Goal: Task Accomplishment & Management: Manage account settings

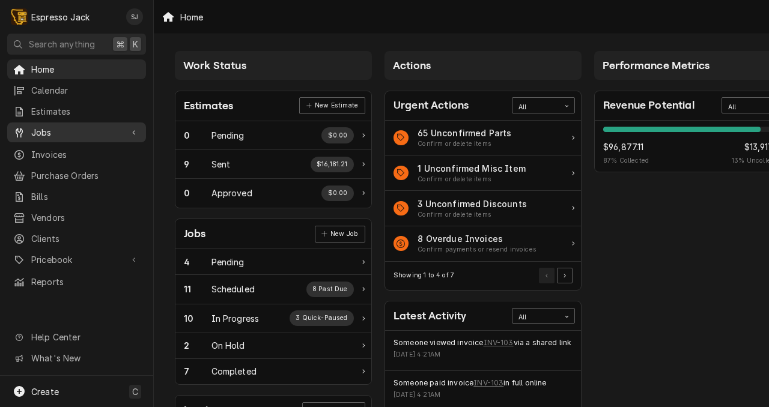
scroll to position [0, 28]
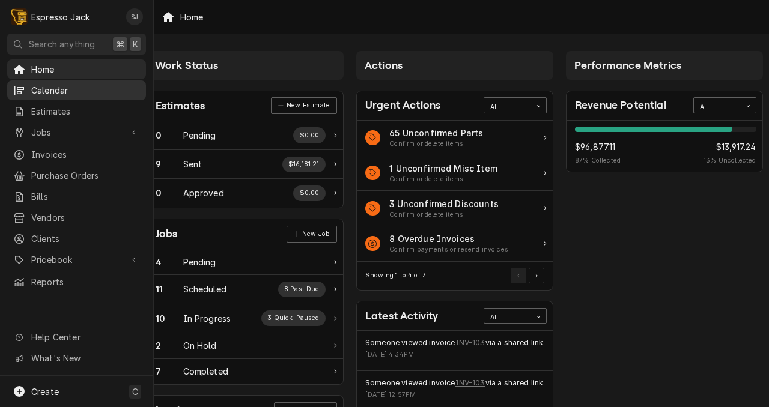
click at [62, 85] on span "Calendar" at bounding box center [85, 90] width 109 height 13
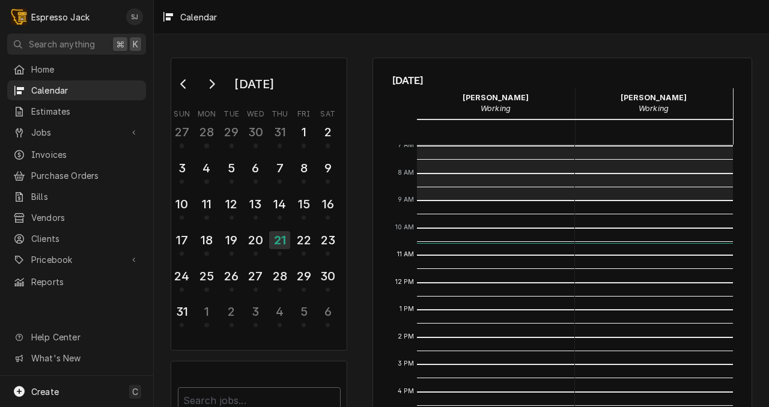
scroll to position [157, 0]
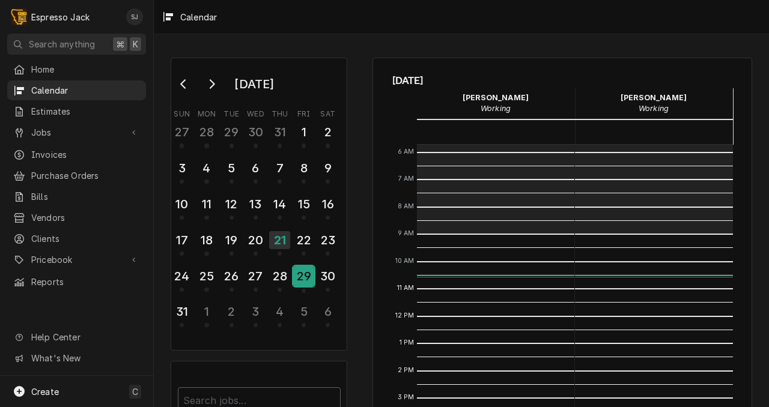
click at [300, 271] on div "29" at bounding box center [303, 276] width 21 height 20
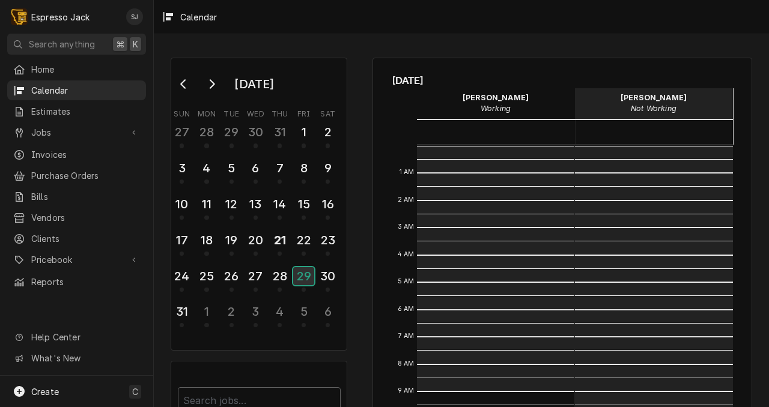
scroll to position [246, 0]
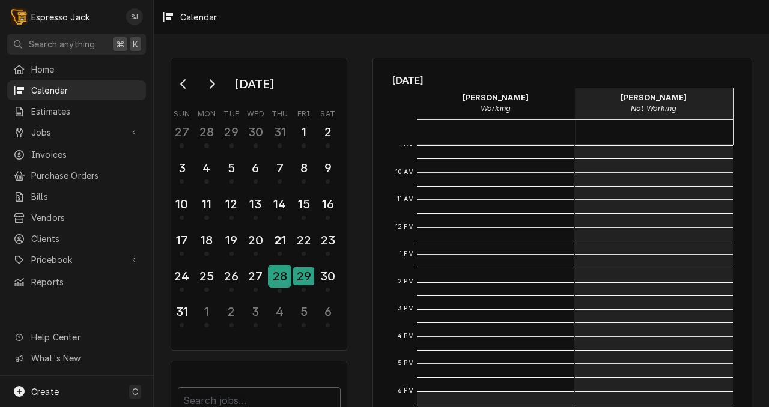
click at [279, 273] on div "28" at bounding box center [279, 276] width 21 height 20
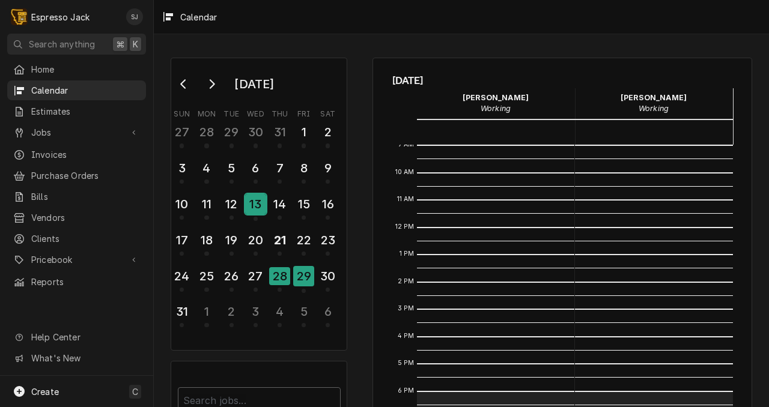
click at [253, 206] on div "13" at bounding box center [255, 204] width 21 height 20
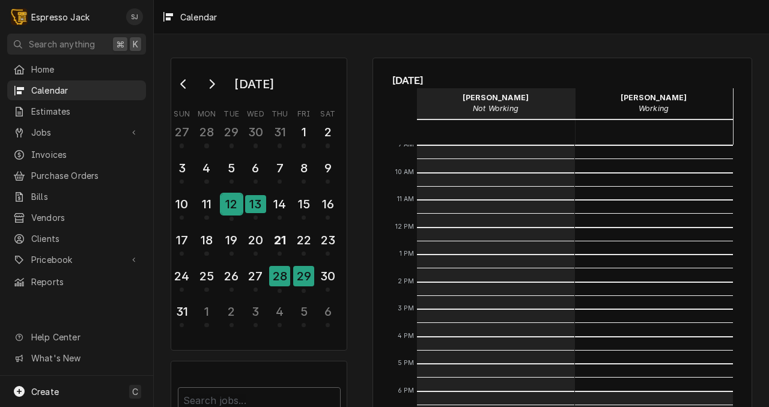
click at [231, 205] on div "12" at bounding box center [231, 204] width 21 height 20
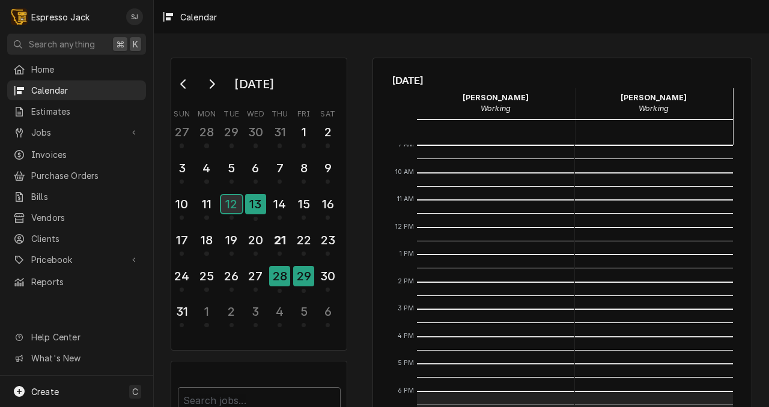
click at [226, 204] on div "12" at bounding box center [231, 204] width 21 height 18
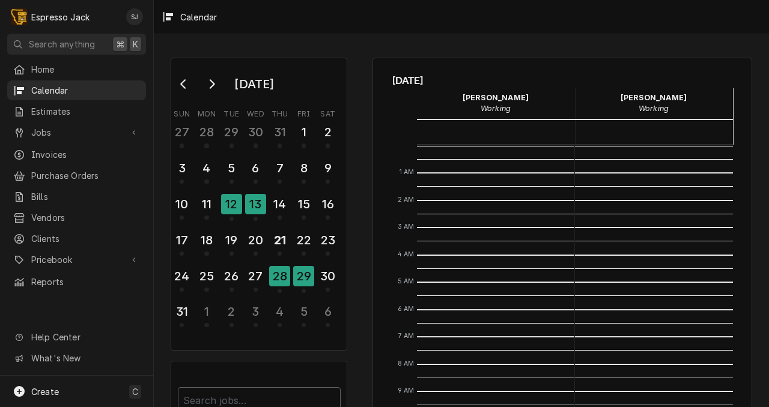
click at [639, 133] on div "Calendar Calendar" at bounding box center [654, 138] width 158 height 12
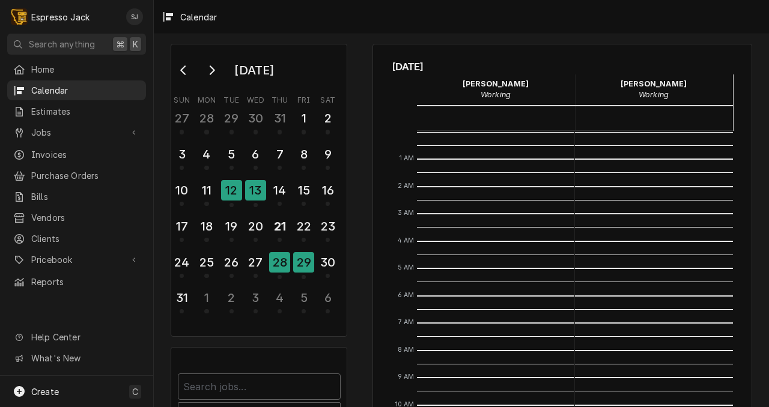
scroll to position [0, 0]
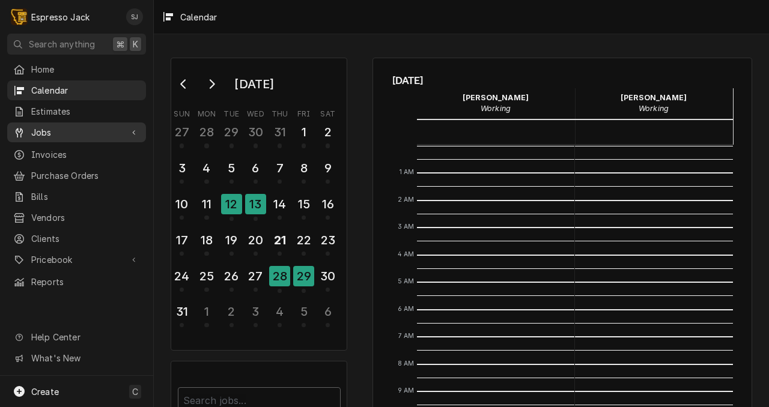
click at [76, 126] on span "Jobs" at bounding box center [76, 132] width 91 height 13
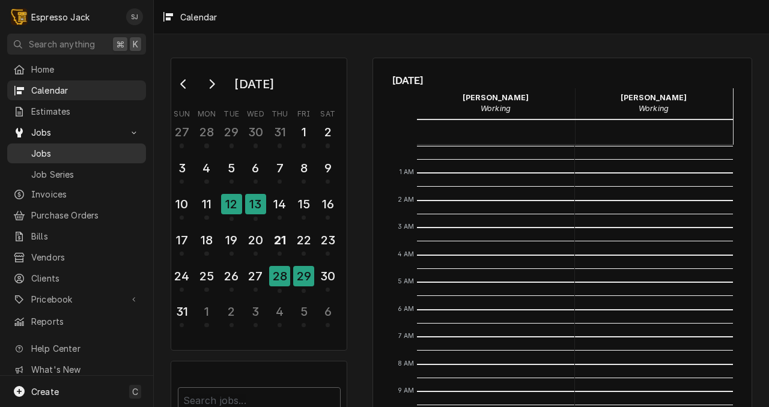
click at [36, 147] on span "Jobs" at bounding box center [85, 153] width 109 height 13
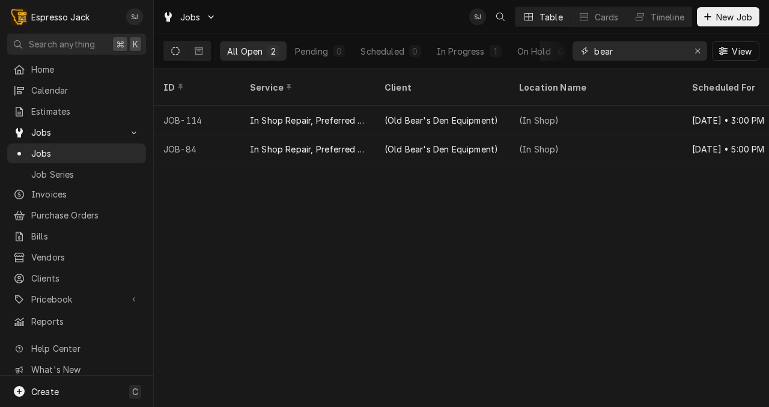
click at [607, 49] on input "bear" at bounding box center [639, 50] width 90 height 19
click at [607, 50] on input "bear" at bounding box center [639, 50] width 90 height 19
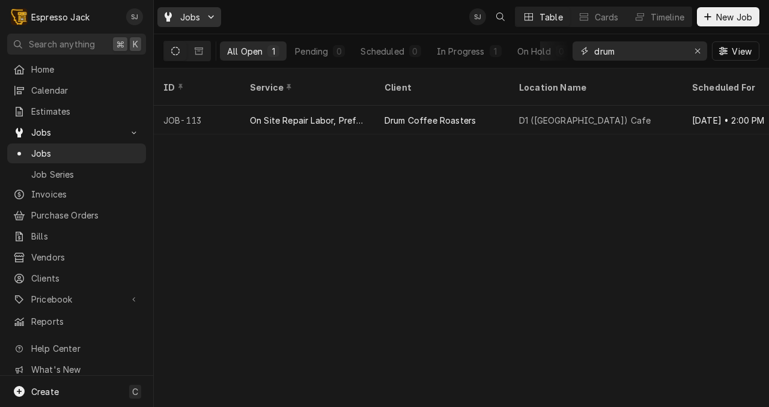
type input "drum"
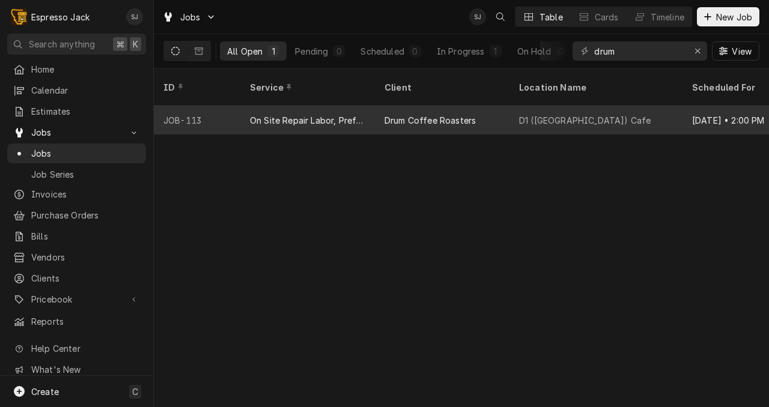
click at [297, 114] on div "On Site Repair Labor, Prefered Rate, Regular Hours" at bounding box center [307, 120] width 115 height 13
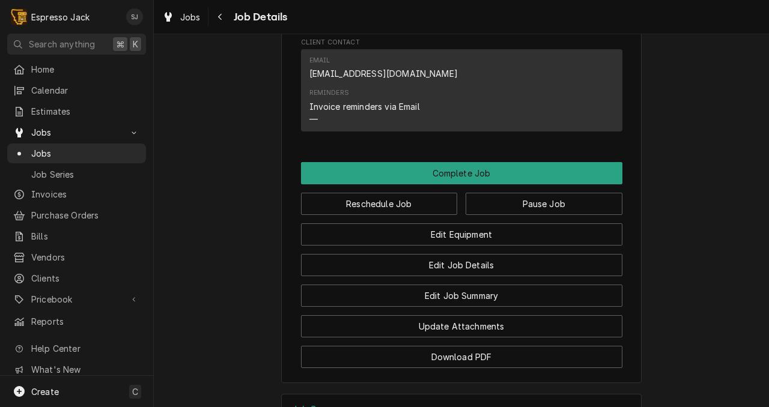
scroll to position [665, 0]
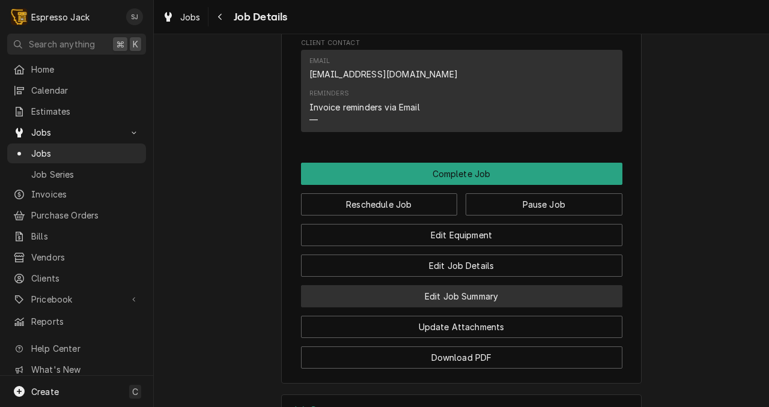
click at [493, 308] on button "Edit Job Summary" at bounding box center [461, 296] width 321 height 22
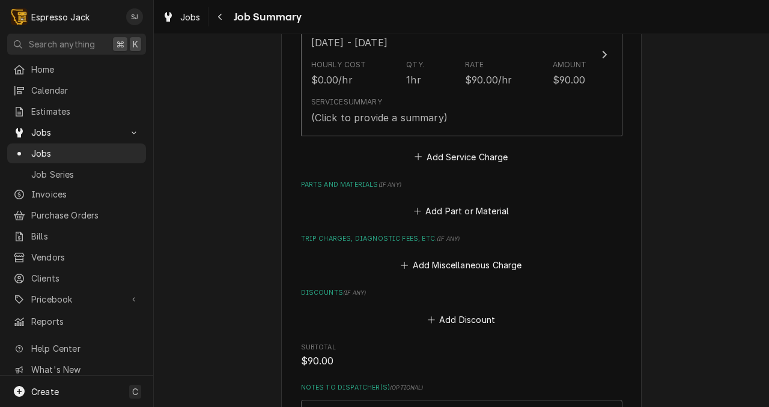
scroll to position [369, 0]
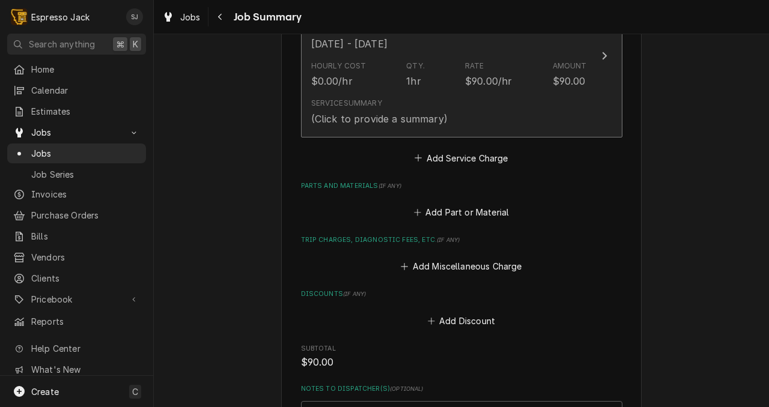
click at [589, 76] on button "Short Description On Site Repair Labor, Prefered Rate, Regular Hours Service Da…" at bounding box center [461, 56] width 321 height 163
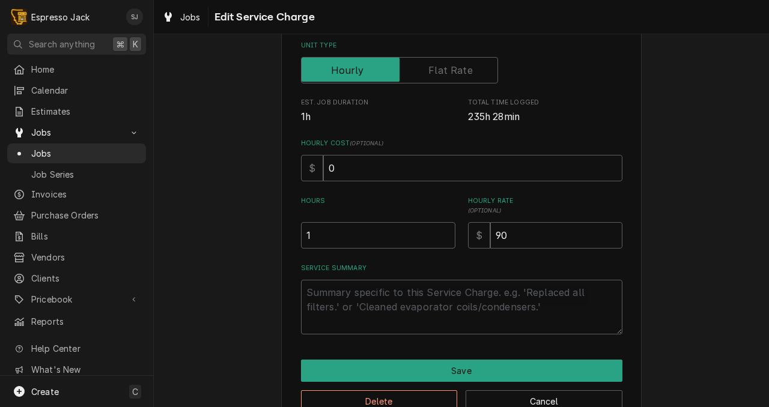
scroll to position [226, 0]
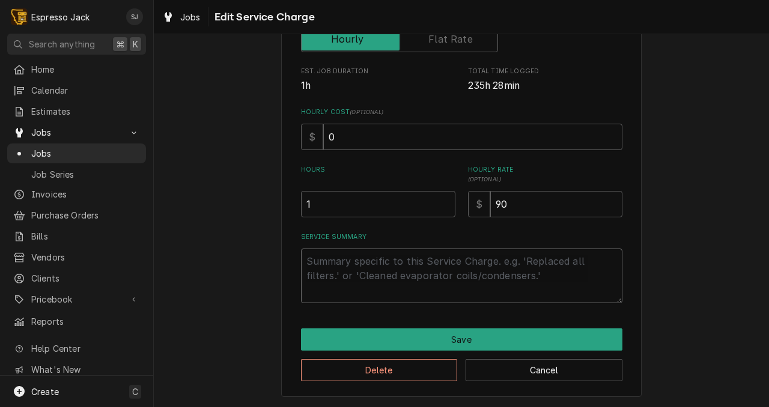
click at [326, 261] on textarea "Service Summary" at bounding box center [461, 276] width 321 height 55
type textarea "x"
type textarea "R"
type textarea "x"
type textarea "Re"
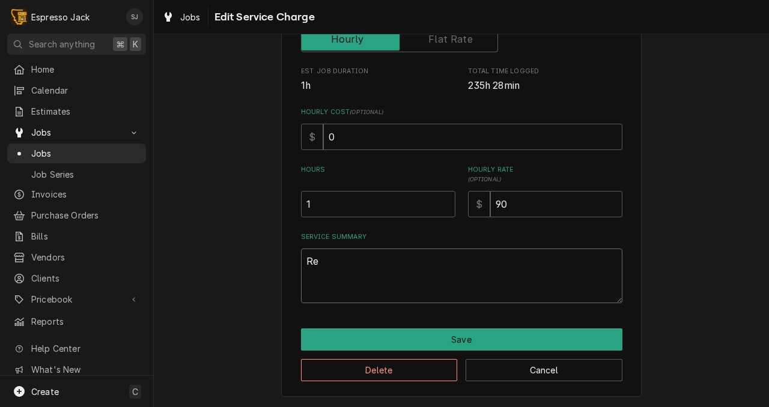
type textarea "x"
type textarea "Rep"
type textarea "x"
type textarea "Repl"
type textarea "x"
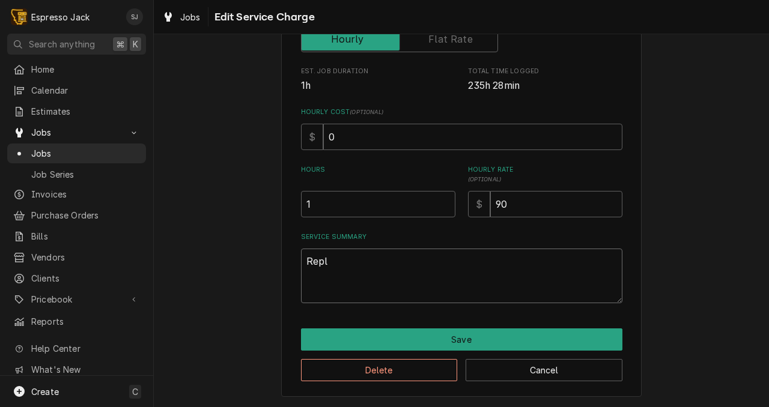
type textarea "Repla"
type textarea "x"
type textarea "Replac"
type textarea "x"
type textarea "Replace"
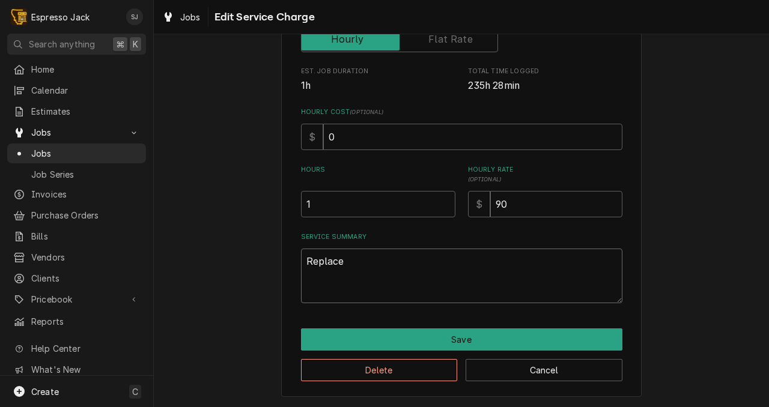
type textarea "x"
type textarea "Replaced"
type textarea "x"
type textarea "Replaced"
type textarea "x"
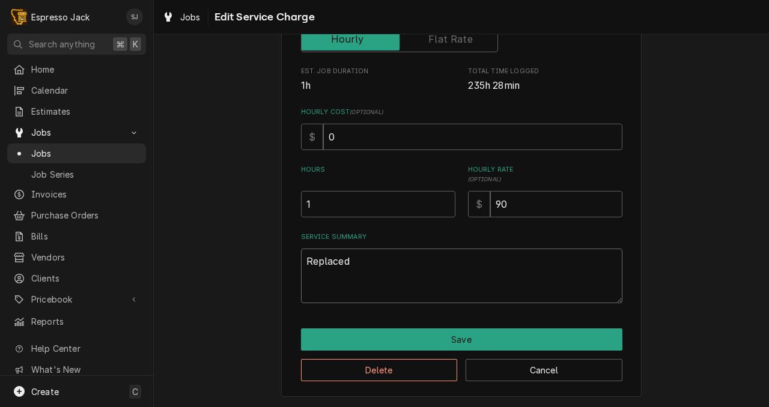
type textarea "Replaced b"
type textarea "x"
type textarea "Replaced bu"
type textarea "x"
type textarea "Replaced bur"
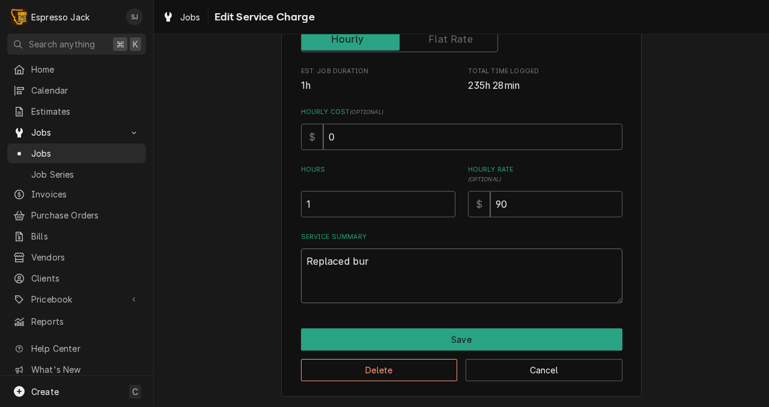
type textarea "x"
type textarea "Replaced burr"
type textarea "x"
type textarea "Replaced burrs"
type textarea "x"
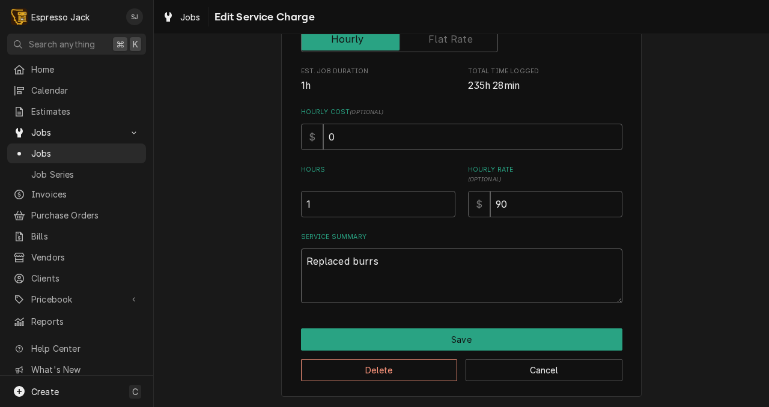
type textarea "Replaced burrs"
type textarea "x"
type textarea "Replaced burrs o"
type textarea "x"
type textarea "Replaced burrs on"
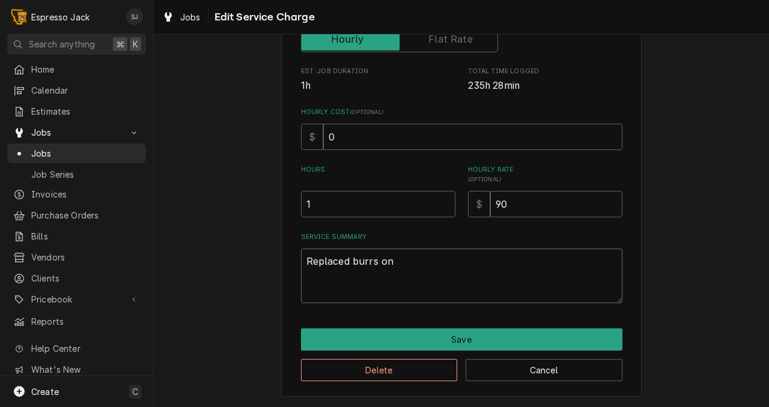
type textarea "x"
type textarea "Replaced burrs on"
type textarea "x"
type textarea "Replaced burrs on B"
type textarea "x"
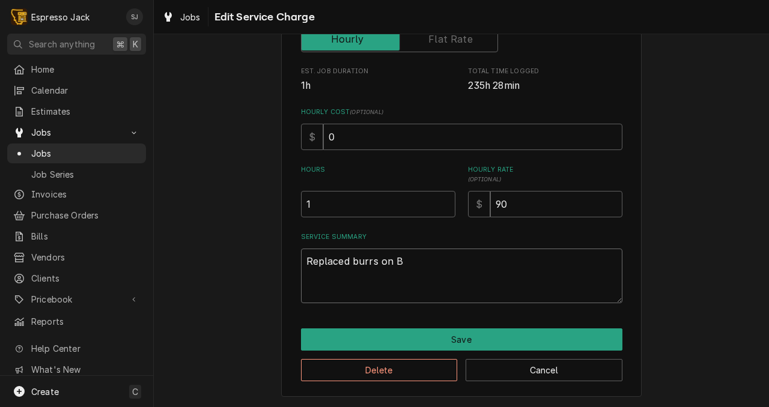
type textarea "Replaced burrs on B1"
type textarea "x"
type textarea "Replaced burrs on B1"
click at [410, 259] on textarea "Replaced burrs on B1" at bounding box center [461, 276] width 321 height 55
type textarea "x"
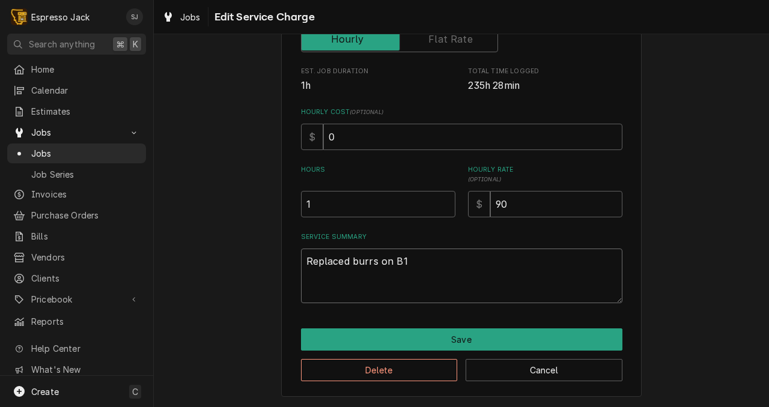
type textarea "Replaced burrs on B1"
type textarea "x"
type textarea "Replaced burrs on B"
type textarea "x"
type textarea "Replaced burrs on"
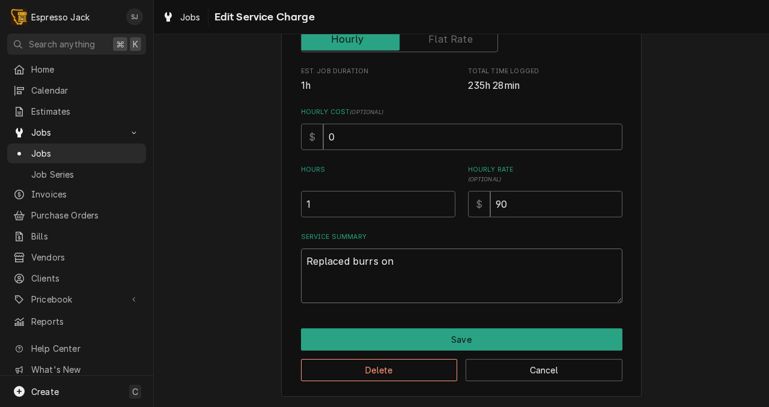
type textarea "x"
type textarea "Replaced burrs on"
type textarea "x"
type textarea "Replaced burrs o"
click at [521, 372] on button "Cancel" at bounding box center [544, 370] width 157 height 22
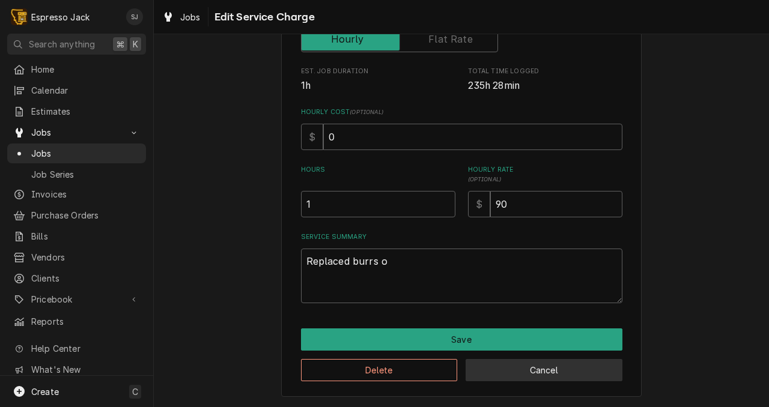
type textarea "x"
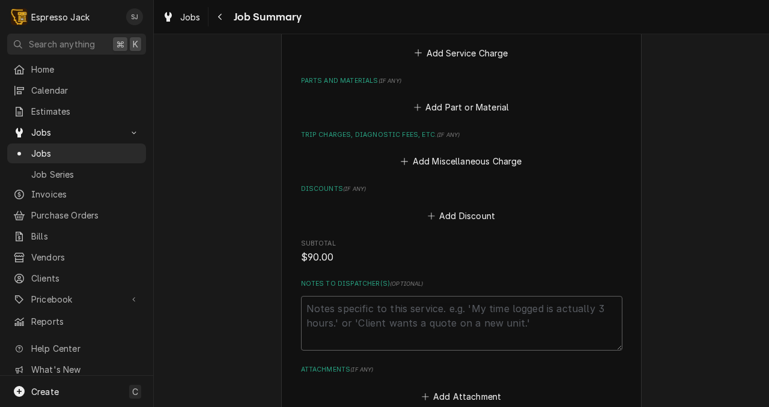
scroll to position [603, 0]
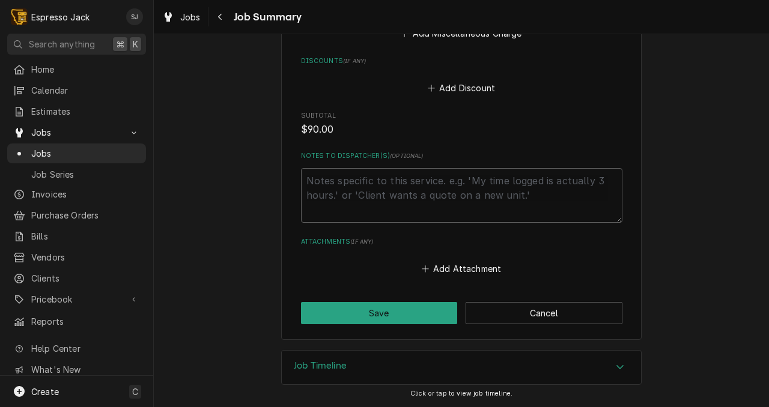
click at [413, 370] on div "Job Timeline" at bounding box center [461, 368] width 359 height 34
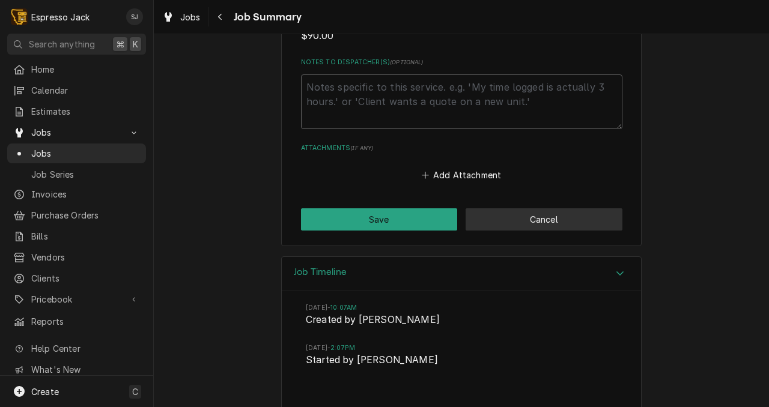
scroll to position [697, 0]
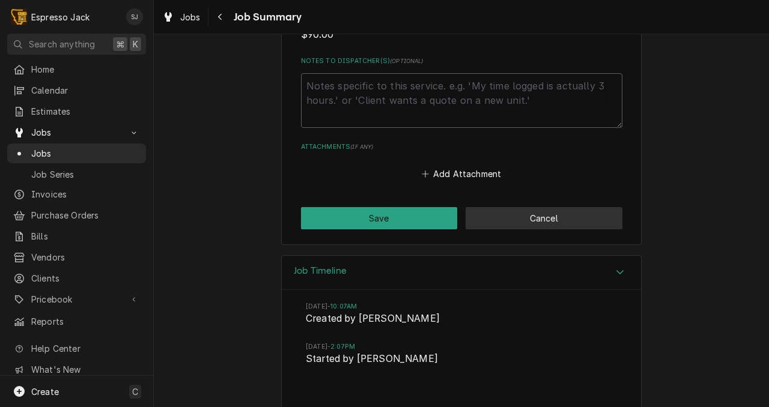
click at [531, 210] on button "Cancel" at bounding box center [544, 218] width 157 height 22
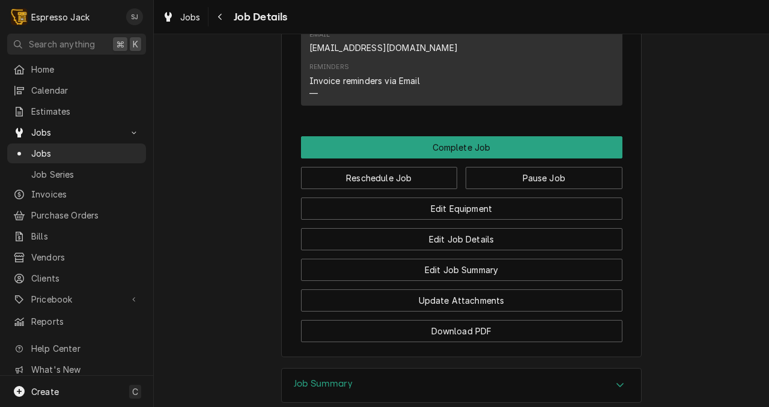
scroll to position [674, 0]
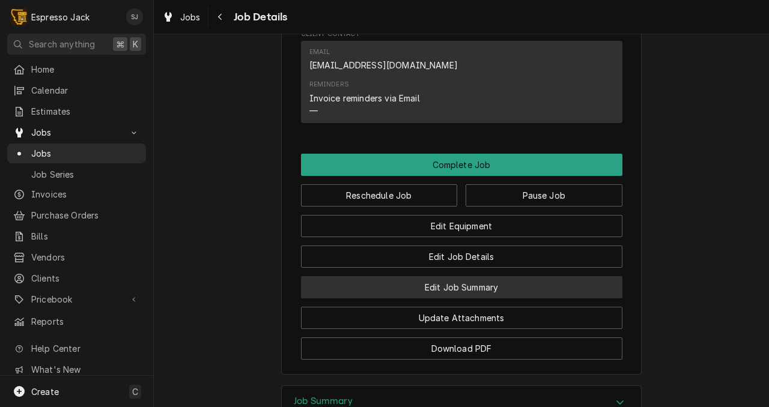
click at [454, 299] on button "Edit Job Summary" at bounding box center [461, 287] width 321 height 22
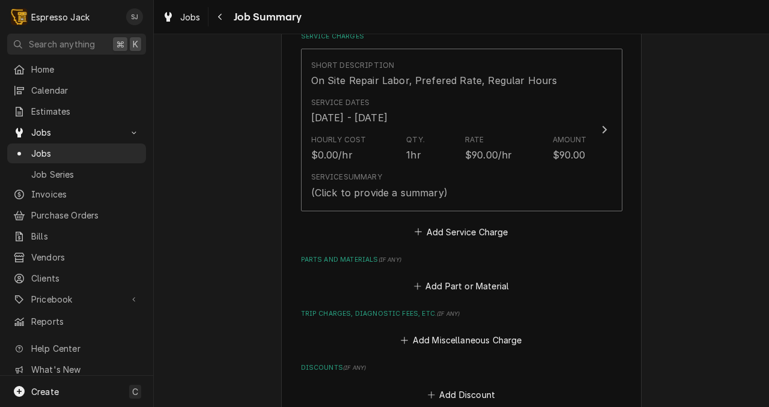
scroll to position [352, 0]
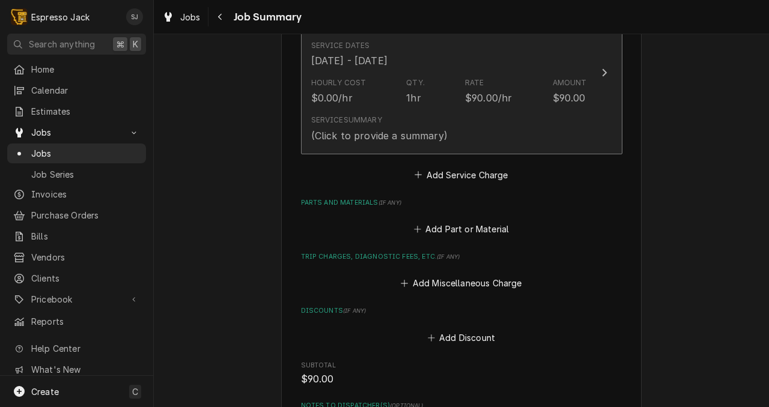
click at [512, 122] on div "Service Summary (Click to provide a summary)" at bounding box center [449, 128] width 276 height 37
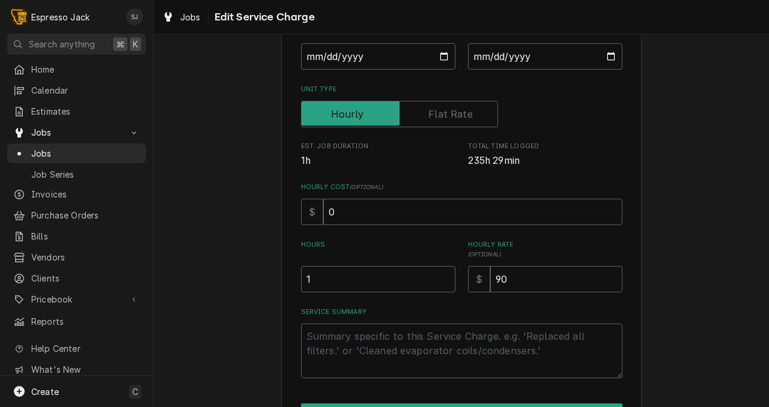
scroll to position [156, 0]
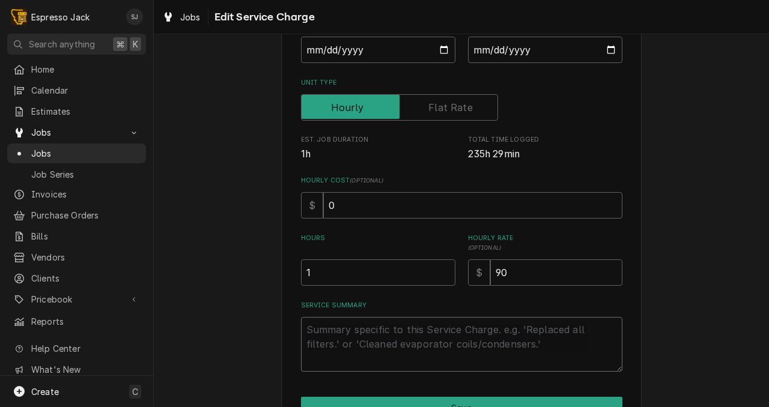
click at [328, 333] on textarea "Service Summary" at bounding box center [461, 344] width 321 height 55
type textarea "x"
type textarea "L"
type textarea "x"
type textarea "Lui"
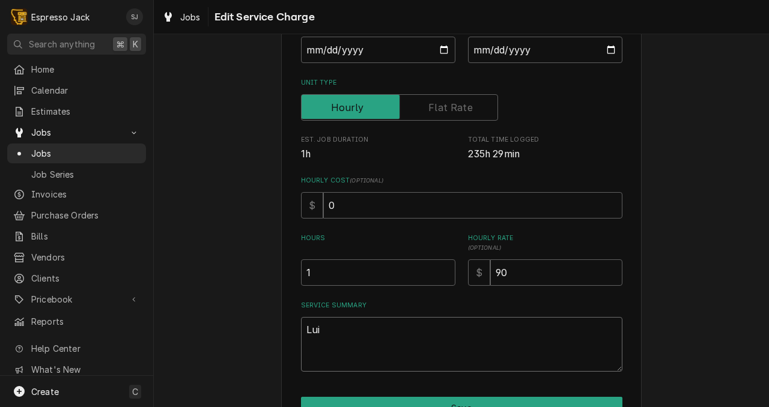
type textarea "x"
type textarea "Luif"
type textarea "x"
type textarea "Luifi"
type textarea "x"
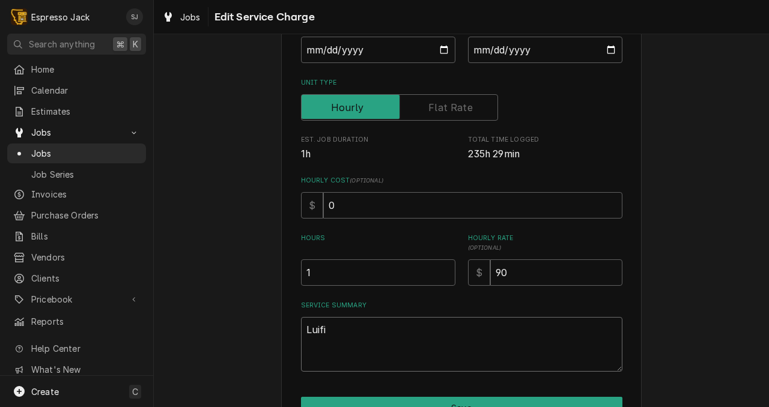
type textarea "Luifi"
type textarea "x"
type textarea "Luifi"
type textarea "x"
type textarea "Luif"
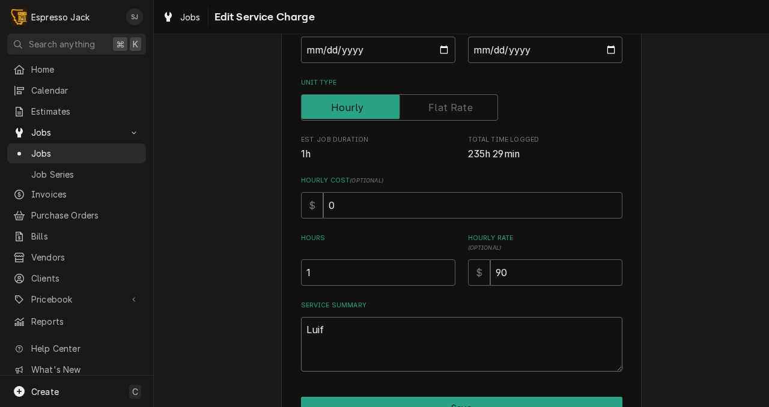
type textarea "x"
type textarea "Lui"
type textarea "x"
type textarea "Luig"
type textarea "x"
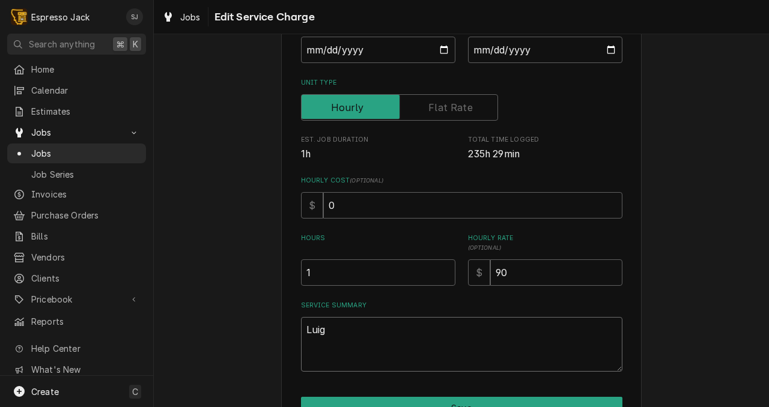
type textarea "Luigi"
type textarea "x"
type textarea "Luigi"
type textarea "x"
type textarea "Luigi g"
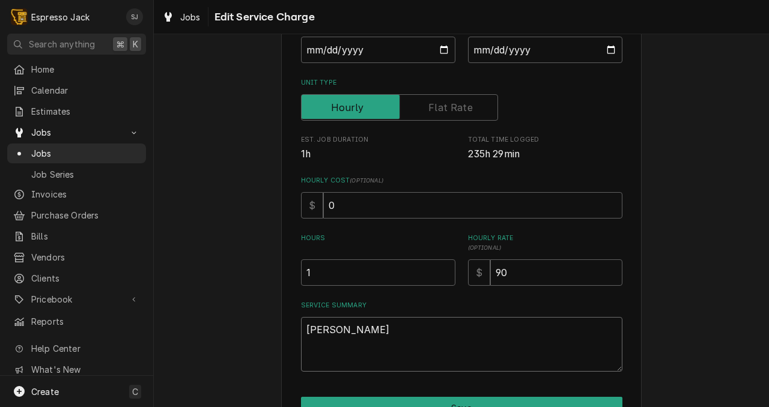
type textarea "x"
type textarea "Luigi gr"
type textarea "x"
type textarea "Luigi gri"
type textarea "x"
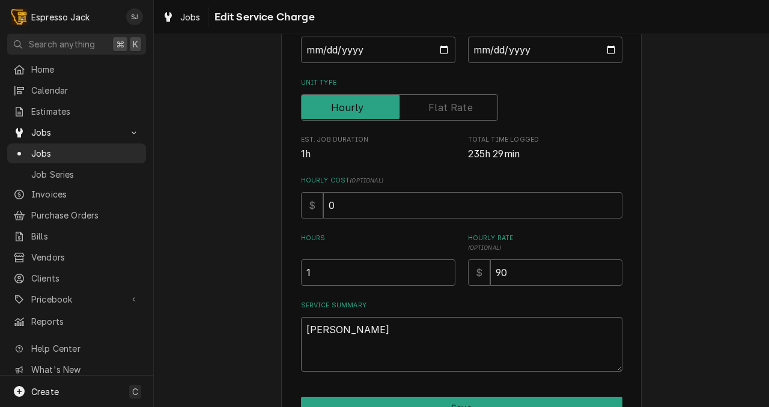
type textarea "Luigi grin"
type textarea "x"
type textarea "Luigi grind"
type textarea "x"
type textarea "Luigi grinde"
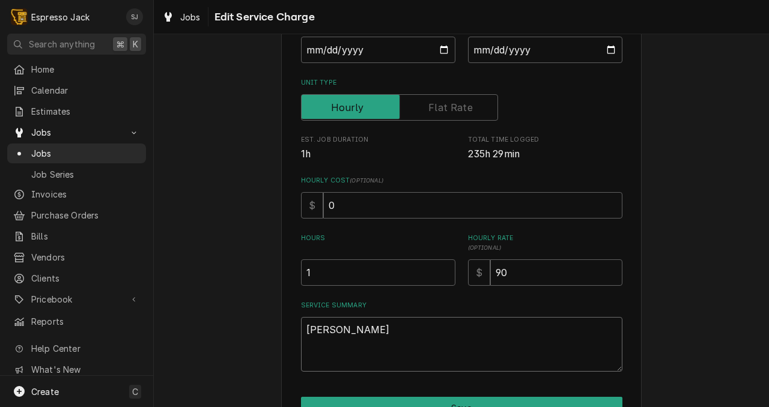
type textarea "x"
type textarea "Luigi grinder"
type textarea "x"
type textarea "Luigi grinder"
type textarea "x"
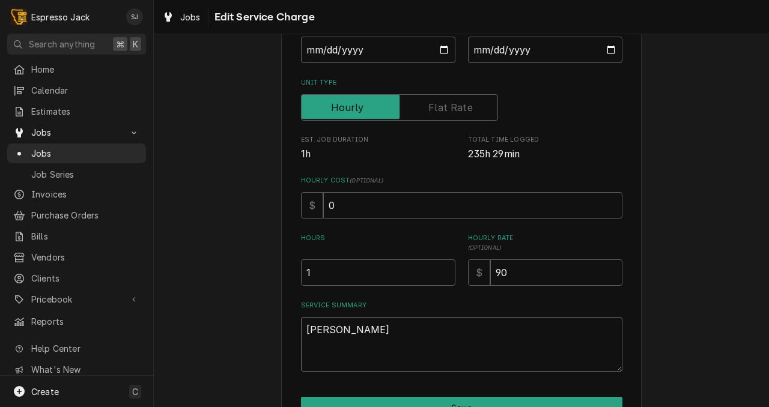
type textarea "Luigi grinder ("
type textarea "x"
type textarea "Luigi grinder (B"
type textarea "x"
type textarea "Luigi grinder (B1"
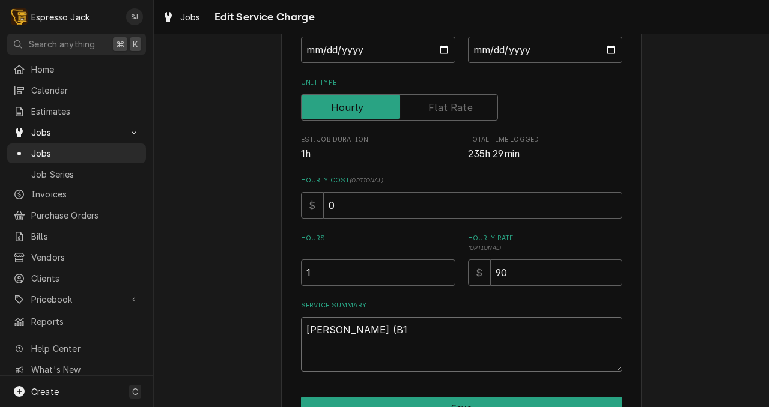
type textarea "x"
type textarea "Luigi grinder (B1)"
type textarea "x"
type textarea "Luigi grinder (B1)"
type textarea "x"
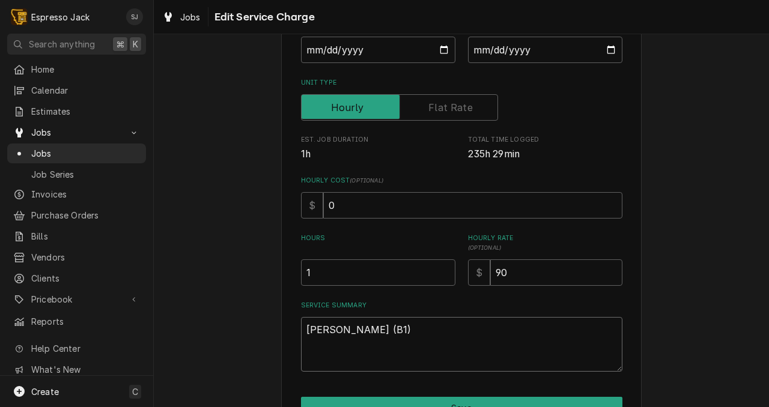
type textarea "Luigi grinder (B1) b"
type textarea "x"
type textarea "Luigi grinder (B1) bu"
type textarea "x"
type textarea "Luigi grinder (B1) bur"
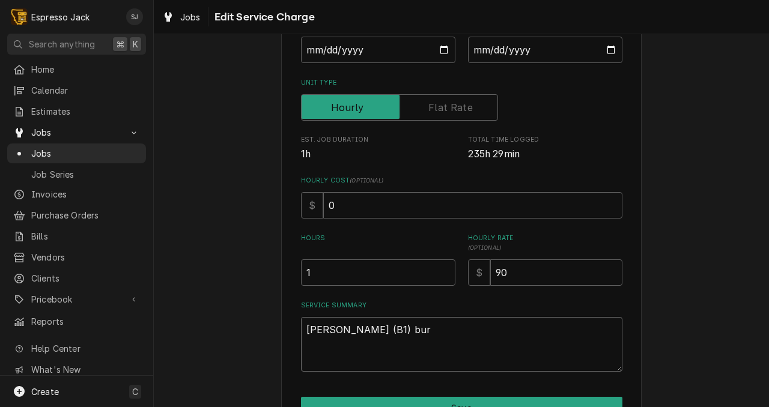
type textarea "x"
type textarea "Luigi grinder (B1) burr"
type textarea "x"
type textarea "Luigi grinder (B1) burrs"
type textarea "x"
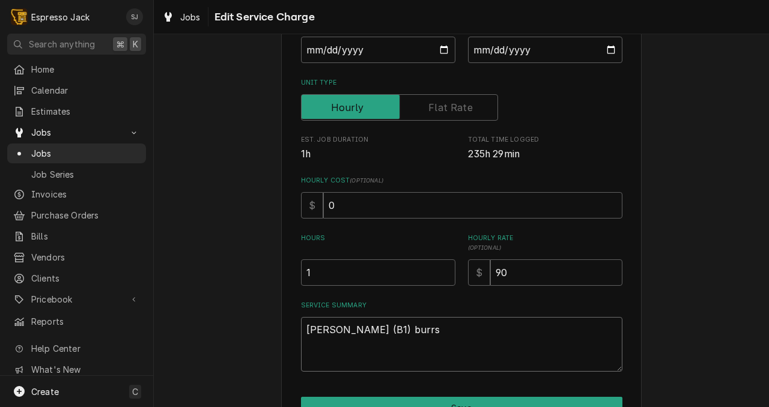
type textarea "Luigi grinder (B1) burrs"
type textarea "x"
type textarea "Luigi grinder (B1) burrs c"
type textarea "x"
type textarea "Luigi grinder (B1) burrs ch"
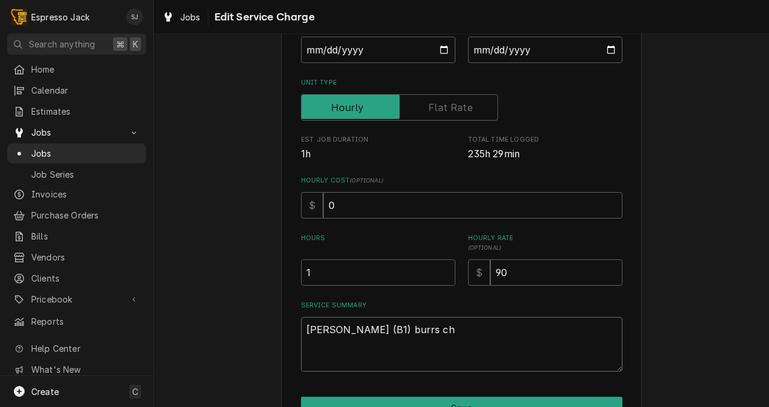
type textarea "x"
type textarea "Luigi grinder (B1) burrs cha"
type textarea "x"
type textarea "Luigi grinder (B1) burrs chan"
type textarea "x"
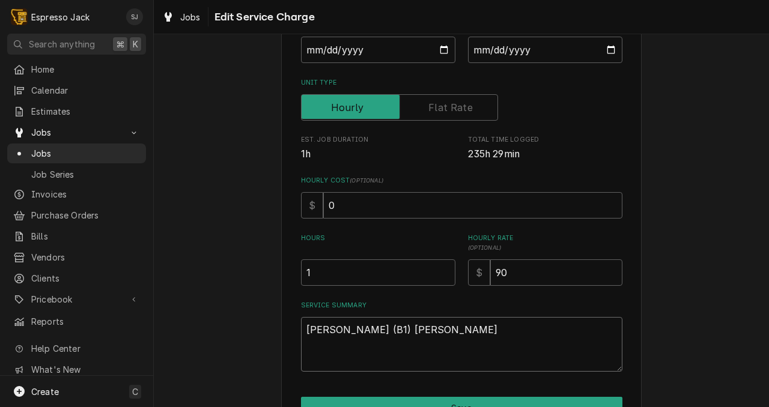
type textarea "Luigi grinder (B1) burrs chang"
type textarea "x"
type textarea "Luigi grinder (B1) burrs change"
type textarea "x"
type textarea "Luigi grinder (B1) burrs changed"
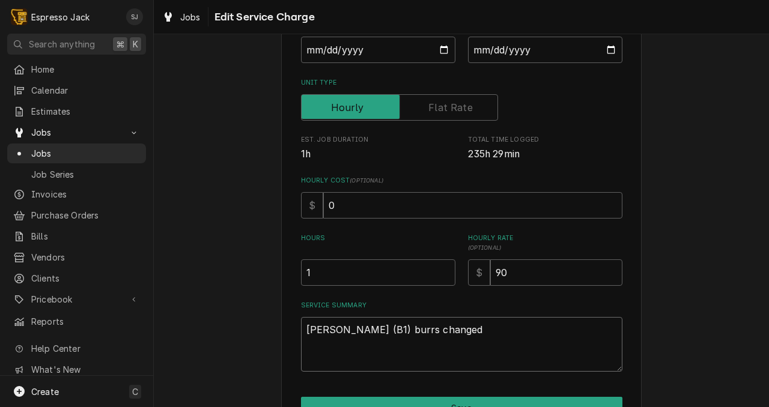
type textarea "x"
type textarea "Luigi grinder (B1) burrs changed"
type textarea "x"
type textarea "Luigi grinder (B1) burrs changed a"
type textarea "x"
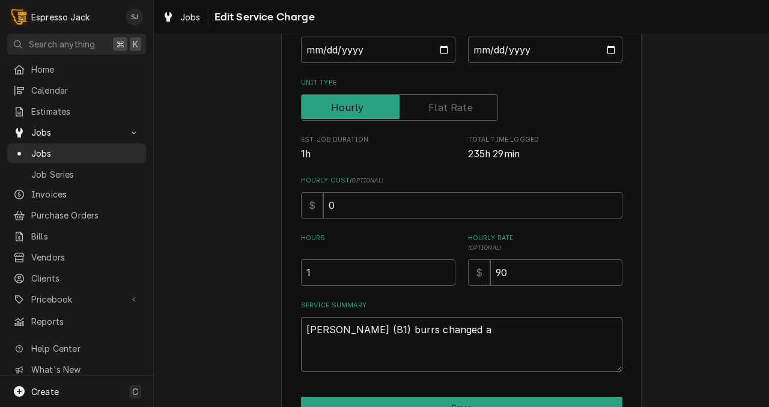
type textarea "Luigi grinder (B1) burrs changed an"
type textarea "x"
type textarea "Luigi grinder (B1) burrs changed and"
type textarea "x"
type textarea "Luigi grinder (B1) burrs changed and th"
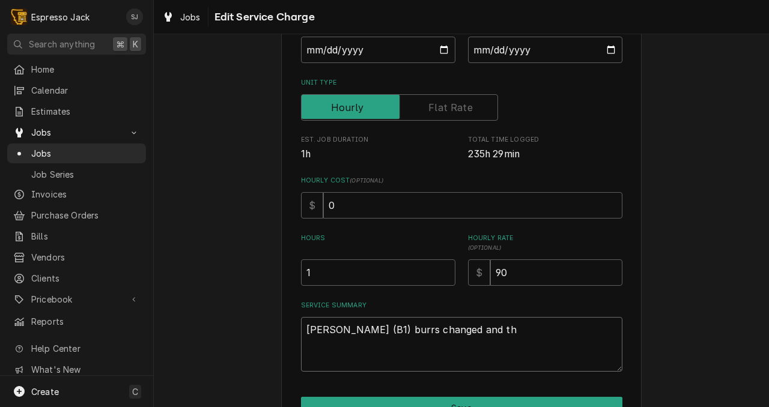
type textarea "x"
type textarea "Luigi grinder (B1) burrs changed and t"
type textarea "x"
type textarea "Luigi grinder (B1) burrs changed and"
type textarea "x"
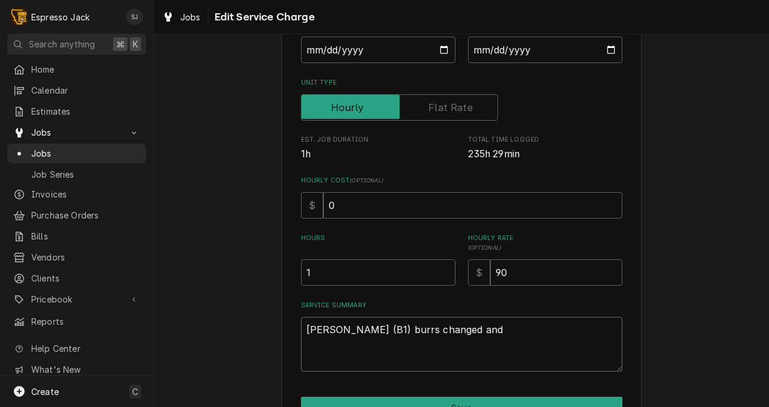
type textarea "Luigi grinder (B1) burrs changed and c"
type textarea "x"
type textarea "Luigi grinder (B1) burrs changed and co"
type textarea "x"
type textarea "Luigi grinder (B1) burrs changed and col"
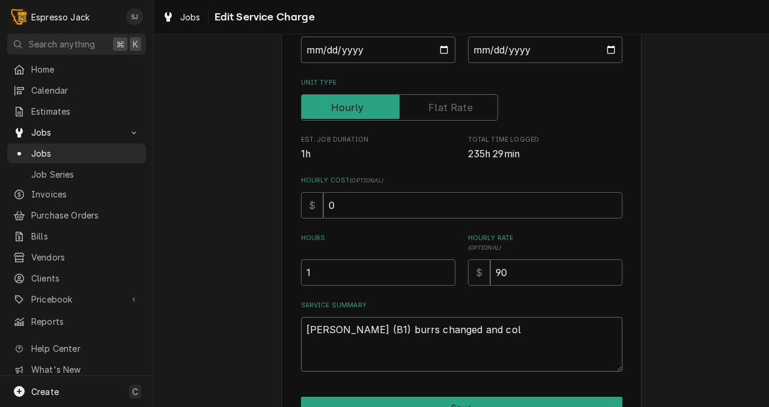
type textarea "x"
type textarea "Luigi grinder (B1) burrs changed and coll"
type textarea "x"
type textarea "Luigi grinder (B1) burrs changed and colla"
type textarea "x"
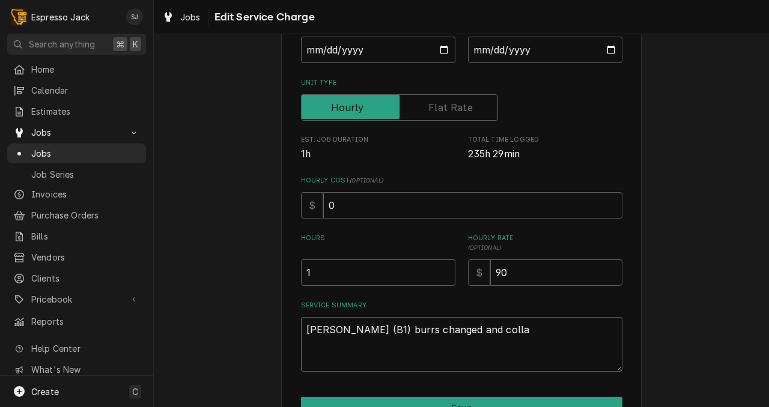
type textarea "Luigi grinder (B1) burrs changed and collar"
type textarea "x"
type textarea "Luigi grinder (B1) burrs changed and collar"
type textarea "x"
type textarea "Luigi grinder (B1) burrs changed and collar t"
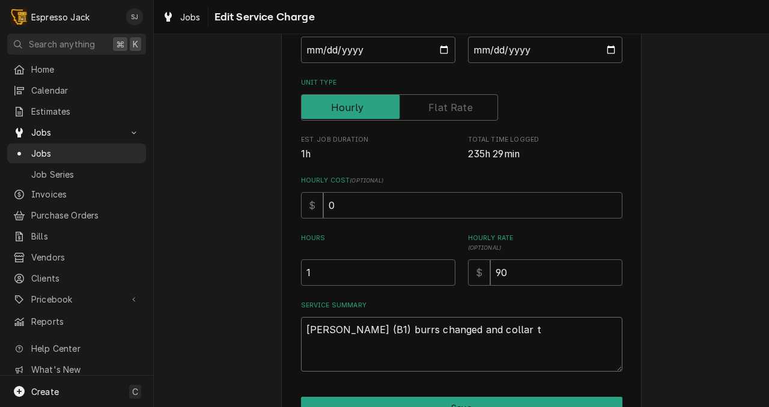
type textarea "x"
type textarea "Luigi grinder (B1) burrs changed and collar th"
type textarea "x"
type textarea "Luigi grinder (B1) burrs changed and collar thr"
type textarea "x"
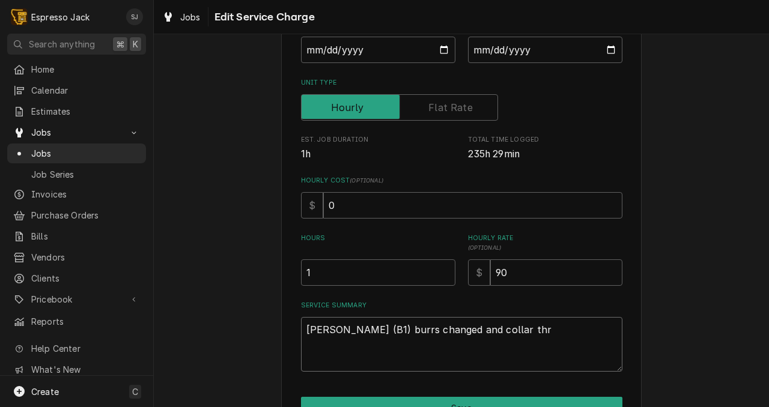
type textarea "Luigi grinder (B1) burrs changed and collar thre"
type textarea "x"
type textarea "Luigi grinder (B1) burrs changed and collar threa"
type textarea "x"
type textarea "Luigi grinder (B1) burrs changed and collar thread"
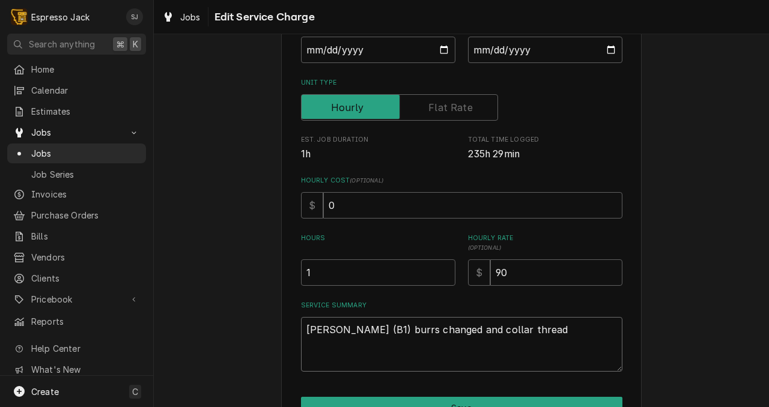
type textarea "x"
type textarea "Luigi grinder (B1) burrs changed and collar threads"
type textarea "x"
type textarea "Luigi grinder (B1) burrs changed and collar threads"
type textarea "x"
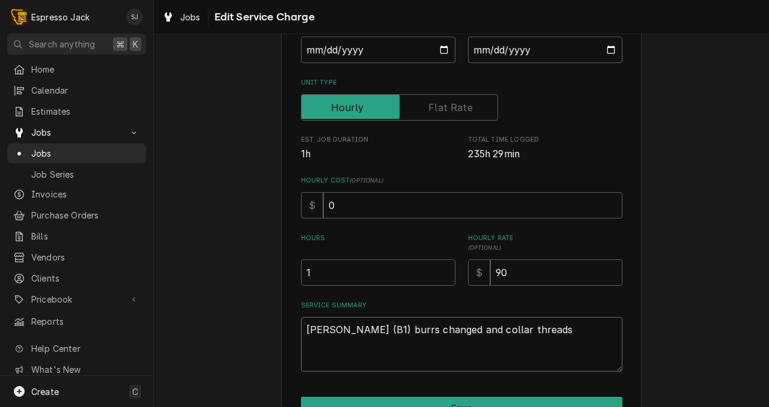
type textarea "Luigi grinder (B1) burrs changed and collar threads c"
type textarea "x"
type textarea "Luigi grinder (B1) burrs changed and collar threads cl"
type textarea "x"
type textarea "Luigi grinder (B1) burrs changed and collar threads cle"
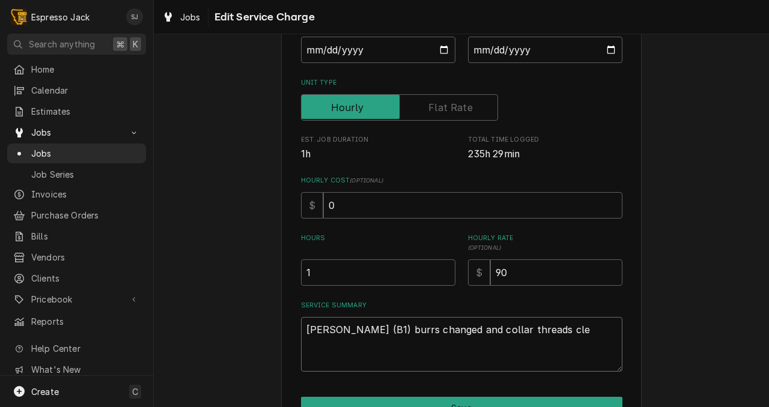
type textarea "x"
type textarea "Luigi grinder (B1) burrs changed and collar threads clea"
type textarea "x"
type textarea "Luigi grinder (B1) burrs changed and collar threads clean"
type textarea "x"
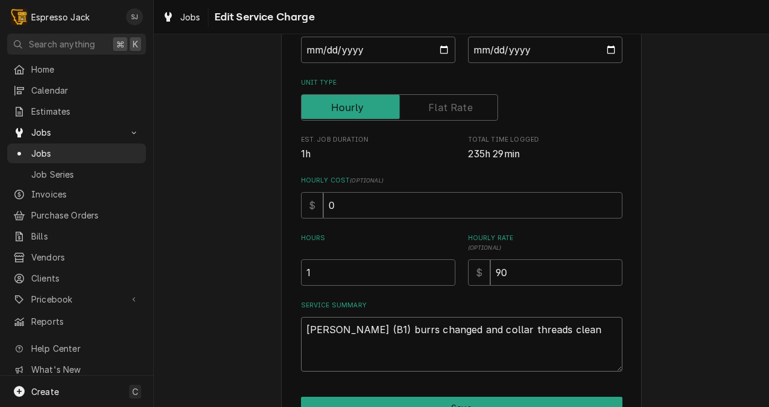
type textarea "Luigi grinder (B1) burrs changed and collar threads cleane"
type textarea "x"
type textarea "Luigi grinder (B1) burrs changed and collar threads cleaned"
click at [469, 332] on textarea "Luigi grinder (B1) burrs changed and collar threads cleaned" at bounding box center [461, 344] width 321 height 55
type textarea "x"
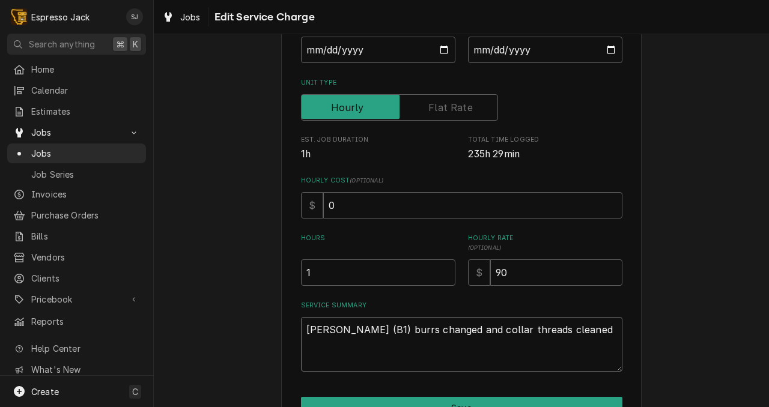
type textarea "Luigi grinder (B1) burrs changed andcollar threads cleaned"
type textarea "x"
type textarea "Luigi grinder (B1) burrs changed ancollar threads cleaned"
type textarea "x"
type textarea "Luigi grinder (B1) burrs changed acollar threads cleaned"
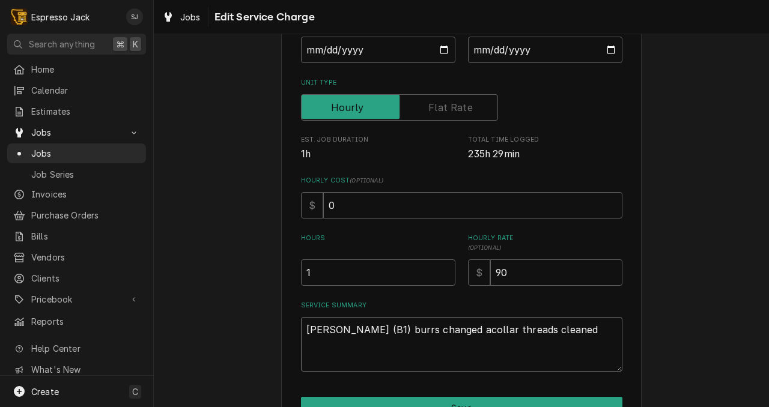
type textarea "x"
type textarea "Luigi grinder (B1) burrs changed collar threads cleaned"
type textarea "x"
type textarea "Luigi grinder (B1) burrs changedcollar threads cleaned"
type textarea "x"
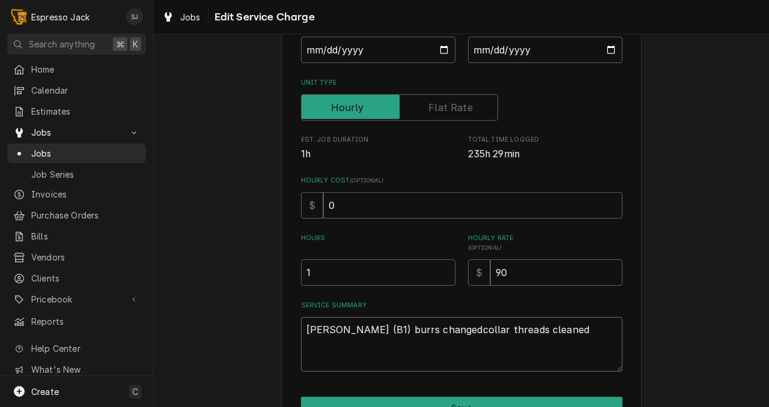
type textarea "Luigi grinder (B1) burrs changed,collar threads cleaned"
type textarea "x"
type textarea "Luigi grinder (B1) burrs changed, collar threads cleaned"
click at [384, 335] on textarea "Luigi grinder (B1) burrs changed, collar threads cleaned" at bounding box center [461, 344] width 321 height 55
type textarea "x"
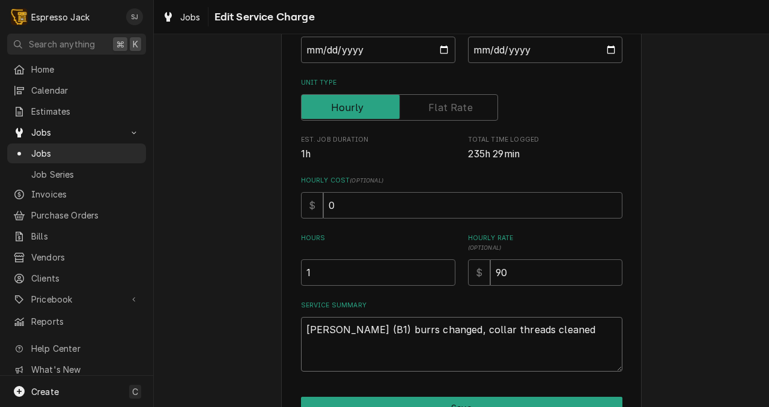
type textarea "Luigi grinder (B1) cburrs changed, collar threads cleaned"
type textarea "x"
type textarea "Luigi grinder (B1) cleburrs changed, collar threads cleaned"
type textarea "x"
type textarea "Luigi grinder (B1) cleaburrs changed, collar threads cleaned"
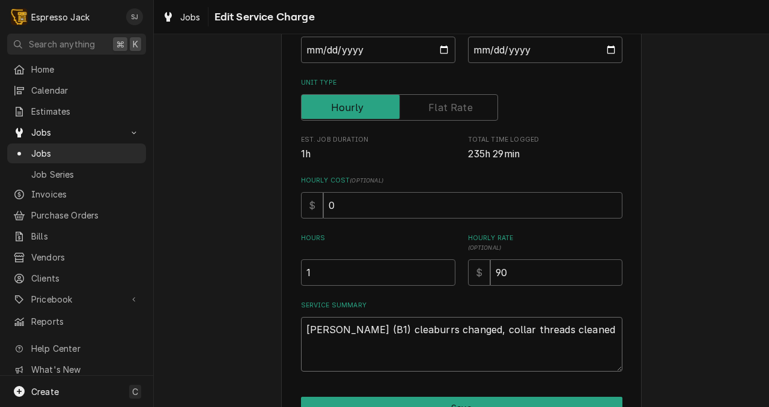
type textarea "x"
type textarea "Luigi grinder (B1) cleanburrs changed, collar threads cleaned"
type textarea "x"
type textarea "Luigi grinder (B1) cleaneburrs changed, collar threads cleaned"
type textarea "x"
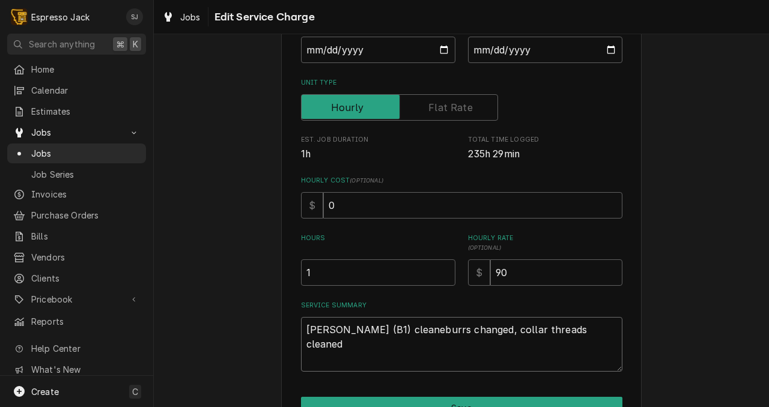
type textarea "Luigi grinder (B1) cleanedburrs changed, collar threads cleaned"
type textarea "x"
type textarea "Luigi grinder (B1) cleaned,burrs changed, collar threads cleaned"
type textarea "x"
type textarea "Luigi grinder (B1) cleaned, burrs changed, collar threads cleaned"
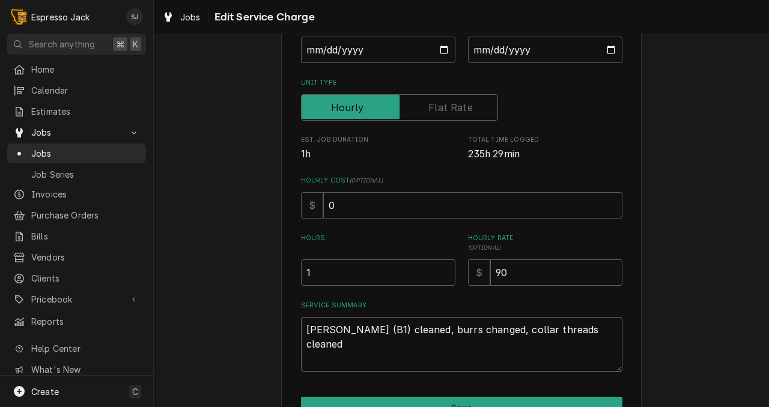
click at [493, 334] on textarea "Luigi grinder (B1) cleaned, burrs changed, collar threads cleaned" at bounding box center [461, 344] width 321 height 55
type textarea "x"
type textarea "Luigi grinder (B1) cleaned, burrs changed, acollar threads cleaned"
type textarea "x"
type textarea "Luigi grinder (B1) cleaned, burrs changed, ancollar threads cleaned"
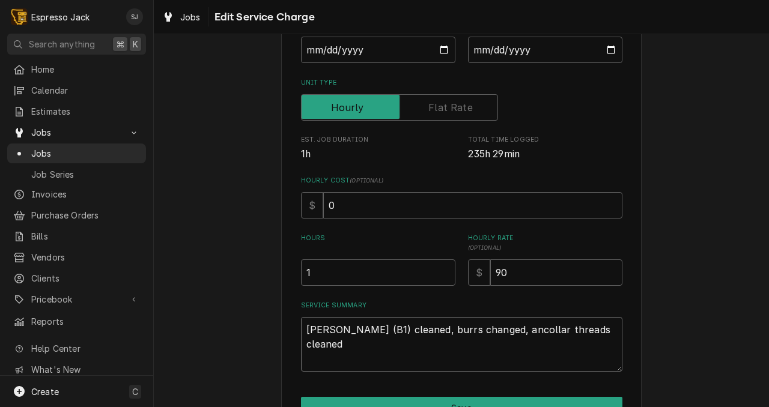
type textarea "x"
type textarea "Luigi grinder (B1) cleaned, burrs changed, andcollar threads cleaned"
type textarea "x"
type textarea "Luigi grinder (B1) cleaned, burrs changed, and collar threads cleaned"
click at [610, 331] on textarea "Luigi grinder (B1) cleaned, burrs changed, and collar threads cleaned" at bounding box center [461, 344] width 321 height 55
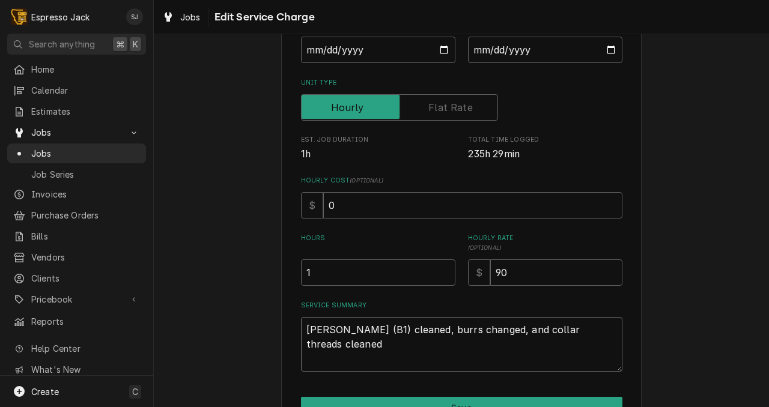
type textarea "x"
type textarea "Luigi grinder (B1) cleaned, burrs changed, and collar threads cleaned."
type textarea "x"
type textarea "Luigi grinder (B1) cleaned, burrs changed, and collar threads cleaned."
type textarea "x"
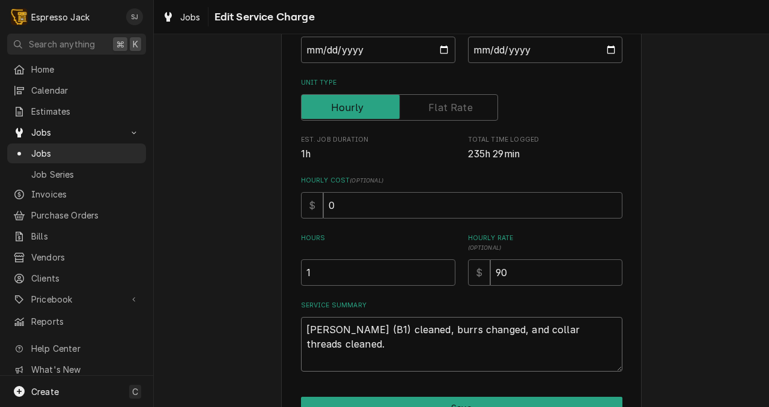
type textarea "Luigi grinder (B1) cleaned, burrs changed, and collar threads cleaned."
type textarea "x"
type textarea "Luigi grinder (B1) cleaned, burrs changed, and collar threads cleaned. F"
type textarea "x"
type textarea "Luigi grinder (B1) cleaned, burrs changed, and collar threads cleaned. Fe"
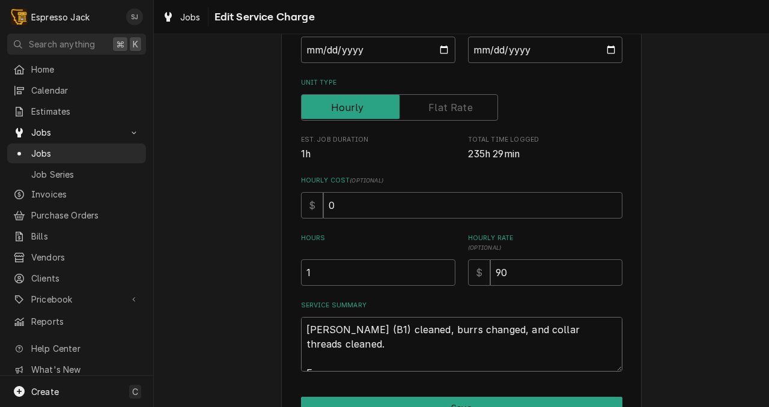
type textarea "x"
type textarea "Luigi grinder (B1) cleaned, burrs changed, and collar threads cleaned. Fet"
type textarea "x"
type textarea "Luigi grinder (B1) cleaned, burrs changed, and collar threads cleaned. Fetc"
type textarea "x"
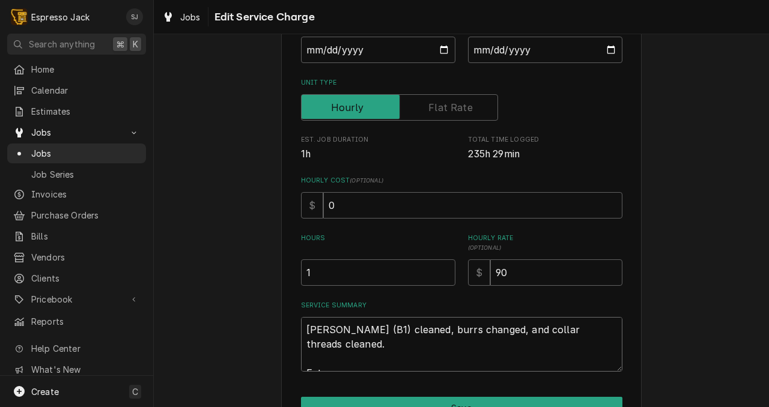
type textarea "Luigi grinder (B1) cleaned, burrs changed, and collar threads cleaned. Fetco"
type textarea "x"
type textarea "Luigi grinder (B1) cleaned, burrs changed, and collar threads cleaned. Fetco"
type textarea "x"
type textarea "Luigi grinder (B1) cleaned, burrs changed, and collar threads cleaned. Fetco b"
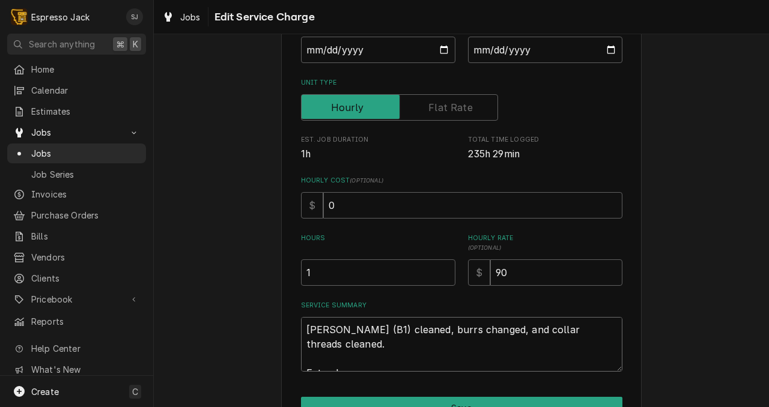
type textarea "x"
type textarea "Luigi grinder (B1) cleaned, burrs changed, and collar threads cleaned. Fetco br"
type textarea "x"
type textarea "Luigi grinder (B1) cleaned, burrs changed, and collar threads cleaned. Fetco bre"
type textarea "x"
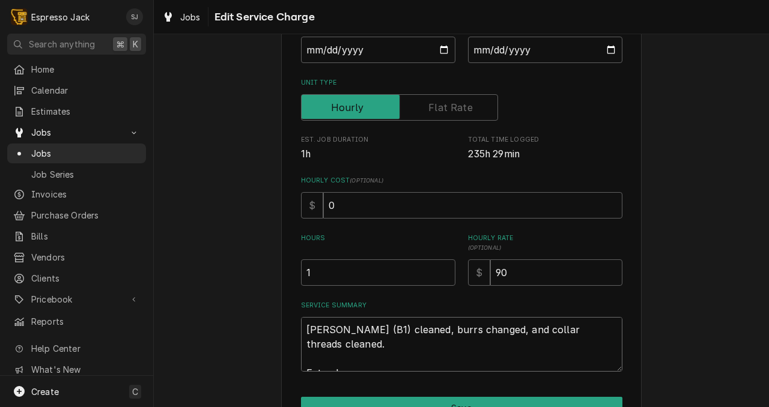
type textarea "Luigi grinder (B1) cleaned, burrs changed, and collar threads cleaned. Fetco br…"
type textarea "x"
type textarea "Luigi grinder (B1) cleaned, burrs changed, and collar threads cleaned. Fetco br…"
type textarea "x"
type textarea "Luigi grinder (B1) cleaned, burrs changed, and collar threads cleaned. Fetco br…"
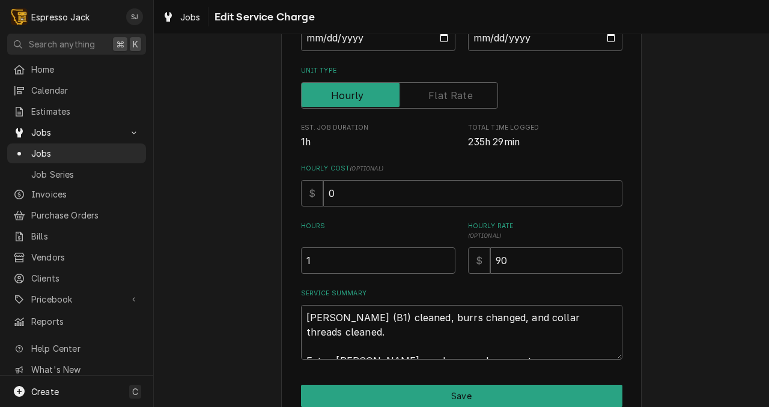
scroll to position [166, 0]
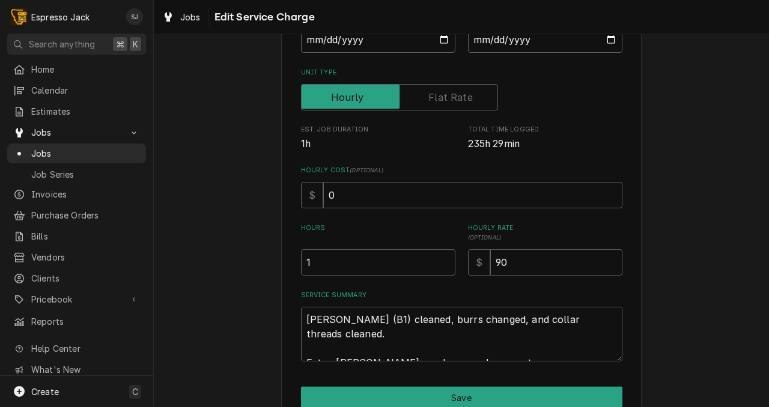
click at [276, 333] on div "Use the fields below to edit this service charge Short Description On Site Repa…" at bounding box center [461, 172] width 615 height 585
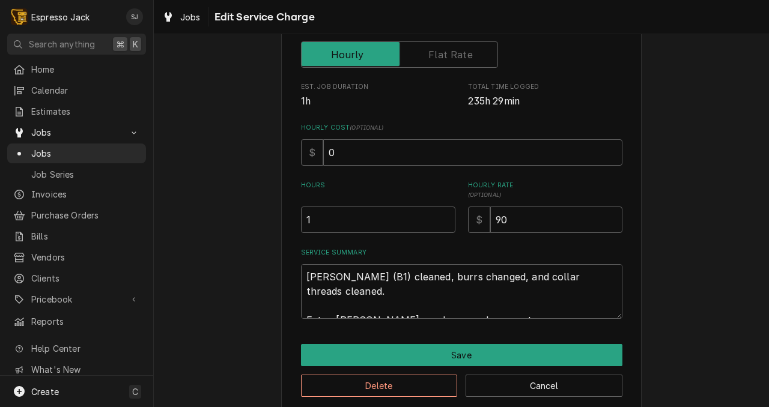
scroll to position [226, 0]
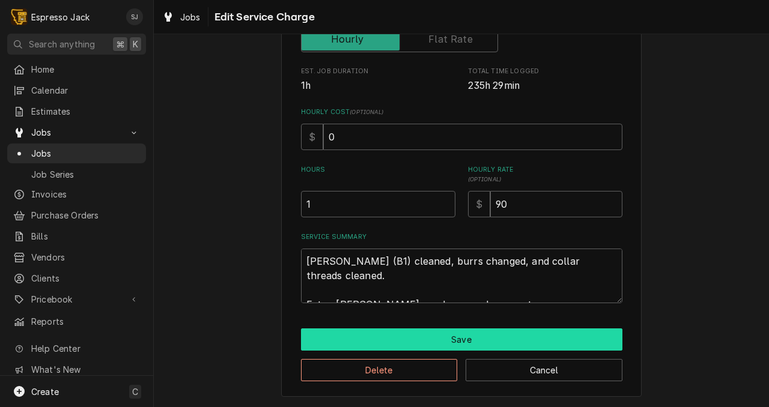
click at [457, 338] on button "Save" at bounding box center [461, 340] width 321 height 22
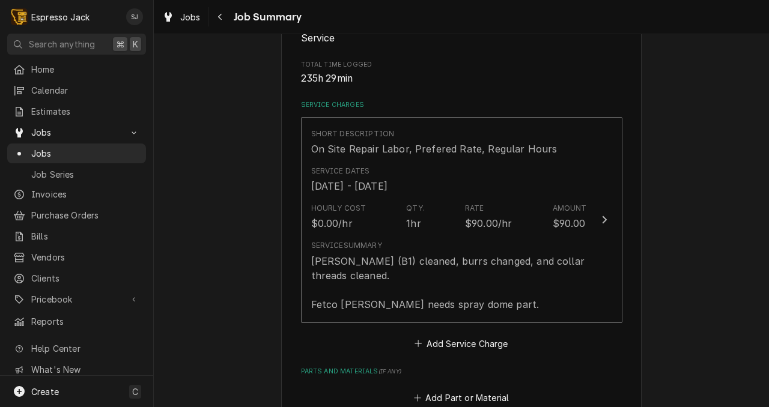
scroll to position [352, 0]
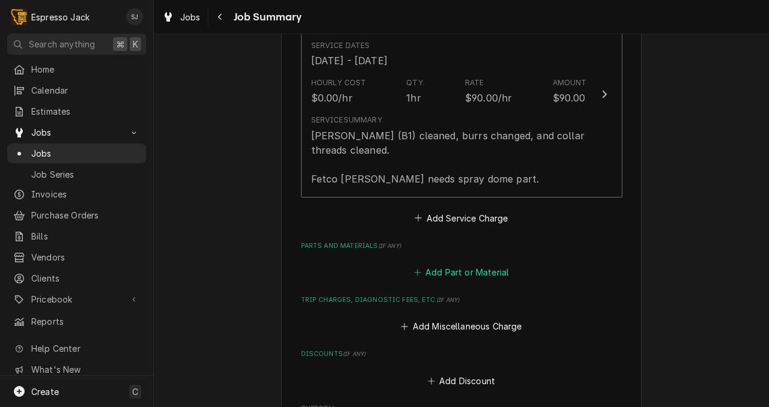
click at [455, 274] on button "Add Part or Material" at bounding box center [460, 272] width 99 height 17
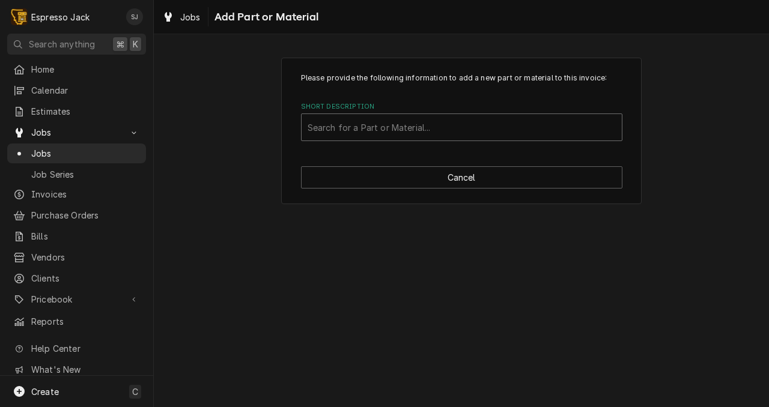
click at [402, 120] on div "Short Description" at bounding box center [462, 128] width 308 height 22
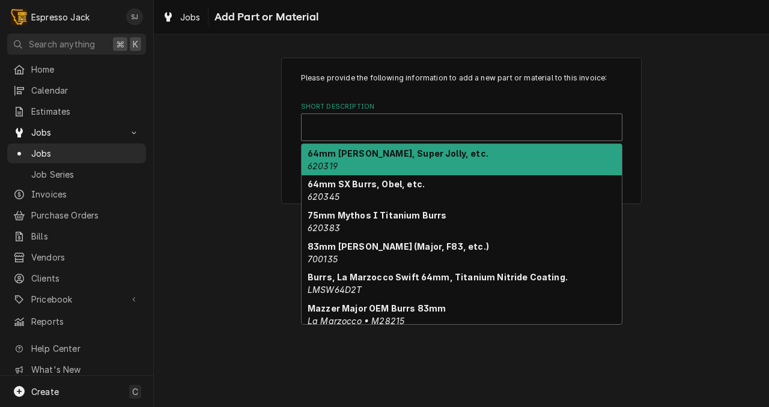
click at [226, 190] on div "Please provide the following information to add a new part or material to this …" at bounding box center [461, 131] width 615 height 168
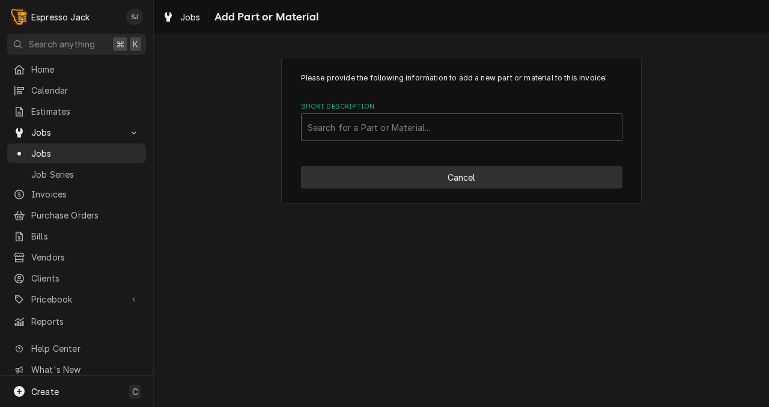
click at [376, 178] on button "Cancel" at bounding box center [461, 177] width 321 height 22
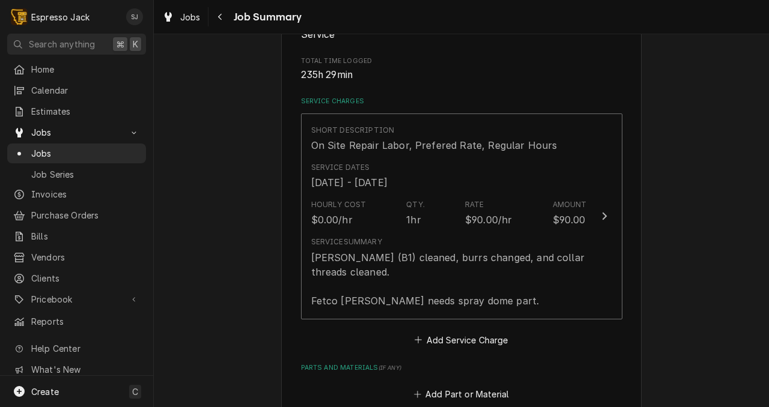
scroll to position [237, 0]
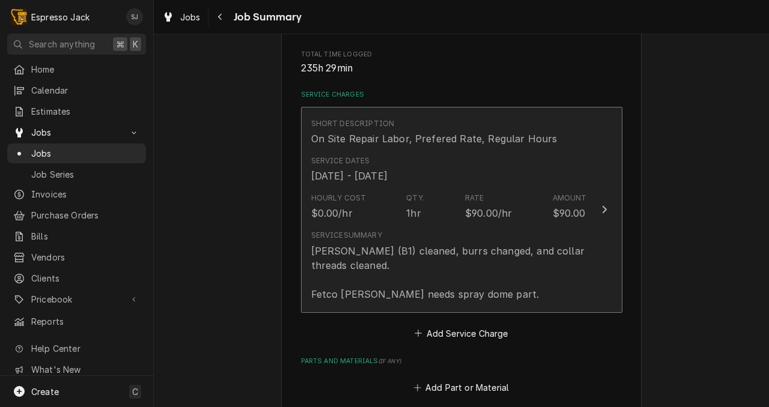
click at [527, 242] on div "Service Summary Luigi grinder (B1) cleaned, burrs changed, and collar threads c…" at bounding box center [449, 265] width 276 height 71
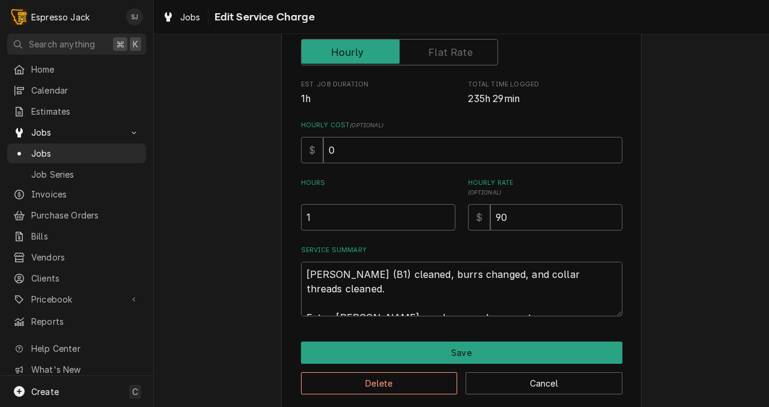
scroll to position [226, 0]
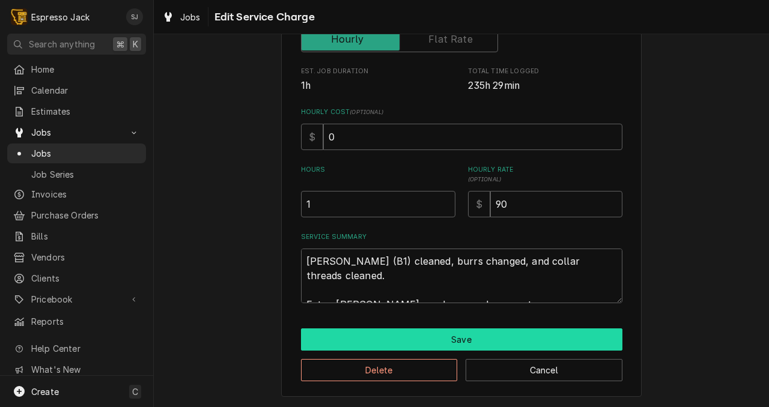
click at [350, 333] on button "Save" at bounding box center [461, 340] width 321 height 22
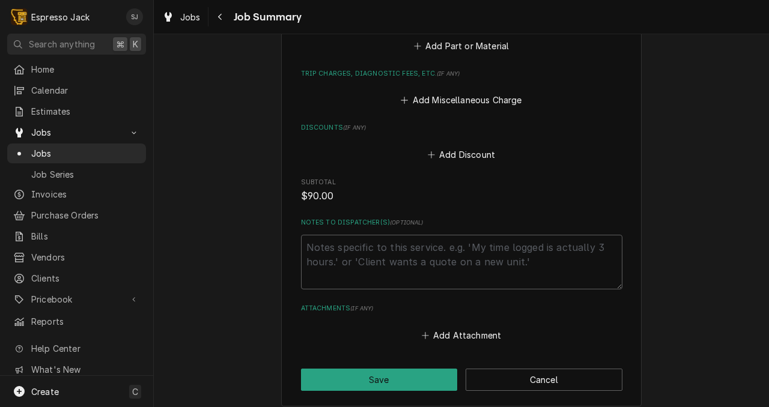
scroll to position [646, 0]
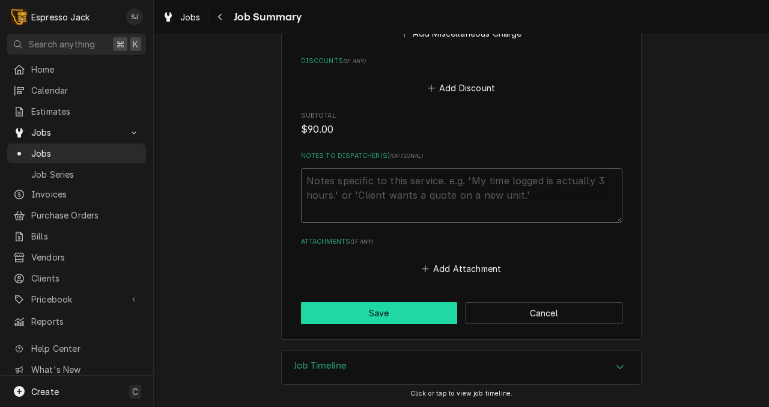
click at [398, 315] on button "Save" at bounding box center [379, 313] width 157 height 22
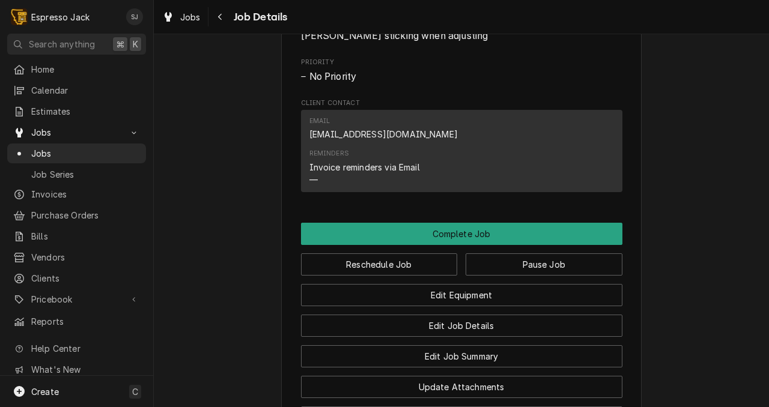
scroll to position [753, 0]
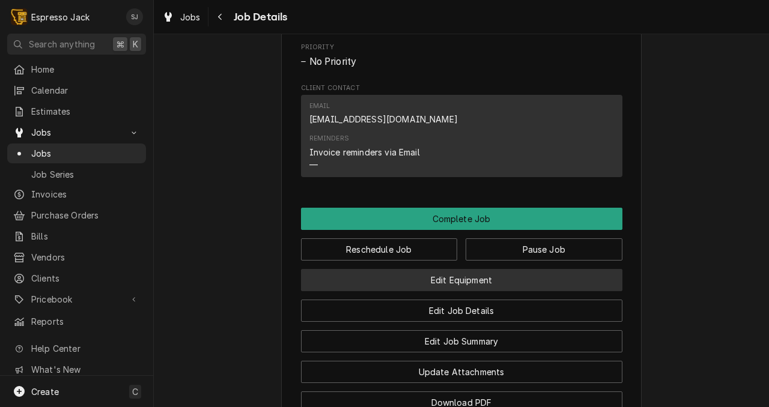
click at [460, 291] on button "Edit Equipment" at bounding box center [461, 280] width 321 height 22
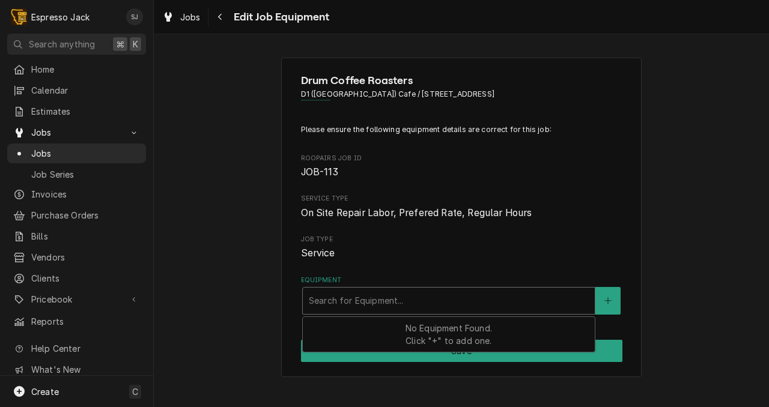
click at [458, 300] on div "Equipment" at bounding box center [449, 301] width 280 height 22
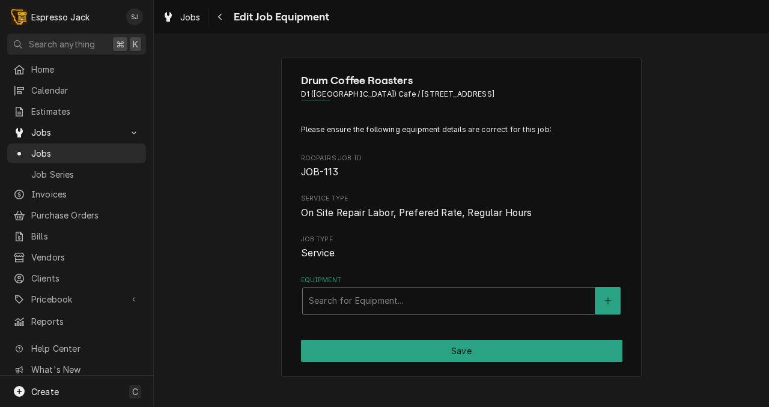
click at [458, 300] on div "Equipment" at bounding box center [449, 301] width 280 height 22
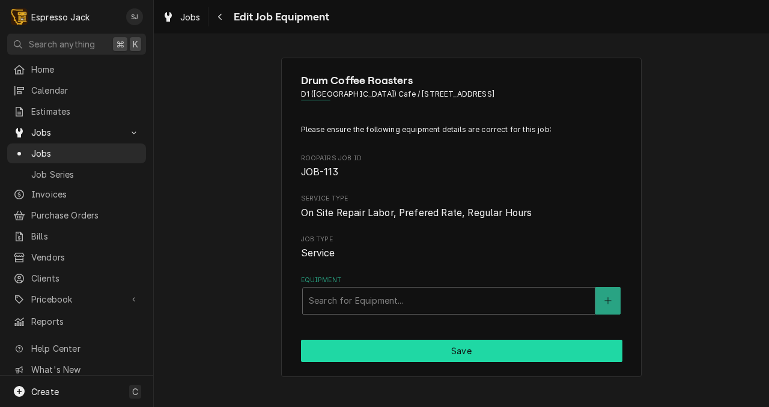
click at [453, 357] on button "Save" at bounding box center [461, 351] width 321 height 22
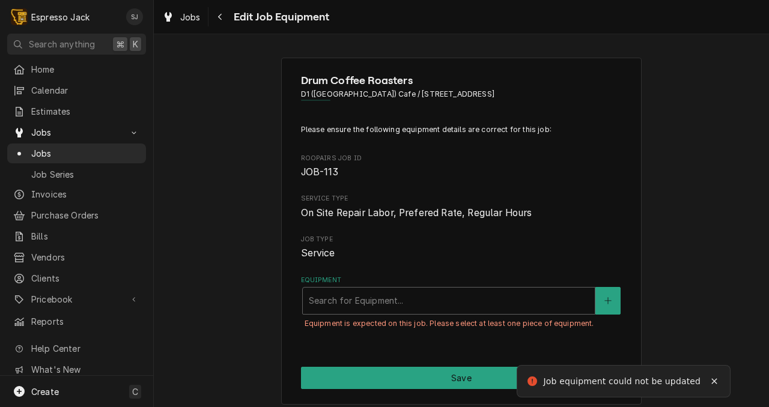
scroll to position [5, 0]
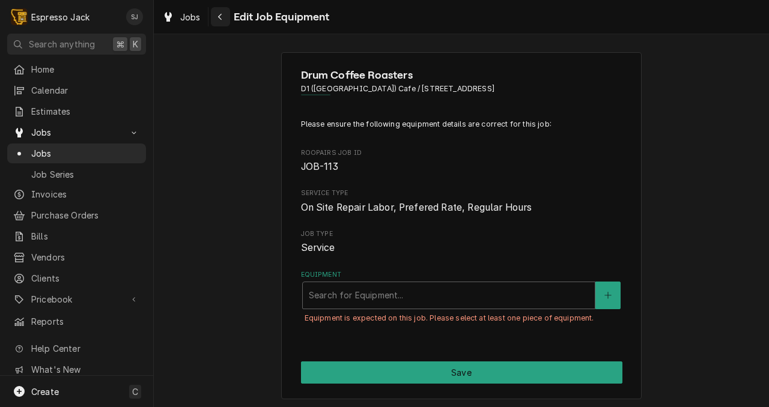
click at [221, 16] on icon "Navigate back" at bounding box center [219, 17] width 5 height 8
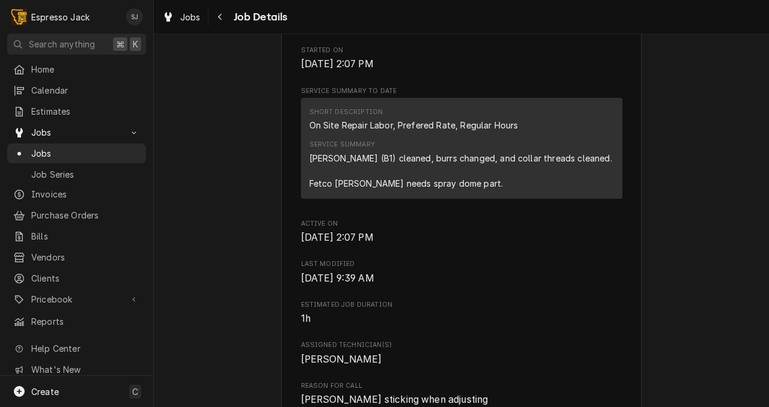
scroll to position [371, 0]
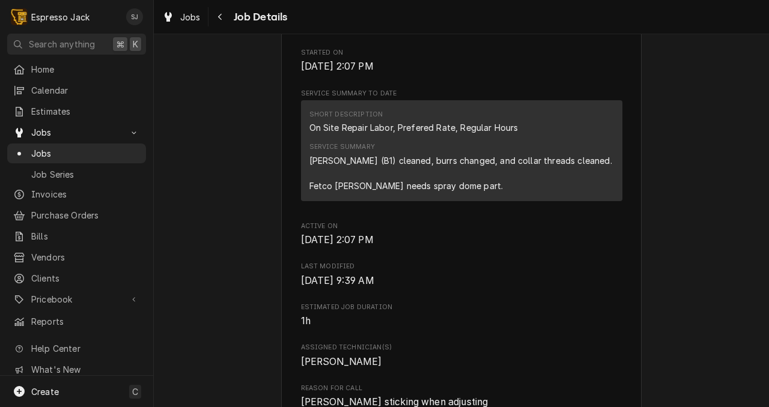
click at [457, 192] on div "Luigi grinder (B1) cleaned, burrs changed, and collar threads cleaned. Fetco br…" at bounding box center [460, 173] width 303 height 38
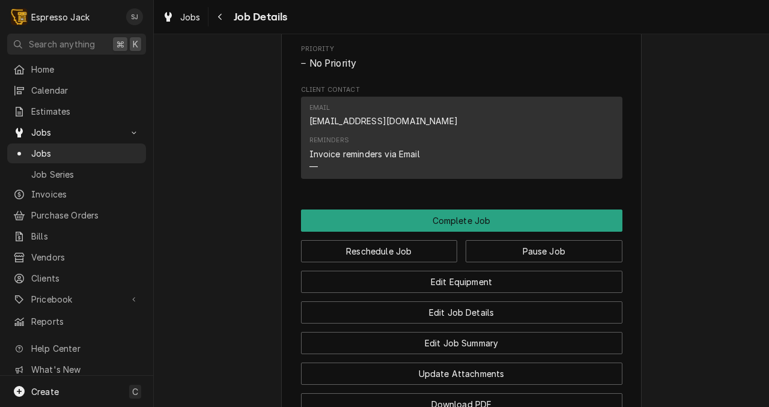
scroll to position [751, 0]
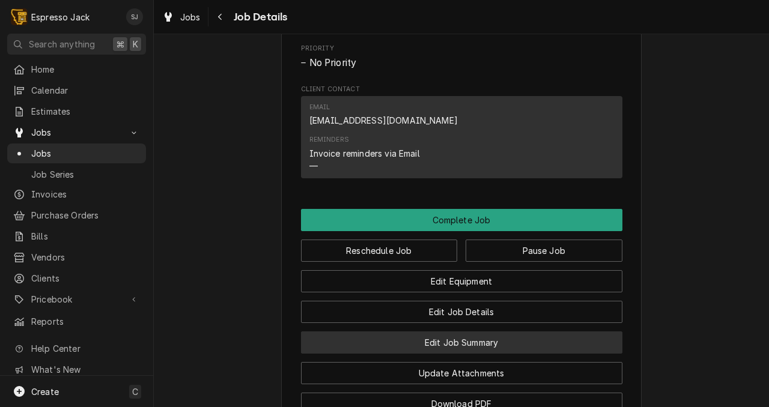
click at [461, 354] on button "Edit Job Summary" at bounding box center [461, 343] width 321 height 22
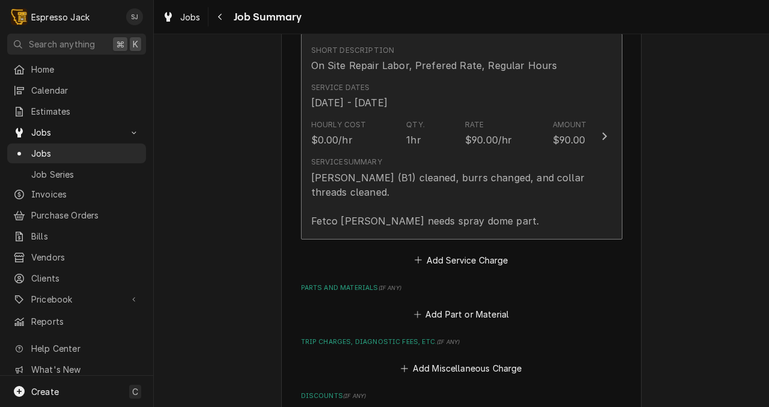
click at [503, 186] on div "[PERSON_NAME] (B1) cleaned, burrs changed, and collar threads cleaned. Fetco [P…" at bounding box center [449, 200] width 276 height 58
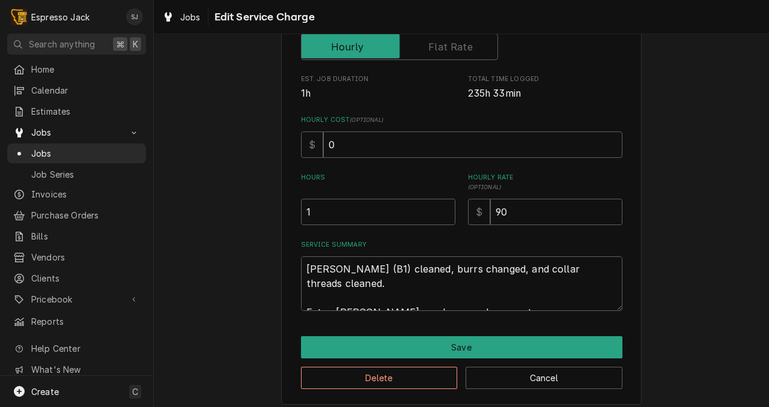
scroll to position [226, 0]
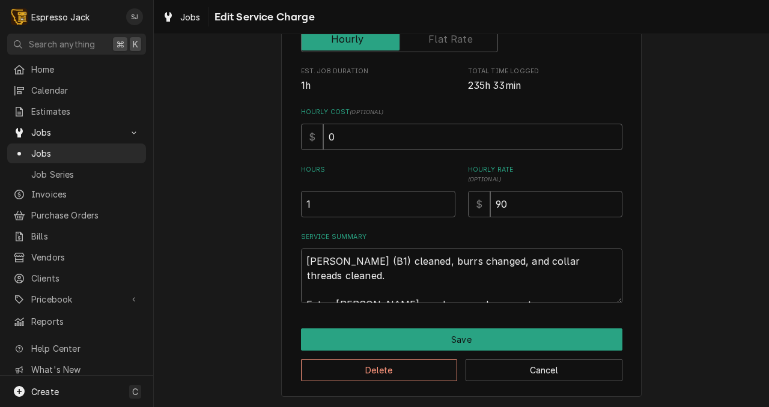
click at [481, 302] on div "Use the fields below to edit this service charge Short Description On Site Repa…" at bounding box center [461, 115] width 360 height 564
click at [481, 282] on textarea "[PERSON_NAME] (B1) cleaned, burrs changed, and collar threads cleaned. Fetco [P…" at bounding box center [461, 276] width 321 height 55
type textarea "x"
type textarea "Luigi grinder (B1) cleaned, burrs changed, and collar threads cleaned. Fetco br…"
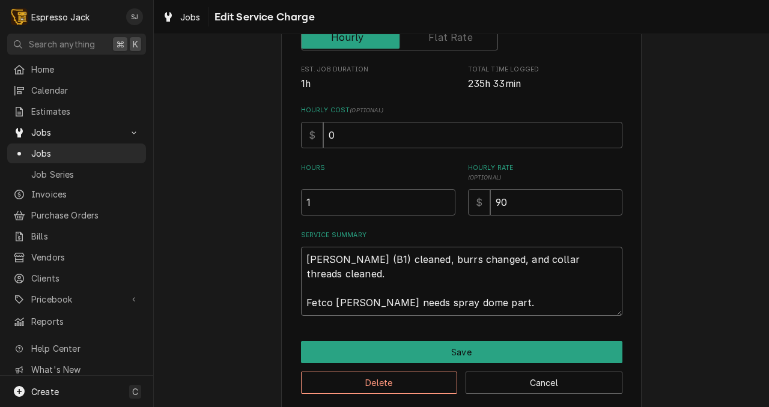
type textarea "x"
type textarea "Luigi grinder (B1) cleaned, burrs changed, and collar threads cleaned. Fetco br…"
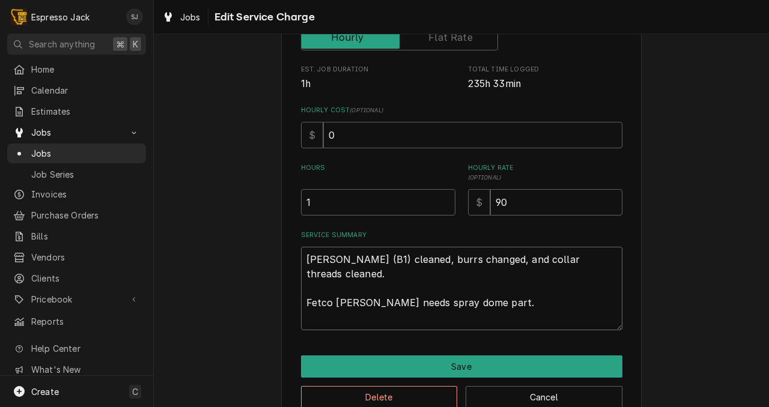
type textarea "x"
type textarea "Luigi grinder (B1) cleaned, burrs changed, and collar threads cleaned. Fetco br…"
type textarea "x"
type textarea "Luigi grinder (B1) cleaned, burrs changed, and collar threads cleaned. Fetco br…"
type textarea "x"
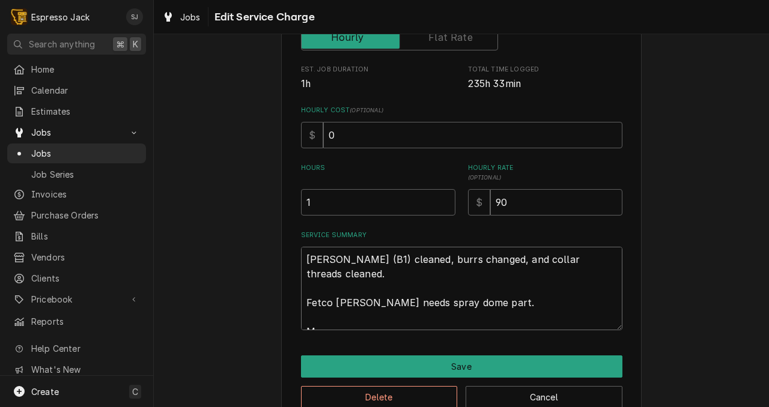
type textarea "Luigi grinder (B1) cleaned, burrs changed, and collar threads cleaned. Fetco br…"
type textarea "x"
type textarea "Luigi grinder (B1) cleaned, burrs changed, and collar threads cleaned. Fetco br…"
type textarea "x"
type textarea "Luigi grinder (B1) cleaned, burrs changed, and collar threads cleaned. Fetco br…"
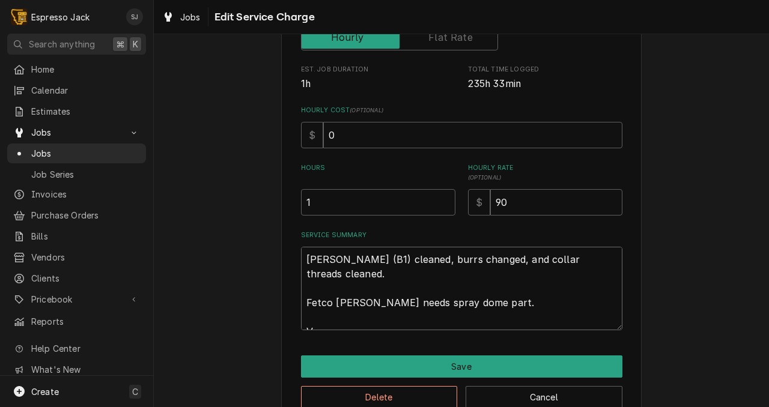
type textarea "x"
type textarea "Luigi grinder (B1) cleaned, burrs changed, and collar threads cleaned. Fetco br…"
type textarea "x"
type textarea "Luigi grinder (B1) cleaned, burrs changed, and collar threads cleaned. Fetco br…"
type textarea "x"
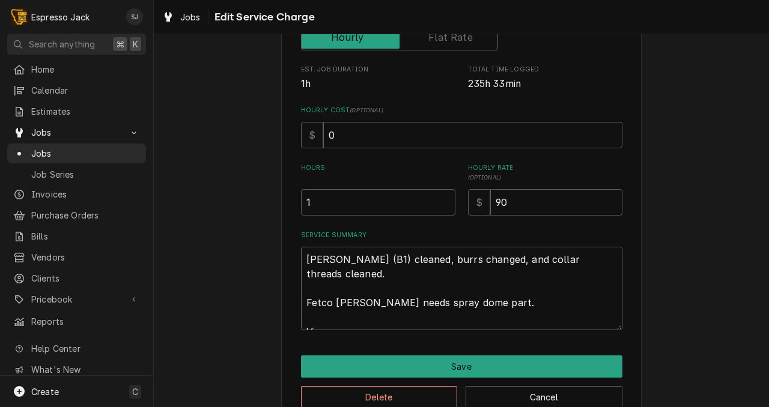
type textarea "Luigi grinder (B1) cleaned, burrs changed, and collar threads cleaned. Fetco br…"
type textarea "x"
type textarea "Luigi grinder (B1) cleaned, burrs changed, and collar threads cleaned. Fetco br…"
type textarea "x"
type textarea "Luigi grinder (B1) cleaned, burrs changed, and collar threads cleaned. Fetco br…"
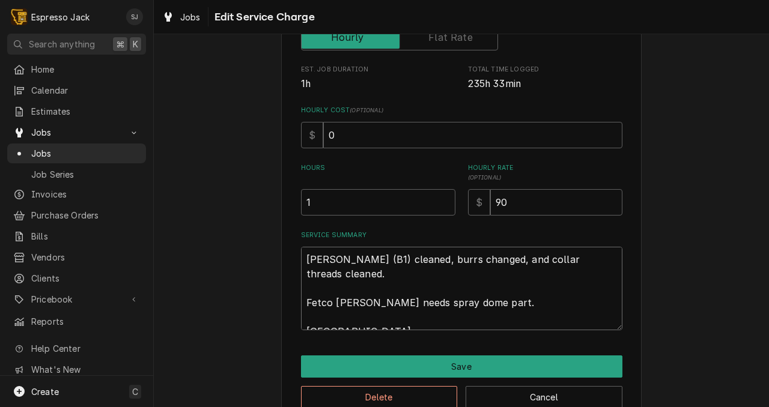
type textarea "x"
type textarea "Luigi grinder (B1) cleaned, burrs changed, and collar threads cleaned. Fetco br…"
type textarea "x"
type textarea "Luigi grinder (B1) cleaned, burrs changed, and collar threads cleaned. Fetco br…"
type textarea "x"
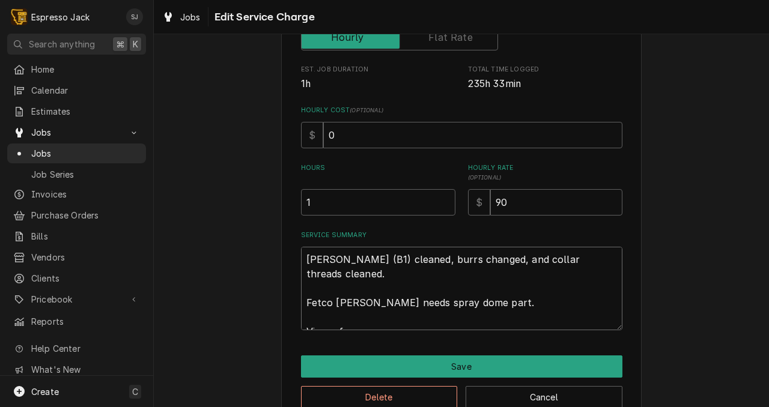
type textarea "Luigi grinder (B1) cleaned, burrs changed, and collar threads cleaned. Fetco br…"
type textarea "x"
type textarea "Luigi grinder (B1) cleaned, burrs changed, and collar threads cleaned. Fetco br…"
type textarea "x"
type textarea "Luigi grinder (B1) cleaned, burrs changed, and collar threads cleaned. Fetco br…"
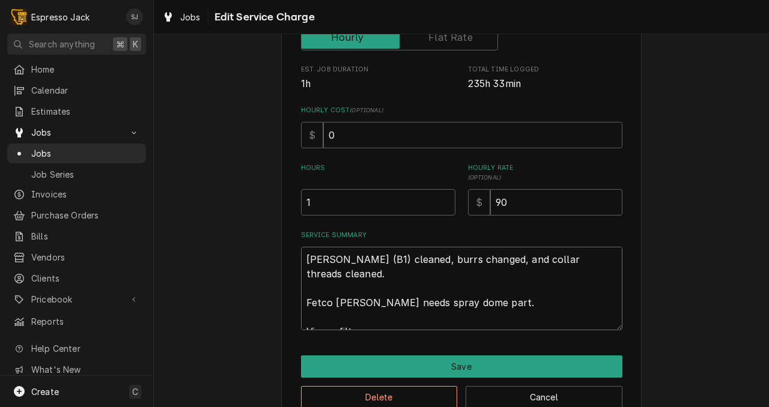
type textarea "x"
type textarea "Luigi grinder (B1) cleaned, burrs changed, and collar threads cleaned. Fetco br…"
type textarea "x"
type textarea "Luigi grinder (B1) cleaned, burrs changed, and collar threads cleaned. Fetco br…"
type textarea "x"
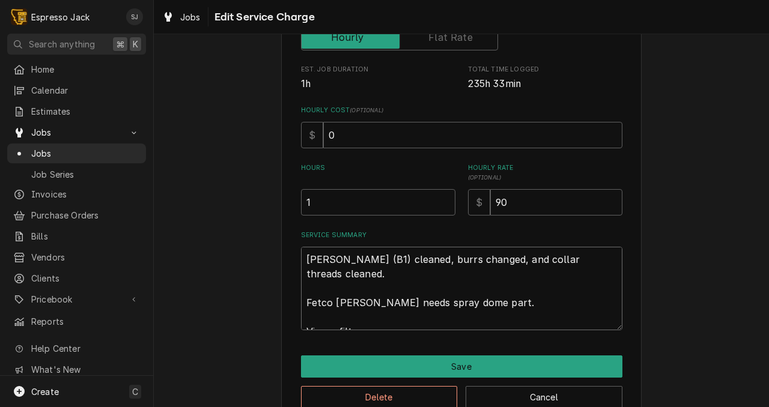
type textarea "Luigi grinder (B1) cleaned, burrs changed, and collar threads cleaned. Fetco br…"
type textarea "x"
type textarea "Luigi grinder (B1) cleaned, burrs changed, and collar threads cleaned. Fetco br…"
type textarea "x"
type textarea "Luigi grinder (B1) cleaned, burrs changed, and collar threads cleaned. Fetco br…"
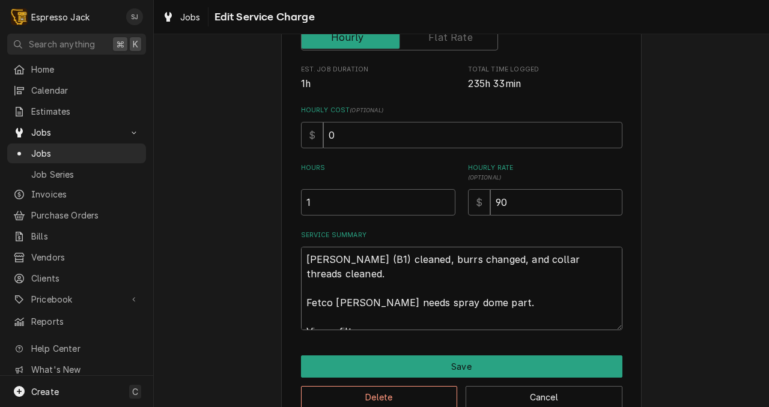
type textarea "x"
type textarea "Luigi grinder (B1) cleaned, burrs changed, and collar threads cleaned. Fetco br…"
type textarea "x"
type textarea "Luigi grinder (B1) cleaned, burrs changed, and collar threads cleaned. Fetco br…"
type textarea "x"
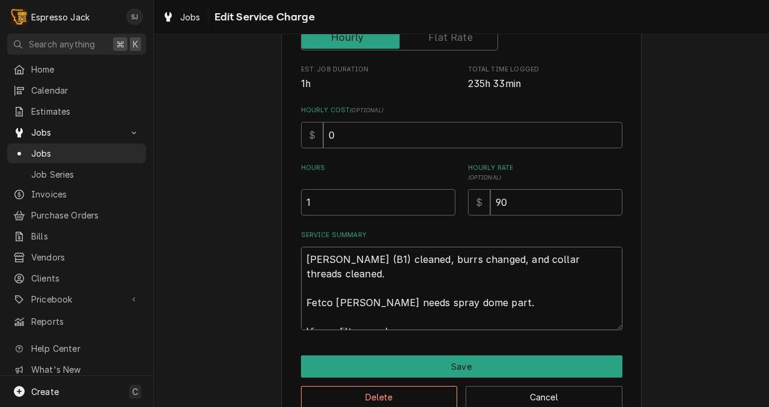
type textarea "Luigi grinder (B1) cleaned, burrs changed, and collar threads cleaned. Fetco br…"
type textarea "x"
type textarea "Luigi grinder (B1) cleaned, burrs changed, and collar threads cleaned. Fetco br…"
type textarea "x"
type textarea "Luigi grinder (B1) cleaned, burrs changed, and collar threads cleaned. Fetco br…"
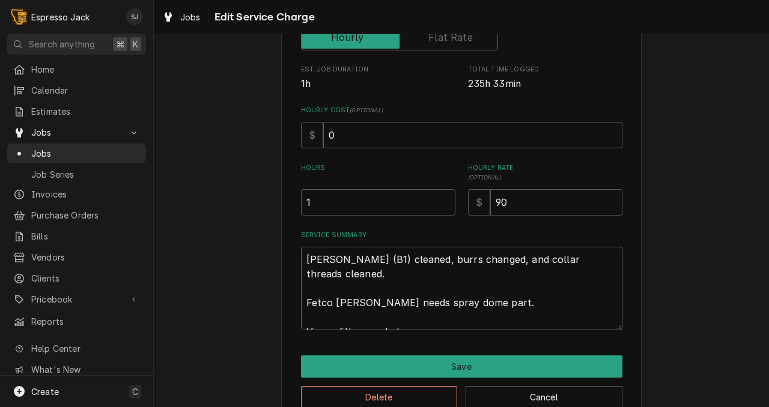
type textarea "x"
type textarea "Luigi grinder (B1) cleaned, burrs changed, and collar threads cleaned. Fetco br…"
type textarea "x"
type textarea "Luigi grinder (B1) cleaned, burrs changed, and collar threads cleaned. Fetco br…"
type textarea "x"
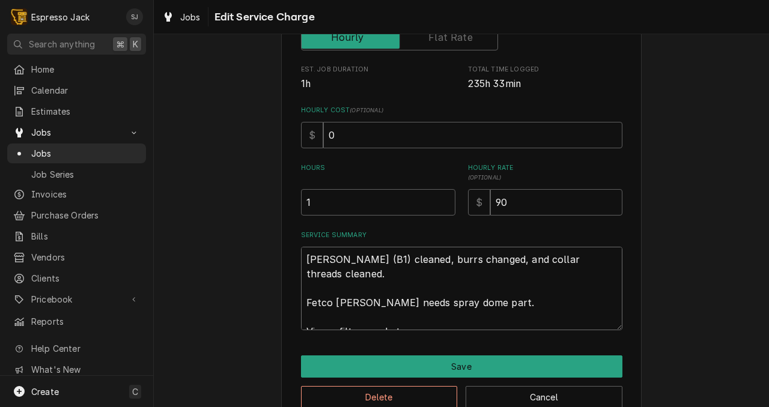
type textarea "Luigi grinder (B1) cleaned, burrs changed, and collar threads cleaned. Fetco br…"
type textarea "x"
type textarea "Luigi grinder (B1) cleaned, burrs changed, and collar threads cleaned. Fetco br…"
type textarea "x"
type textarea "Luigi grinder (B1) cleaned, burrs changed, and collar threads cleaned. Fetco br…"
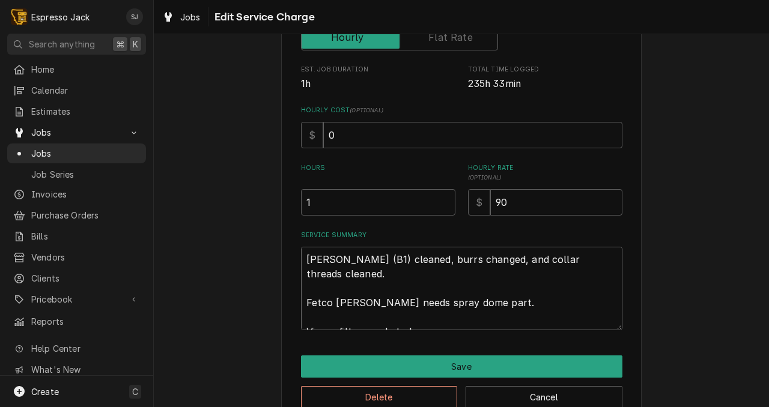
type textarea "x"
type textarea "Luigi grinder (B1) cleaned, burrs changed, and collar threads cleaned. Fetco br…"
type textarea "x"
type textarea "Luigi grinder (B1) cleaned, burrs changed, and collar threads cleaned. Fetco br…"
type textarea "x"
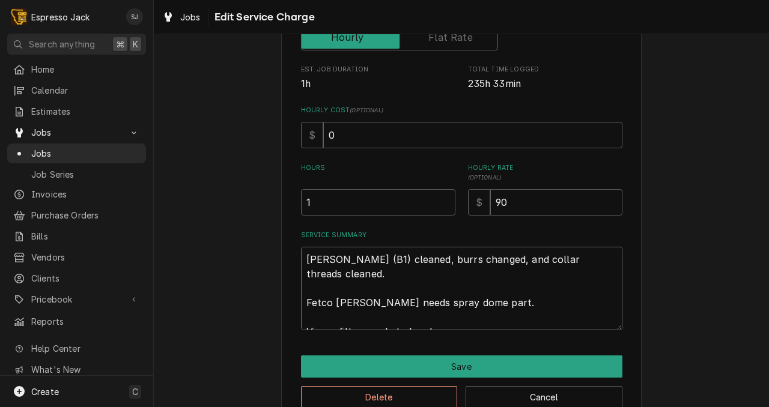
type textarea "Luigi grinder (B1) cleaned, burrs changed, and collar threads cleaned. Fetco br…"
type textarea "x"
type textarea "Luigi grinder (B1) cleaned, burrs changed, and collar threads cleaned. Fetco br…"
type textarea "x"
type textarea "Luigi grinder (B1) cleaned, burrs changed, and collar threads cleaned. Fetco br…"
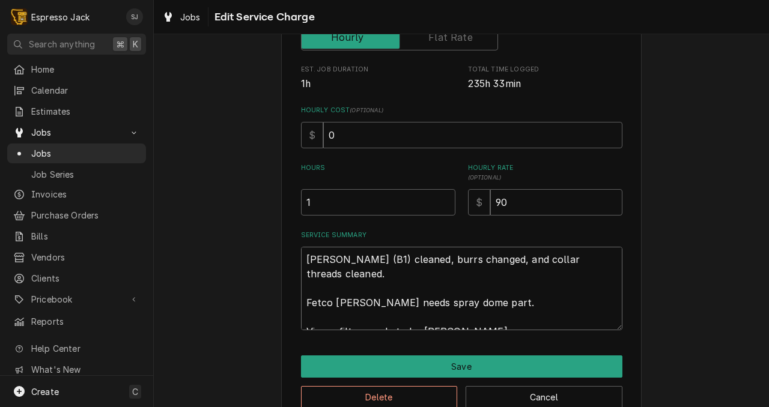
type textarea "x"
type textarea "Luigi grinder (B1) cleaned, burrs changed, and collar threads cleaned. Fetco br…"
type textarea "x"
type textarea "Luigi grinder (B1) cleaned, burrs changed, and collar threads cleaned. Fetco br…"
type textarea "x"
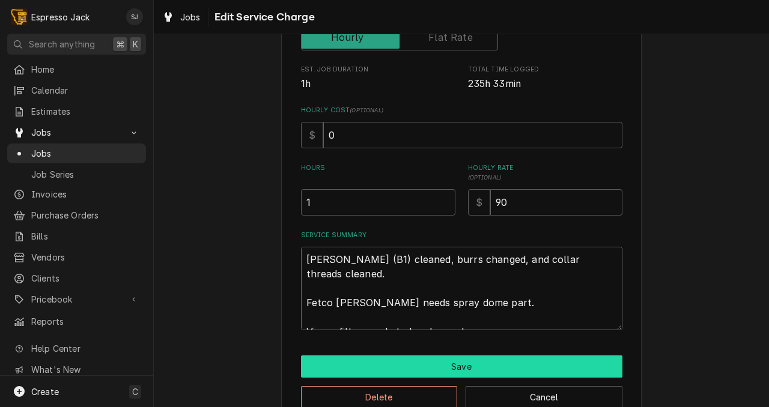
type textarea "[PERSON_NAME] (B1) cleaned, burrs changed, and collar threads cleaned. Fetco [P…"
click at [492, 374] on button "Save" at bounding box center [461, 367] width 321 height 22
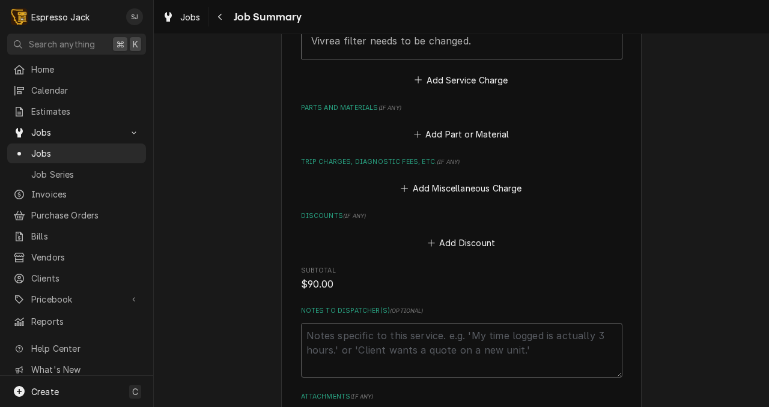
scroll to position [675, 0]
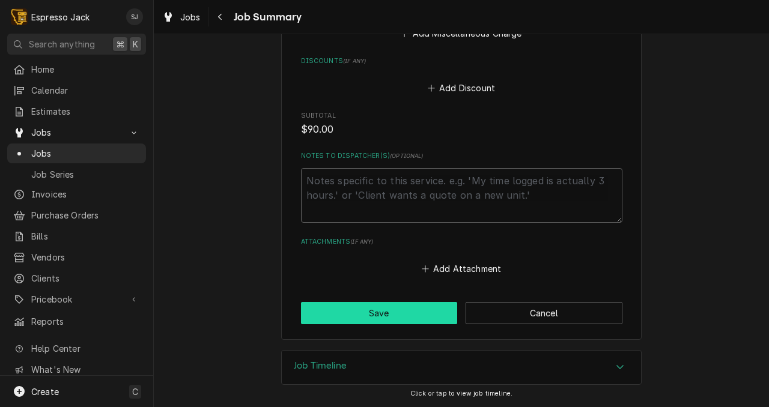
click at [353, 311] on button "Save" at bounding box center [379, 313] width 157 height 22
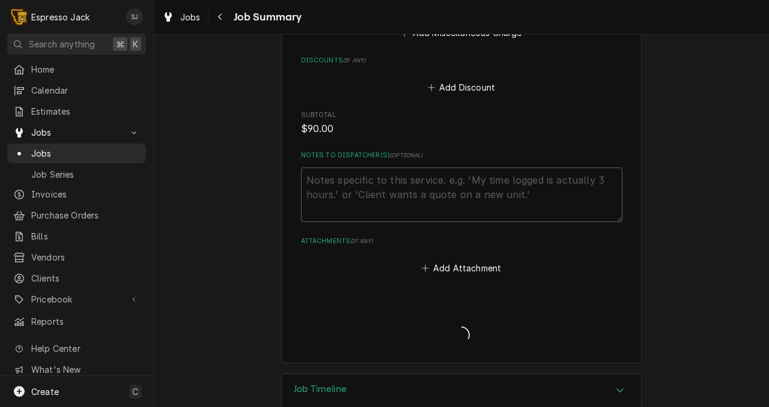
type textarea "x"
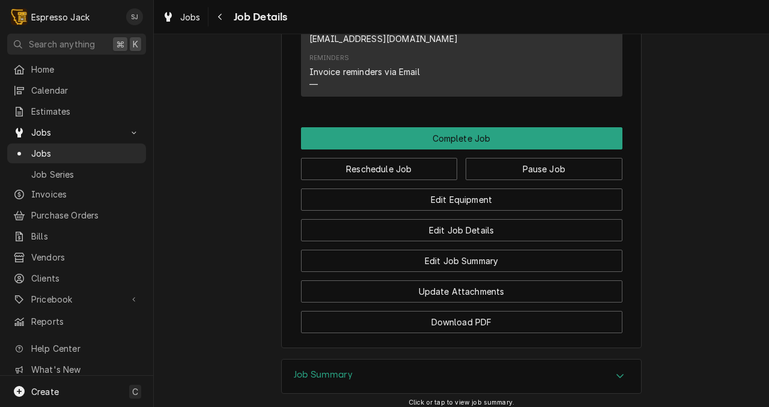
scroll to position [854, 0]
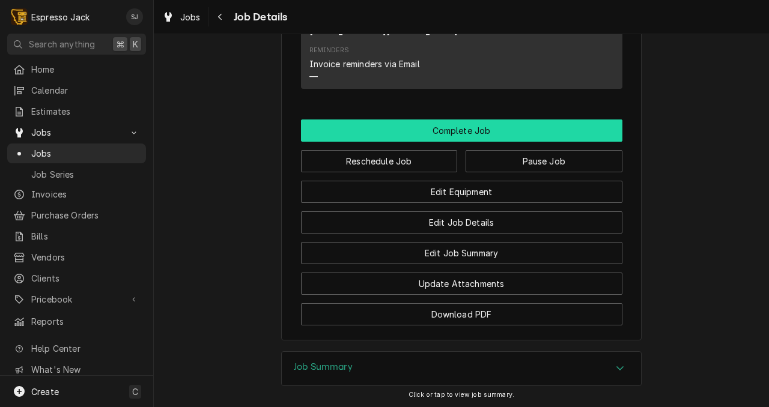
click at [454, 142] on button "Complete Job" at bounding box center [461, 131] width 321 height 22
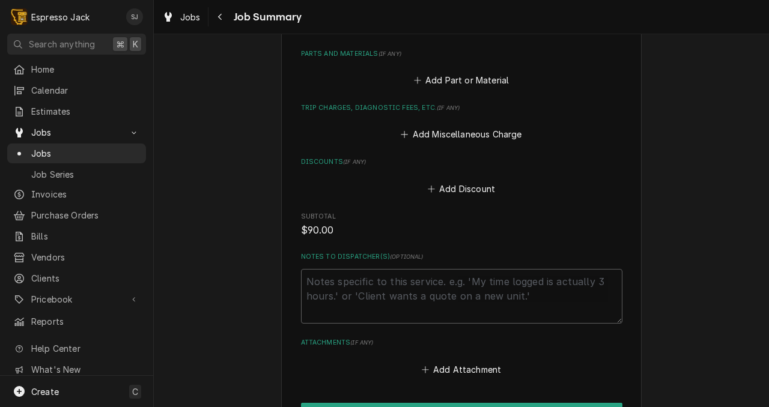
scroll to position [675, 0]
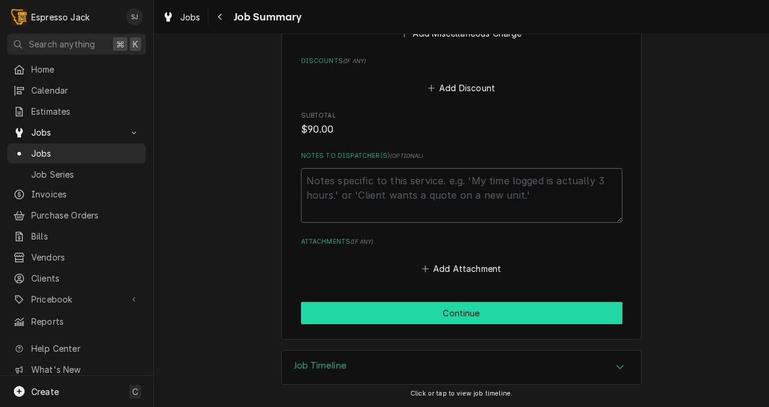
click at [381, 311] on button "Continue" at bounding box center [461, 313] width 321 height 22
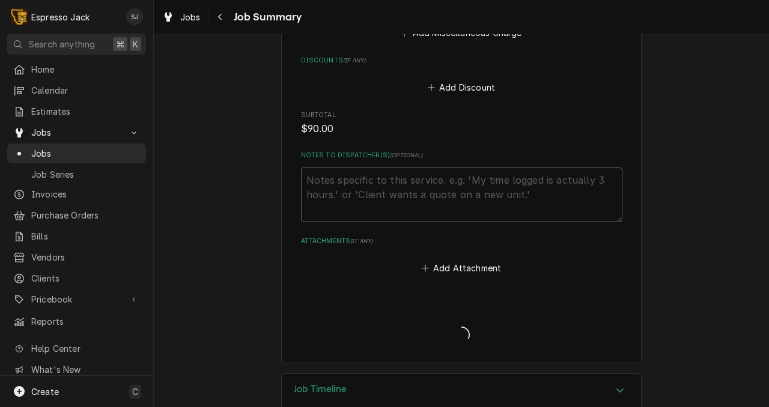
type textarea "x"
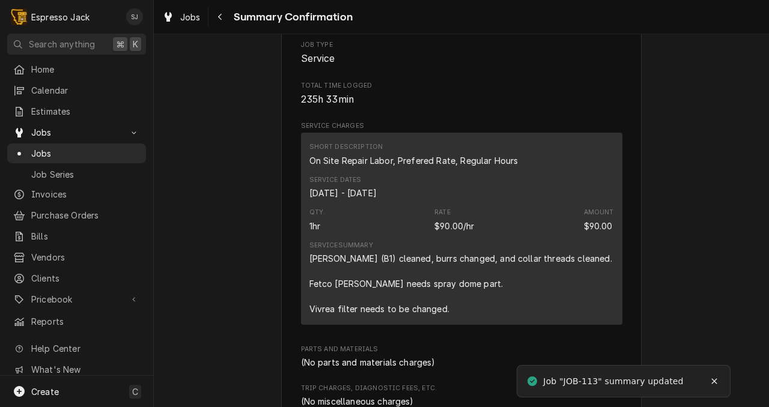
scroll to position [437, 0]
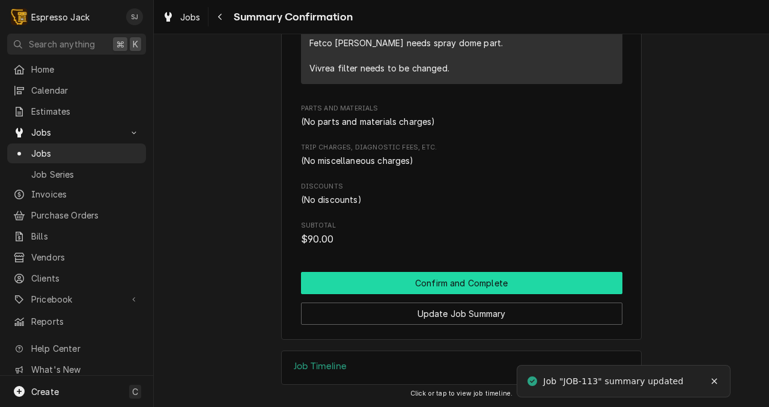
click at [427, 287] on button "Confirm and Complete" at bounding box center [461, 283] width 321 height 22
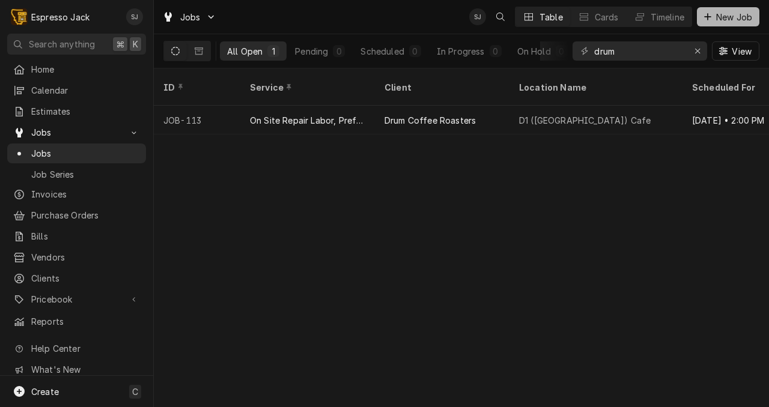
click at [720, 20] on span "New Job" at bounding box center [734, 17] width 41 height 13
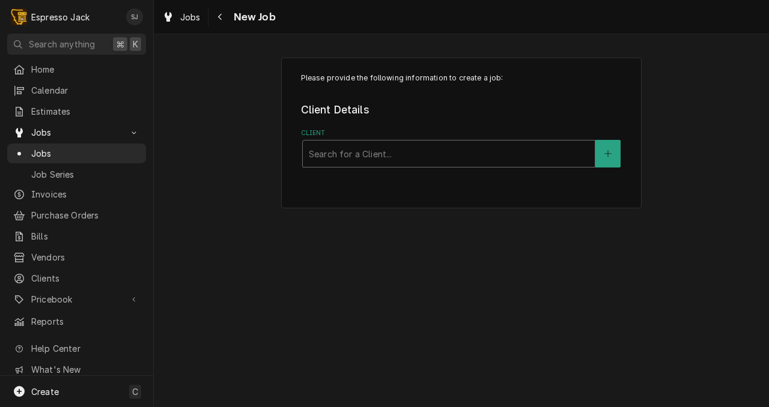
click at [377, 156] on div "Client" at bounding box center [449, 154] width 280 height 22
type input "drum"
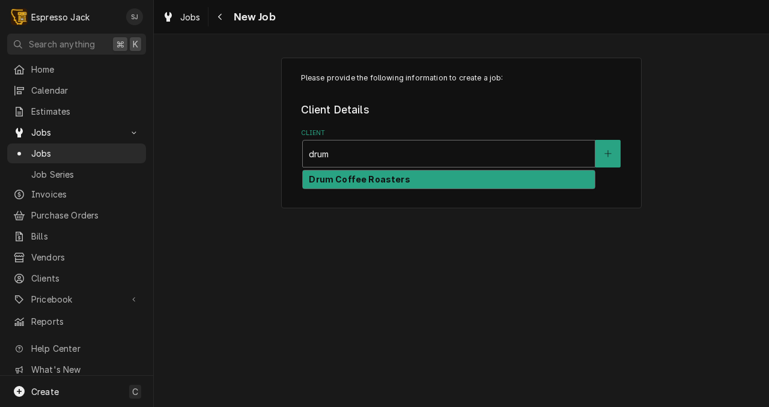
click at [375, 178] on strong "Drum Coffee Roasters" at bounding box center [359, 179] width 101 height 10
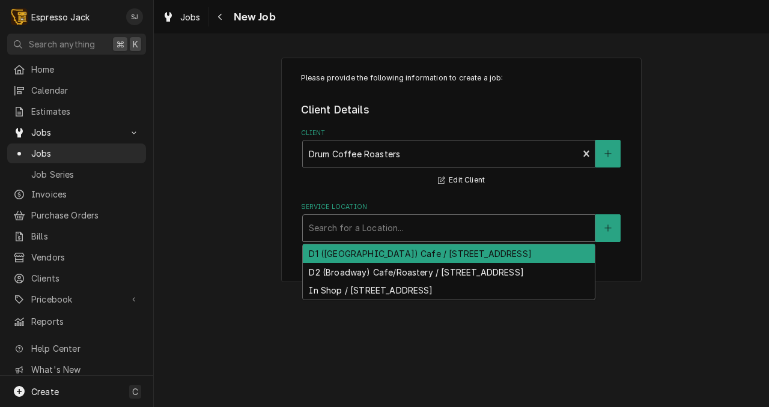
click at [381, 228] on div "Service Location" at bounding box center [449, 228] width 280 height 22
click at [371, 255] on div "D1 (South Ave) Cafe / 600 South Ave W, Missoula, MT 59801" at bounding box center [449, 253] width 292 height 19
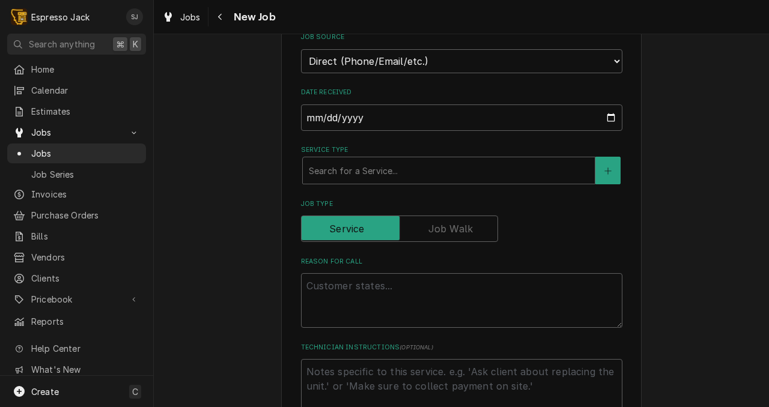
scroll to position [283, 0]
click at [347, 177] on div "Service Type" at bounding box center [449, 169] width 280 height 22
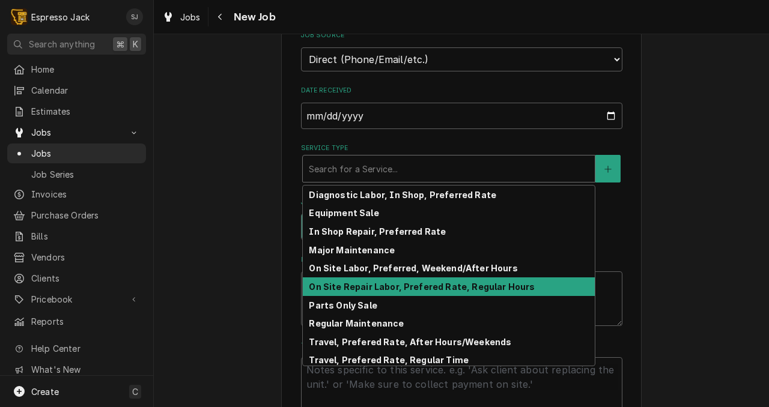
click at [355, 288] on strong "On Site Repair Labor, Prefered Rate, Regular Hours" at bounding box center [422, 287] width 226 height 10
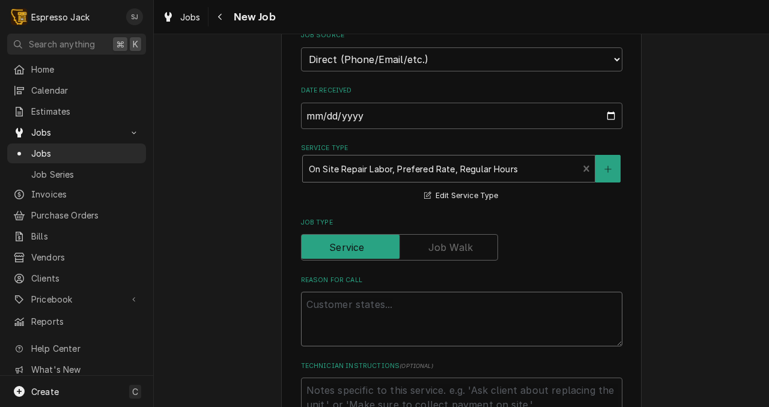
click at [345, 314] on textarea "Reason For Call" at bounding box center [461, 319] width 321 height 55
type textarea "x"
type textarea "F"
type textarea "x"
type textarea "Fo"
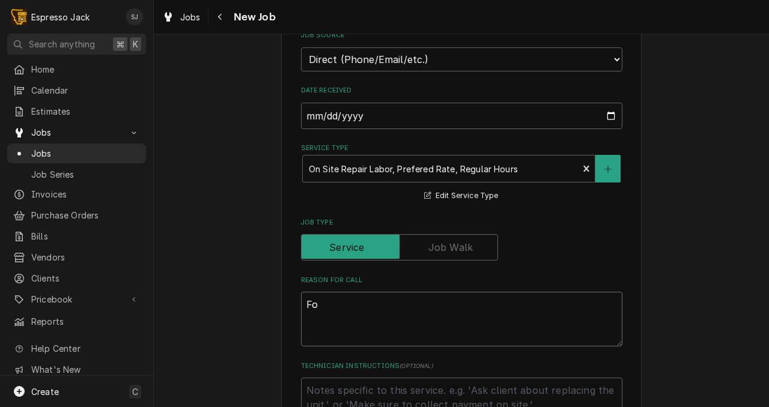
type textarea "x"
type textarea "Fol"
type textarea "x"
type textarea "Foll"
type textarea "x"
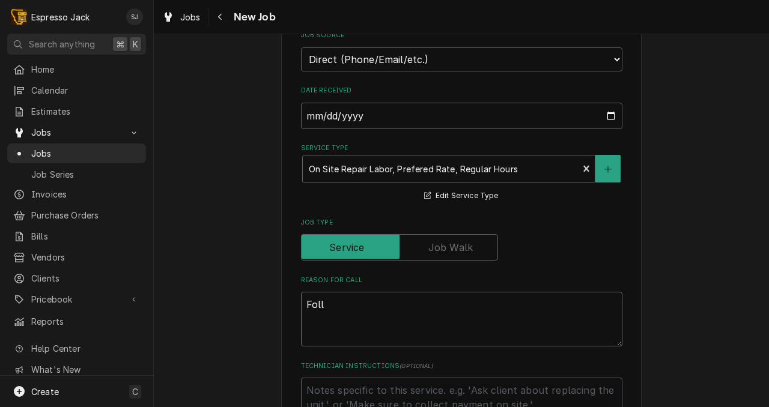
type textarea "Follo"
type textarea "x"
type textarea "Follow"
type textarea "x"
type textarea "Follow"
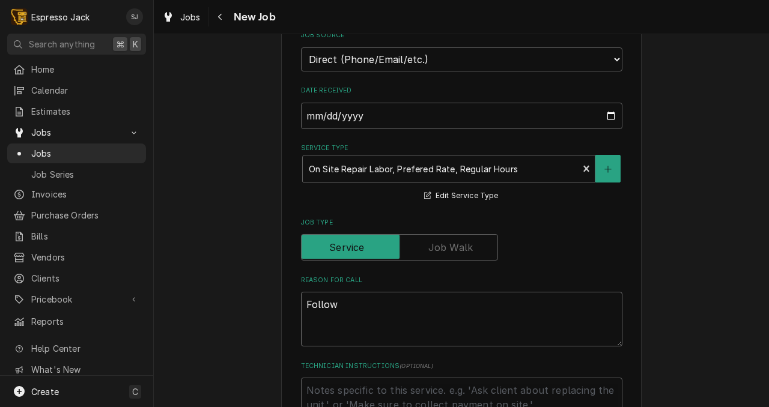
type textarea "x"
type textarea "Follow U"
type textarea "x"
type textarea "Follow Up"
type textarea "x"
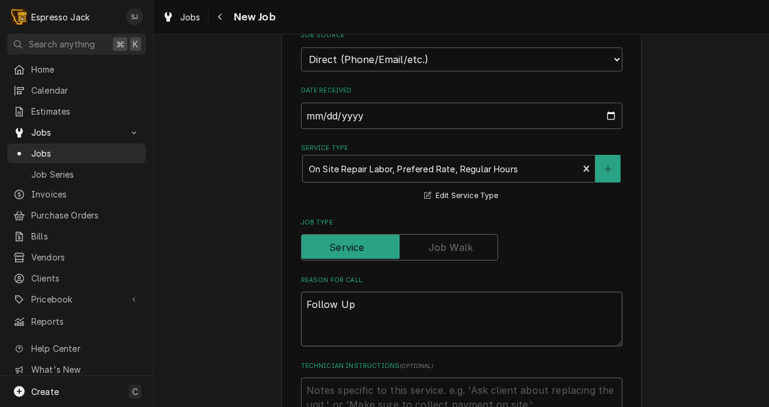
type textarea "Follow U"
type textarea "x"
type textarea "Follow"
type textarea "x"
type textarea "Follow"
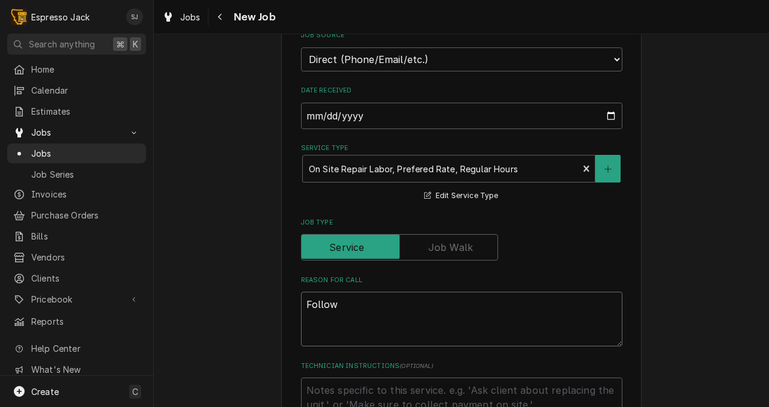
type textarea "x"
type textarea "Follo"
type textarea "x"
type textarea "Foll"
type textarea "x"
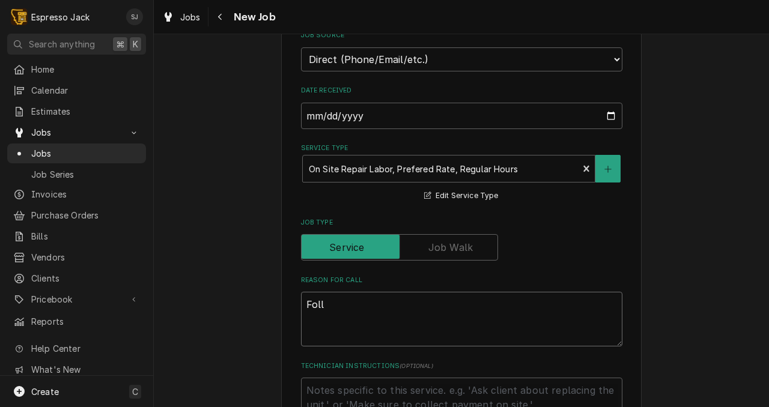
type textarea "Fol"
type textarea "x"
type textarea "Fo"
type textarea "x"
type textarea "F"
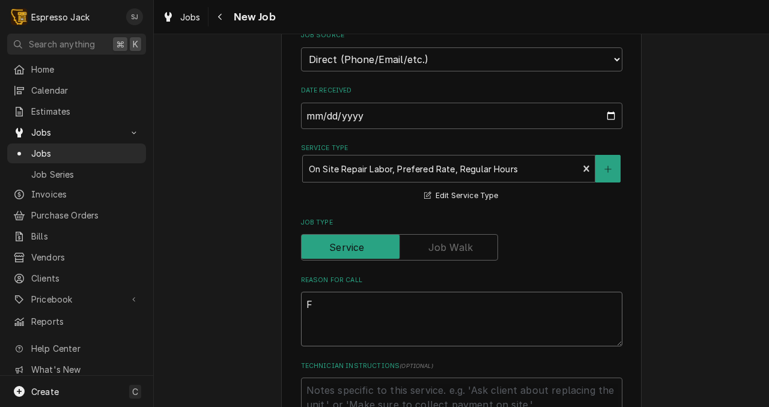
type textarea "x"
click at [609, 174] on button "Service Type" at bounding box center [607, 169] width 25 height 28
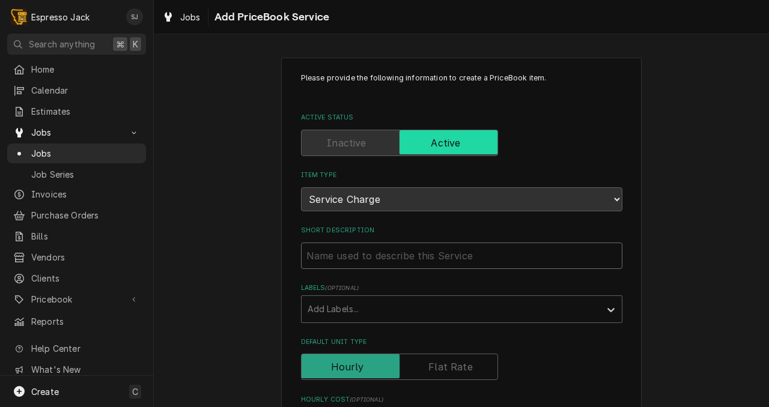
click at [375, 258] on input "Short Description" at bounding box center [461, 256] width 321 height 26
type textarea "x"
type input "F"
type textarea "x"
type input "Fo"
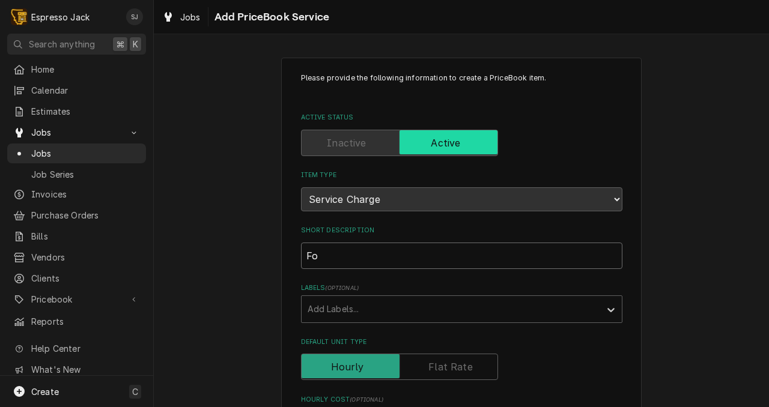
type textarea "x"
type input "Fol"
type textarea "x"
type input "Foll"
type textarea "x"
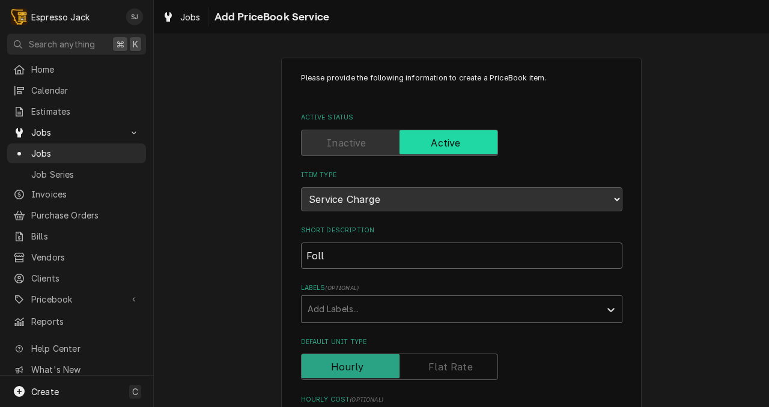
type input "Follo"
type textarea "x"
type input "Follow"
type textarea "x"
type input "Follow"
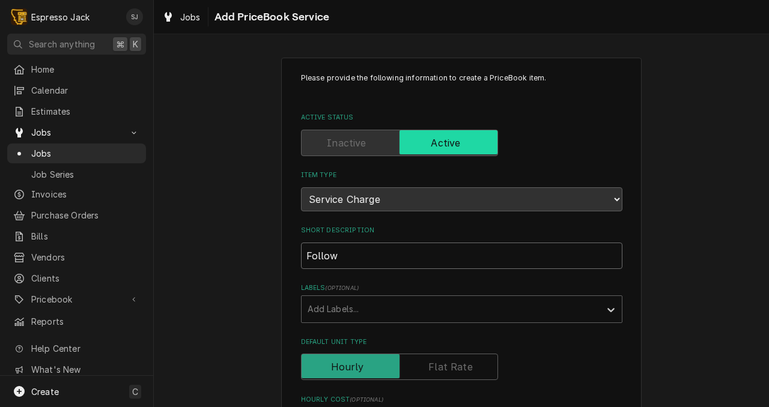
type textarea "x"
type input "Follow U"
type textarea "x"
type input "Follow Up"
type textarea "x"
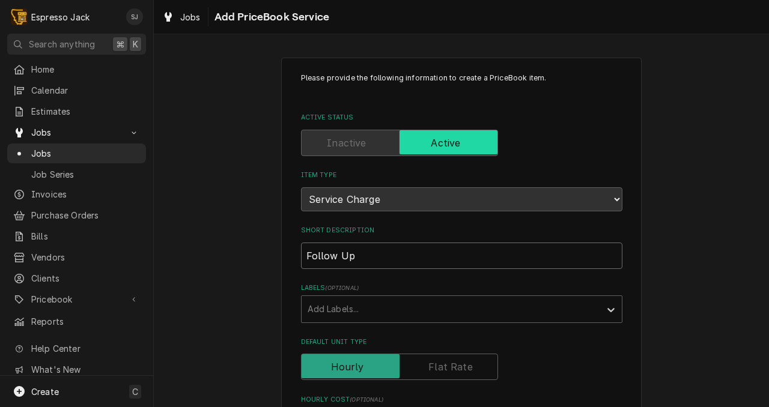
type input "Follow Up"
type textarea "x"
type input "Follow Up W"
type textarea "x"
type input "Follow Up Wo"
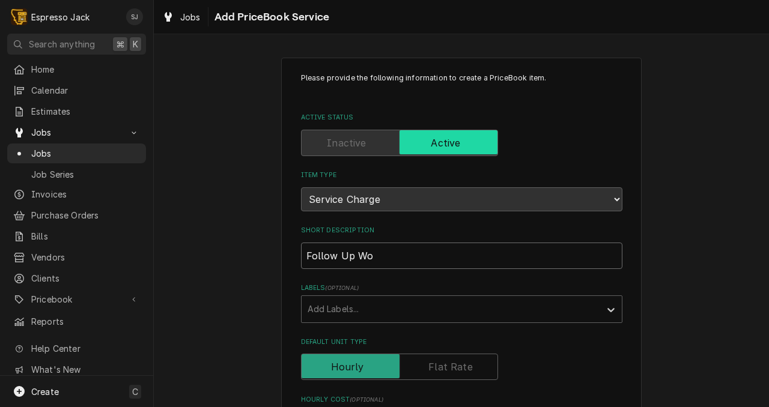
type textarea "x"
type input "Follow Up Wor"
type textarea "x"
type input "Follow Up Wo"
type textarea "x"
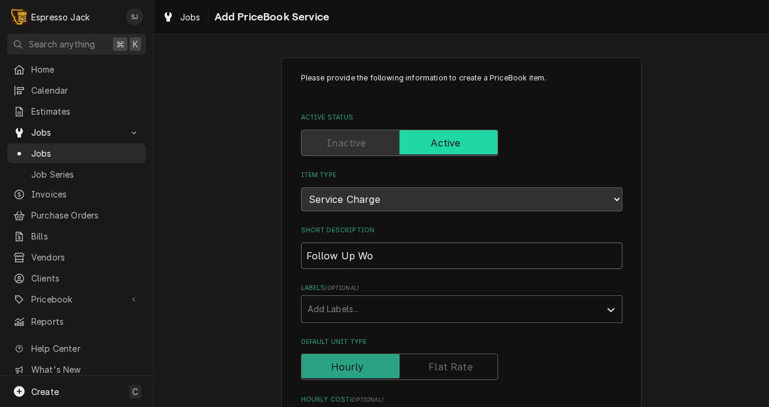
type input "Follow Up W"
type textarea "x"
type input "Follow Up"
type textarea "x"
type input "Follow Up"
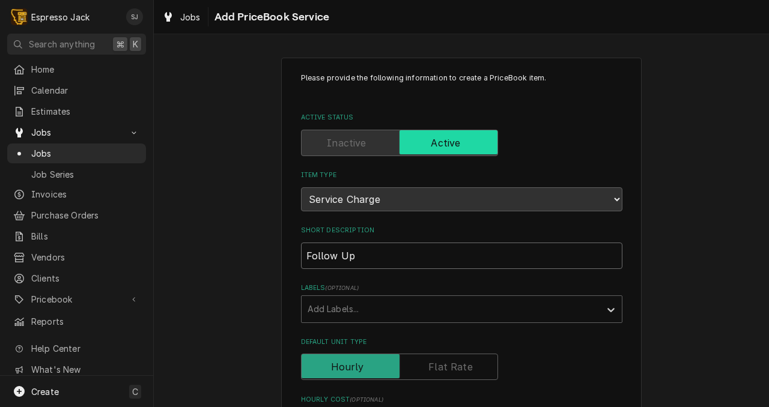
type textarea "x"
type input "Follow Up"
type textarea "x"
type input "Follow Up L"
type textarea "x"
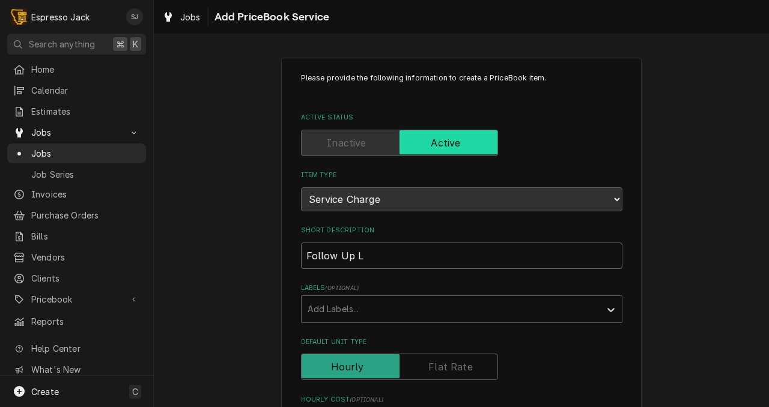
type input "Follow Up La"
type textarea "x"
type input "Follow Up Labo"
type textarea "x"
type input "Follow Up Labor"
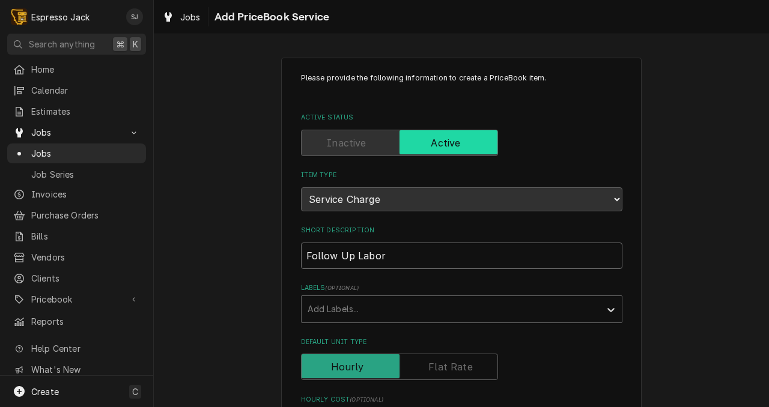
type textarea "x"
type input "Follow Up Labor"
click at [381, 277] on div "Please provide the following information to create a PriceBook item. Active Sta…" at bounding box center [461, 399] width 321 height 652
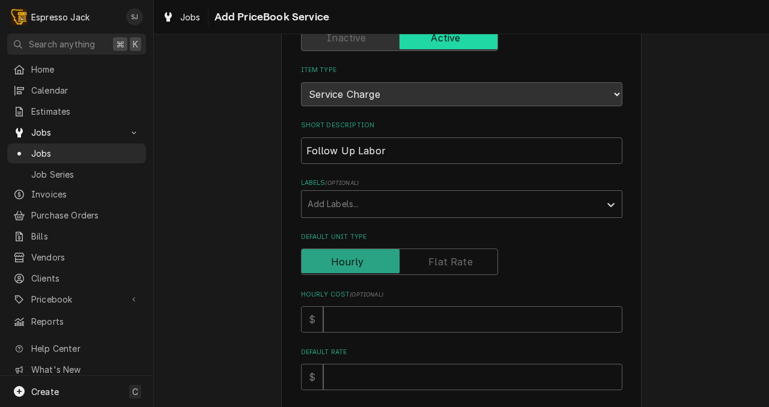
scroll to position [106, 0]
click at [351, 375] on input "Default Rate" at bounding box center [472, 376] width 299 height 26
type textarea "x"
type input "9"
type textarea "x"
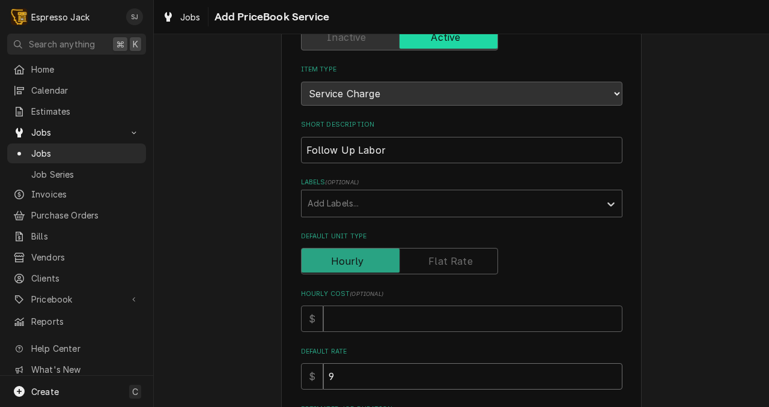
type input "90"
type textarea "x"
type input "90"
click at [495, 355] on label "Default Rate" at bounding box center [461, 352] width 321 height 10
click at [495, 363] on input "90" at bounding box center [472, 376] width 299 height 26
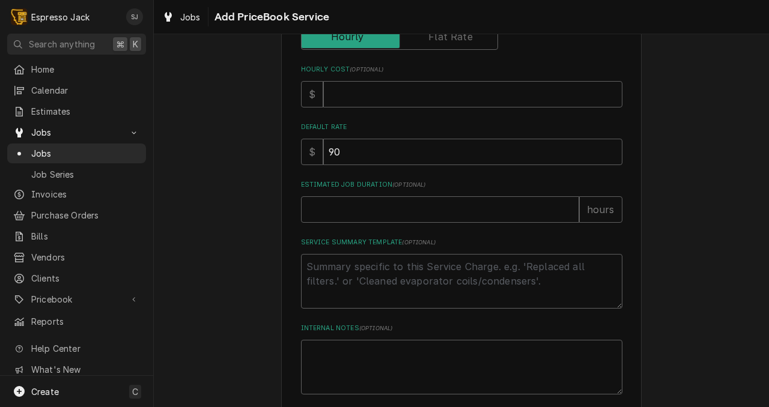
scroll to position [331, 0]
click at [333, 261] on textarea "Service Summary Template ( optional )" at bounding box center [461, 281] width 321 height 55
type textarea "x"
type textarea "F"
type textarea "x"
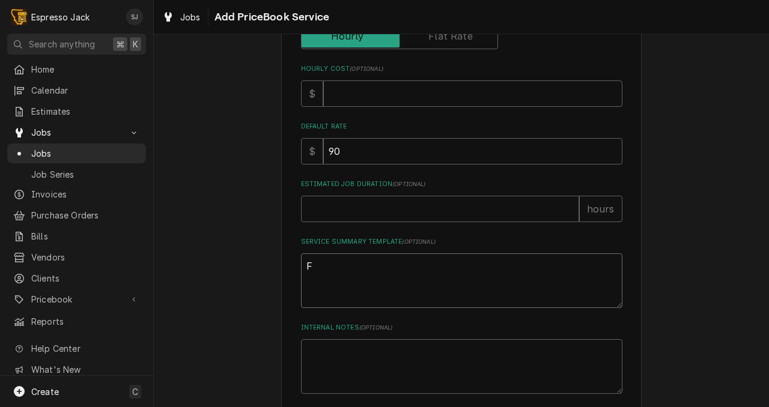
type textarea "Fo"
type textarea "x"
type textarea "Fol"
type textarea "x"
type textarea "Foll"
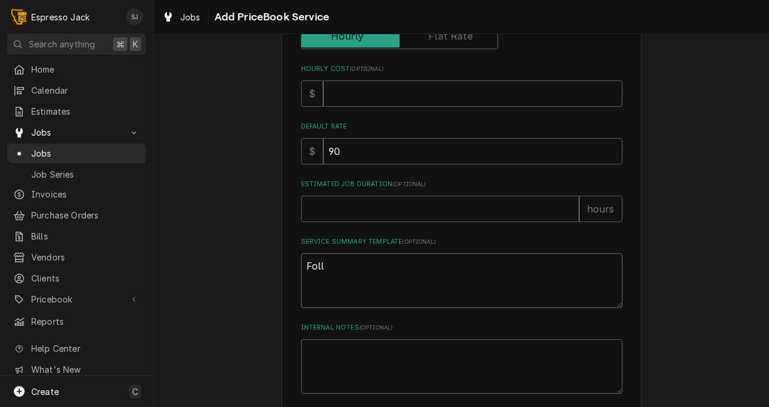
type textarea "x"
type textarea "Follo"
type textarea "x"
type textarea "Follow"
type textarea "x"
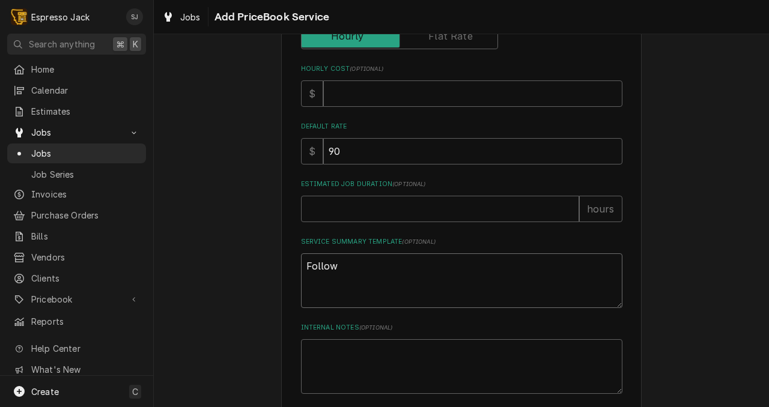
type textarea "Follow"
type textarea "x"
type textarea "Follow U"
type textarea "x"
type textarea "Follow Up"
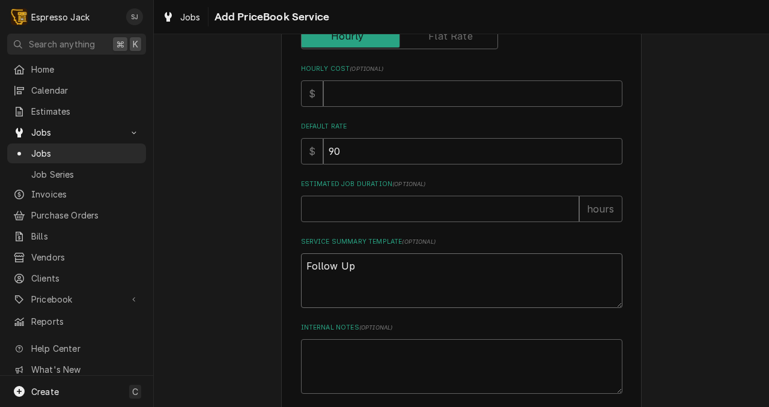
type textarea "x"
type textarea "Follow Up"
type textarea "x"
type textarea "Follow Up f"
type textarea "x"
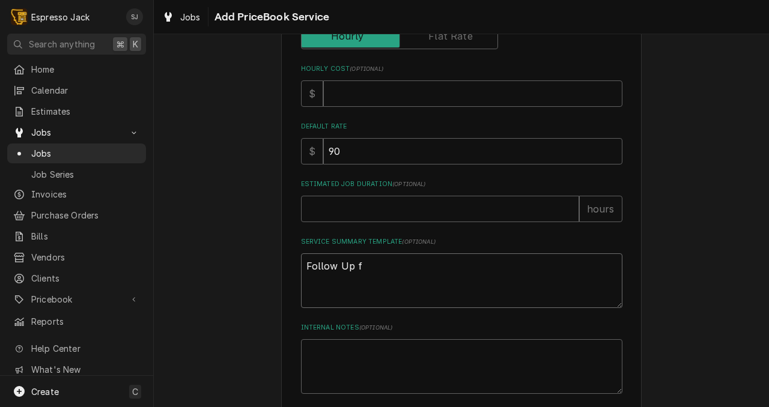
type textarea "Follow Up"
type textarea "x"
type textarea "Follow Up w"
type textarea "x"
type textarea "Follow Up wo"
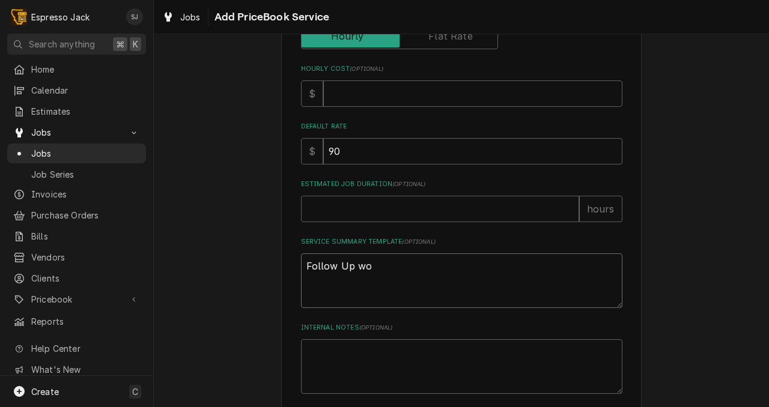
type textarea "x"
type textarea "Follow Up wor"
type textarea "x"
type textarea "Follow Up work"
type textarea "x"
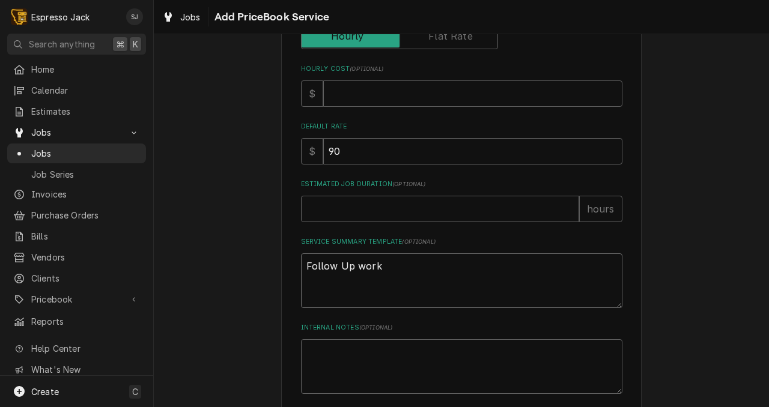
type textarea "Follow Up work"
type textarea "x"
type textarea "Follow Up work f"
type textarea "x"
type textarea "Follow Up work fr"
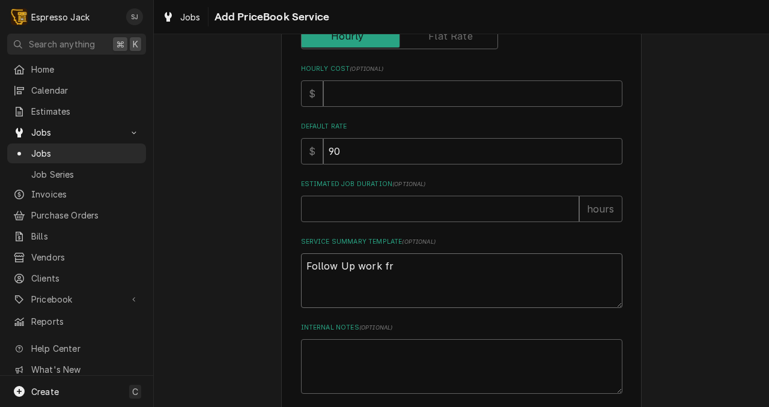
type textarea "x"
type textarea "Follow Up work fro"
type textarea "x"
type textarea "Follow Up work from"
type textarea "x"
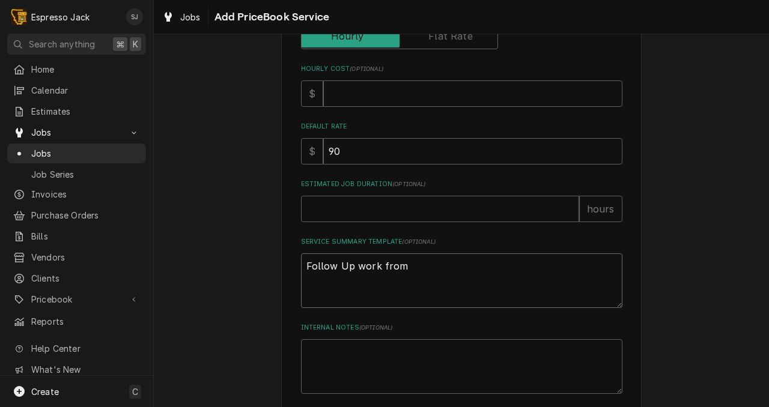
type textarea "Follow Up work from"
type textarea "x"
type textarea "Follow Up work from"
type textarea "x"
type textarea "Follow Up work from p"
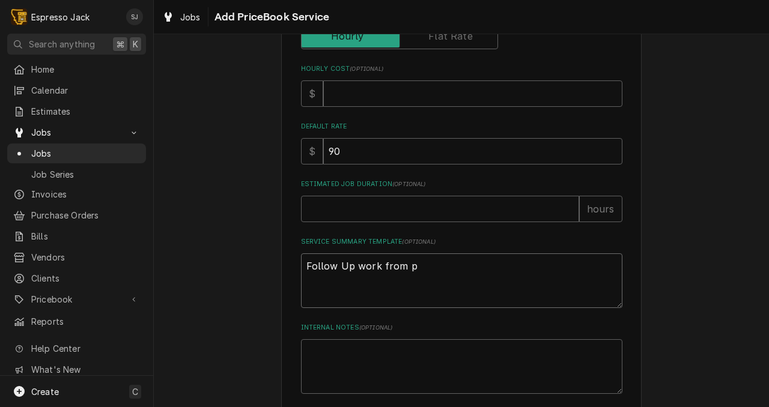
type textarea "x"
type textarea "Follow Up work from pj"
type textarea "x"
type textarea "Follow Up work from pjr"
type textarea "x"
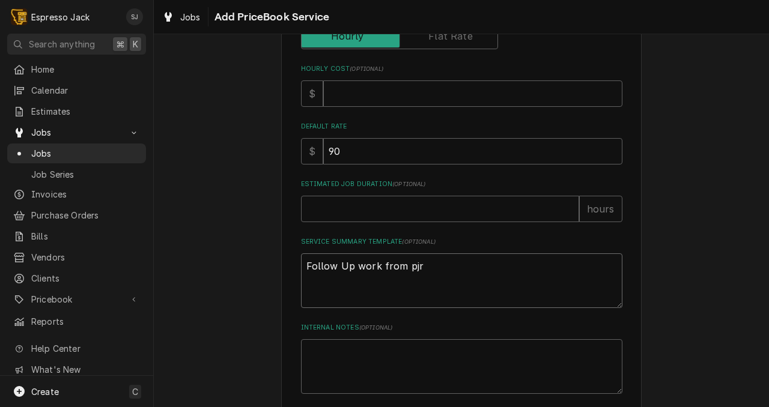
type textarea "Follow Up work from pj"
type textarea "x"
type textarea "Follow Up work from p"
type textarea "x"
type textarea "Follow Up work from pr"
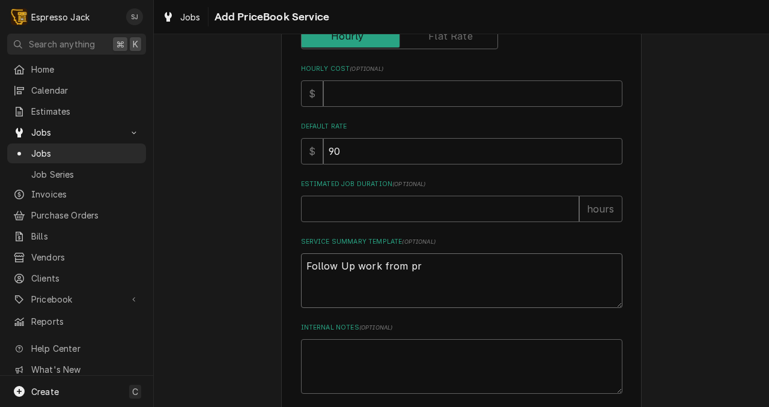
type textarea "x"
type textarea "Follow Up work from pre"
type textarea "x"
type textarea "Follow Up work from prev"
type textarea "x"
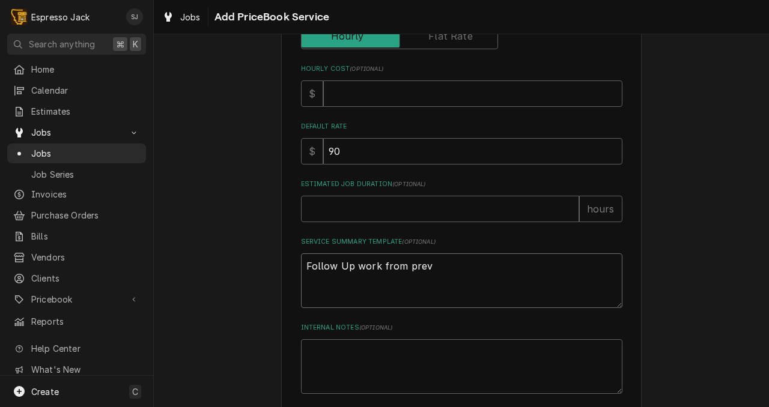
type textarea "Follow Up work from prevo"
type textarea "x"
type textarea "Follow Up work from prevou"
type textarea "x"
type textarea "Follow Up work from prevo"
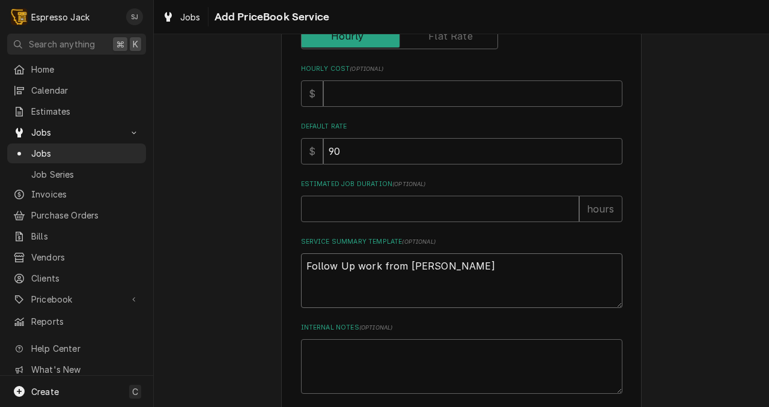
type textarea "x"
type textarea "Follow Up work from prev"
type textarea "x"
type textarea "Follow Up work from previ"
type textarea "x"
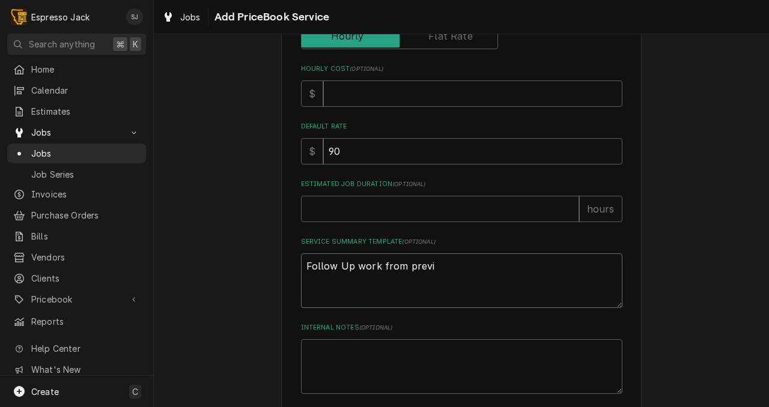
type textarea "Follow Up work from previo"
type textarea "x"
type textarea "Follow Up work from previou"
type textarea "x"
type textarea "Follow Up work from previous"
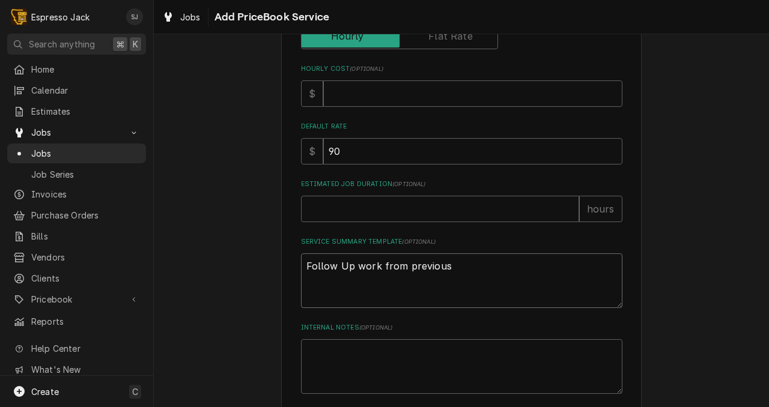
type textarea "x"
type textarea "Follow Up work from previous"
type textarea "x"
type textarea "Follow Up work from previous s"
type textarea "x"
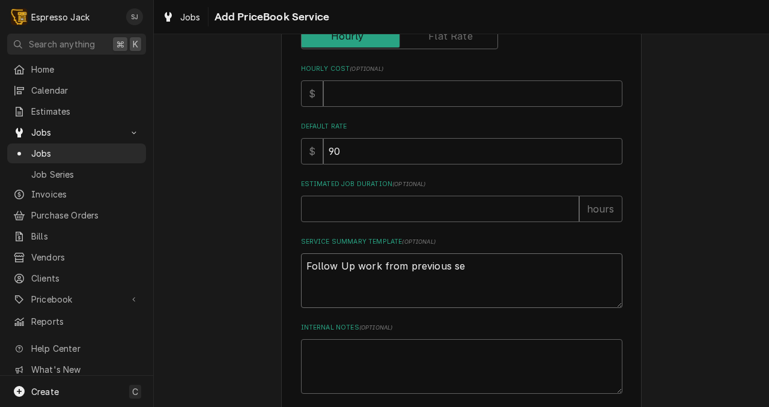
type textarea "Follow Up work from previous ser"
type textarea "x"
type textarea "Follow Up work from previous serv"
type textarea "x"
type textarea "Follow Up work from previous servi"
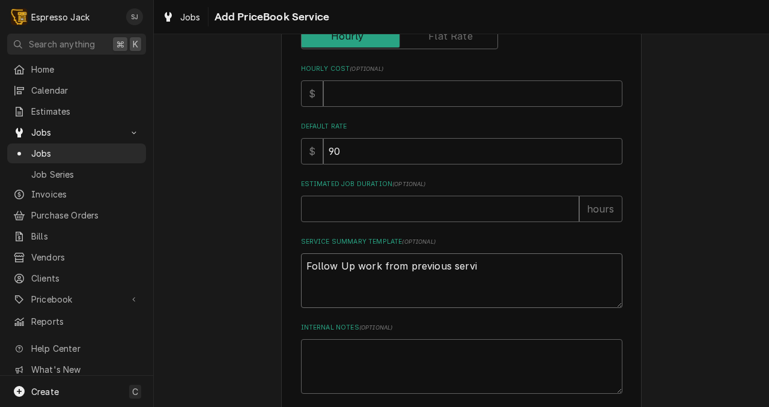
type textarea "x"
type textarea "Follow Up work from previous servic"
type textarea "x"
type textarea "Follow Up work from previous service"
type textarea "x"
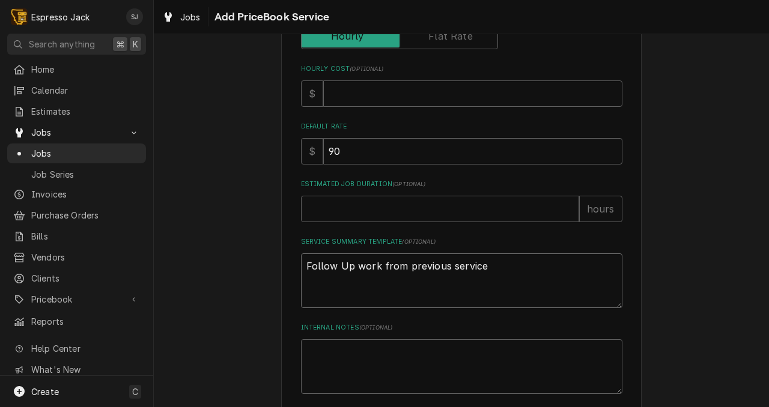
scroll to position [392, 0]
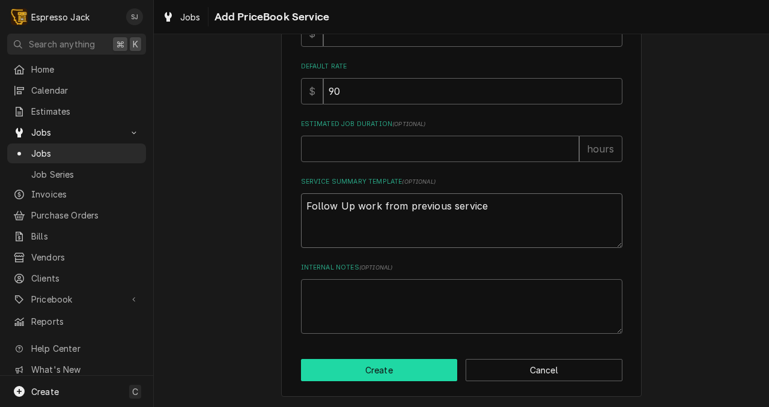
type textarea "Follow Up work from previous service"
click at [431, 372] on button "Create" at bounding box center [379, 370] width 157 height 22
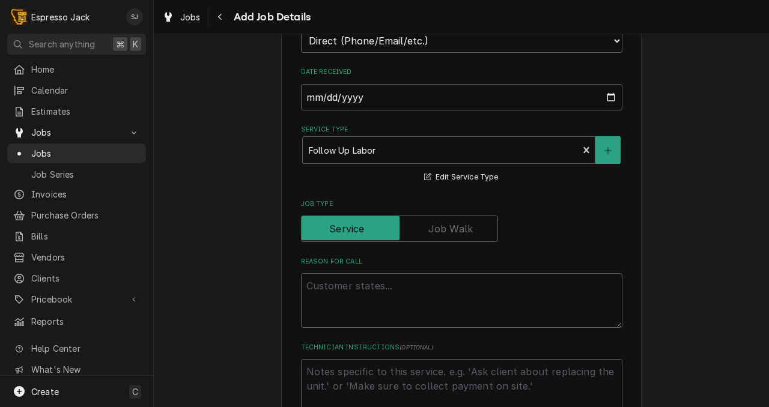
scroll to position [302, 0]
click at [345, 293] on textarea "Reason For Call" at bounding box center [461, 300] width 321 height 55
type textarea "x"
type textarea "R"
type textarea "x"
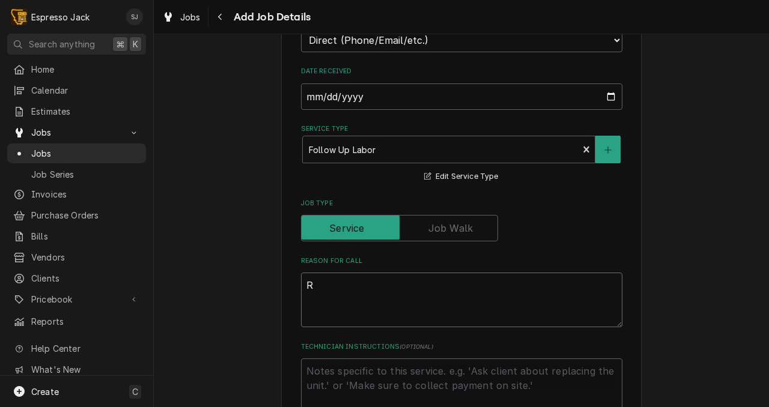
type textarea "Re"
type textarea "x"
type textarea "Rep"
type textarea "x"
type textarea "Repl"
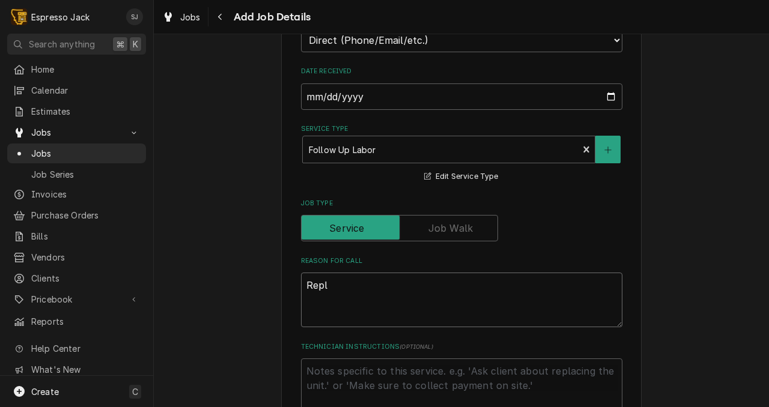
type textarea "x"
type textarea "Repla"
type textarea "x"
type textarea "Replac"
type textarea "x"
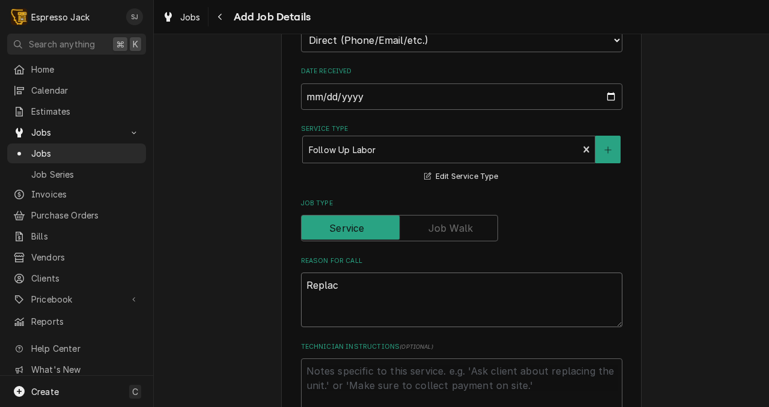
type textarea "Replace"
type textarea "x"
type textarea "Replace"
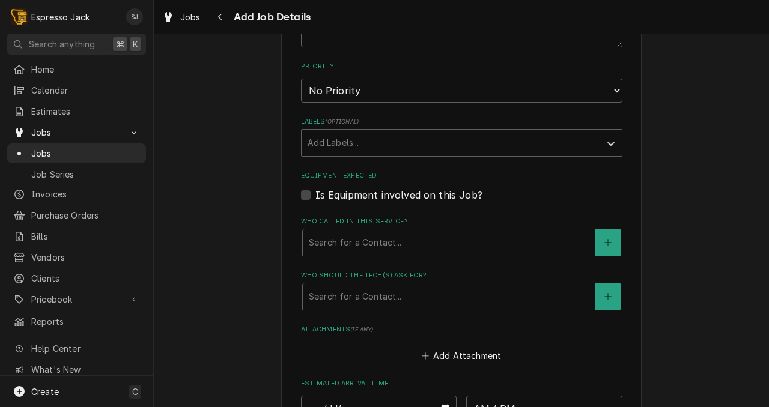
scroll to position [671, 0]
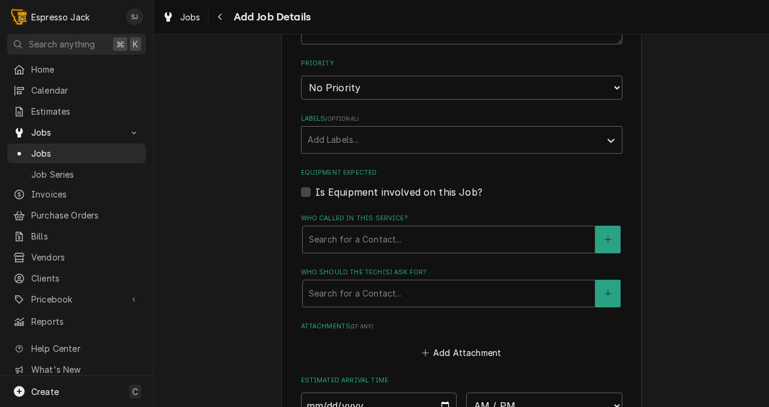
click at [315, 195] on label "Is Equipment involved on this Job?" at bounding box center [398, 192] width 167 height 14
click at [315, 195] on input "Equipment Expected" at bounding box center [475, 198] width 321 height 26
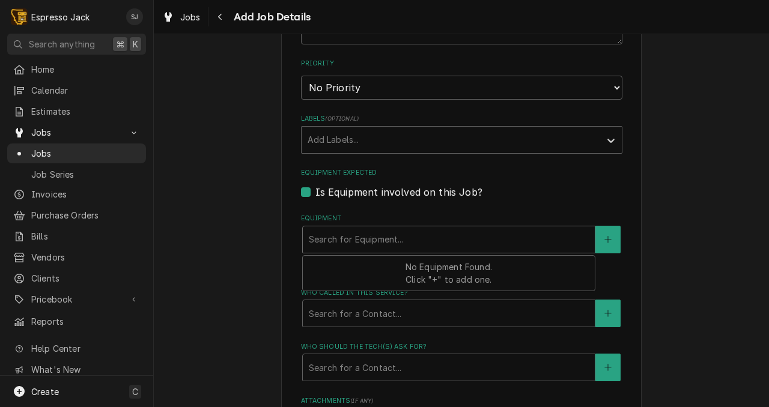
click at [359, 242] on div "Equipment" at bounding box center [449, 240] width 280 height 22
click at [315, 195] on label "Is Equipment involved on this Job?" at bounding box center [398, 192] width 167 height 14
click at [315, 195] on input "Equipment Expected" at bounding box center [475, 198] width 321 height 26
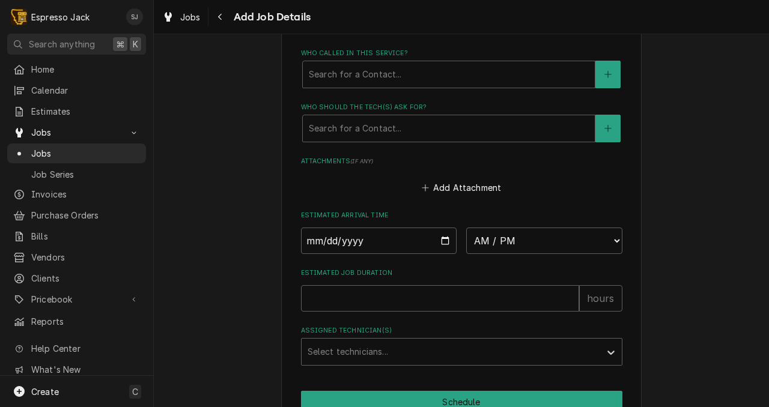
scroll to position [903, 0]
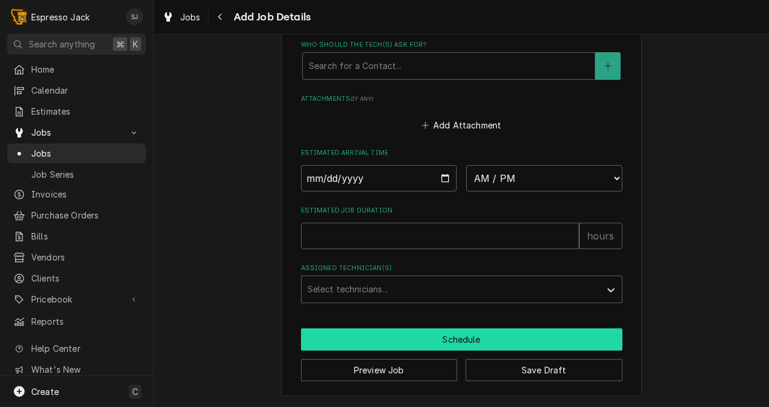
click at [405, 335] on button "Schedule" at bounding box center [461, 340] width 321 height 22
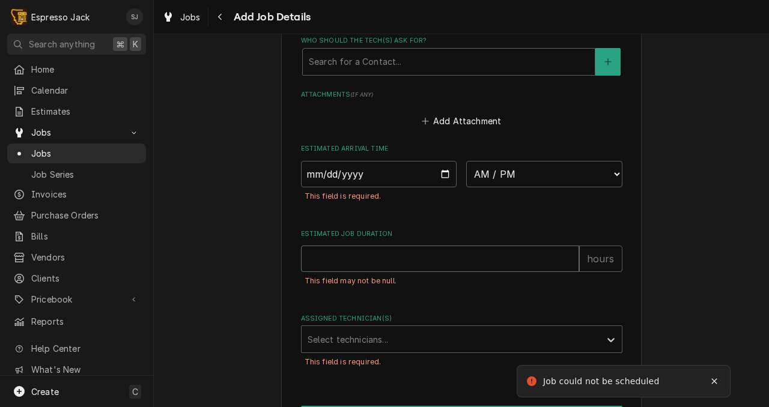
click at [332, 270] on input "Estimated Job Duration" at bounding box center [440, 259] width 278 height 26
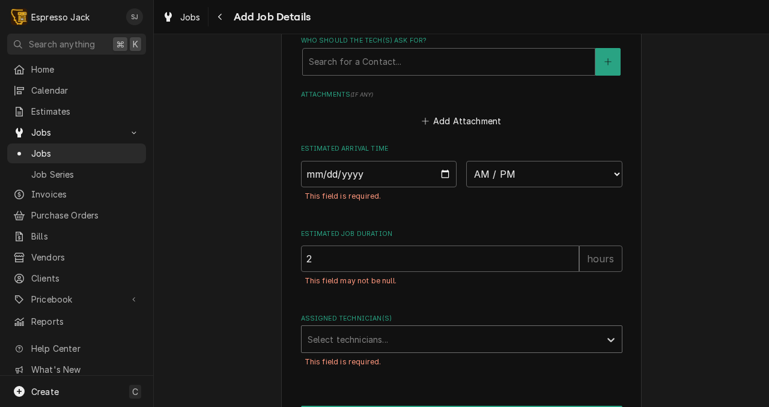
click at [348, 350] on div "Assigned Technician(s)" at bounding box center [451, 340] width 287 height 22
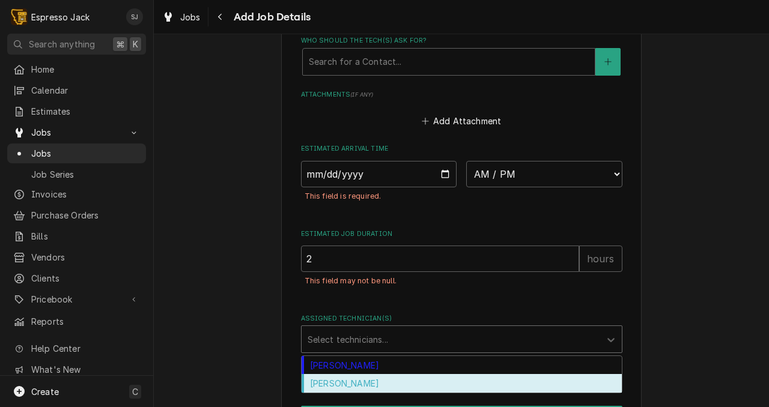
click at [333, 386] on div "Samantha Janssen" at bounding box center [462, 383] width 320 height 19
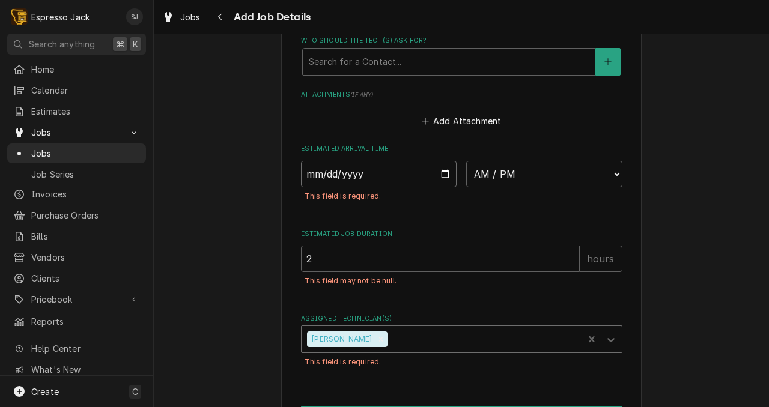
click at [330, 178] on input "Date" at bounding box center [379, 174] width 156 height 26
click at [319, 174] on input "Date" at bounding box center [379, 174] width 156 height 26
click at [448, 177] on input "Date" at bounding box center [379, 174] width 156 height 26
click at [455, 206] on div "This field is required." at bounding box center [461, 196] width 321 height 19
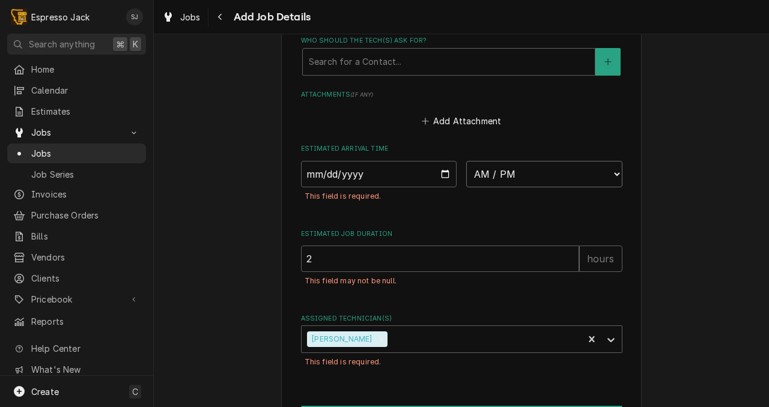
click at [505, 180] on select "AM / PM 6:00 AM 6:15 AM 6:30 AM 6:45 AM 7:00 AM 7:15 AM 7:30 AM 7:45 AM 8:00 AM…" at bounding box center [544, 174] width 156 height 26
click at [466, 163] on select "AM / PM 6:00 AM 6:15 AM 6:30 AM 6:45 AM 7:00 AM 7:15 AM 7:30 AM 7:45 AM 8:00 AM…" at bounding box center [544, 174] width 156 height 26
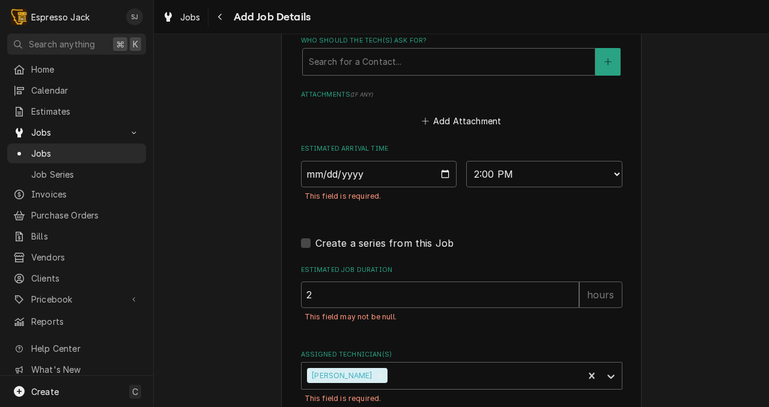
click at [499, 233] on div "Create a series from this Job" at bounding box center [461, 240] width 321 height 22
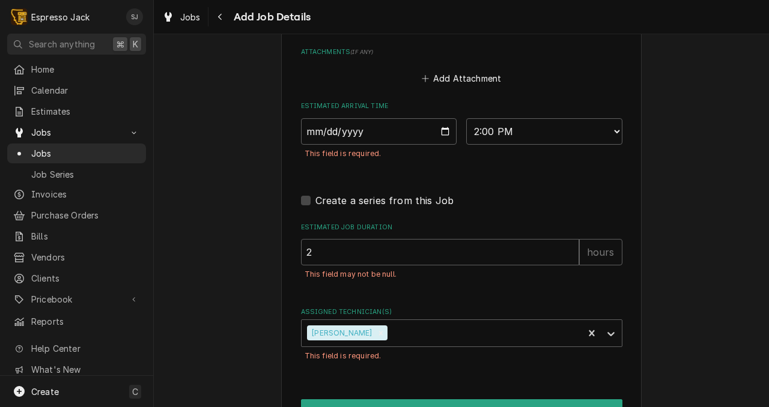
scroll to position [952, 0]
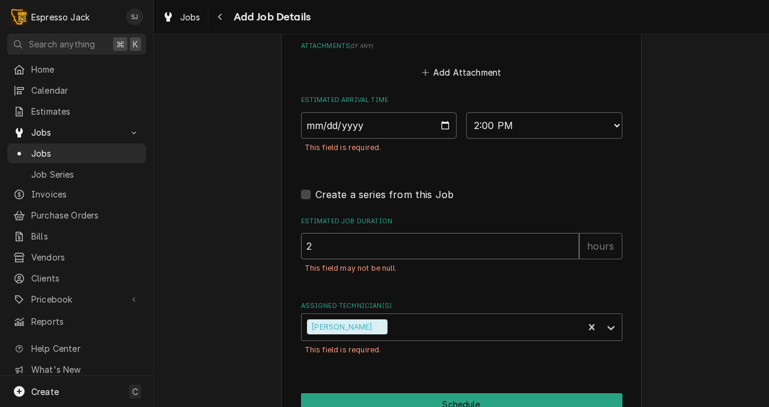
click at [321, 248] on input "2" at bounding box center [440, 246] width 278 height 26
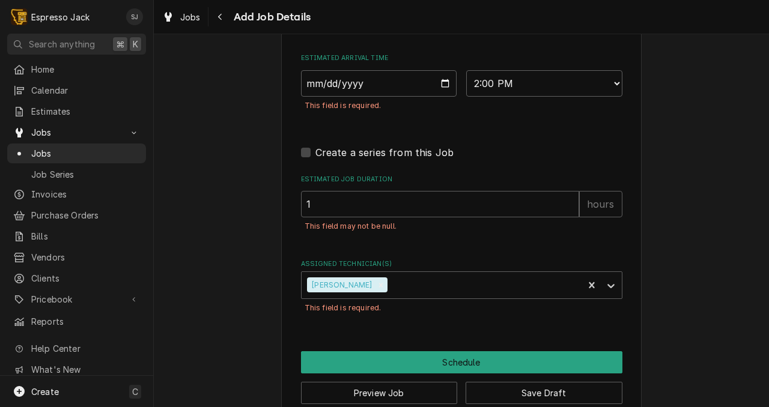
scroll to position [1021, 0]
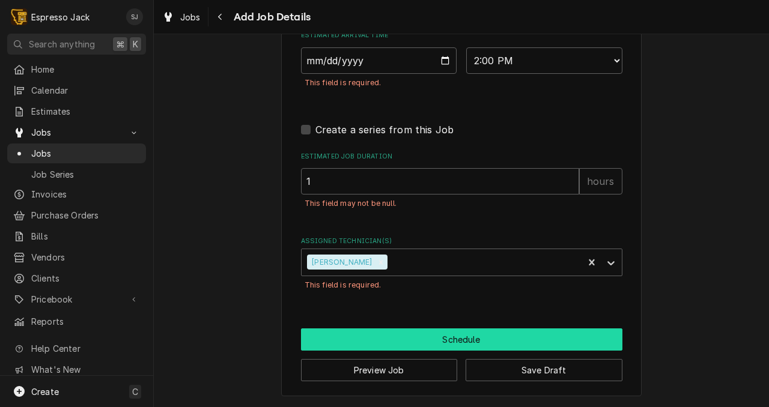
click at [400, 341] on button "Schedule" at bounding box center [461, 340] width 321 height 22
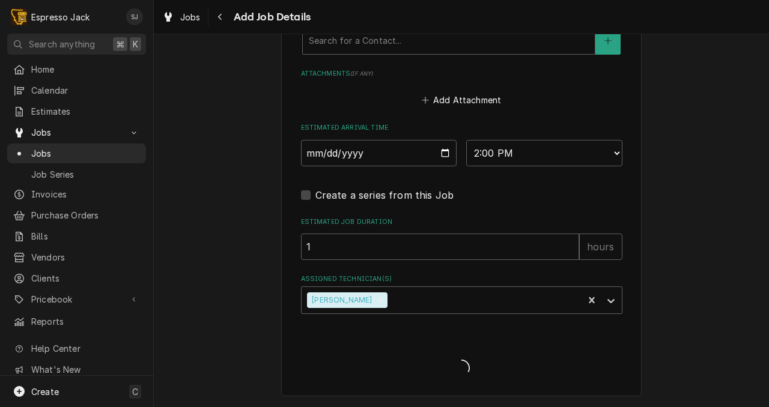
scroll to position [927, 0]
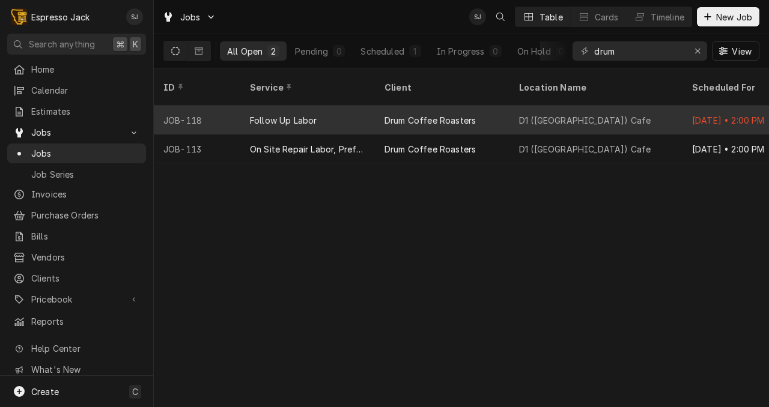
click at [426, 114] on div "Drum Coffee Roasters" at bounding box center [429, 120] width 91 height 13
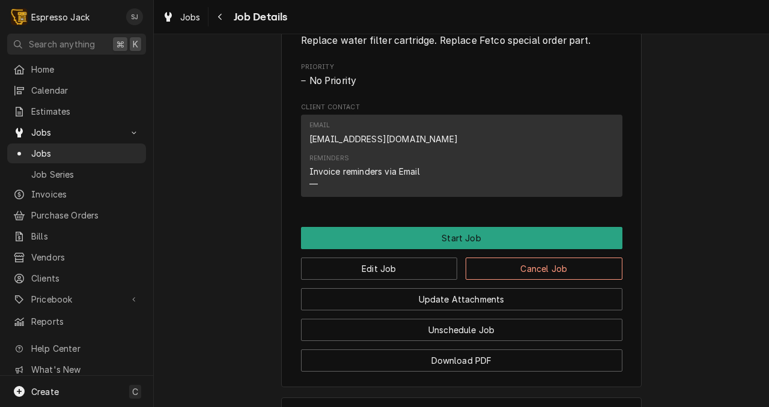
scroll to position [562, 0]
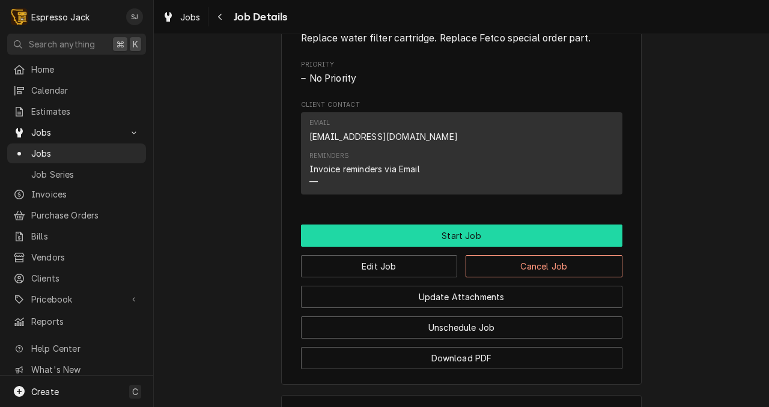
click at [434, 247] on button "Start Job" at bounding box center [461, 236] width 321 height 22
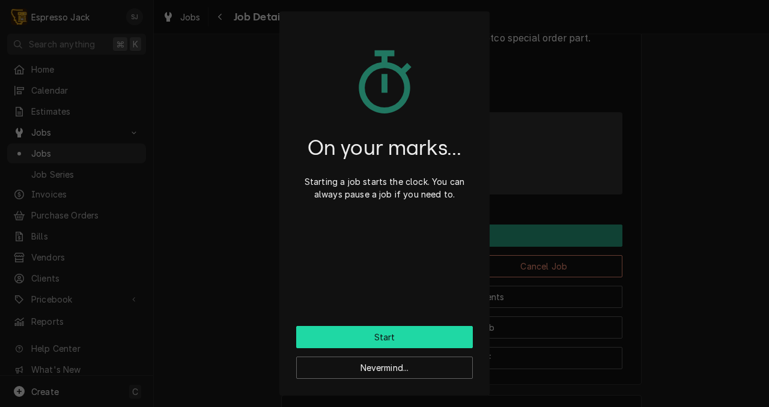
click at [389, 332] on button "Start" at bounding box center [384, 337] width 177 height 22
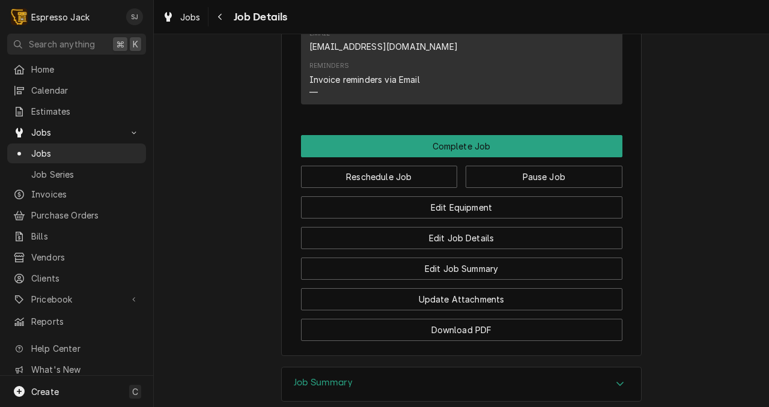
scroll to position [700, 0]
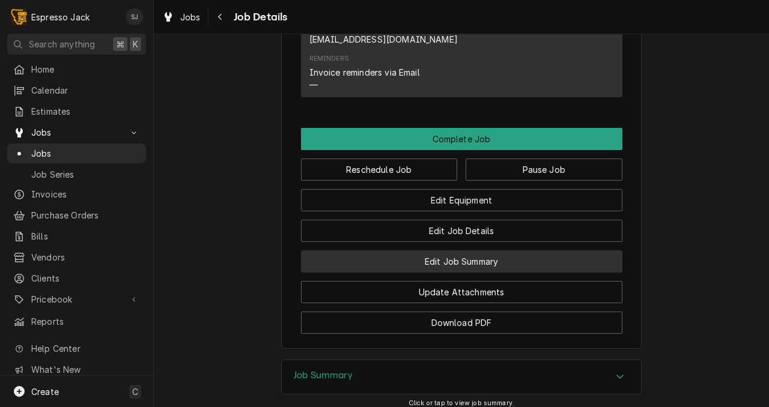
click at [469, 273] on button "Edit Job Summary" at bounding box center [461, 261] width 321 height 22
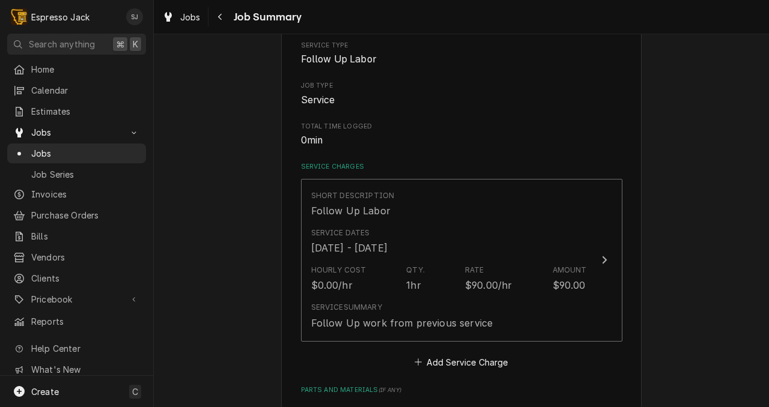
scroll to position [172, 0]
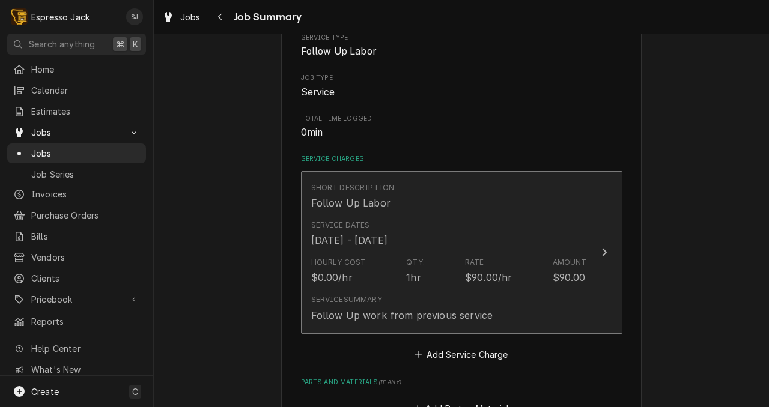
click at [507, 294] on div "Service Summary Follow Up work from previous service" at bounding box center [449, 308] width 276 height 37
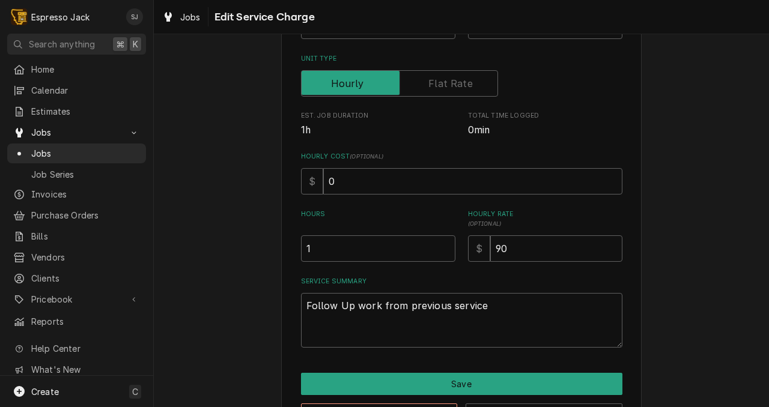
scroll to position [193, 0]
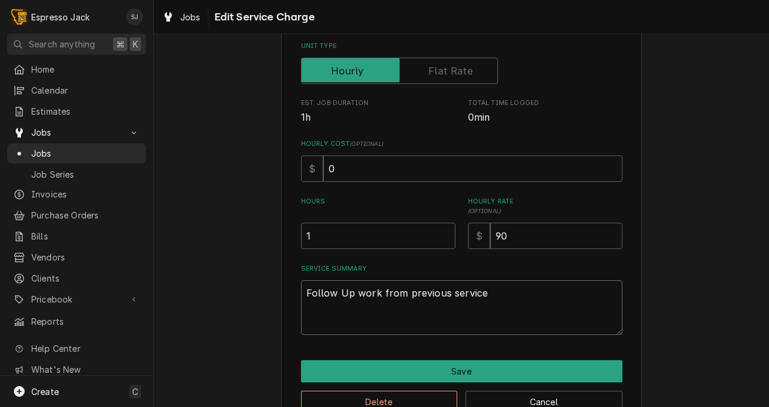
click at [475, 297] on textarea "Follow Up work from previous service" at bounding box center [461, 308] width 321 height 55
type textarea "x"
type textarea "Follow Up work from previous service."
type textarea "x"
type textarea "Follow Up work from previous service."
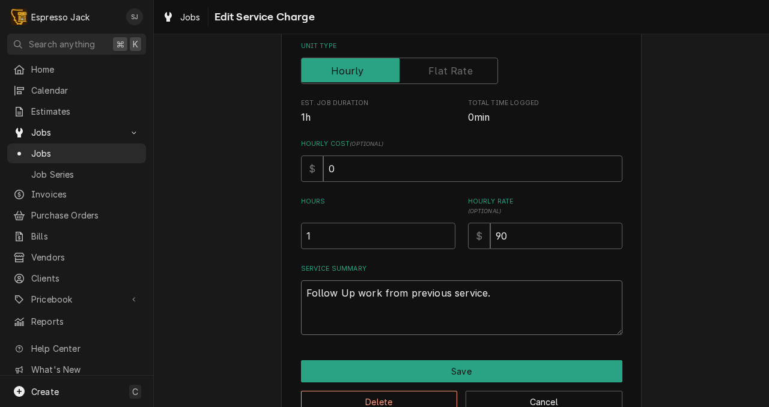
type textarea "x"
type textarea "Follow Up work from previous service."
type textarea "x"
type textarea "Follow Up work from previous service. R"
type textarea "x"
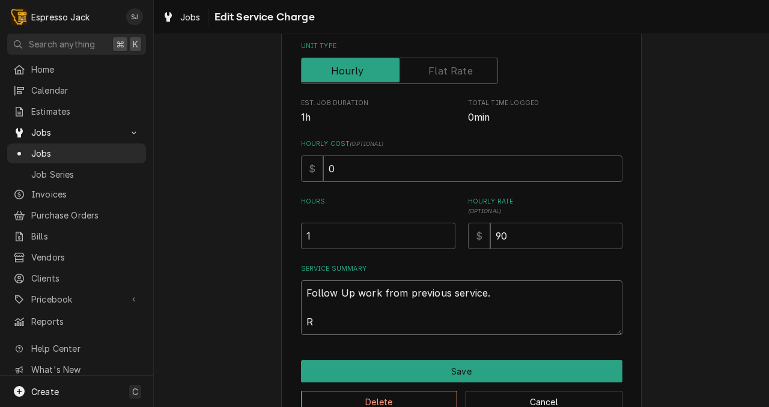
type textarea "Follow Up work from previous service. Re"
type textarea "x"
type textarea "Follow Up work from previous service. Rep"
type textarea "x"
type textarea "Follow Up work from previous service. Repl"
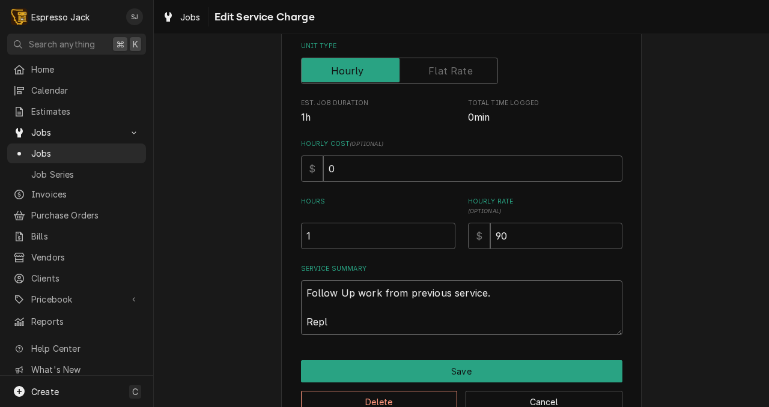
type textarea "x"
type textarea "Follow Up work from previous service. Repla"
type textarea "x"
type textarea "Follow Up work from previous service. Replac"
type textarea "x"
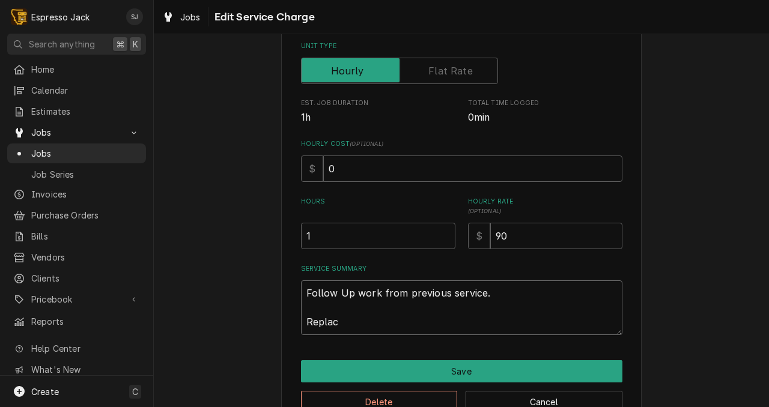
type textarea "Follow Up work from previous service. Replace"
type textarea "x"
type textarea "Follow Up work from previous service. Replaced"
type textarea "x"
type textarea "Follow Up work from previous service. Replaced"
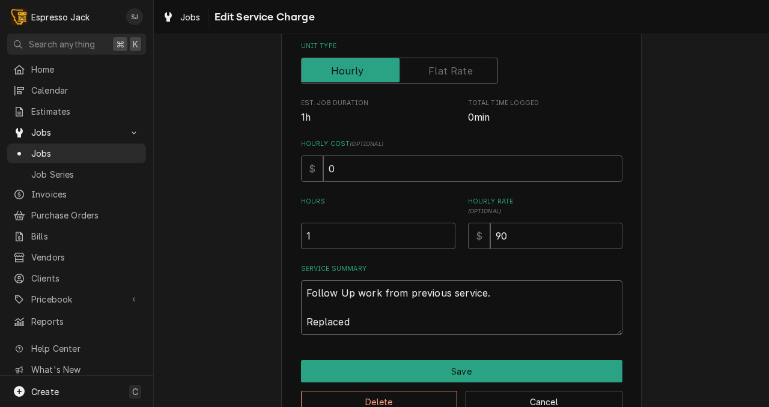
type textarea "x"
type textarea "Follow Up work from previous service. Replaced 1"
type textarea "x"
type textarea "Follow Up work from previous service. Replaced 12"
type textarea "x"
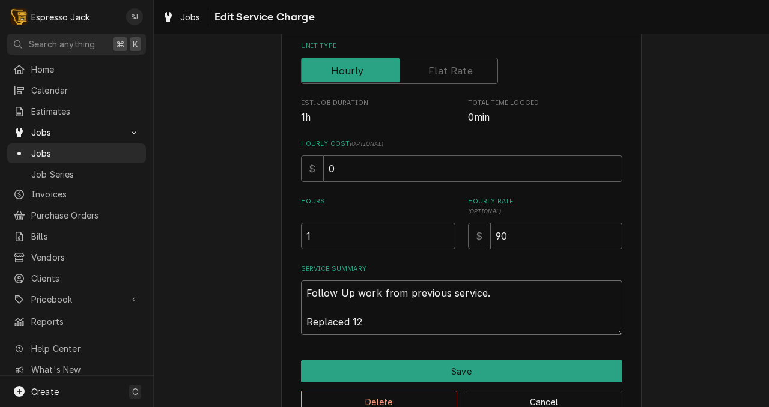
type textarea "Follow Up work from previous service. Replaced 120"
type textarea "x"
type textarea "Follow Up work from previous service. Replaced 1200"
type textarea "x"
type textarea "Follow Up work from previous service. Replaced 1200"
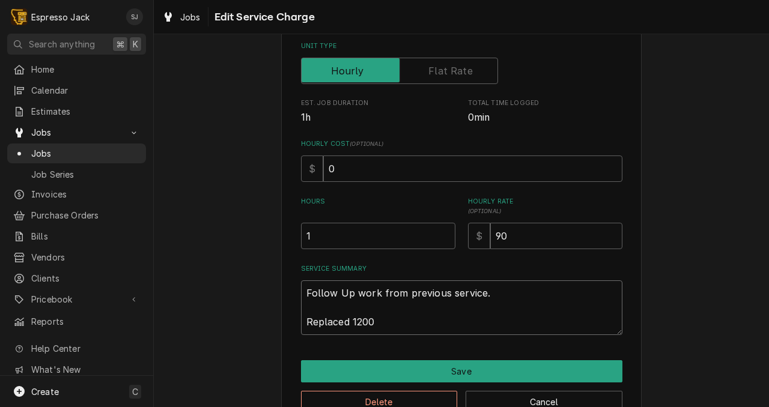
type textarea "x"
type textarea "Follow Up work from previous service. Replaced 1200 c"
type textarea "x"
type textarea "Follow Up work from previous service. Replaced 1200 ca"
type textarea "x"
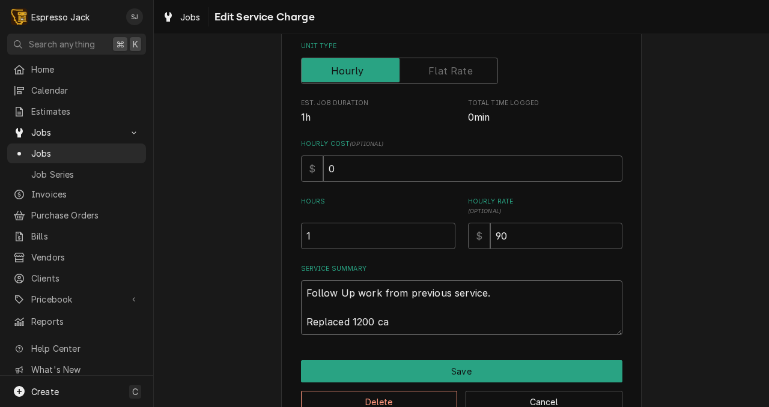
type textarea "Follow Up work from previous service. Replaced 1200 car"
type textarea "x"
type textarea "Follow Up work from previous service. Replaced 1200 cart"
type textarea "x"
type textarea "Follow Up work from previous service. Replaced 1200 cartr"
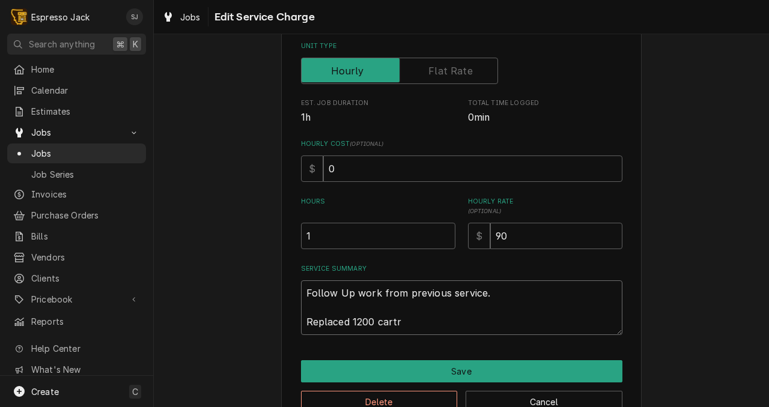
type textarea "x"
type textarea "Follow Up work from previous service. Replaced 1200 cartri"
type textarea "x"
type textarea "Follow Up work from previous service. Replaced 1200 cartrid"
type textarea "x"
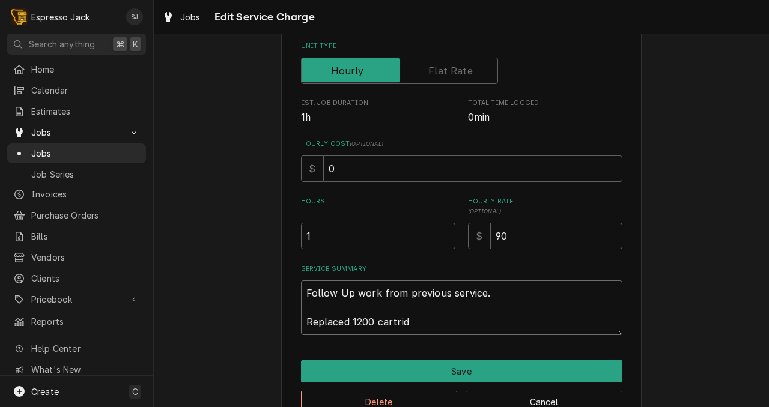
type textarea "Follow Up work from previous service. Replaced 1200 cartridg"
type textarea "x"
type textarea "Follow Up work from previous service. Replaced 1200 cartridge"
type textarea "x"
type textarea "Follow Up work from previous service. Replaced 1200 cartridge."
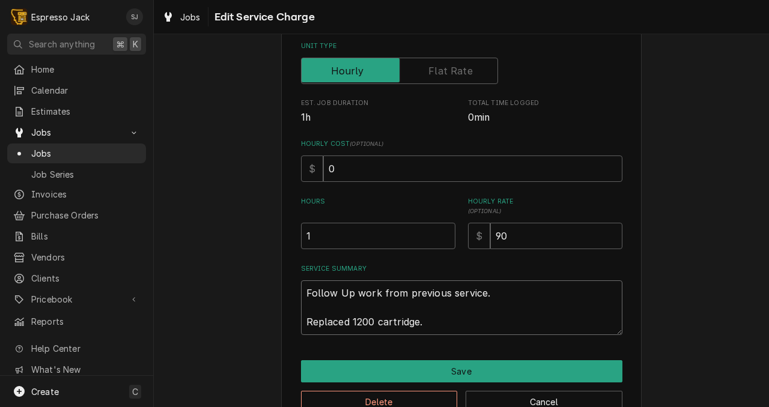
type textarea "x"
type textarea "Follow Up work from previous service. Replaced 1200 cartridge."
type textarea "x"
type textarea "Follow Up work from previous service. Replaced 1200 cartridge. D"
type textarea "x"
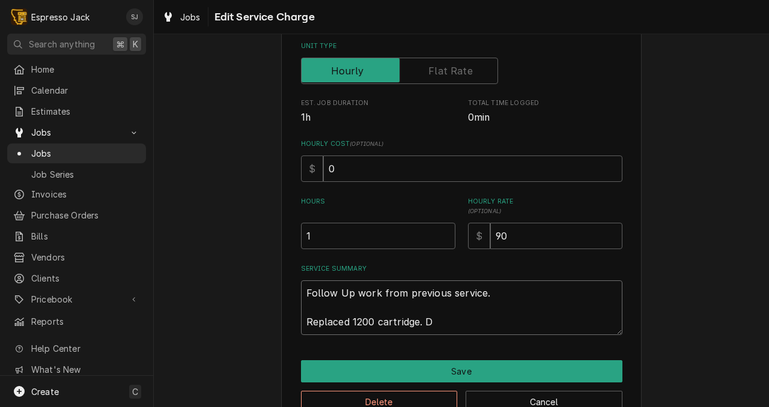
type textarea "Follow Up work from previous service. Replaced 1200 cartridge. Do"
type textarea "x"
type textarea "Follow Up work from previous service. Replaced 1200 cartridge. D"
type textarea "x"
type textarea "Follow Up work from previous service. Replaced 1200 cartridge."
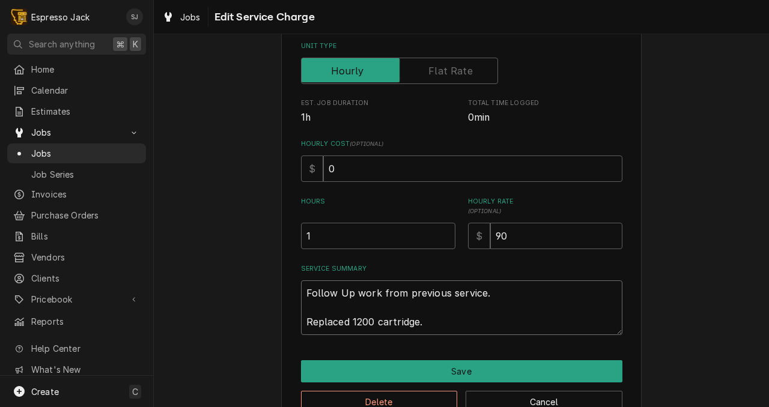
type textarea "x"
type textarea "Follow Up work from previous service. Replaced 1200 cartridge."
type textarea "x"
type textarea "Follow Up work from previous service. Replaced 1200 cartridge."
type textarea "x"
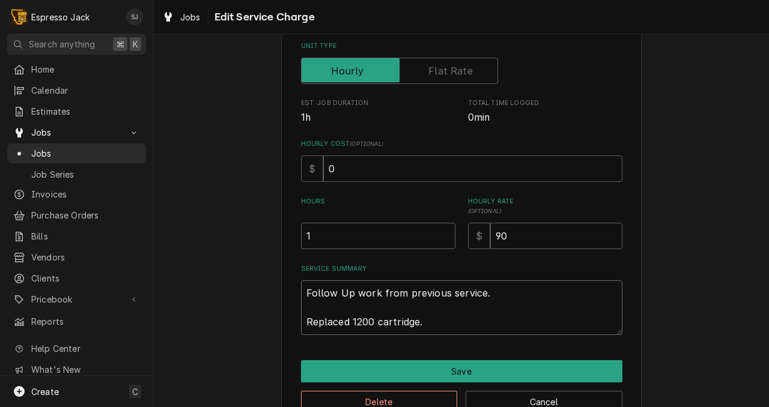
type textarea "Follow Up work from previous service. Replaced 1200 cartridge. D"
type textarea "x"
type textarea "Follow Up work from previous service. Replaced 1200 cartridge. Di"
type textarea "x"
type textarea "Follow Up work from previous service. Replaced 1200 cartridge. Did"
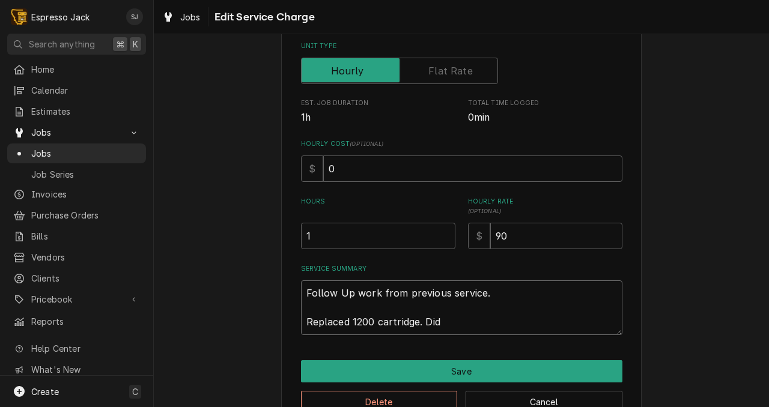
type textarea "x"
type textarea "Follow Up work from previous service. Replaced 1200 cartridge. Did"
type textarea "x"
type textarea "Follow Up work from previous service. Replaced 1200 cartridge. Did n"
type textarea "x"
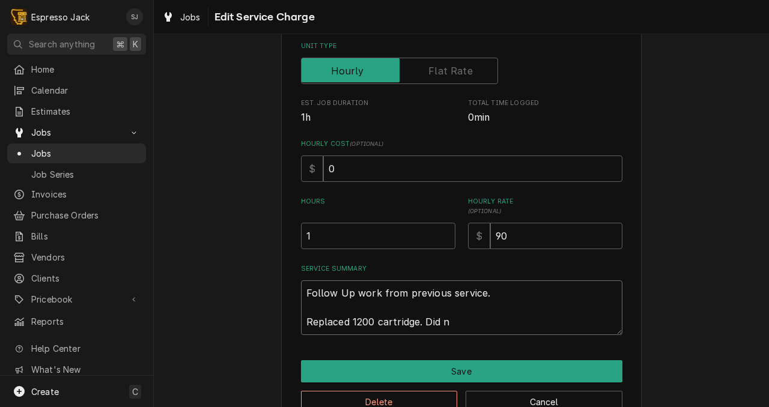
type textarea "Follow Up work from previous service. Replaced 1200 cartridge. Did no"
type textarea "x"
type textarea "Follow Up work from previous service. Replaced 1200 cartridge. Did not"
type textarea "x"
type textarea "Follow Up work from previous service. Replaced 1200 cartridge. Did not"
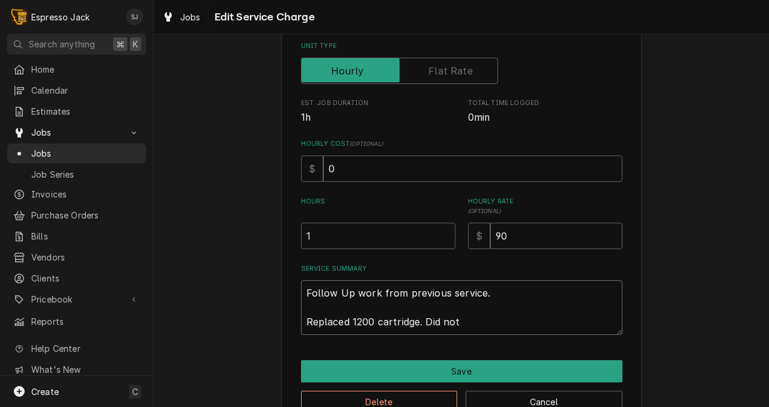
type textarea "x"
type textarea "Follow Up work from previous service. Replaced 1200 cartridge. Did not n"
type textarea "x"
type textarea "Follow Up work from previous service. Replaced 1200 cartridge. Did not ne"
type textarea "x"
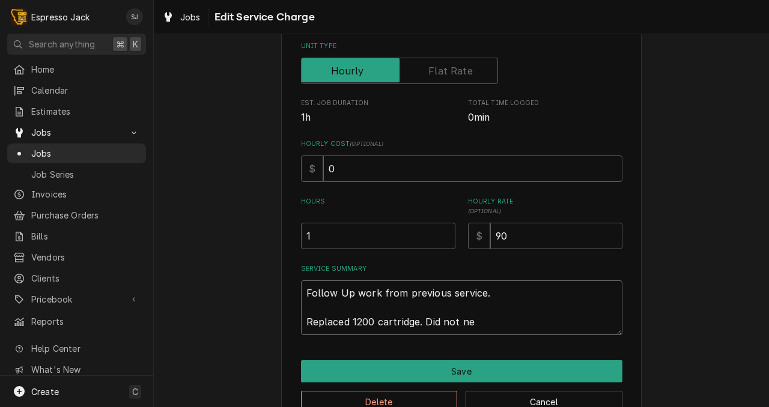
type textarea "Follow Up work from previous service. Replaced 1200 cartridge. Did not nee"
type textarea "x"
type textarea "Follow Up work from previous service. Replaced 1200 cartridge. Did not need"
type textarea "x"
type textarea "Follow Up work from previous service. Replaced 1200 cartridge. Did not need"
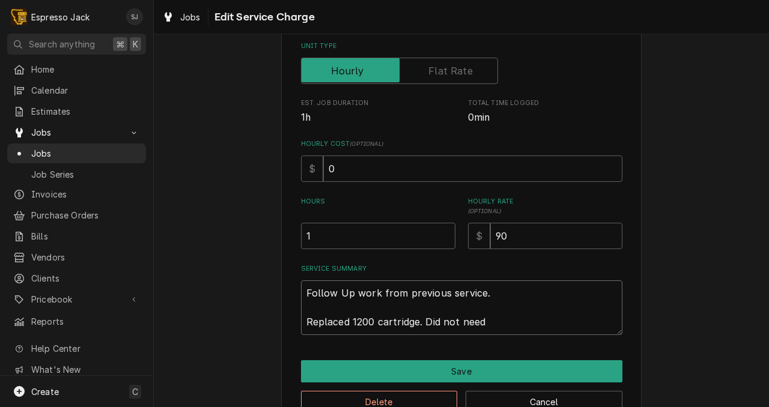
type textarea "x"
type textarea "Follow Up work from previous service. Replaced 1200 cartridge. Did not need t"
type textarea "x"
type textarea "Follow Up work from previous service. Replaced 1200 cartridge. Did not need to"
type textarea "x"
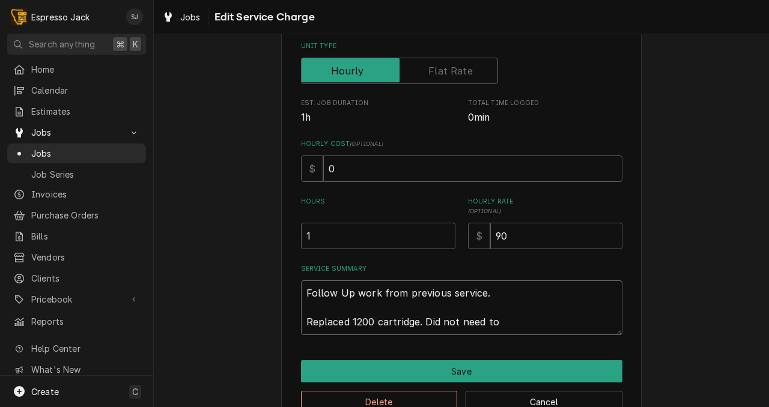
type textarea "Follow Up work from previous service. Replaced 1200 cartridge. Did not need to"
type textarea "x"
type textarea "Follow Up work from previous service. Replaced 1200 cartridge. Did not need to c"
type textarea "x"
type textarea "Follow Up work from previous service. Replaced 1200 cartridge. Did not need to …"
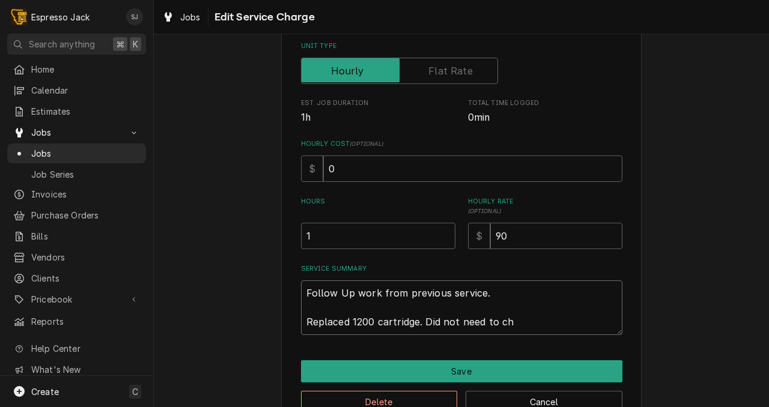
type textarea "x"
type textarea "Follow Up work from previous service. Replaced 1200 cartridge. Did not need to …"
type textarea "x"
type textarea "Follow Up work from previous service. Replaced 1200 cartridge. Did not need to …"
type textarea "x"
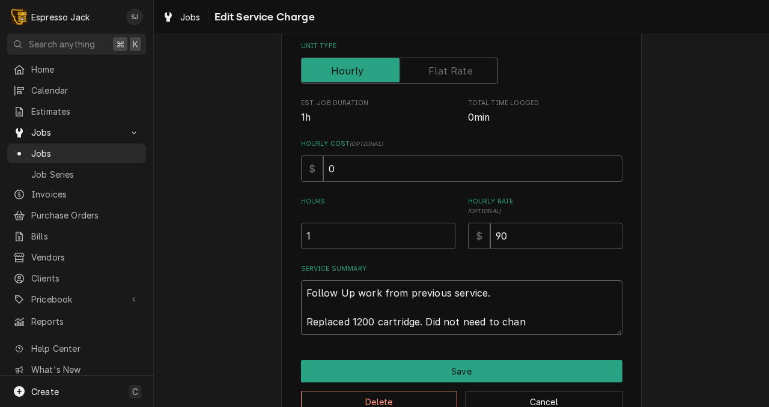
type textarea "Follow Up work from previous service. Replaced 1200 cartridge. Did not need to …"
type textarea "x"
type textarea "Follow Up work from previous service. Replaced 1200 cartridge. Did not need to …"
type textarea "x"
type textarea "Follow Up work from previous service. Replaced 1200 cartridge. Did not need to …"
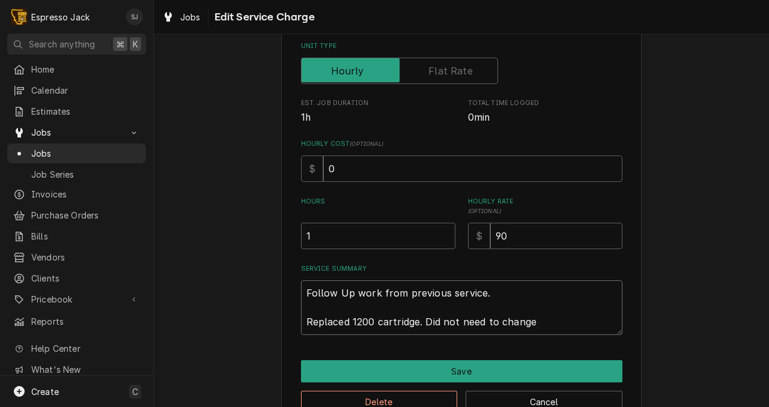
type textarea "x"
type textarea "Follow Up work from previous service. Replaced 1200 cartridge. Did not need to …"
type textarea "x"
type textarea "Follow Up work from previous service. Replaced 1200 cartridge. Did not need to …"
type textarea "x"
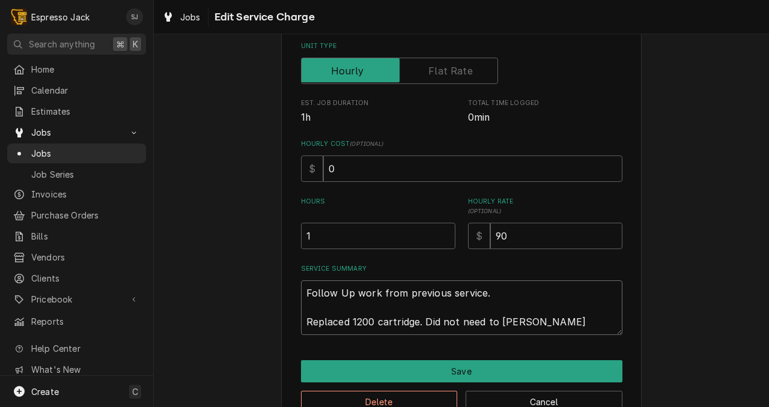
type textarea "Follow Up work from previous service. Replaced 1200 cartridge. Did not need to …"
type textarea "x"
type textarea "Follow Up work from previous service. Replaced 1200 cartridge. Did not need to …"
type textarea "x"
type textarea "Follow Up work from previous service. Replaced 1200 cartridge. Did not need to …"
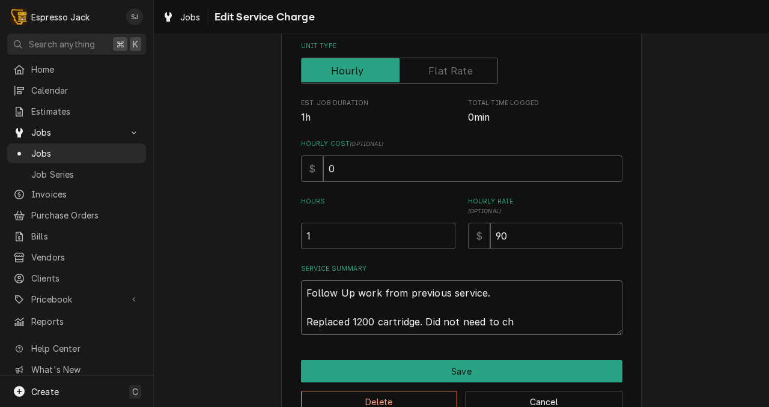
type textarea "x"
type textarea "Follow Up work from previous service. Replaced 1200 cartridge. Did not need to c"
type textarea "x"
type textarea "Follow Up work from previous service. Replaced 1200 cartridge. Did not need to"
type textarea "x"
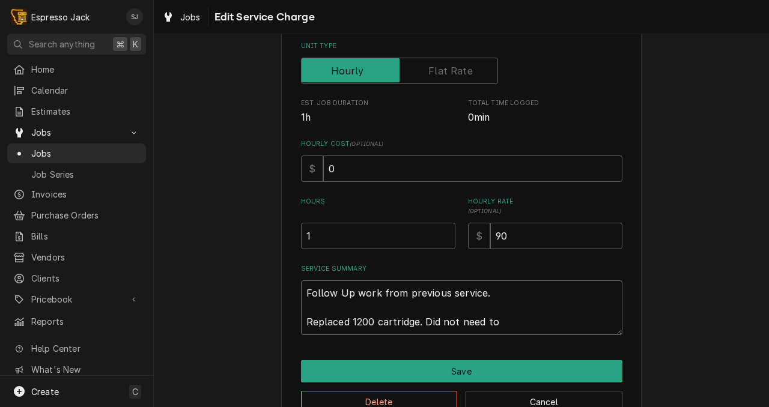
type textarea "Follow Up work from previous service. Replaced 1200 cartridge. Did not need to"
type textarea "x"
type textarea "Follow Up work from previous service. Replaced 1200 cartridge. Did not need t"
type textarea "x"
type textarea "Follow Up work from previous service. Replaced 1200 cartridge. Did not need"
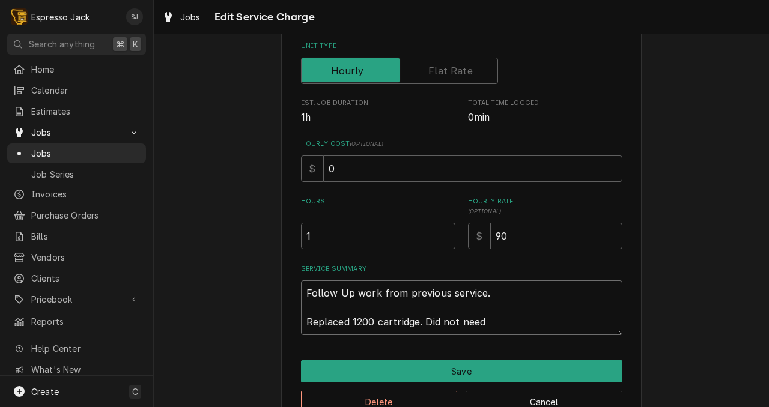
type textarea "x"
type textarea "Follow Up work from previous service. Replaced 1200 cartridge. Did not need"
type textarea "x"
type textarea "Follow Up work from previous service. Replaced 1200 cartridge. Did not nee"
type textarea "x"
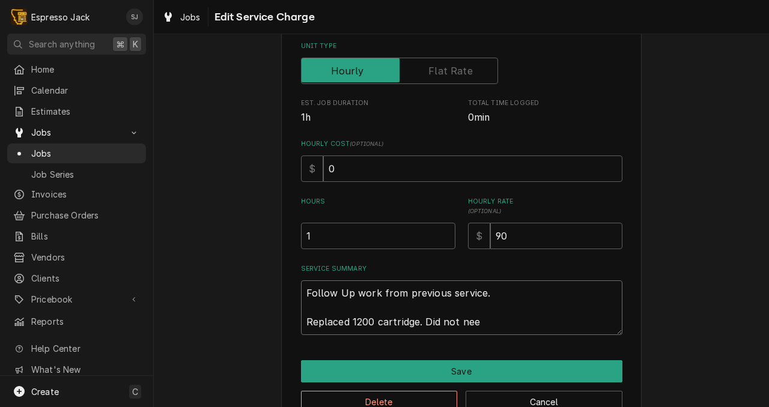
type textarea "Follow Up work from previous service. Replaced 1200 cartridge. Did not ne"
type textarea "x"
type textarea "Follow Up work from previous service. Replaced 1200 cartridge. Did not n"
type textarea "x"
type textarea "Follow Up work from previous service. Replaced 1200 cartridge. Did not"
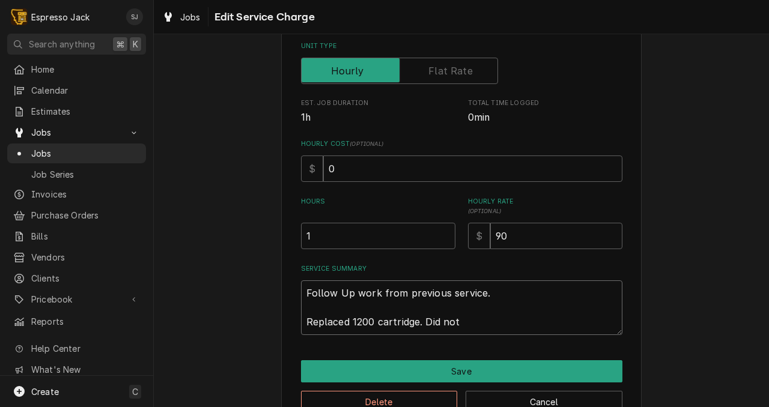
type textarea "x"
type textarea "Follow Up work from previous service. Replaced 1200 cartridge. Did not"
type textarea "x"
type textarea "Follow Up work from previous service. Replaced 1200 cartridge. Did no"
type textarea "x"
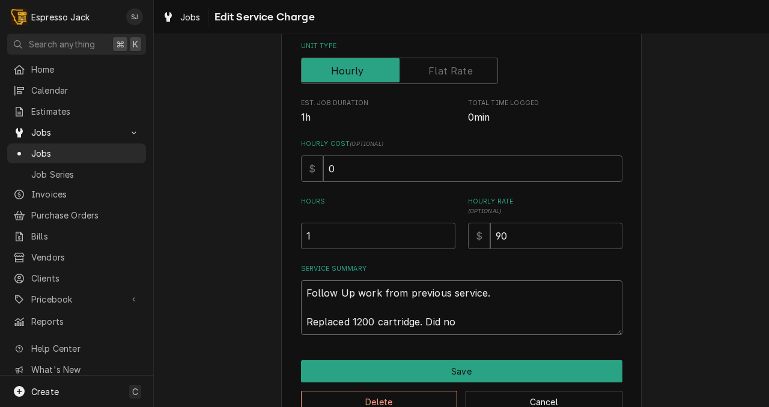
type textarea "Follow Up work from previous service. Replaced 1200 cartridge. Did n"
type textarea "x"
type textarea "Follow Up work from previous service. Replaced 1200 cartridge. Did"
type textarea "x"
type textarea "Follow Up work from previous service. Replaced 1200 cartridge. Did"
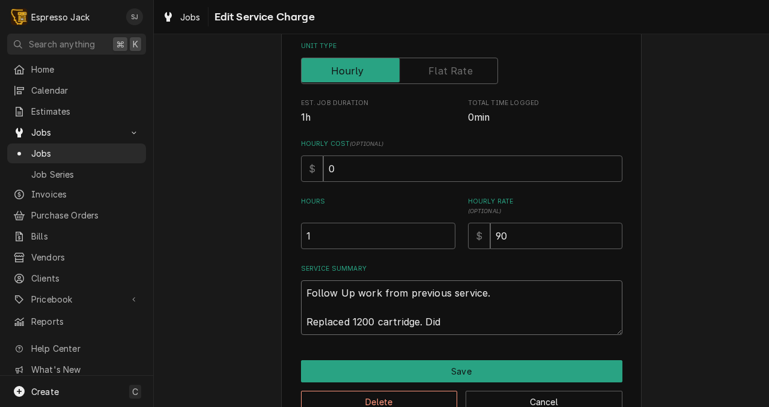
type textarea "x"
type textarea "Follow Up work from previous service. Replaced 1200 cartridge. D"
type textarea "x"
type textarea "Follow Up work from previous service. Replaced 1200 cartridge."
type textarea "x"
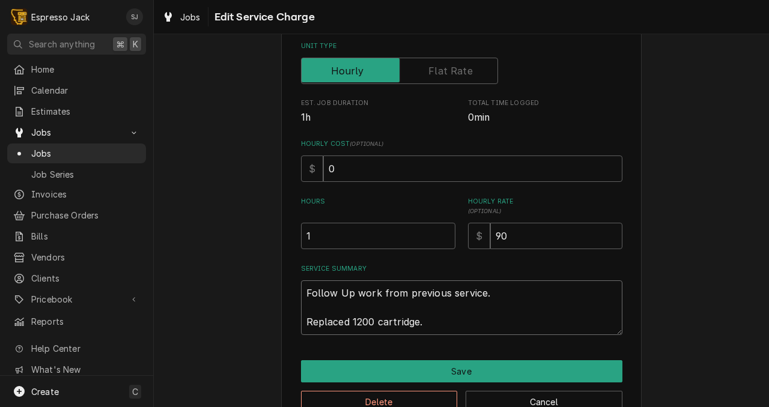
type textarea "Follow Up work from previous service. Replaced 1200 cartridge."
type textarea "x"
type textarea "Follow Up work from previous service. Replaced 1200 cartridge"
type textarea "x"
type textarea "Follow Up work from previous service. Replaced 1200 cartridge"
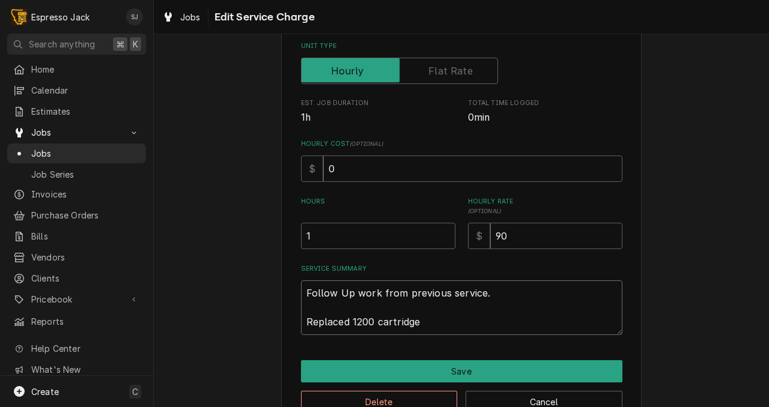
type textarea "x"
type textarea "Follow Up work from previous service. Replaced 1200 cartridge a"
type textarea "x"
type textarea "Follow Up work from previous service. Replaced 1200 cartridge an"
type textarea "x"
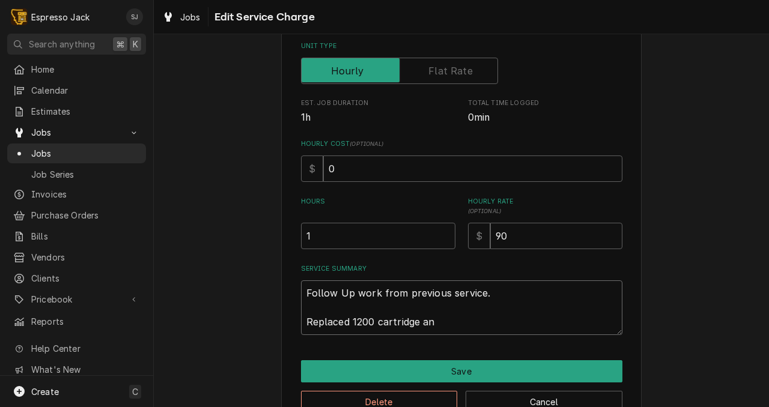
type textarea "Follow Up work from previous service. Replaced 1200 cartridge and"
type textarea "x"
type textarea "Follow Up work from previous service. Replaced 1200 cartridge and"
type textarea "x"
type textarea "Follow Up work from previous service. Replaced 1200 cartridge and r"
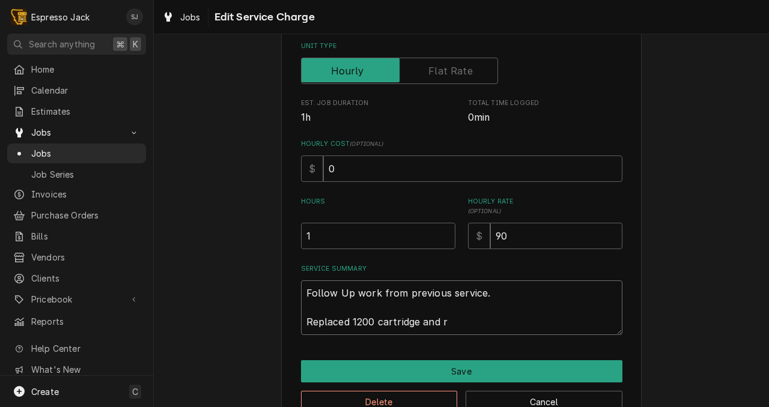
type textarea "x"
type textarea "Follow Up work from previous service. Replaced 1200 cartridge and re"
type textarea "x"
type textarea "Follow Up work from previous service. Replaced 1200 cartridge and res"
type textarea "x"
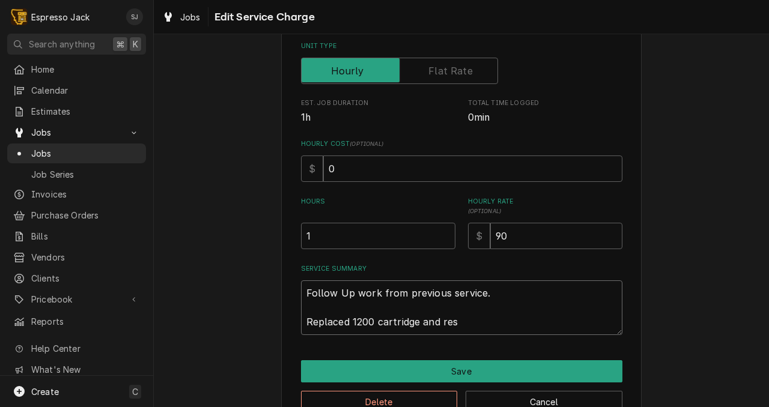
type textarea "Follow Up work from previous service. Replaced 1200 cartridge and rese"
type textarea "x"
type textarea "Follow Up work from previous service. Replaced 1200 cartridge and reset"
type textarea "x"
type textarea "Follow Up work from previous service. Replaced 1200 cartridge and reset o"
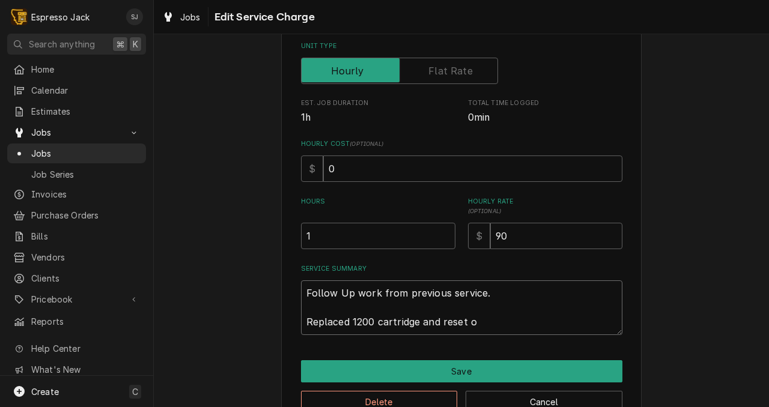
type textarea "x"
type textarea "Follow Up work from previous service. Replaced 1200 cartridge and reset"
type textarea "x"
type textarea "Follow Up work from previous service. Replaced 1200 cartridge and reset c"
type textarea "x"
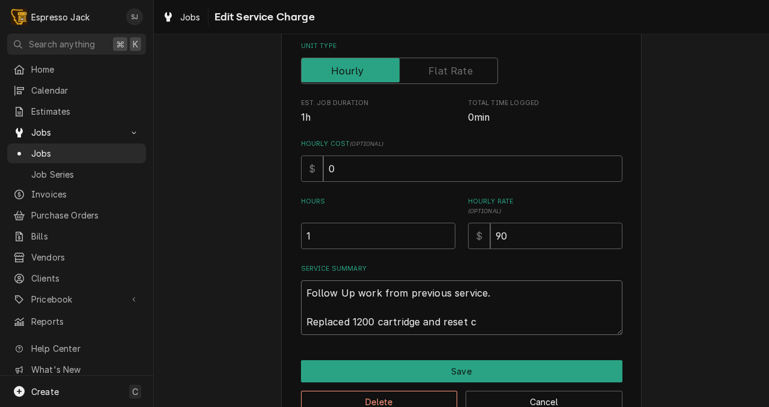
type textarea "Follow Up work from previous service. Replaced 1200 cartridge and reset co"
type textarea "x"
type textarea "Follow Up work from previous service. Replaced 1200 cartridge and reset cou"
type textarea "x"
type textarea "Follow Up work from previous service. Replaced 1200 cartridge and reset coun"
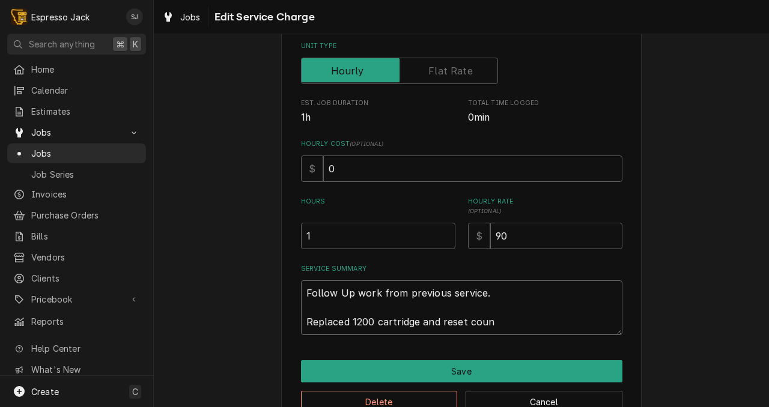
type textarea "x"
type textarea "Follow Up work from previous service. Replaced 1200 cartridge and reset count"
type textarea "x"
type textarea "Follow Up work from previous service. Replaced 1200 cartridge and reset counte"
type textarea "x"
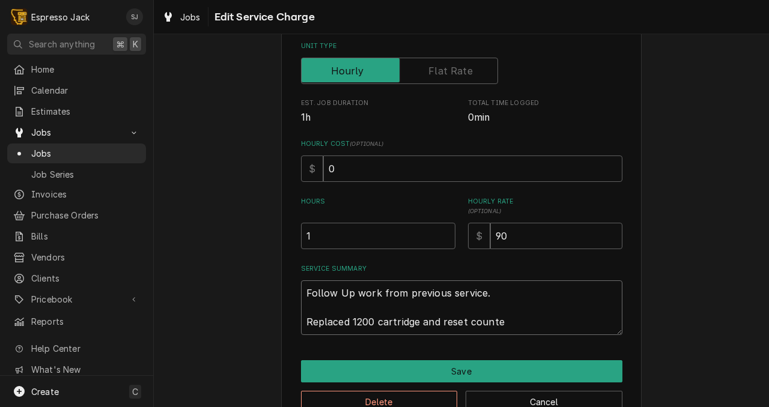
type textarea "Follow Up work from previous service. Replaced 1200 cartridge and reset counter"
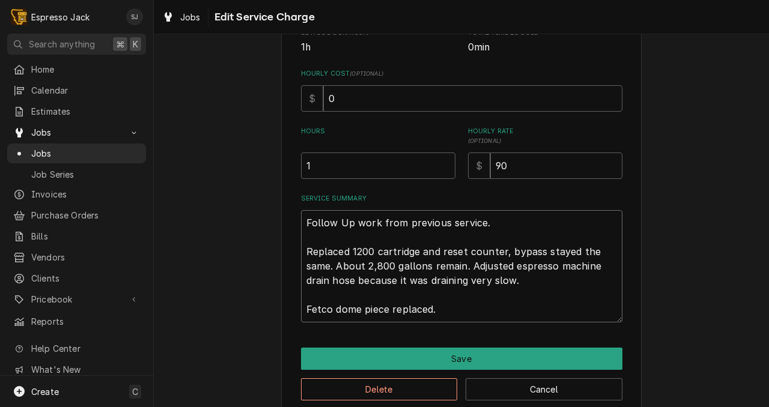
scroll to position [284, 0]
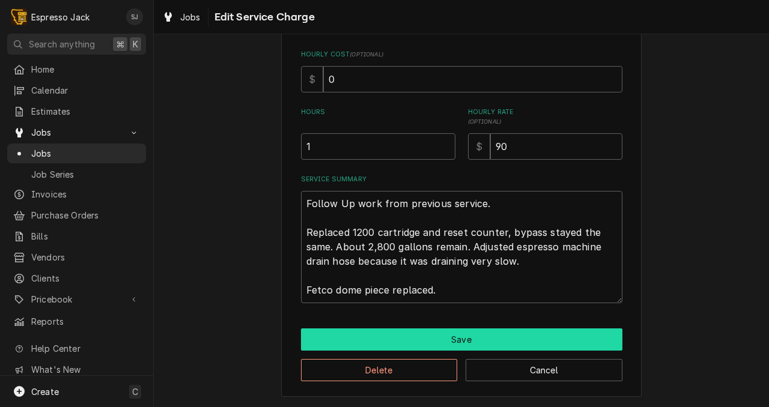
click at [473, 338] on button "Save" at bounding box center [461, 340] width 321 height 22
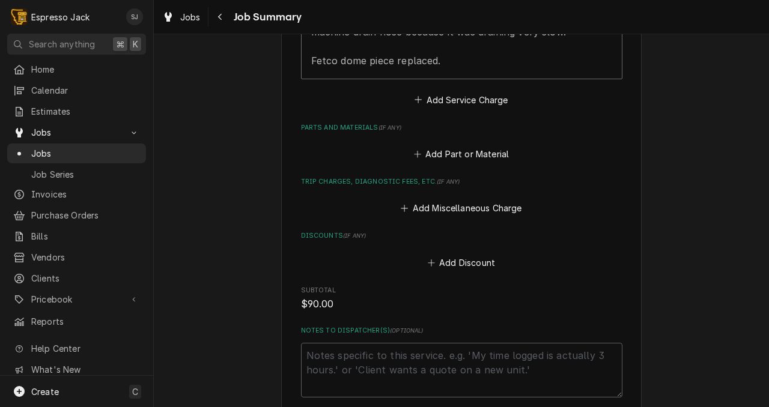
scroll to position [513, 0]
click at [451, 156] on button "Add Part or Material" at bounding box center [460, 155] width 99 height 17
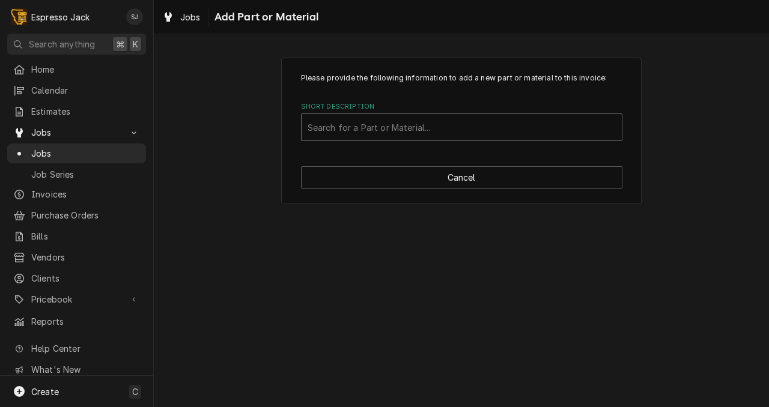
click at [383, 130] on div "Short Description" at bounding box center [462, 128] width 308 height 22
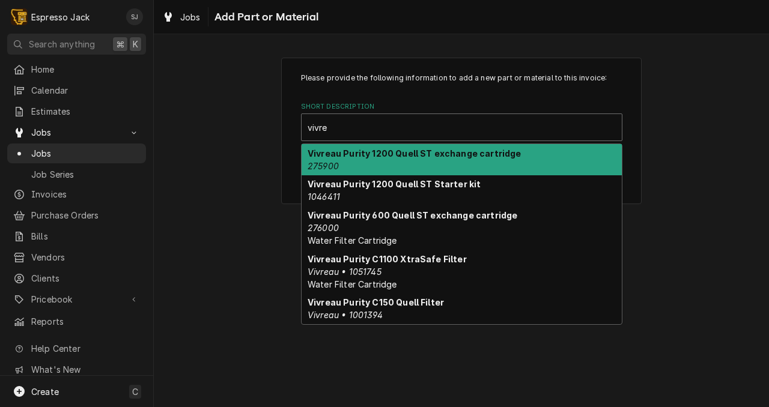
click at [409, 159] on strong "Vivreau Purity 1200 Quell ST exchange cartridge" at bounding box center [415, 153] width 214 height 10
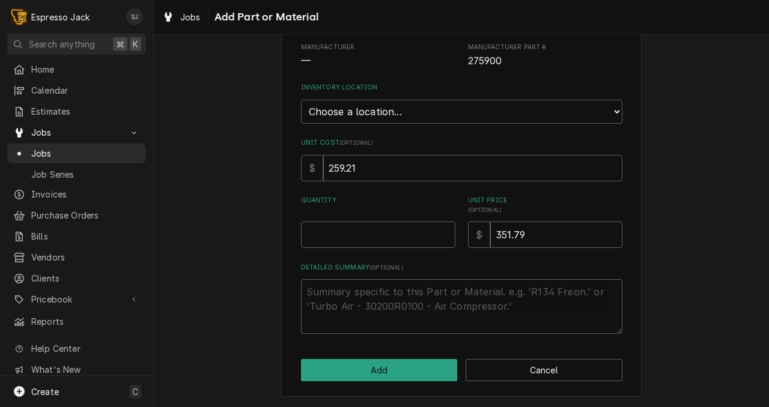
scroll to position [132, 0]
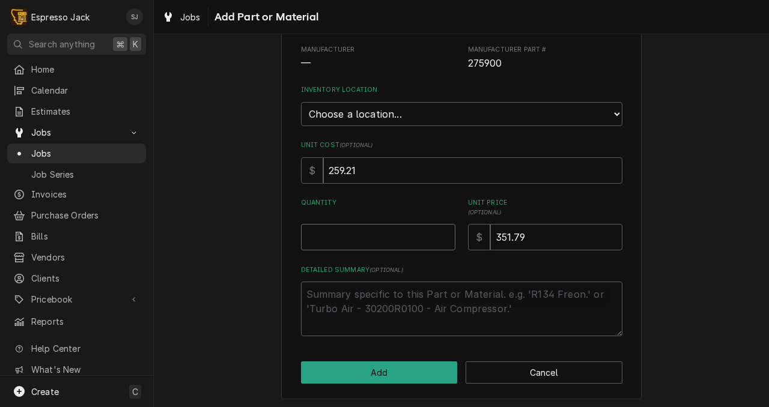
click at [331, 232] on input "Quantity" at bounding box center [378, 237] width 154 height 26
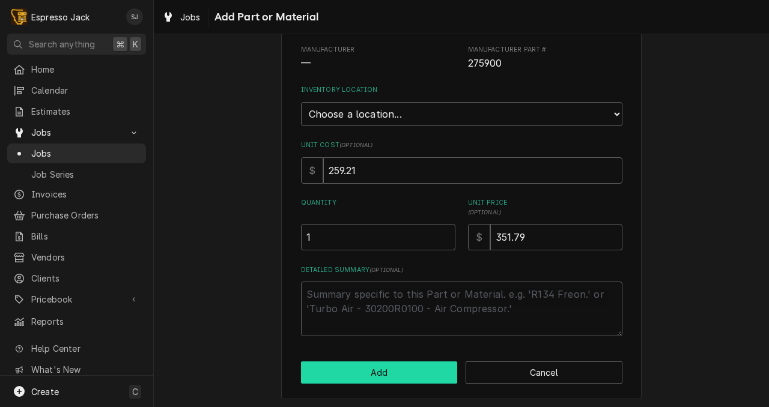
click at [350, 380] on button "Add" at bounding box center [379, 373] width 157 height 22
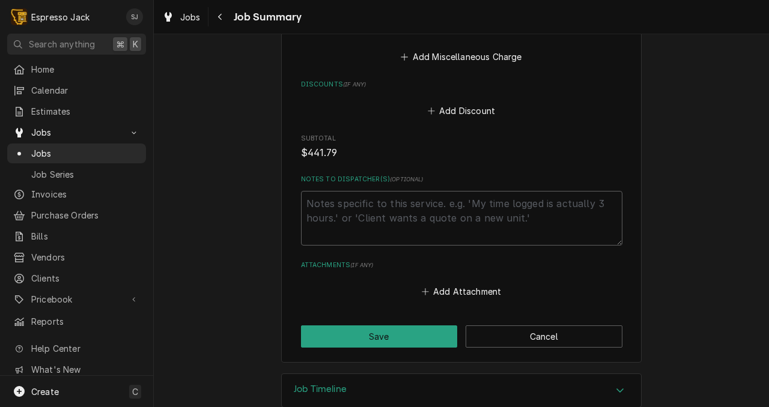
scroll to position [797, 0]
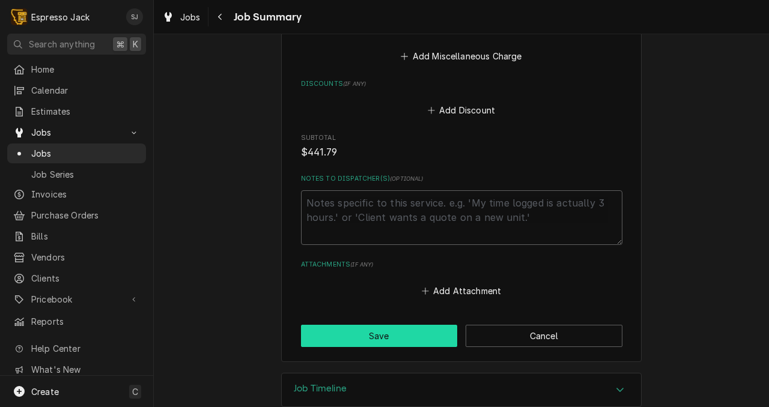
click at [357, 327] on button "Save" at bounding box center [379, 336] width 157 height 22
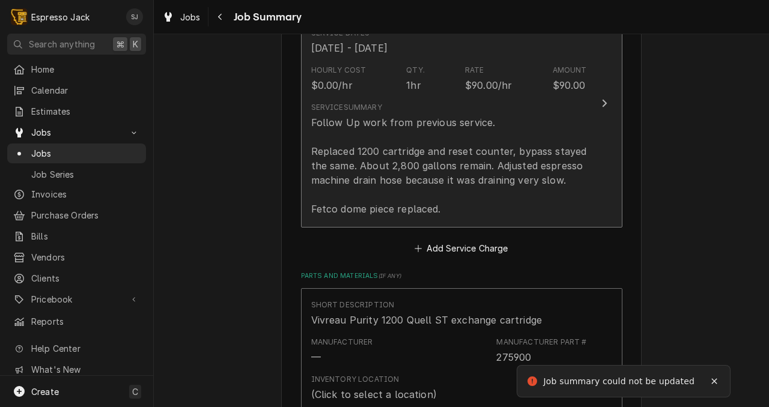
scroll to position [654, 0]
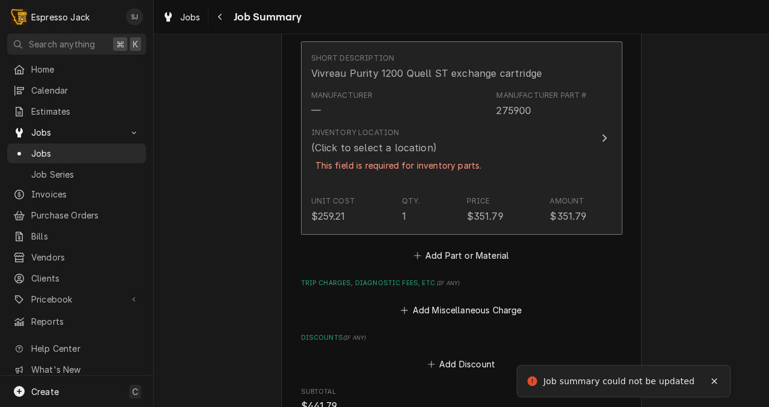
click at [357, 161] on div "This field is required for inventory parts." at bounding box center [398, 165] width 175 height 21
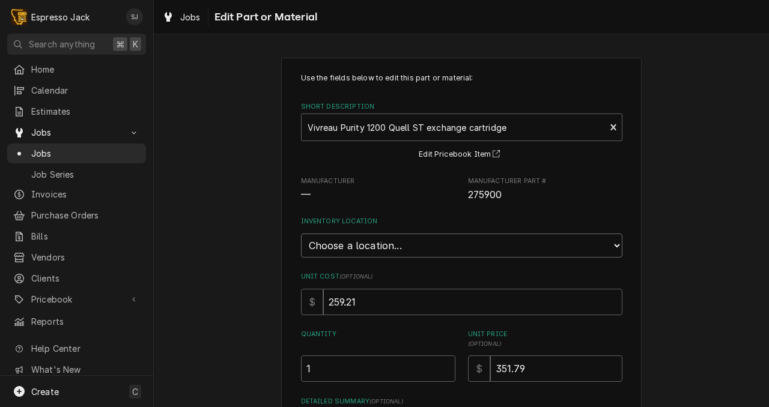
click at [368, 244] on select "Choose a location... General Inventory" at bounding box center [461, 246] width 321 height 24
click at [301, 234] on select "Choose a location... General Inventory" at bounding box center [461, 246] width 321 height 24
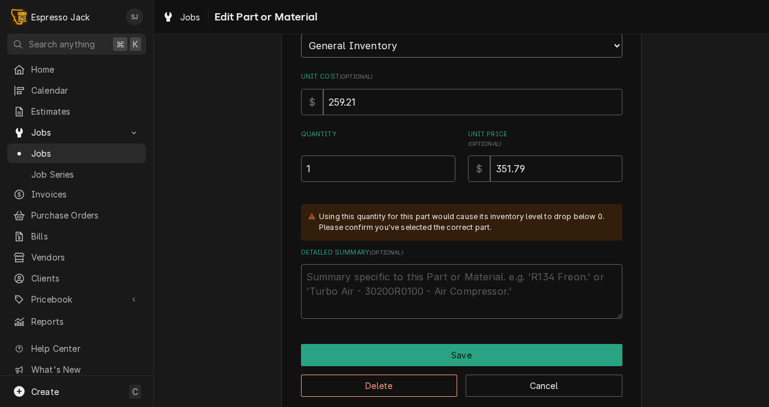
scroll to position [217, 0]
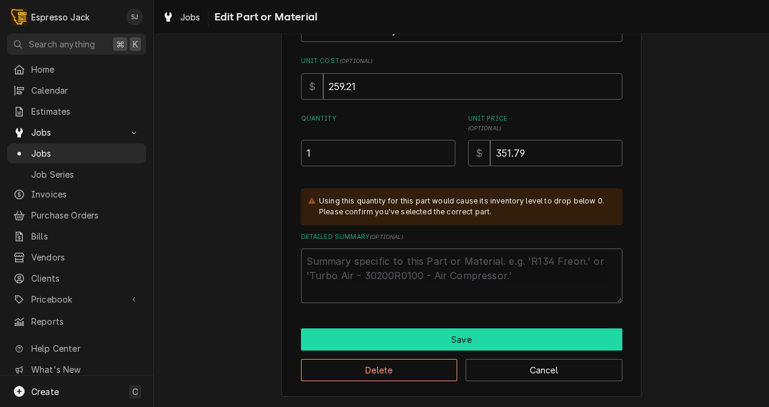
click at [479, 341] on button "Save" at bounding box center [461, 340] width 321 height 22
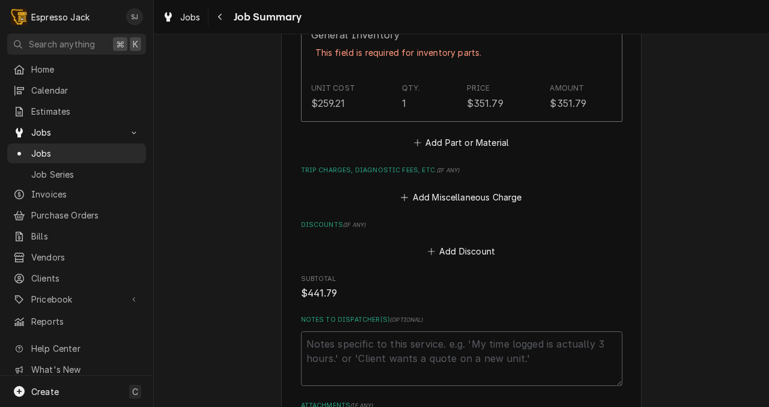
scroll to position [932, 0]
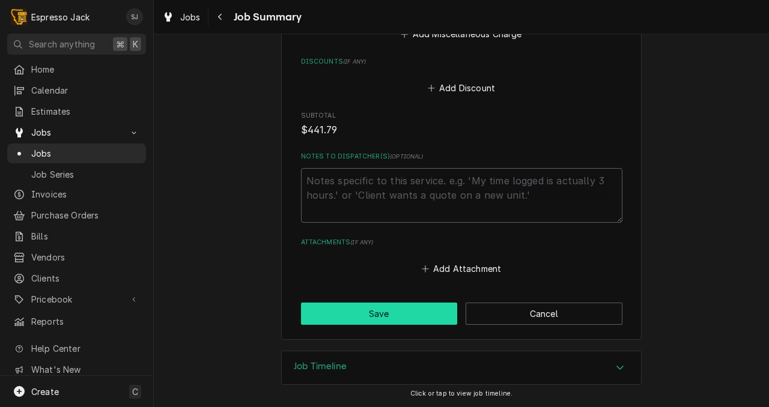
click at [334, 324] on button "Save" at bounding box center [379, 314] width 157 height 22
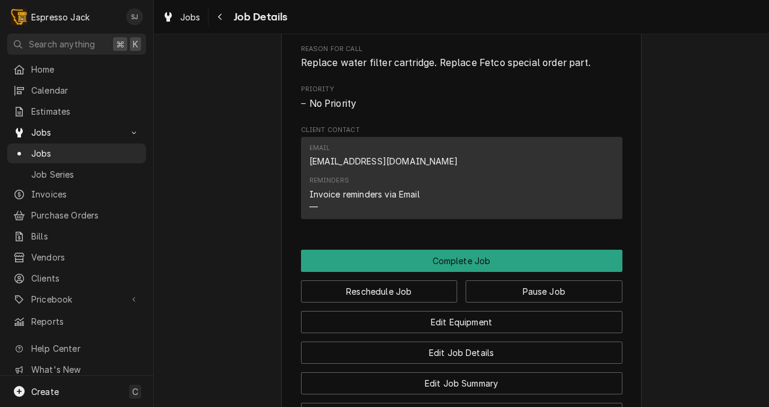
scroll to position [753, 0]
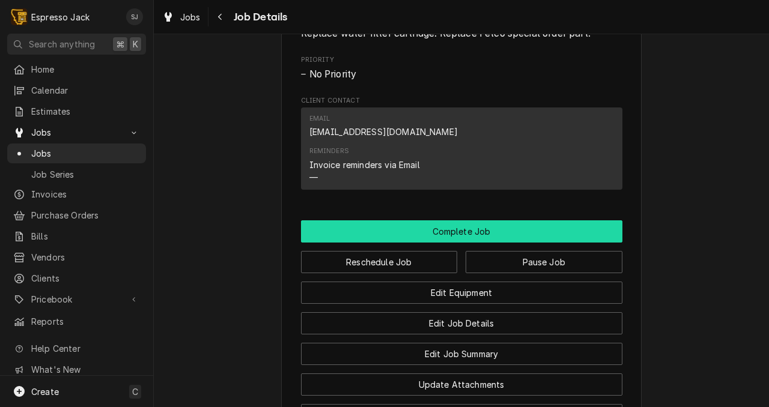
click at [429, 243] on button "Complete Job" at bounding box center [461, 231] width 321 height 22
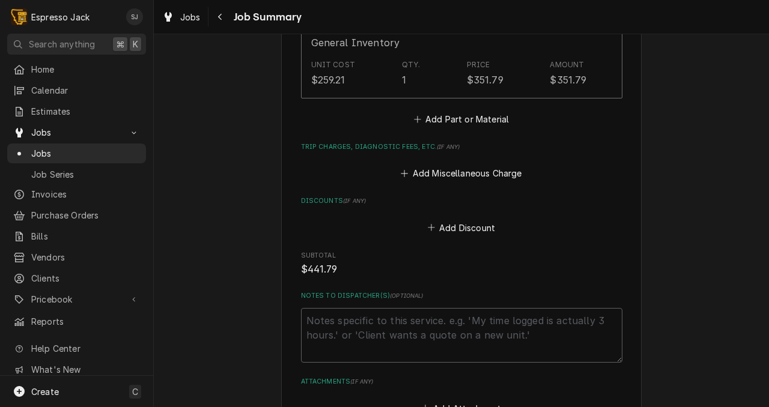
scroll to position [858, 0]
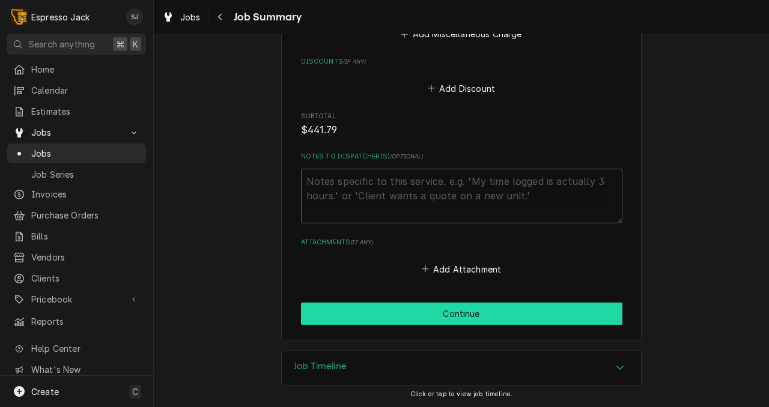
click at [448, 320] on button "Continue" at bounding box center [461, 314] width 321 height 22
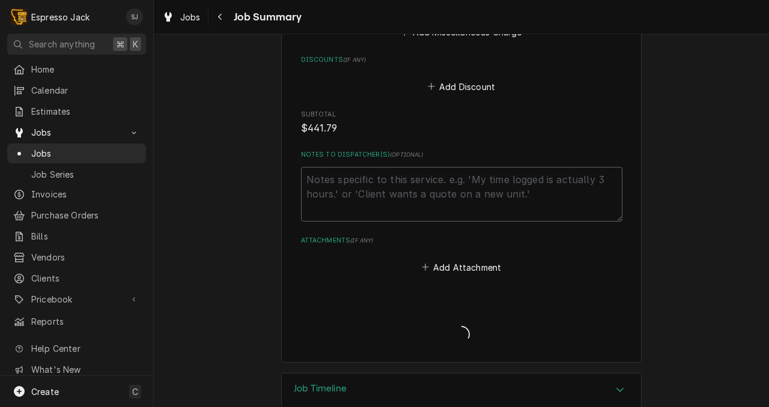
type textarea "x"
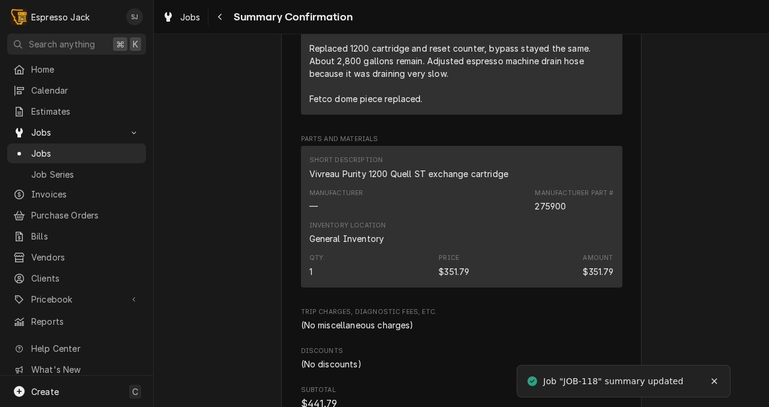
scroll to position [596, 0]
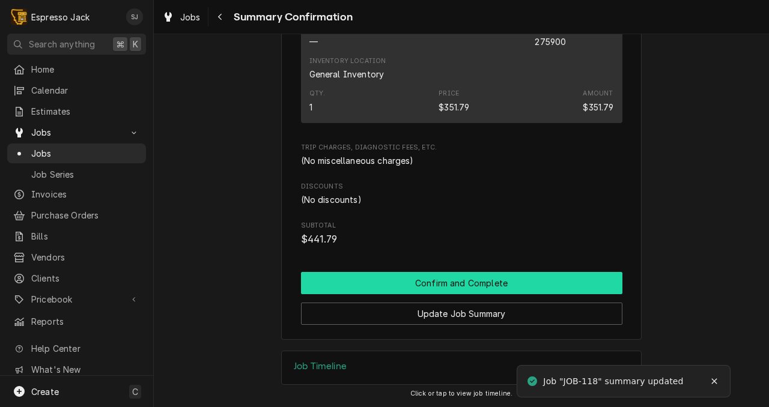
click at [381, 283] on button "Confirm and Complete" at bounding box center [461, 283] width 321 height 22
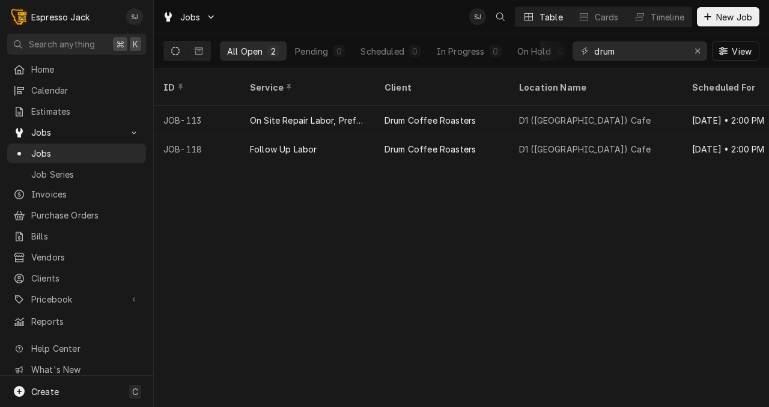
click at [383, 241] on div "ID Service Client Location Name Scheduled For Job Type Status State Labels Prio…" at bounding box center [461, 237] width 615 height 339
click at [694, 53] on icon "Erase input" at bounding box center [697, 51] width 7 height 8
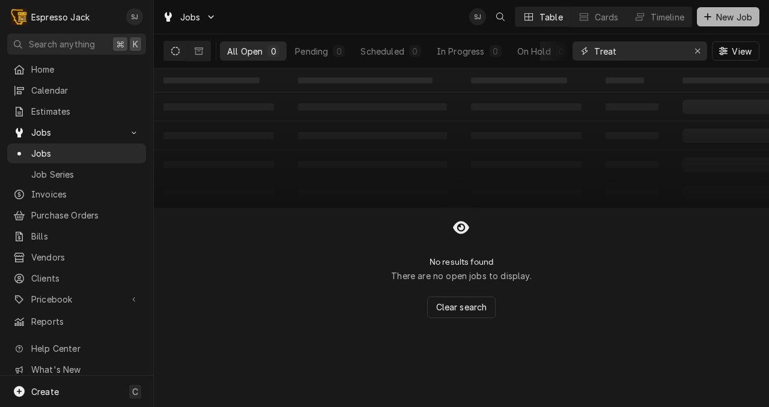
type input "Treat"
click at [717, 12] on span "New Job" at bounding box center [734, 17] width 41 height 13
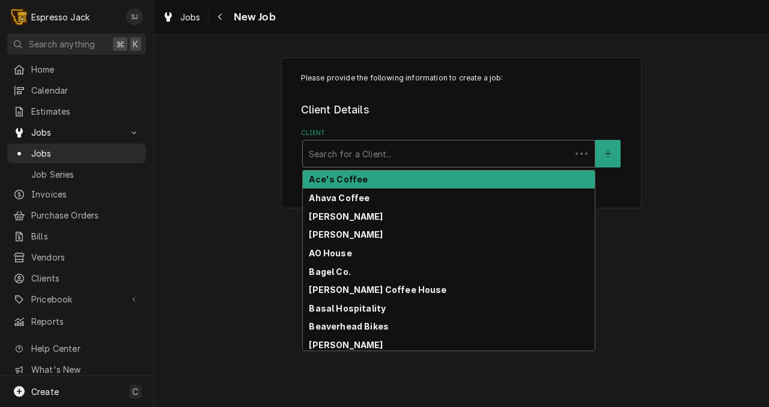
click at [384, 159] on div "Client" at bounding box center [437, 154] width 256 height 22
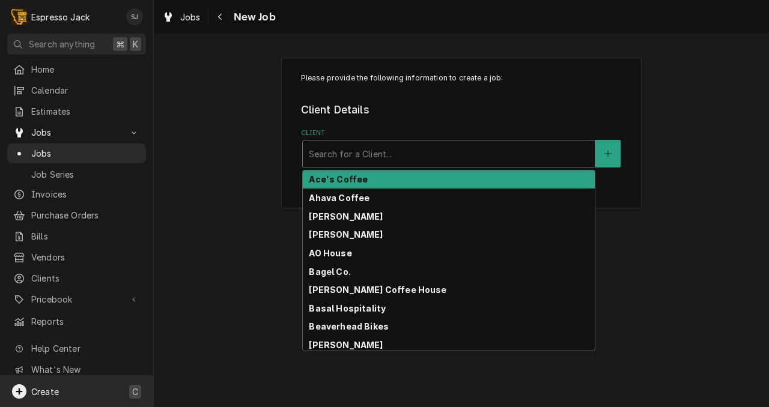
click at [115, 393] on div "Create C" at bounding box center [76, 391] width 153 height 31
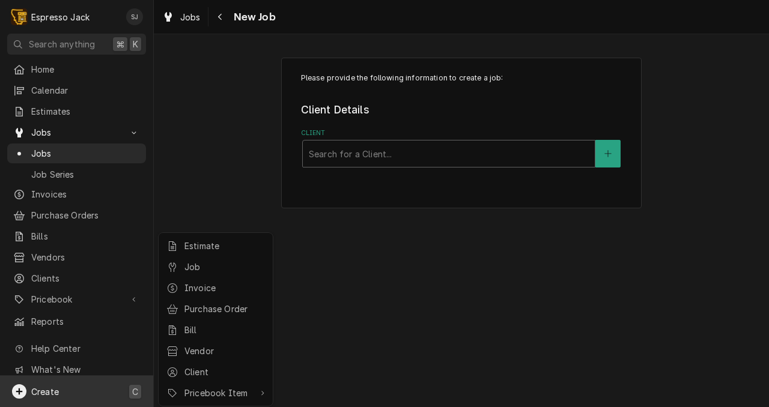
click at [233, 131] on html "E Espresso [PERSON_NAME] Search anything ⌘ K Home Calendar Estimates Jobs Jobs …" at bounding box center [384, 203] width 769 height 407
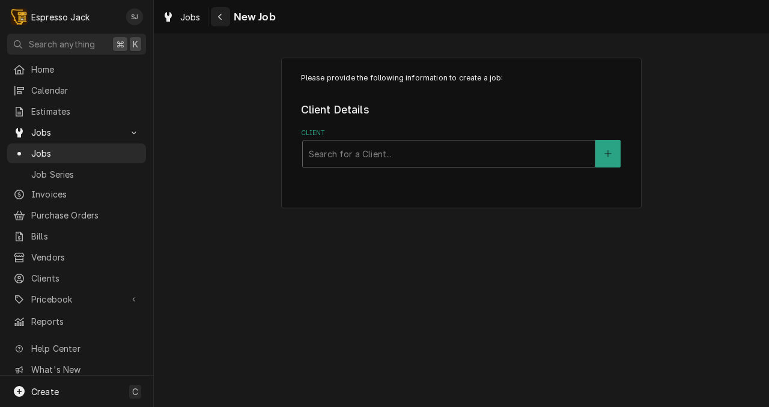
click at [217, 21] on div "Navigate back" at bounding box center [220, 17] width 12 height 12
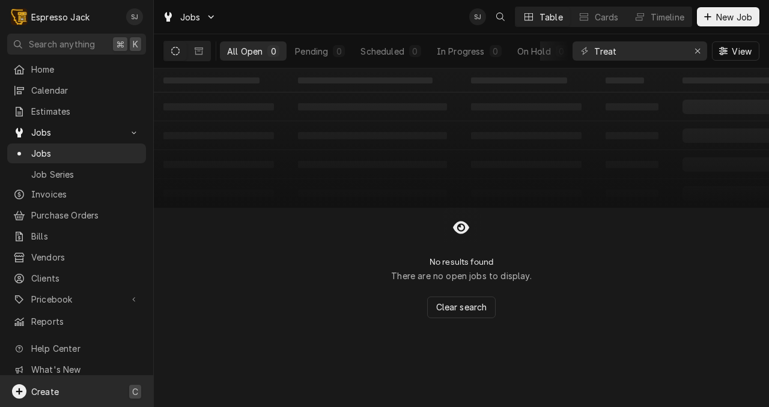
click at [121, 393] on div "Create C" at bounding box center [76, 391] width 153 height 31
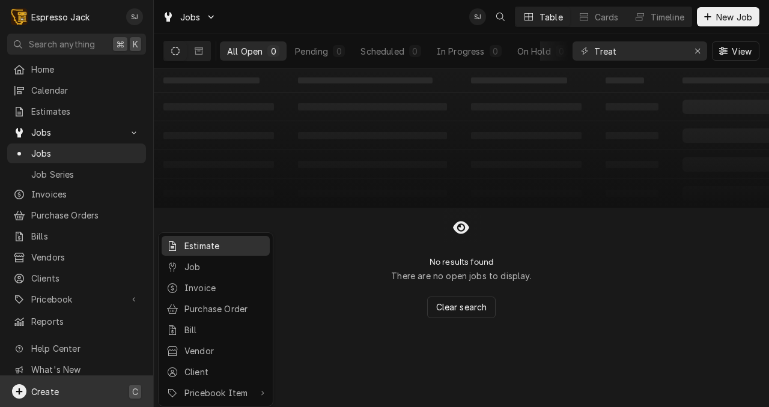
click at [213, 247] on div "Estimate" at bounding box center [224, 246] width 80 height 13
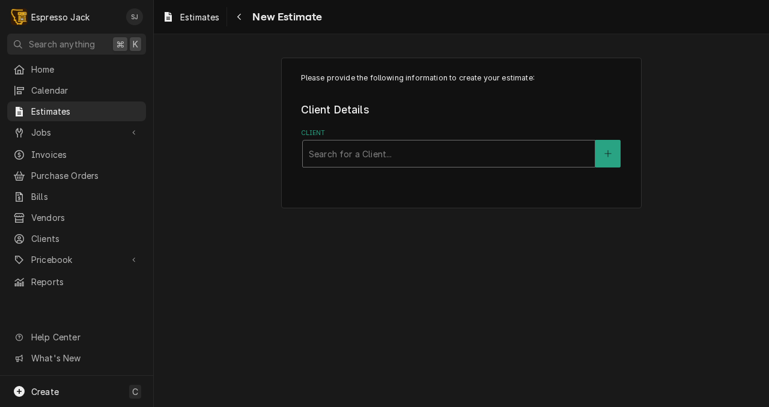
click at [344, 152] on div "Client" at bounding box center [449, 154] width 280 height 22
type input "Treat"
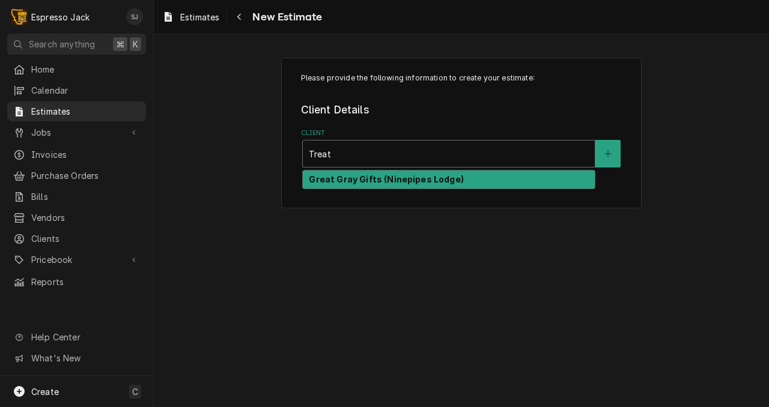
click at [338, 183] on strong "Great Gray Gifts (Ninepipes Lodge)" at bounding box center [386, 179] width 154 height 10
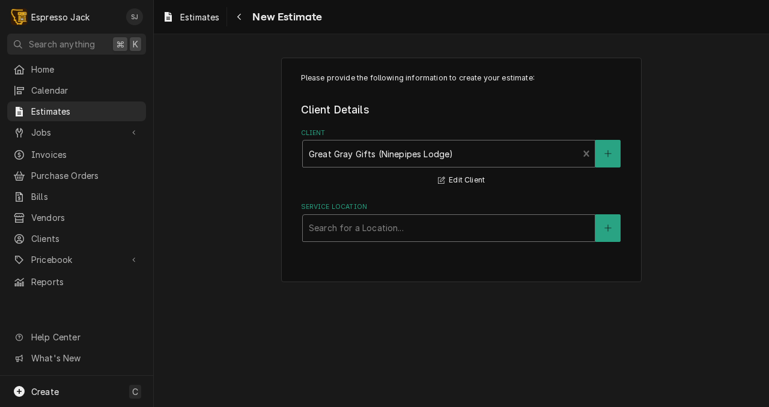
click at [345, 226] on div "Service Location" at bounding box center [449, 228] width 280 height 22
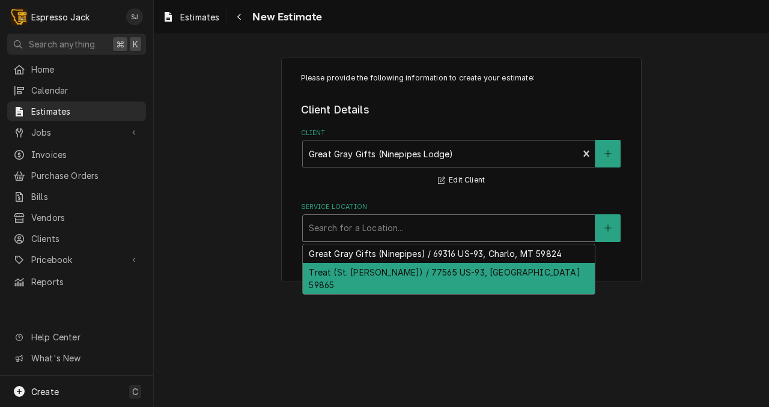
click at [333, 278] on div "Treat (St. [PERSON_NAME]) / 77565 US-93, [GEOGRAPHIC_DATA] 59865" at bounding box center [449, 278] width 292 height 31
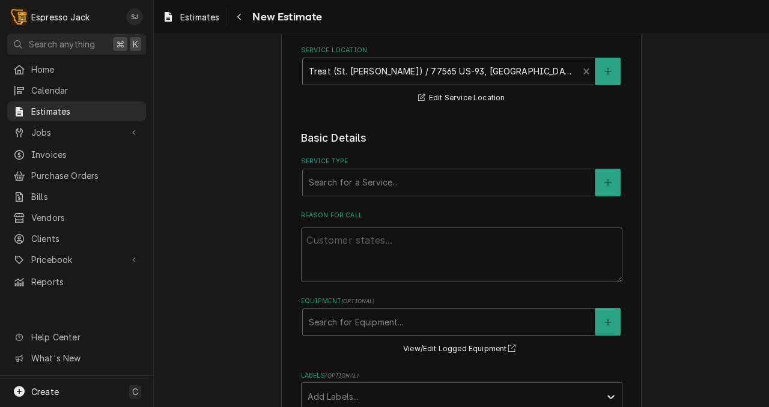
scroll to position [158, 0]
click at [357, 181] on div "Service Type" at bounding box center [449, 182] width 280 height 22
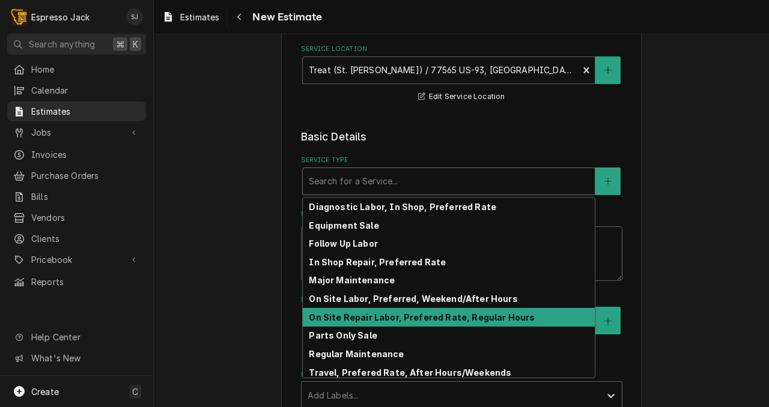
click at [381, 312] on div "On Site Repair Labor, Prefered Rate, Regular Hours" at bounding box center [449, 317] width 292 height 19
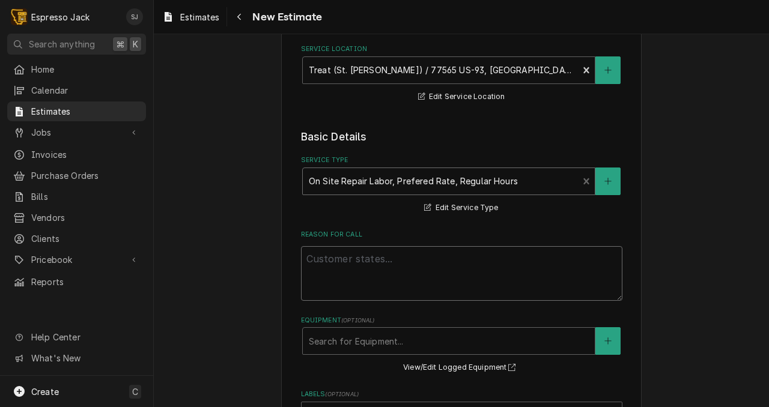
click at [332, 274] on textarea "Reason For Call" at bounding box center [461, 273] width 321 height 55
type textarea "x"
type textarea "Cl"
type textarea "x"
type textarea "Clu"
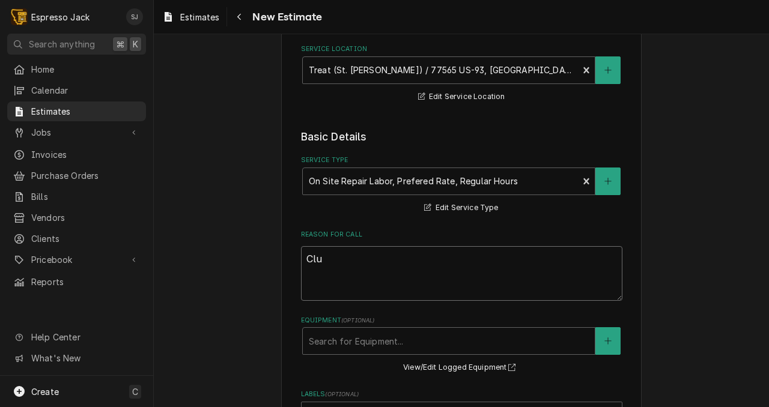
type textarea "x"
type textarea "[PERSON_NAME]"
type textarea "x"
type textarea "Clump"
type textarea "x"
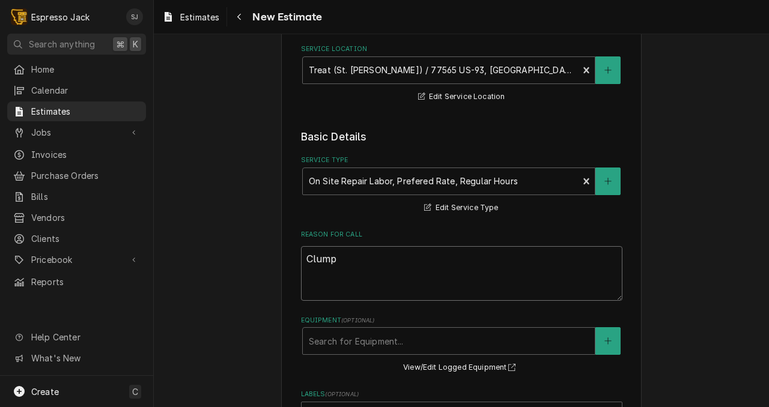
type textarea "Clump"
type textarea "x"
type textarea "Clump c"
type textarea "x"
type textarea "Clump cr"
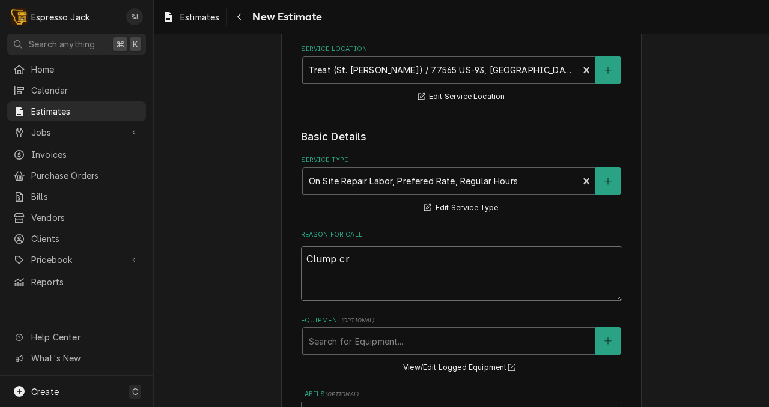
type textarea "x"
type textarea "Clump cru"
type textarea "x"
type textarea "Clump [MEDICAL_DATA]"
type textarea "x"
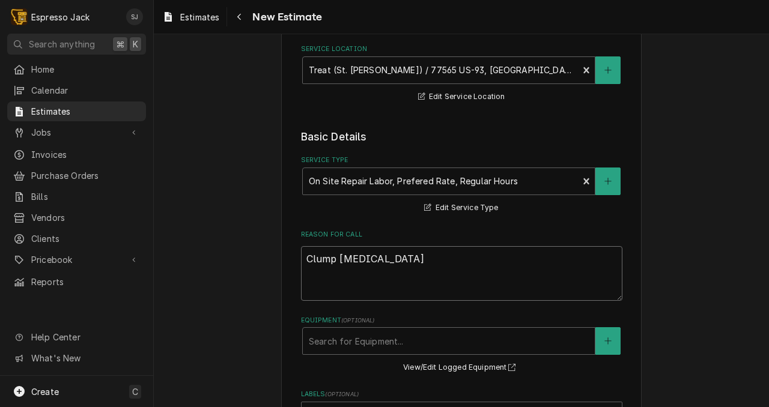
type textarea "Clump crush"
type textarea "x"
type textarea "Clump crushe"
type textarea "x"
type textarea "Clump crusher"
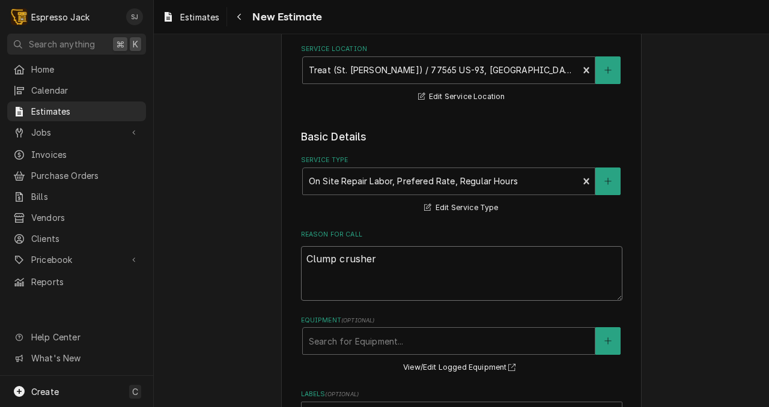
type textarea "x"
type textarea "Clump crusher"
type textarea "x"
type textarea "Clump crusher b"
type textarea "x"
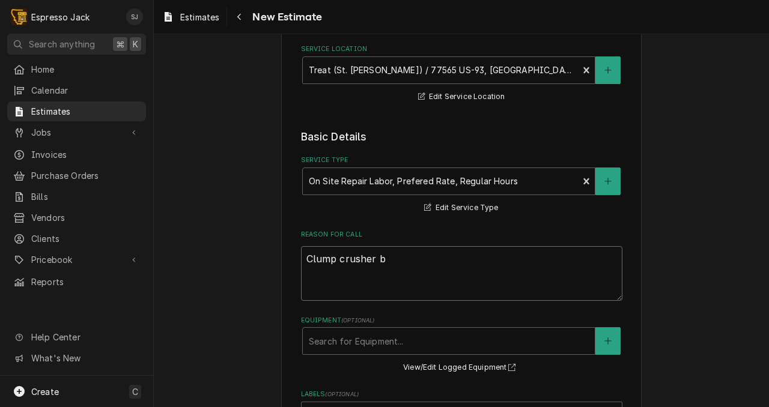
type textarea "Clump crusher br"
type textarea "x"
type textarea "Clump crusher bro"
type textarea "x"
type textarea "Clump crusher brok"
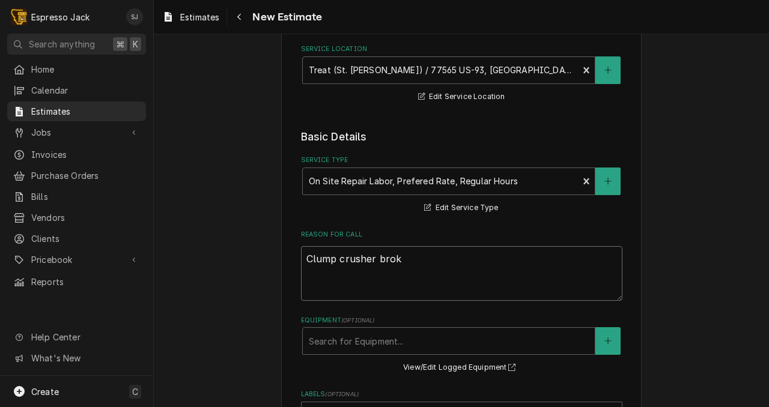
type textarea "x"
type textarea "Clump crusher broke"
type textarea "x"
type textarea "Clump crusher broken"
type textarea "x"
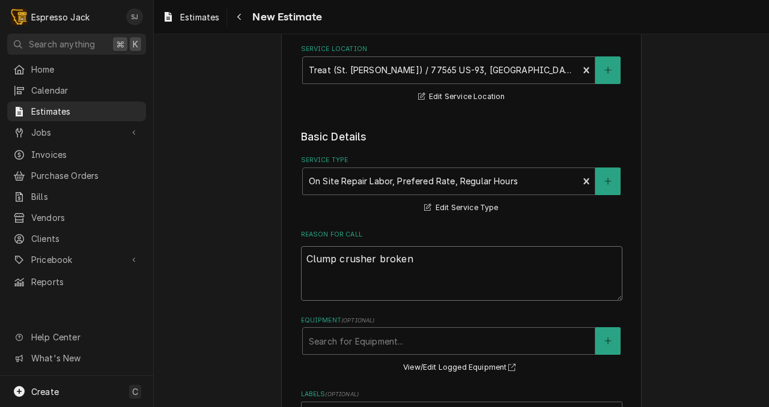
type textarea "Clump crusher broken."
type textarea "x"
type textarea "Clump crusher broken."
type textarea "x"
type textarea "Clump crusher broken. R"
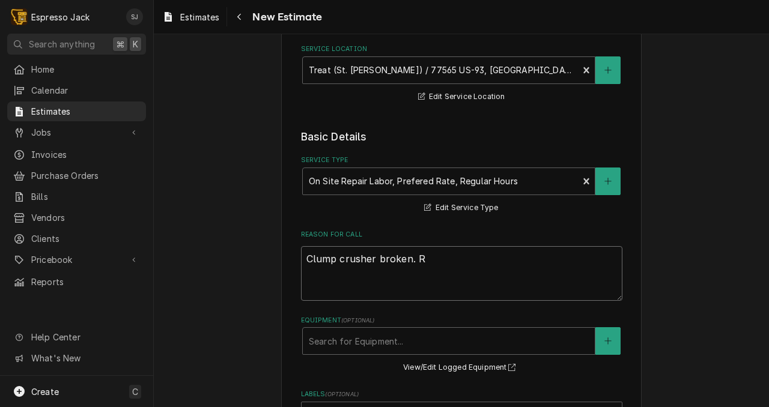
type textarea "x"
type textarea "Clump crusher broken. Re"
type textarea "x"
type textarea "Clump crusher broken. Rep"
type textarea "x"
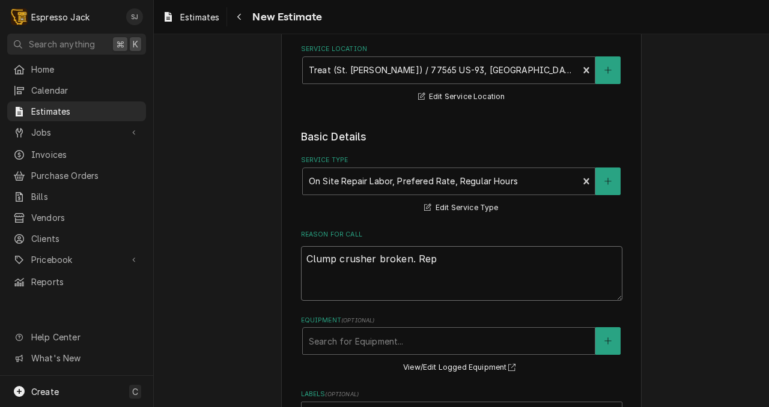
type textarea "Clump crusher broken. Repl"
type textarea "x"
type textarea "Clump crusher broken. Repla"
type textarea "x"
type textarea "Clump crusher broken. Replac"
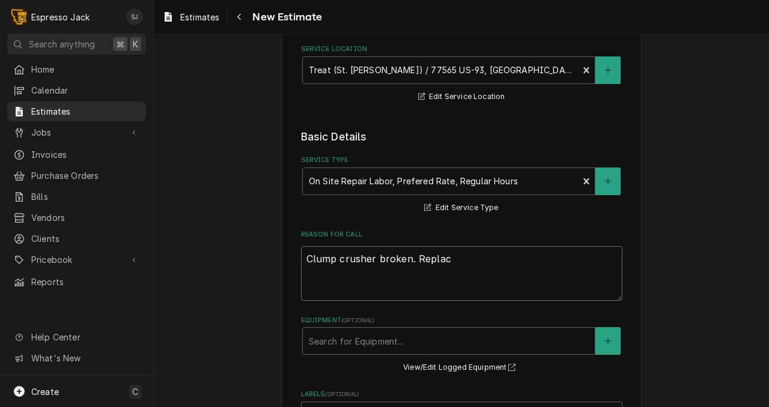
type textarea "x"
type textarea "Clump crusher broken. Replace"
type textarea "x"
type textarea "Clump crusher broken. Replace"
type textarea "x"
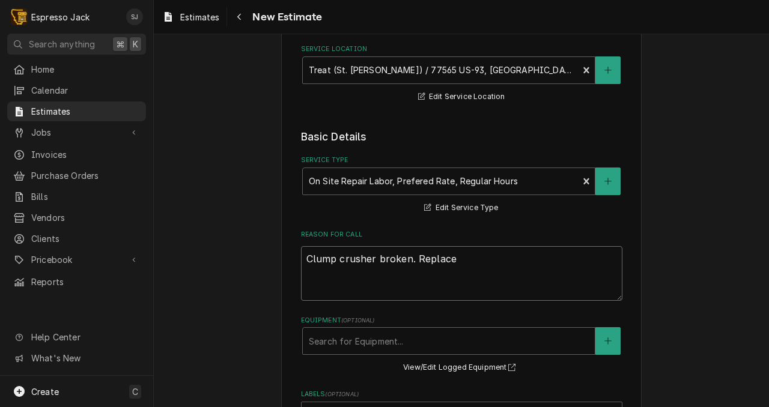
type textarea "Clump crusher broken. Replace s"
type textarea "x"
type textarea "Clump crusher broken. Replace sc"
type textarea "x"
type textarea "Clump crusher broken. Replace scr"
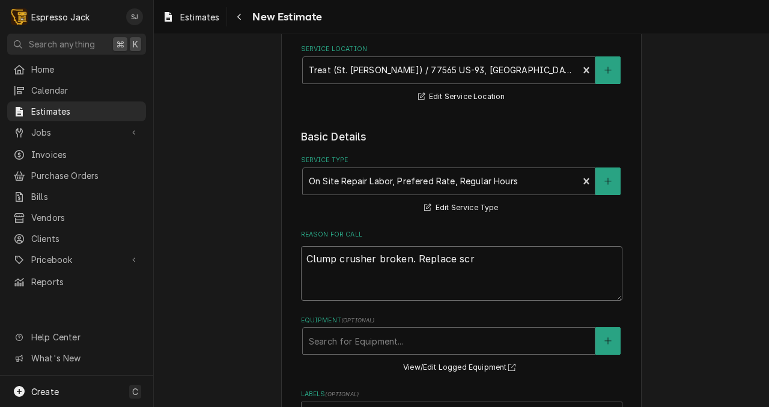
type textarea "x"
type textarea "Clump crusher broken. Replace scre"
type textarea "x"
type textarea "Clump crusher broken. Replace scree"
type textarea "x"
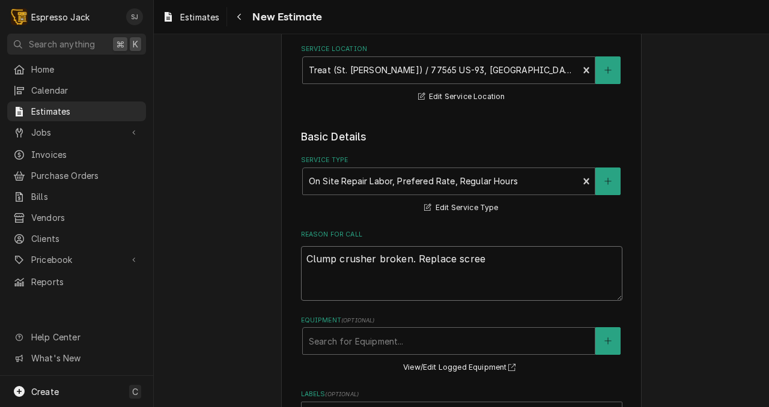
type textarea "Clump crusher broken. Replace screen"
type textarea "x"
type textarea "Clump crusher broken. Replace screens"
type textarea "x"
type textarea "Clump crusher broken. Replace screens"
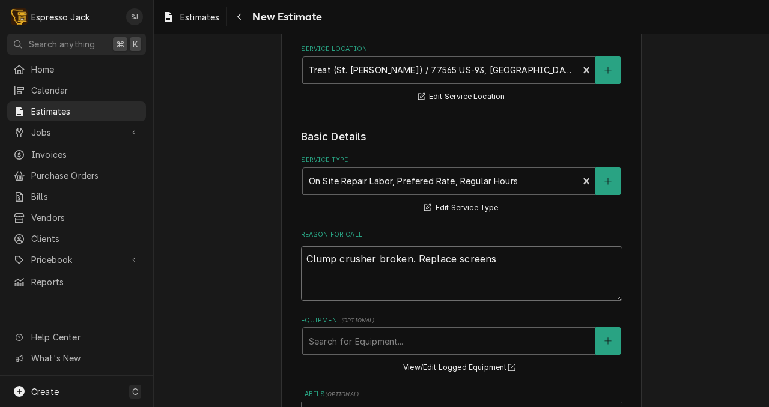
type textarea "x"
type textarea "Clump crusher broken. Replace screens a"
type textarea "x"
type textarea "Clump crusher broken. Replace screens an"
type textarea "x"
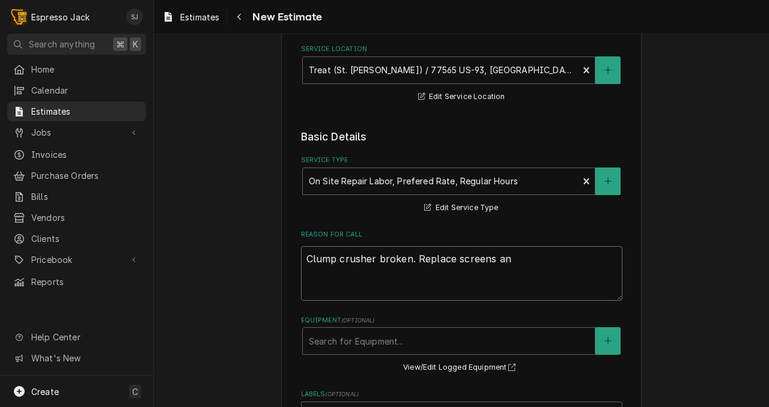
type textarea "Clump crusher broken. Replace screens and"
type textarea "x"
type textarea "Clump crusher broken. Replace screens and"
type textarea "x"
type textarea "Clump crusher broken. Replace screens and g"
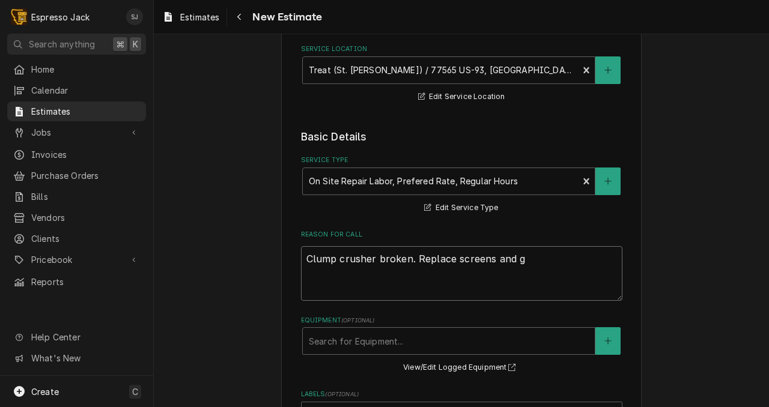
type textarea "x"
type textarea "Clump crusher broken. Replace screens and ga"
type textarea "x"
type textarea "Clump crusher broken. Replace screens and gas"
type textarea "x"
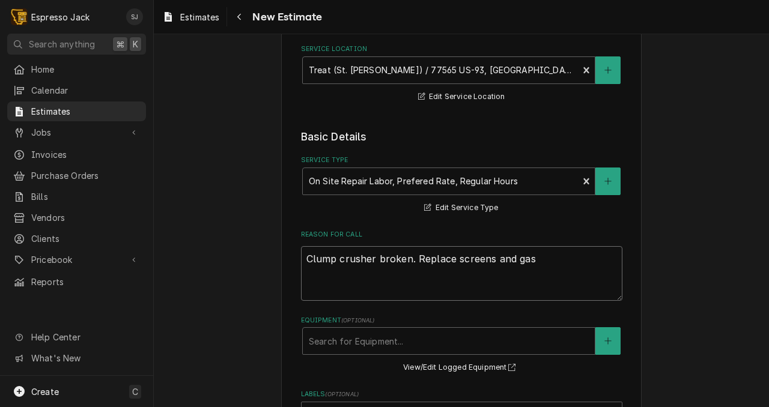
type textarea "Clump crusher broken. Replace screens and gask"
type textarea "x"
type textarea "Clump crusher broken. Replace screens and [PERSON_NAME]"
type textarea "x"
type textarea "Clump crusher broken. Replace screens and gaskes"
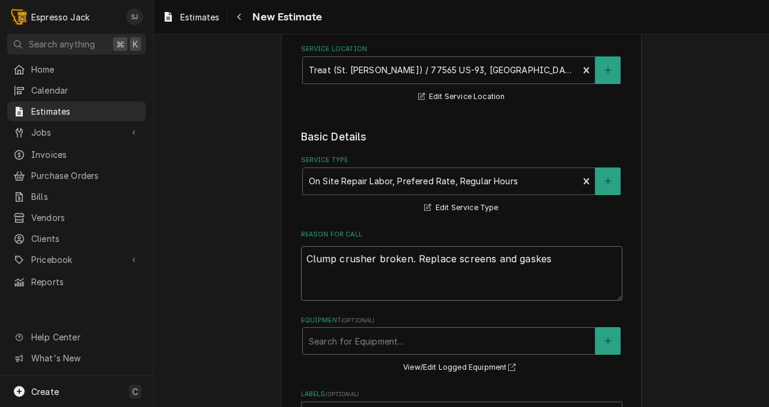
type textarea "x"
type textarea "Clump crusher broken. Replace screens and gaskest"
type textarea "x"
type textarea "Clump crusher broken. Replace screens and gaskest"
type textarea "x"
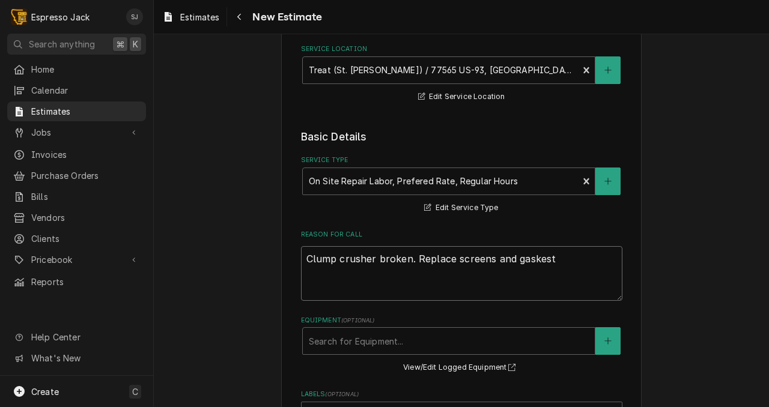
type textarea "Clump crusher broken. Replace screens and gaskest"
type textarea "x"
type textarea "Clump crusher broken. Replace screens and gaskes"
type textarea "x"
type textarea "Clump crusher broken. Replace screens and [PERSON_NAME]"
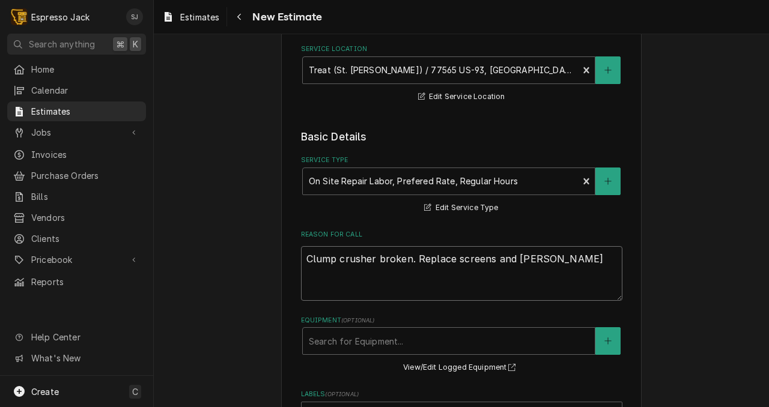
type textarea "x"
type textarea "Clump crusher broken. Replace screens and gasket"
type textarea "x"
type textarea "Clump crusher broken. Replace screens and gaskets"
type textarea "x"
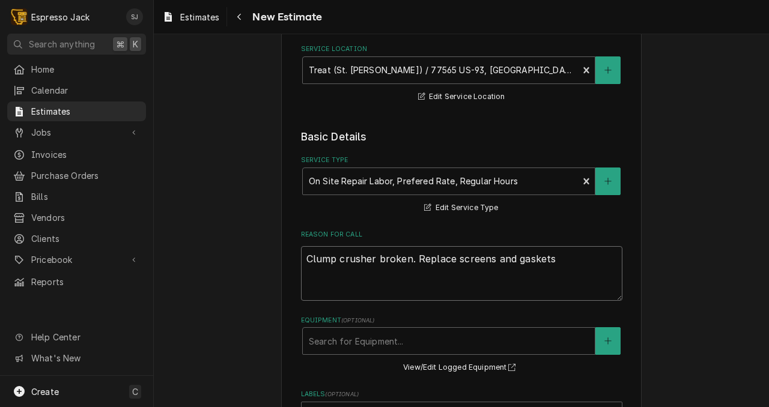
type textarea "Clump crusher broken. Replace screens and gaskets"
type textarea "x"
type textarea "Clump crusher broken. Replace screens and gaskets,"
type textarea "x"
type textarea "Clump crusher broken. Replace screens and gaskets,"
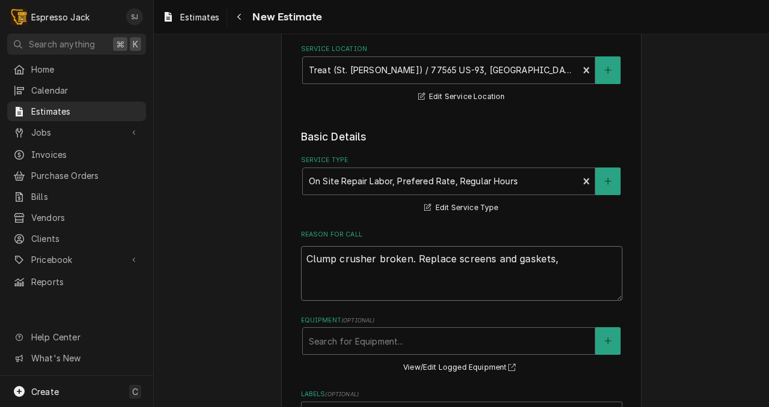
type textarea "x"
type textarea "Clump crusher broken. Replace screens and gaskets, c"
type textarea "x"
type textarea "Clump crusher broken. Replace screens and gaskets, ch"
type textarea "x"
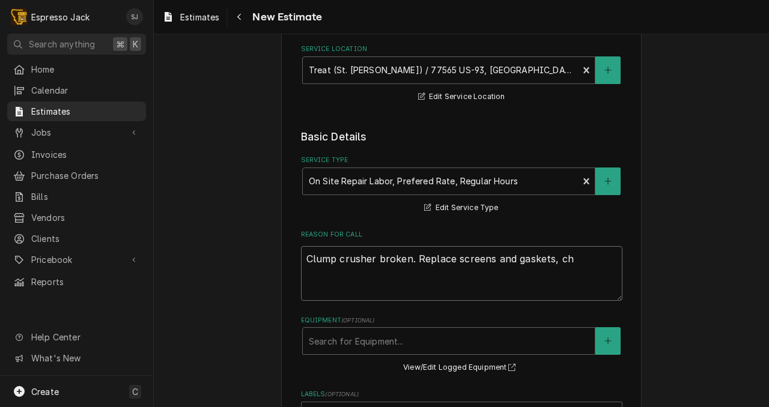
type textarea "Clump crusher broken. Replace screens and gaskets, che"
type textarea "x"
type textarea "Clump crusher broken. Replace screens and gaskets, chec"
type textarea "x"
type textarea "Clump crusher broken. Replace screens and gaskets, check"
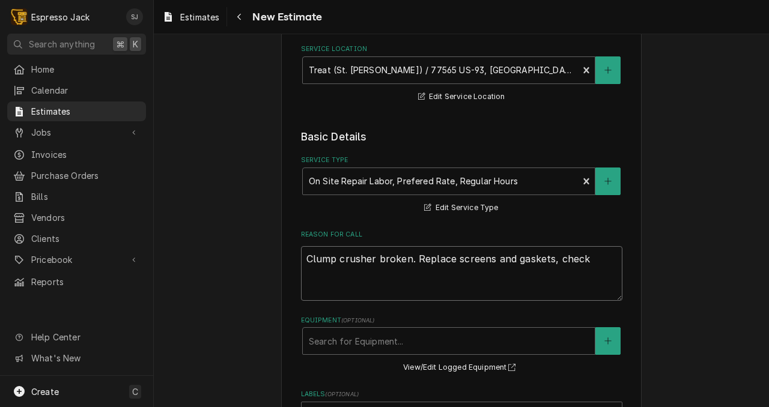
type textarea "x"
type textarea "Clump crusher broken. Replace screens and gaskets, chec"
type textarea "x"
type textarea "Clump crusher broken. Replace screens and gaskets, che"
type textarea "x"
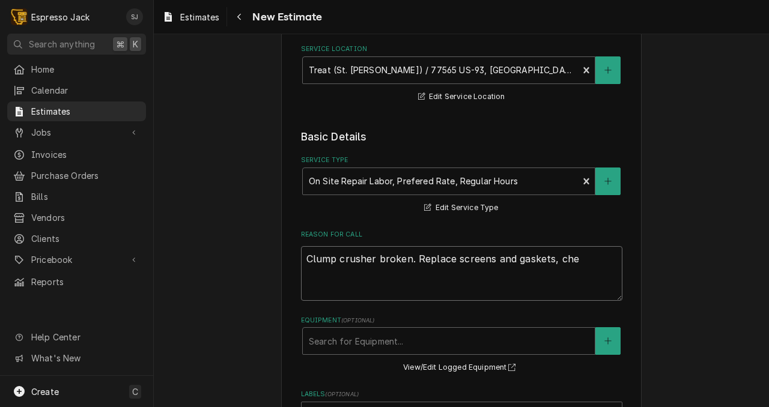
type textarea "Clump crusher broken. Replace screens and gaskets, ch"
type textarea "x"
type textarea "Clump crusher broken. Replace screens and gaskets, c"
type textarea "x"
type textarea "Clump crusher broken. Replace screens and gaskets,"
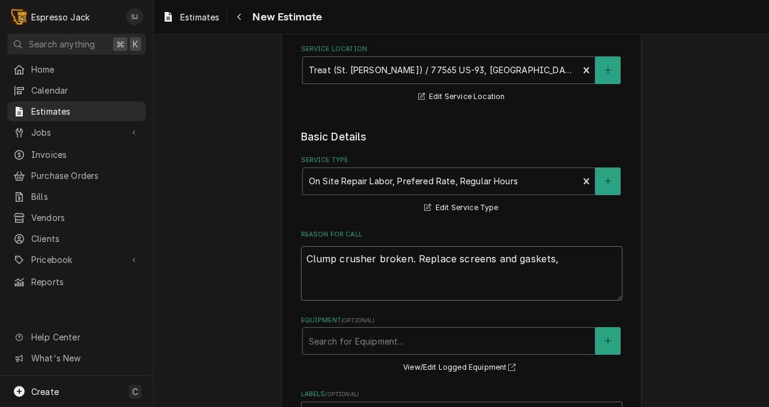
type textarea "x"
type textarea "Clump crusher broken. Replace screens and gaskets,"
type textarea "x"
type textarea "Clump crusher broken. Replace screens and gaskets"
type textarea "x"
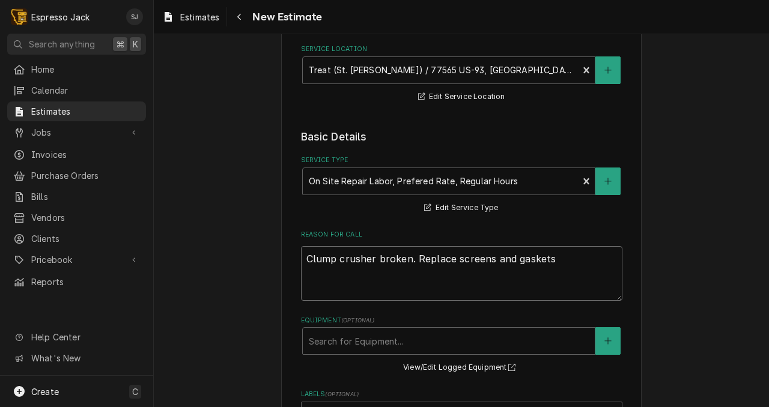
type textarea "Clump crusher broken. Replace screens and gaskets."
type textarea "x"
type textarea "Clump crusher broken. Replace screens and gaskets."
click at [243, 315] on div "Please provide the following information to create your estimate: Client Detail…" at bounding box center [461, 315] width 615 height 853
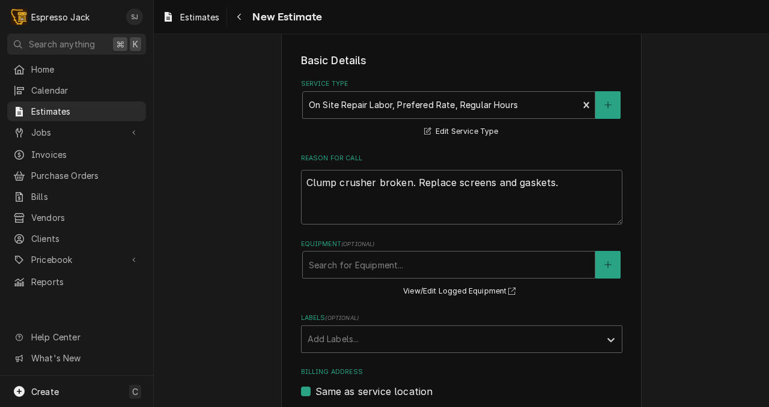
scroll to position [235, 0]
click at [363, 269] on div "Equipment" at bounding box center [449, 265] width 280 height 22
click at [276, 284] on div "Please provide the following information to create your estimate: Client Detail…" at bounding box center [461, 238] width 615 height 853
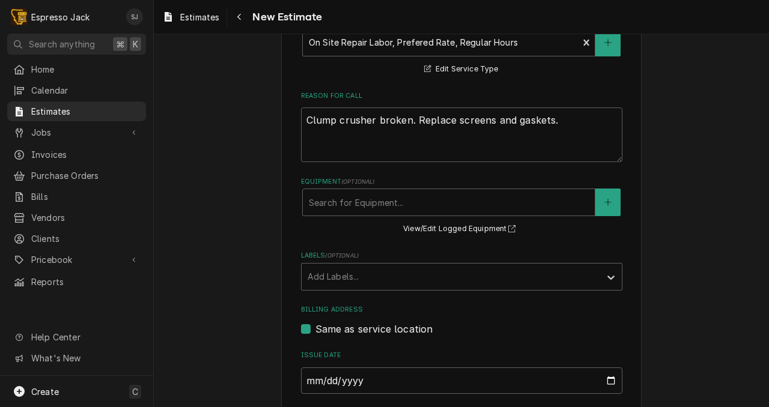
scroll to position [299, 0]
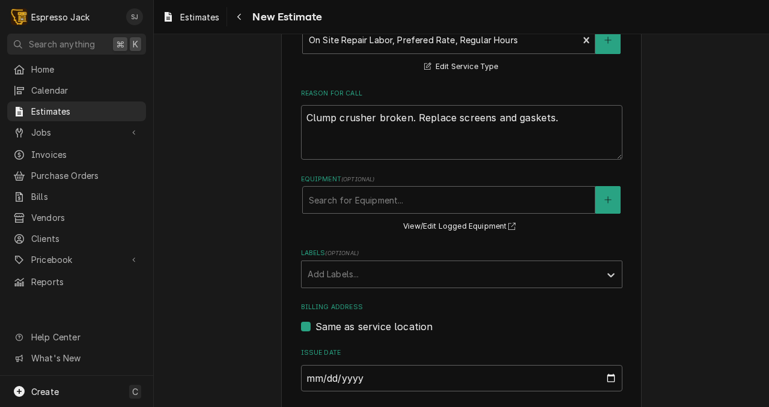
click at [382, 234] on div "Equipment ( optional ) Search for Equipment... View/Edit Logged Equipment" at bounding box center [461, 204] width 321 height 59
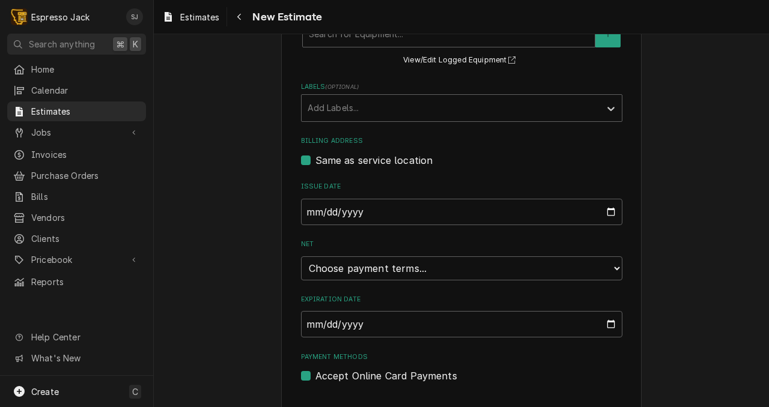
scroll to position [496, 0]
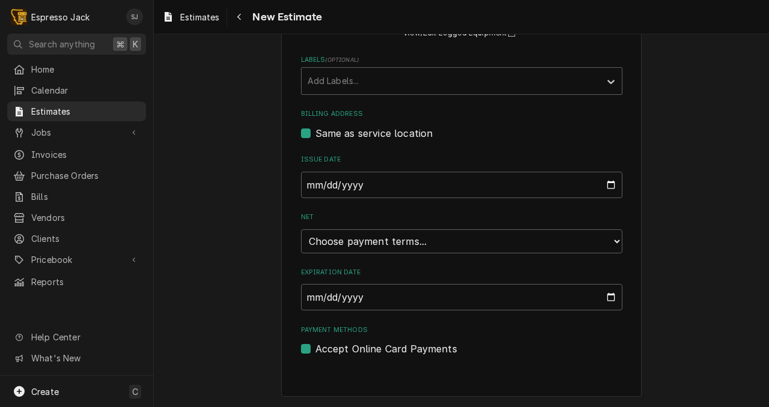
click at [310, 348] on div "Accept Online Card Payments" at bounding box center [461, 349] width 321 height 14
click at [315, 350] on label "Accept Online Card Payments" at bounding box center [386, 349] width 142 height 14
click at [315, 350] on input "Payment Methods" at bounding box center [475, 355] width 321 height 26
checkbox input "false"
type textarea "x"
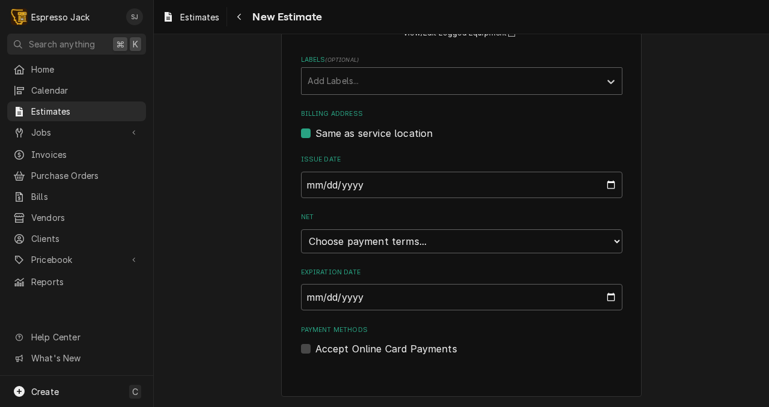
click at [315, 350] on label "Accept Online Card Payments" at bounding box center [386, 349] width 142 height 14
click at [315, 350] on input "Payment Methods" at bounding box center [475, 355] width 321 height 26
checkbox input "true"
click at [407, 270] on label "Expiration Date" at bounding box center [461, 273] width 321 height 10
click at [407, 284] on input "Expiration Date" at bounding box center [461, 297] width 321 height 26
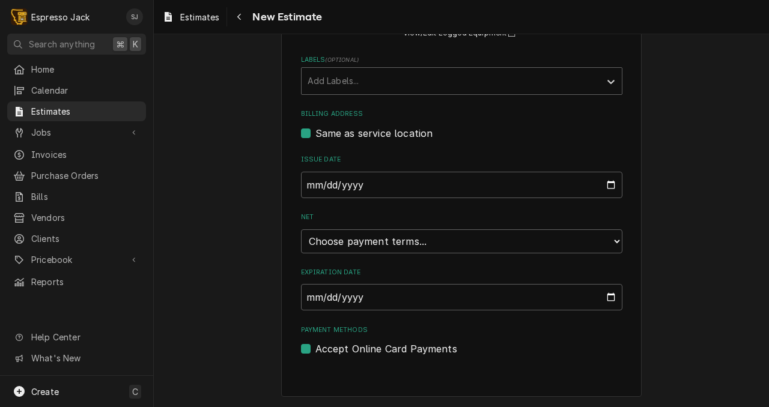
click at [407, 270] on label "Expiration Date" at bounding box center [461, 273] width 321 height 10
click at [407, 284] on input "Expiration Date" at bounding box center [461, 297] width 321 height 26
click at [313, 299] on input "Expiration Date" at bounding box center [461, 297] width 321 height 26
click at [339, 241] on select "Choose payment terms... Same Day Net 7 Net 14 Net 21 Net 30 Net 45 Net 60 Net 90" at bounding box center [461, 241] width 321 height 24
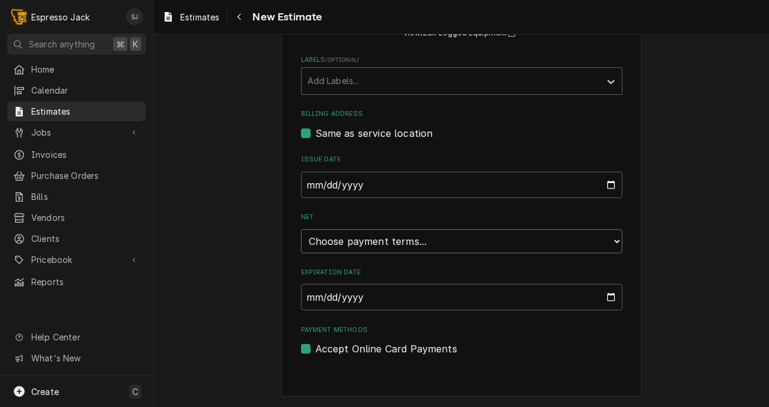
click at [301, 229] on select "Choose payment terms... Same Day Net 7 Net 14 Net 21 Net 30 Net 45 Net 60 Net 90" at bounding box center [461, 241] width 321 height 24
click at [319, 301] on input "Expiration Date" at bounding box center [461, 297] width 321 height 26
click at [319, 300] on input "Expiration Date" at bounding box center [461, 297] width 321 height 26
click at [610, 299] on input "Expiration Date" at bounding box center [461, 297] width 321 height 26
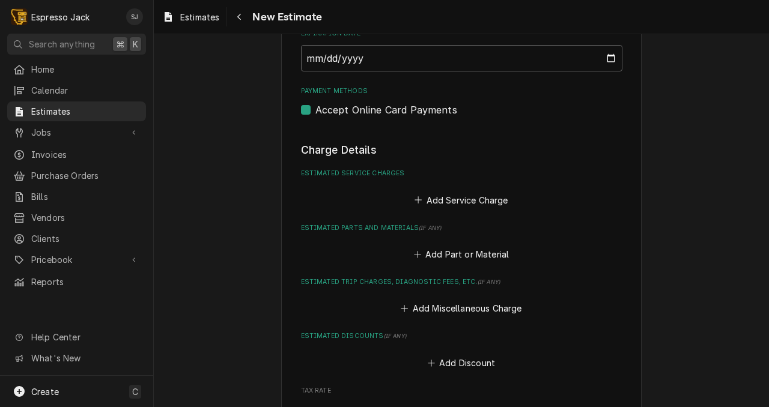
scroll to position [748, 0]
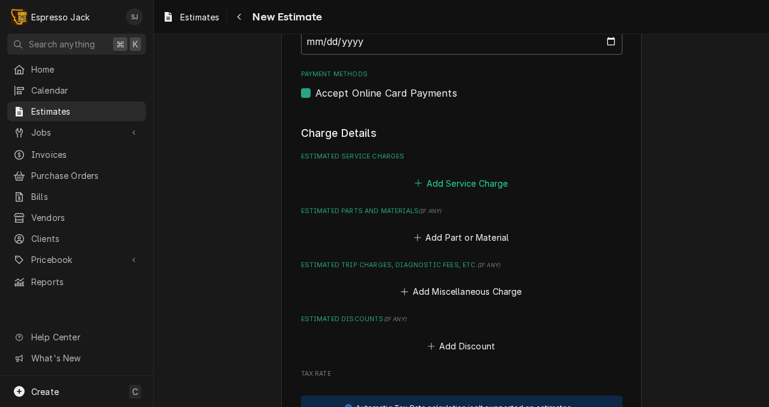
click at [450, 185] on button "Add Service Charge" at bounding box center [461, 183] width 97 height 17
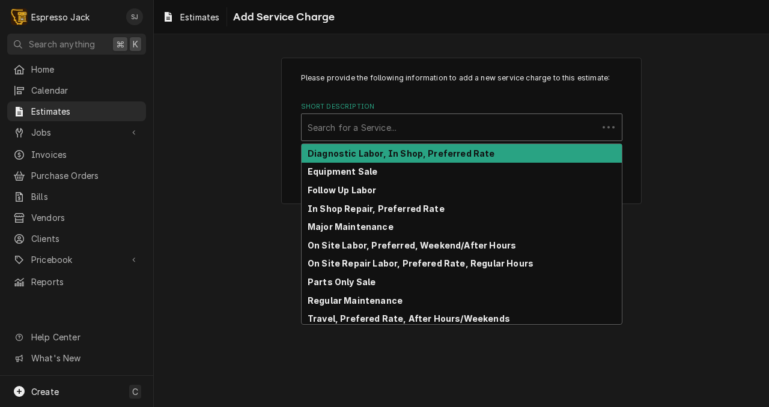
click at [336, 126] on div "Short Description" at bounding box center [450, 128] width 284 height 22
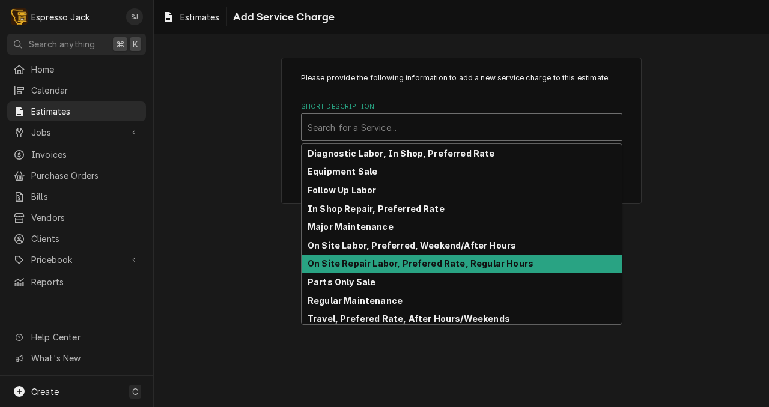
click at [341, 260] on strong "On Site Repair Labor, Prefered Rate, Regular Hours" at bounding box center [421, 263] width 226 height 10
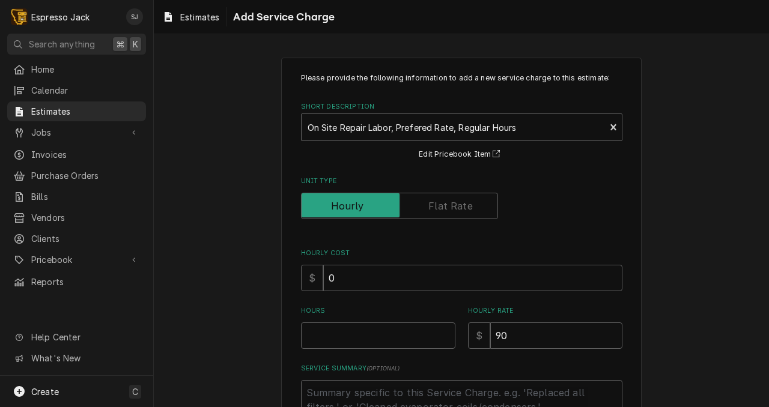
click at [246, 242] on div "Please provide the following information to add a new service charge to this es…" at bounding box center [461, 277] width 615 height 461
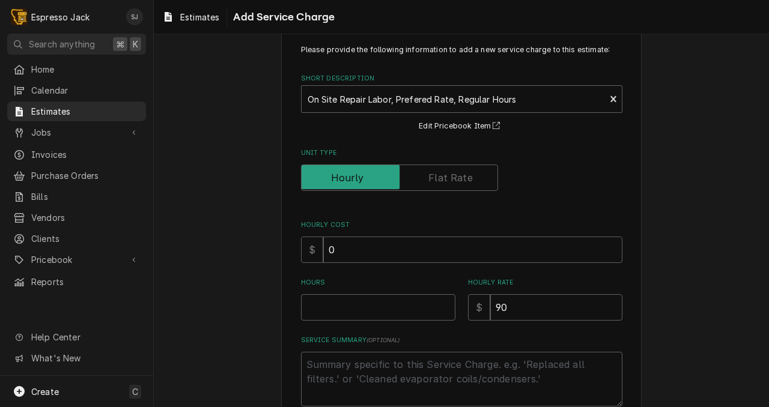
scroll to position [32, 0]
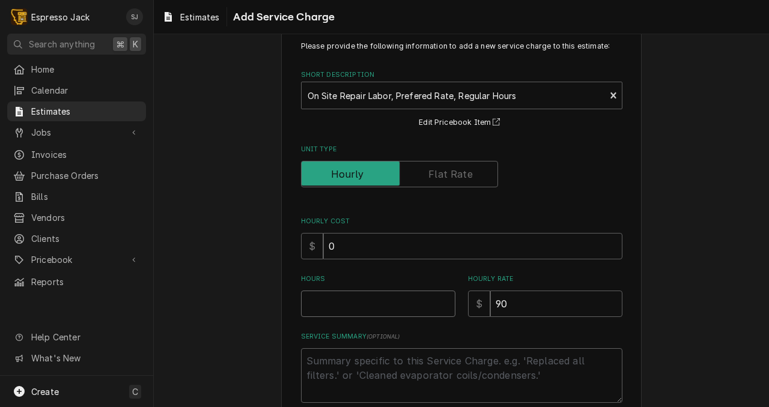
click at [326, 300] on input "Hours" at bounding box center [378, 304] width 154 height 26
type textarea "x"
type input "1"
type textarea "x"
type input "1"
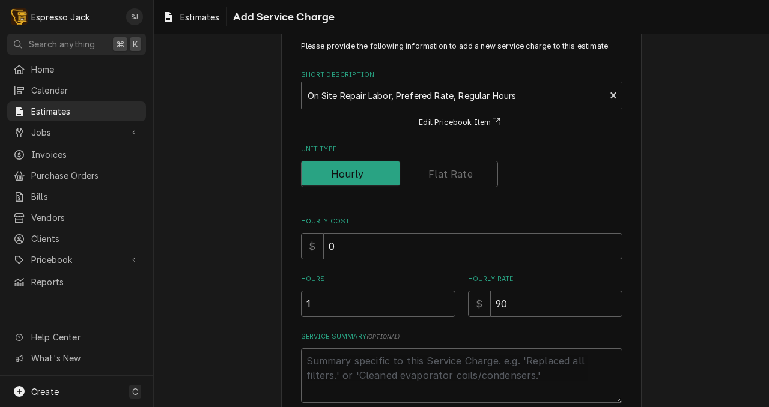
click at [280, 335] on div "Please provide the following information to add a new service charge to this es…" at bounding box center [461, 245] width 615 height 461
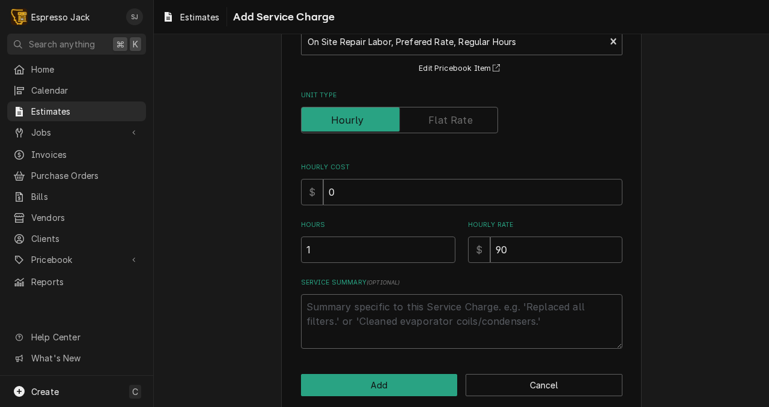
scroll to position [93, 0]
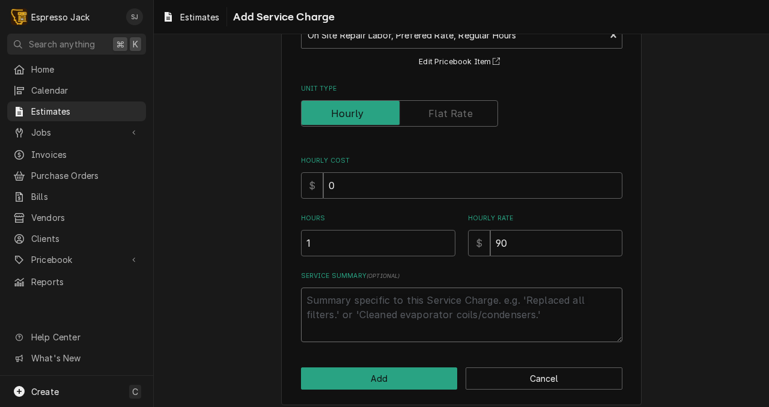
click at [321, 314] on textarea "Service Summary ( optional )" at bounding box center [461, 315] width 321 height 55
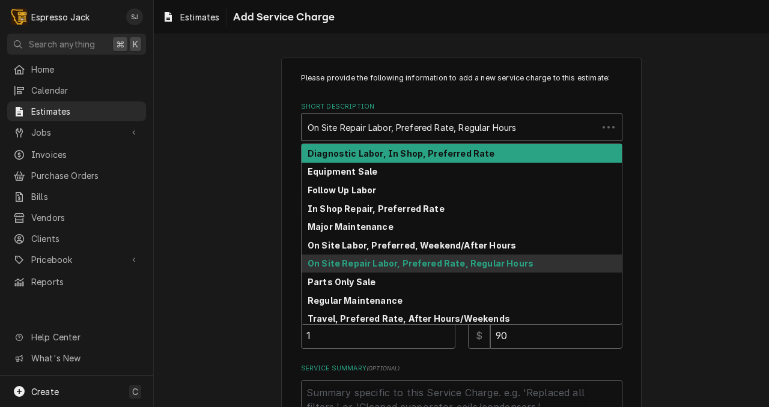
click at [364, 128] on div "Short Description" at bounding box center [450, 128] width 284 height 22
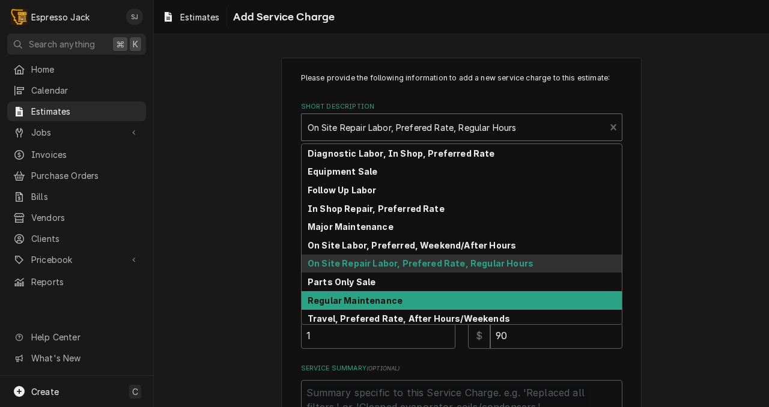
click at [342, 303] on strong "Regular Maintenance" at bounding box center [355, 301] width 95 height 10
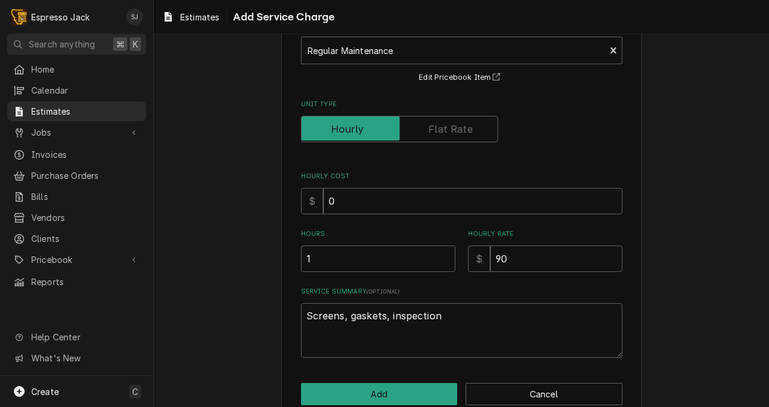
scroll to position [102, 0]
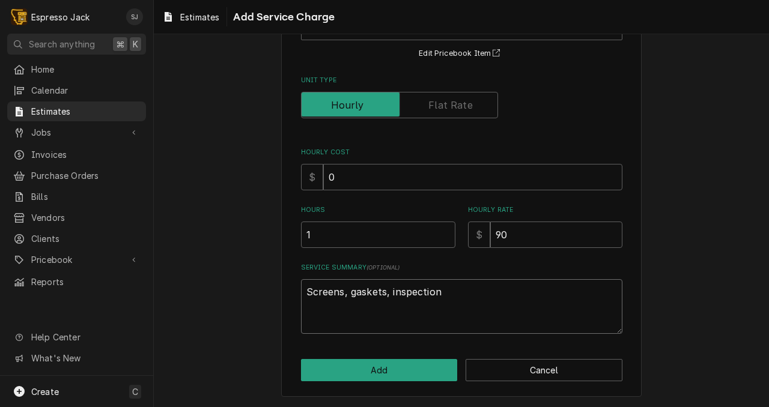
click at [435, 293] on textarea "Screens, gaskets, inspection" at bounding box center [461, 306] width 321 height 55
type textarea "x"
type textarea "Screens, gaskets, inspection."
type textarea "x"
type textarea "Screens, gaskets, inspection."
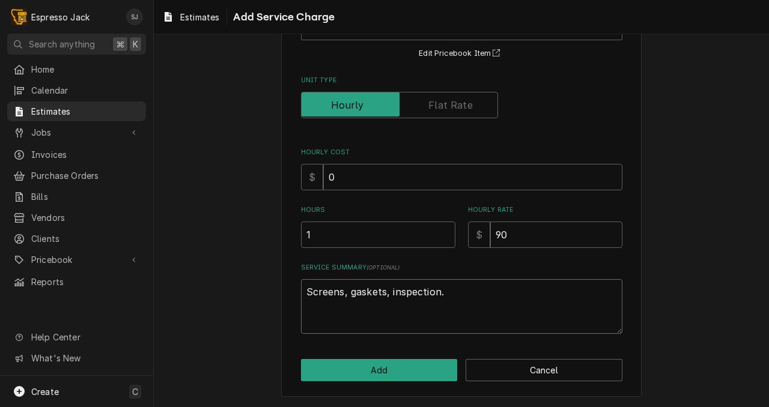
type textarea "x"
type textarea "Screens, gaskets, inspection. R"
type textarea "x"
type textarea "Screens, gaskets, inspection. Re"
type textarea "x"
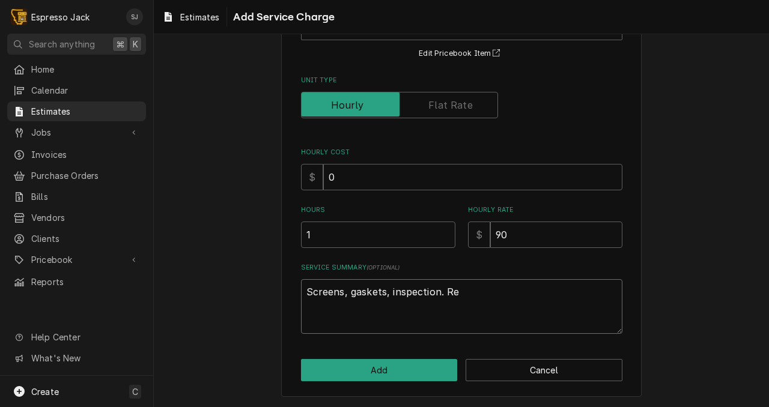
type textarea "Screens, gaskets, inspection. Rep"
type textarea "x"
type textarea "Screens, gaskets, inspection. Repl"
type textarea "x"
type textarea "Screens, gaskets, inspection. Replac"
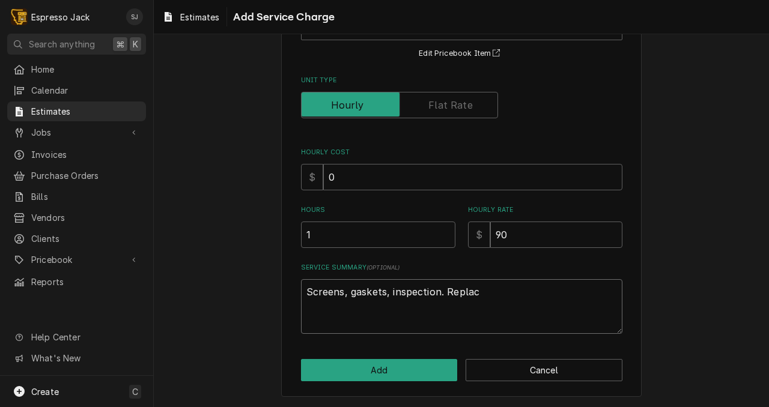
type textarea "x"
type textarea "Screens, gaskets, inspection. Replace"
type textarea "x"
type textarea "Screens, gaskets, inspection. Replace b"
type textarea "x"
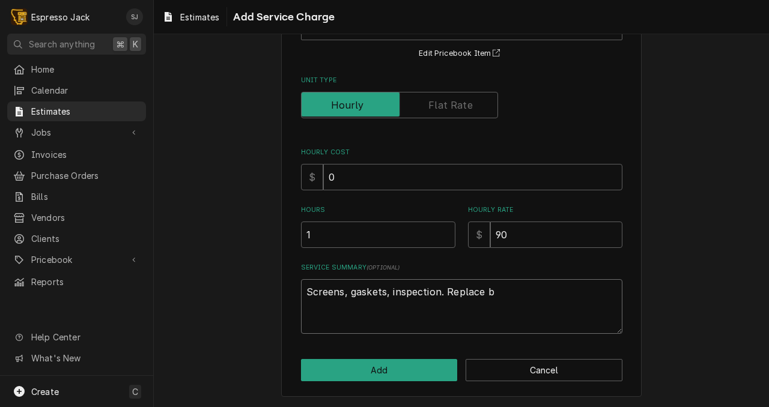
type textarea "Screens, gaskets, inspection. Replace br"
type textarea "x"
type textarea "Screens, gaskets, inspection. Replace bro"
type textarea "x"
type textarea "Screens, gaskets, inspection. Replace brok"
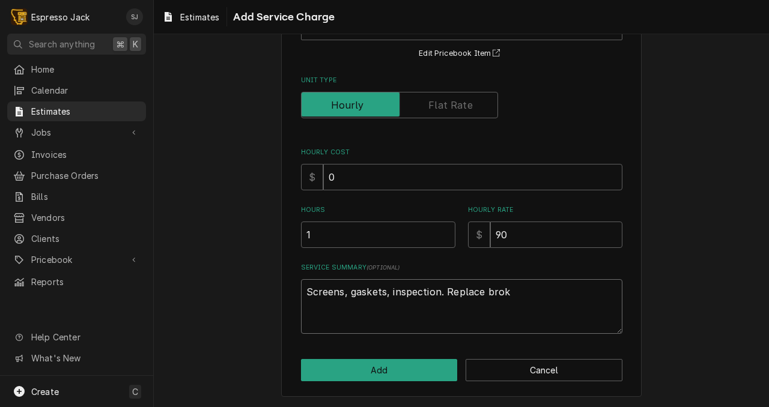
type textarea "x"
type textarea "Screens, gaskets, inspection. Replace broke"
type textarea "x"
type textarea "Screens, gaskets, inspection. Replace broken"
type textarea "x"
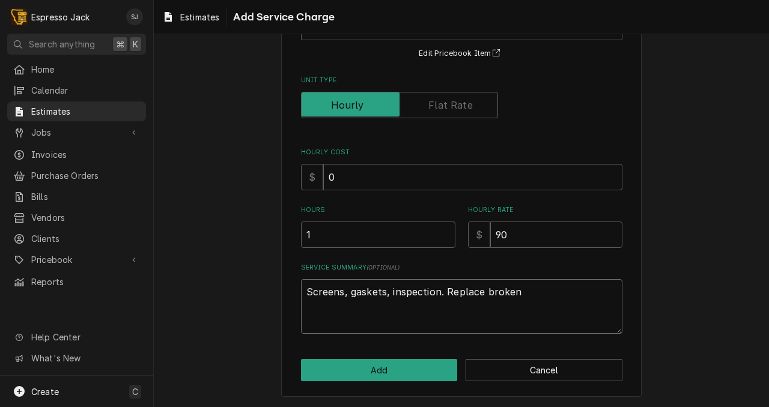
type textarea "Screens, gaskets, inspection. Replace broken"
type textarea "x"
type textarea "Screens, gaskets, inspection. Replace broken c"
type textarea "x"
type textarea "Screens, gaskets, inspection. Replace broken cl"
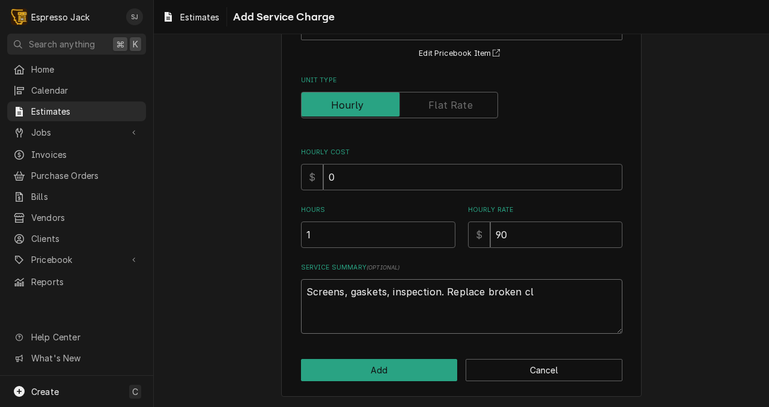
type textarea "x"
type textarea "Screens, gaskets, inspection. Replace broken clu"
type textarea "x"
type textarea "Screens, gaskets, inspection. Replace broken [PERSON_NAME]"
type textarea "x"
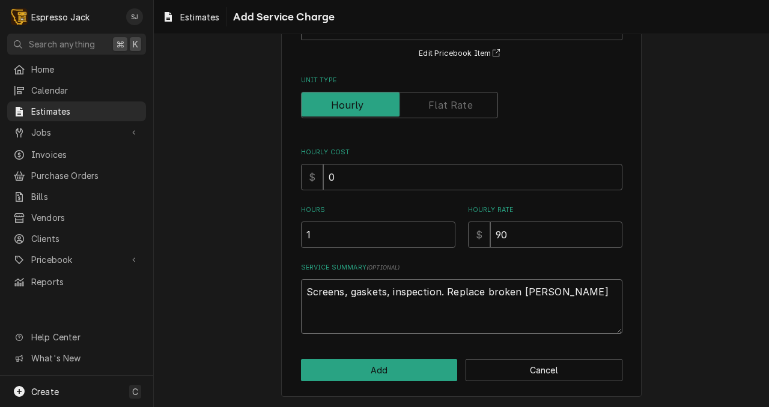
type textarea "Screens, gaskets, inspection. Replace broken clump"
type textarea "x"
type textarea "Screens, gaskets, inspection. Replace broken clump"
type textarea "x"
type textarea "Screens, gaskets, inspection. Replace broken clump c"
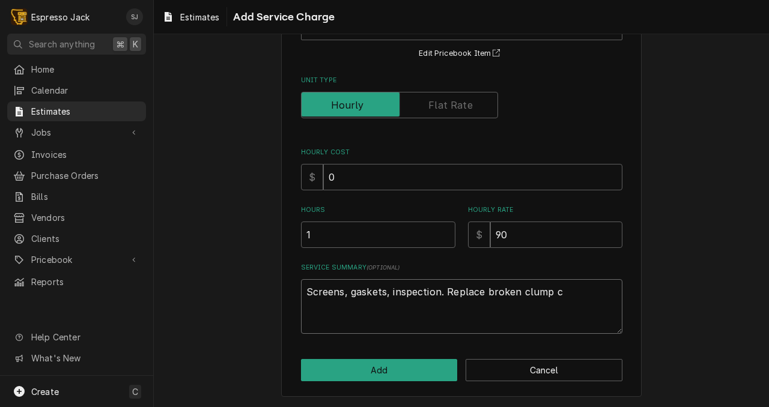
type textarea "x"
type textarea "Screens, gaskets, inspection. Replace broken clump cru"
type textarea "x"
type textarea "Screens, gaskets, inspection. Replace broken clump [MEDICAL_DATA]"
type textarea "x"
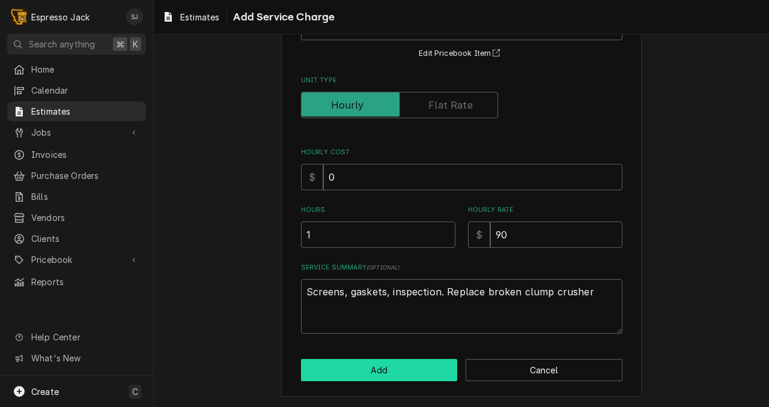
click at [413, 367] on button "Add" at bounding box center [379, 370] width 157 height 22
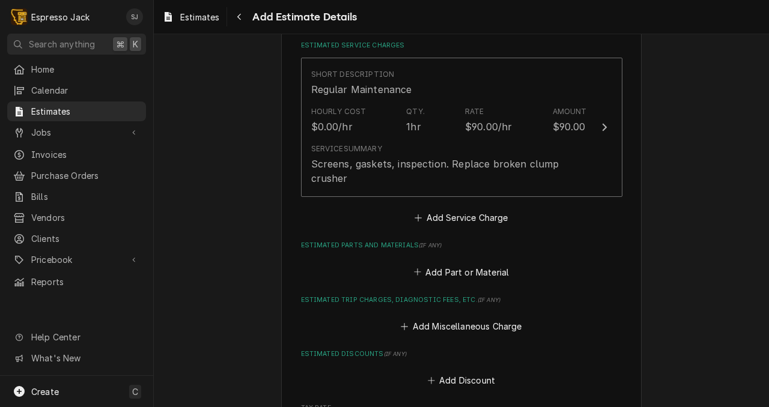
scroll to position [866, 0]
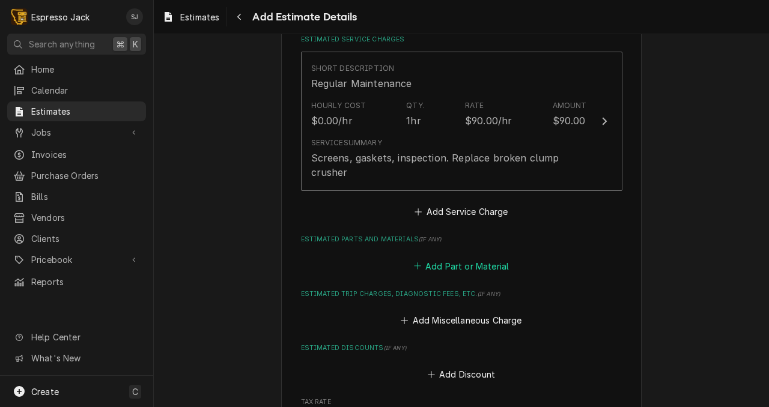
click at [457, 258] on button "Add Part or Material" at bounding box center [460, 266] width 99 height 17
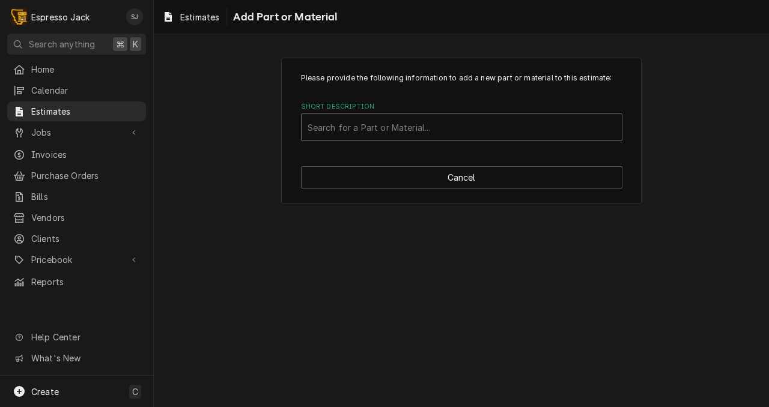
click at [389, 129] on div "Short Description" at bounding box center [462, 128] width 308 height 22
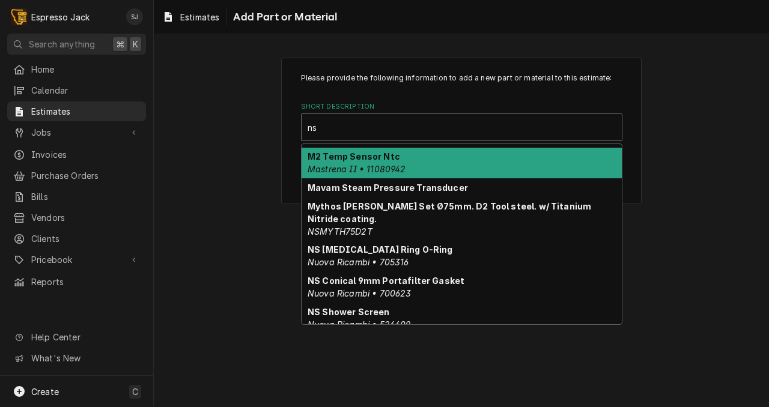
scroll to position [410, 0]
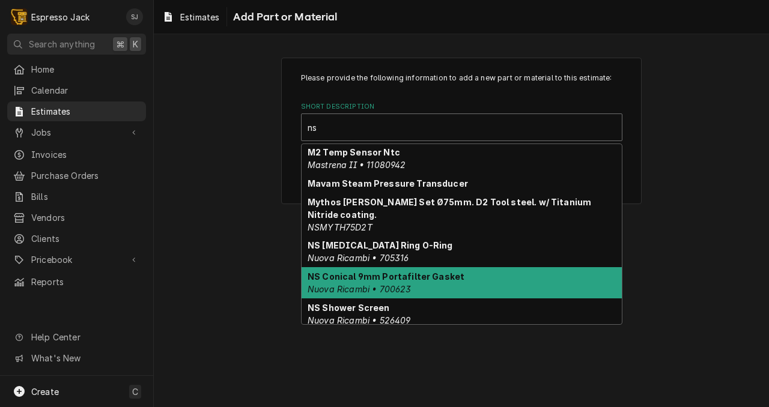
click at [371, 272] on strong "NS Conical 9mm Portafilter Gasket" at bounding box center [386, 277] width 157 height 10
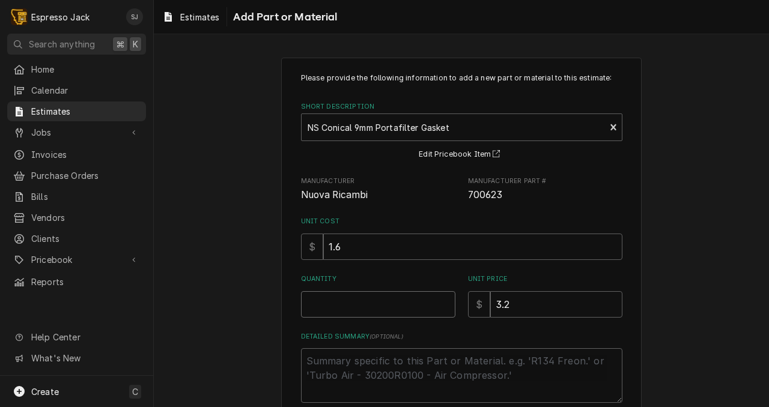
click at [321, 303] on input "Quantity" at bounding box center [378, 304] width 154 height 26
click at [256, 398] on div "Please provide the following information to add a new part or material to this …" at bounding box center [461, 262] width 615 height 430
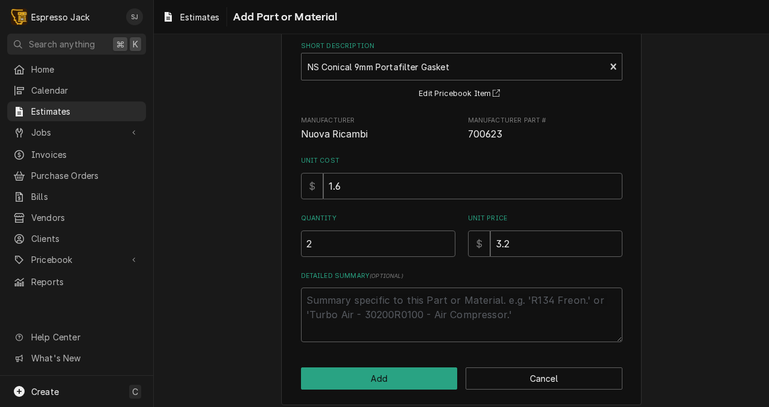
scroll to position [70, 0]
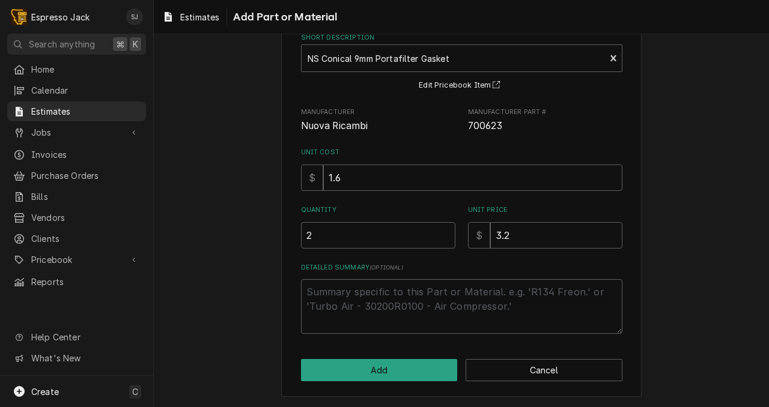
click at [376, 383] on div "Please provide the following information to add a new part or material to this …" at bounding box center [461, 193] width 360 height 408
click at [377, 371] on button "Add" at bounding box center [379, 370] width 157 height 22
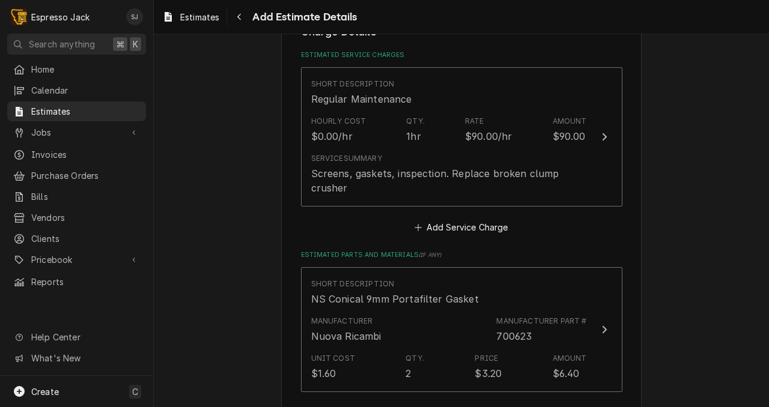
scroll to position [851, 0]
click at [445, 404] on button "Add Part or Material" at bounding box center [460, 412] width 99 height 17
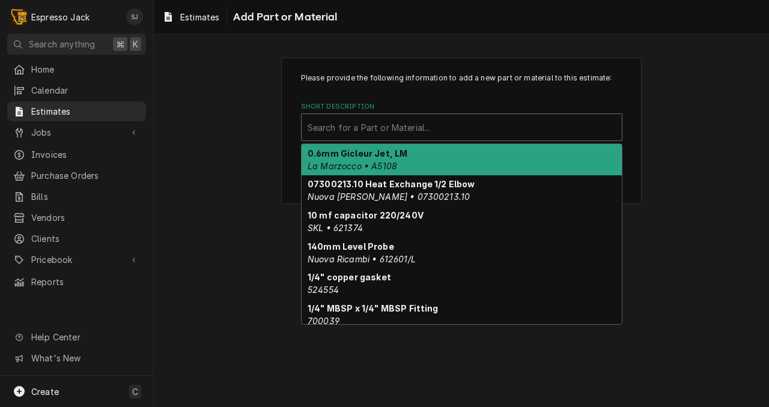
click at [348, 126] on div "Short Description" at bounding box center [462, 128] width 308 height 22
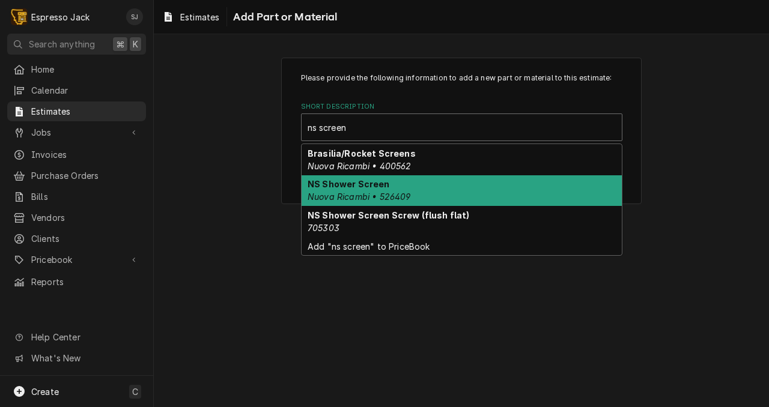
click at [367, 189] on strong "NS Shower Screen" at bounding box center [349, 184] width 82 height 10
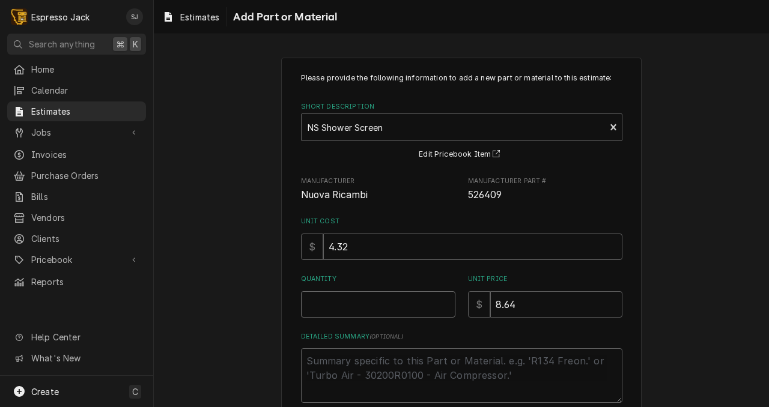
click at [351, 305] on input "Quantity" at bounding box center [378, 304] width 154 height 26
click at [258, 341] on div "Please provide the following information to add a new part or material to this …" at bounding box center [461, 262] width 615 height 430
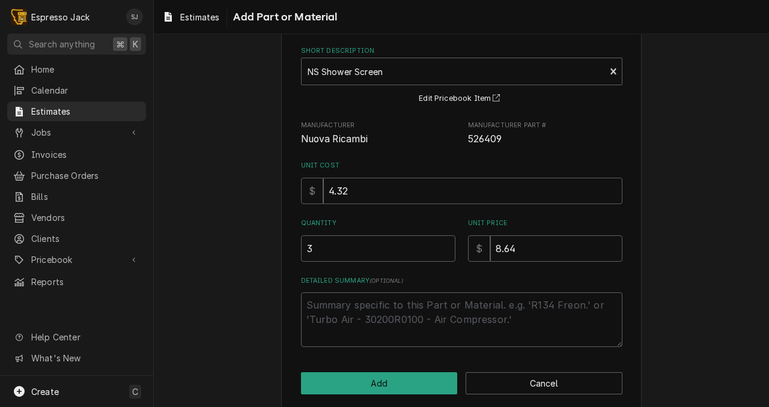
scroll to position [70, 0]
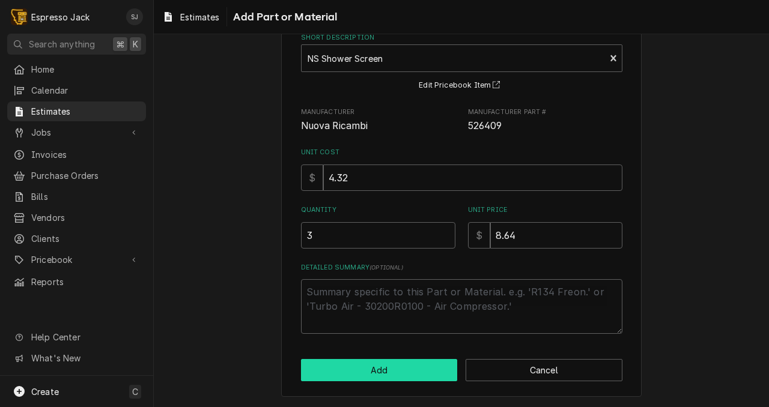
click at [348, 375] on button "Add" at bounding box center [379, 370] width 157 height 22
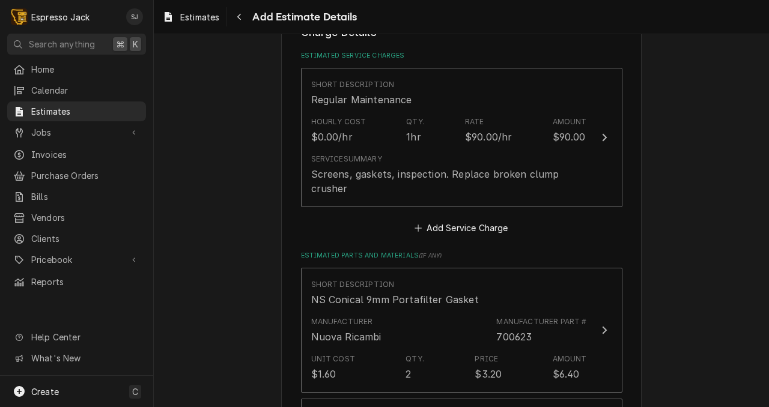
scroll to position [836, 0]
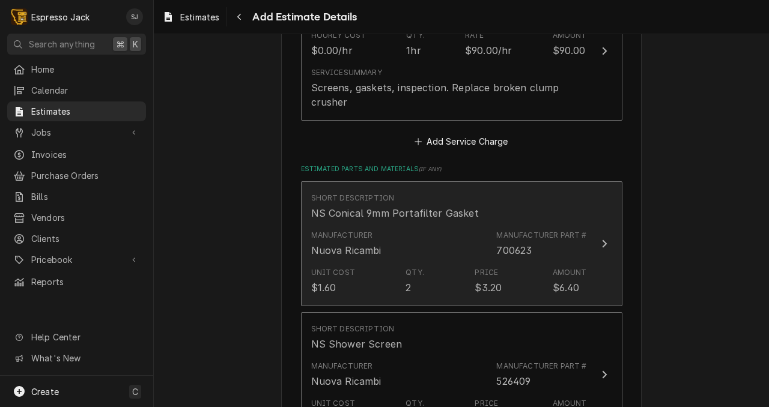
click at [422, 225] on div "Manufacturer [GEOGRAPHIC_DATA] Manufacturer Part # 700623" at bounding box center [449, 243] width 276 height 37
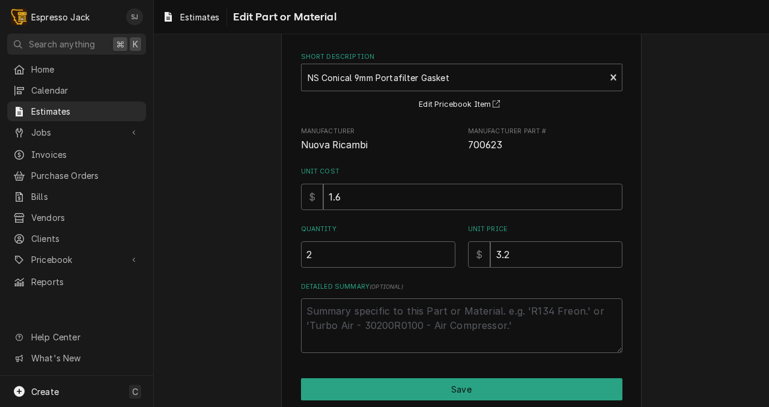
scroll to position [102, 0]
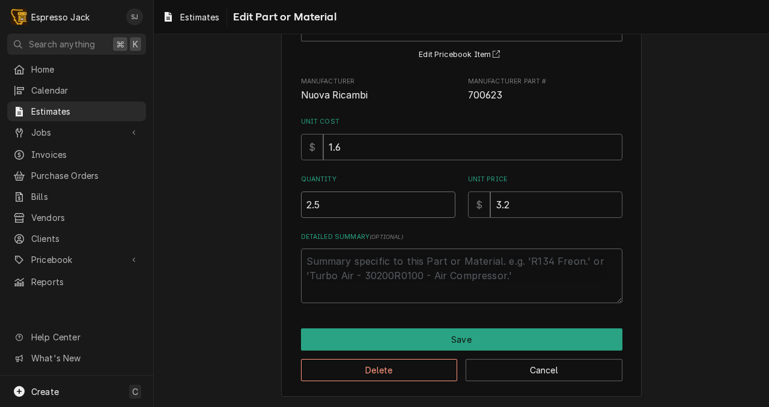
click at [445, 199] on input "2.5" at bounding box center [378, 205] width 154 height 26
click at [445, 199] on input "3" at bounding box center [378, 205] width 154 height 26
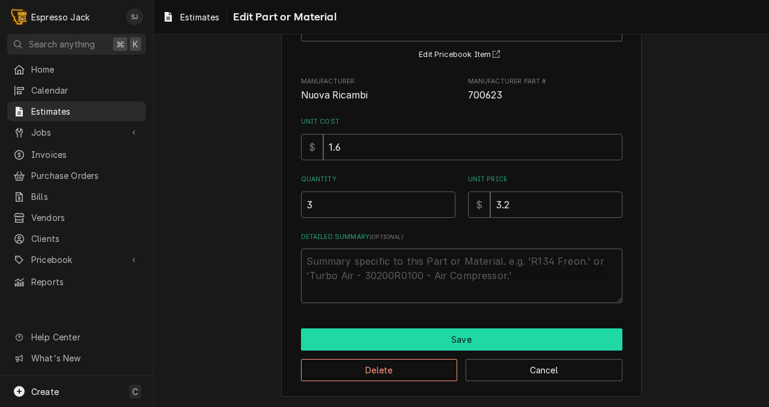
click at [422, 338] on button "Save" at bounding box center [461, 340] width 321 height 22
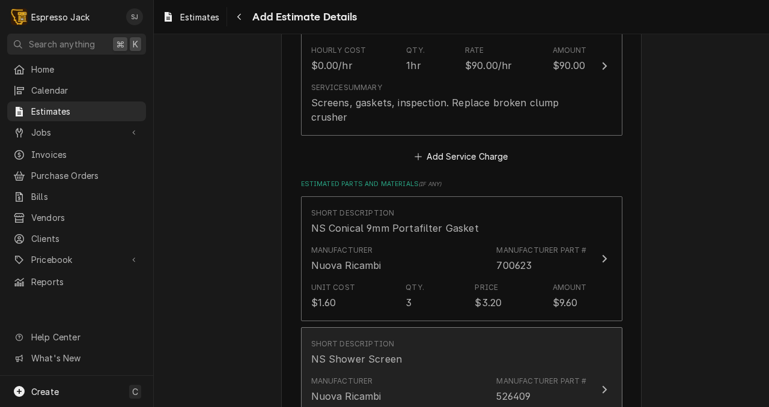
click at [414, 341] on div "Short Description NS Shower Screen" at bounding box center [449, 352] width 276 height 37
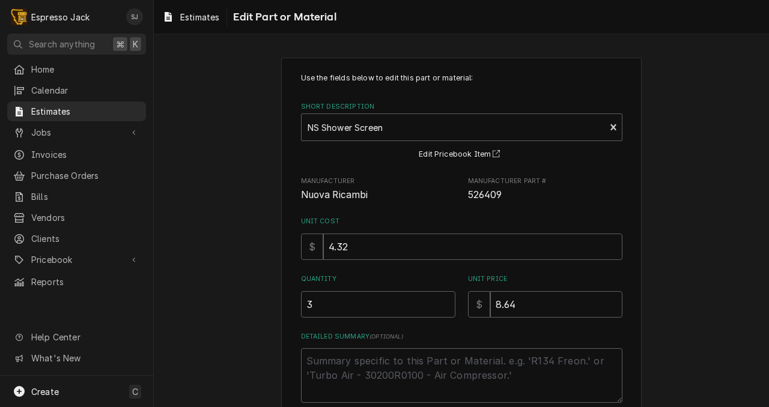
scroll to position [102, 0]
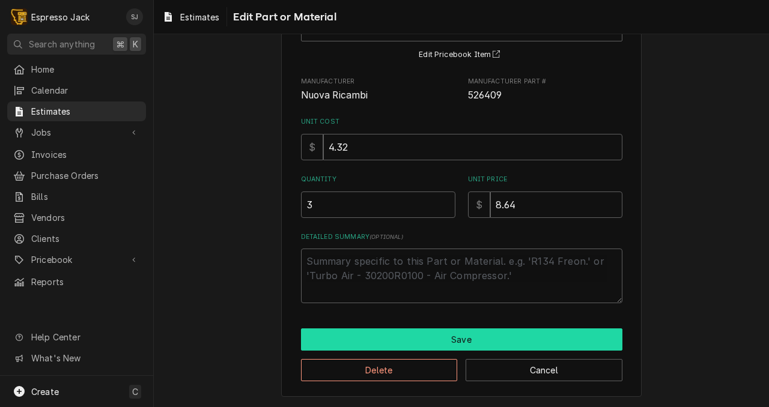
click at [421, 340] on button "Save" at bounding box center [461, 340] width 321 height 22
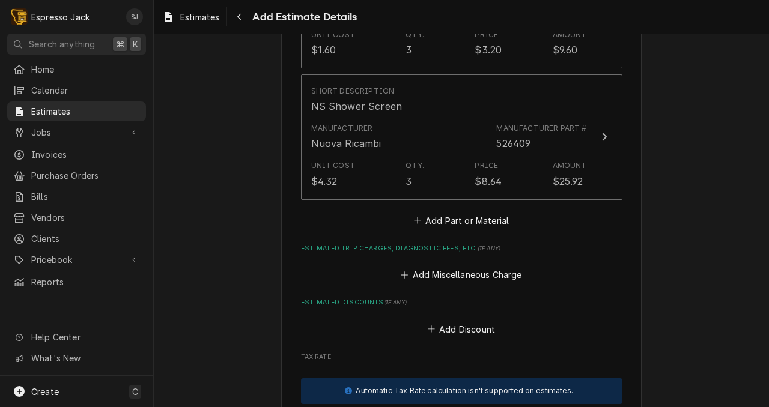
scroll to position [1174, 0]
click at [454, 211] on button "Add Part or Material" at bounding box center [460, 219] width 99 height 17
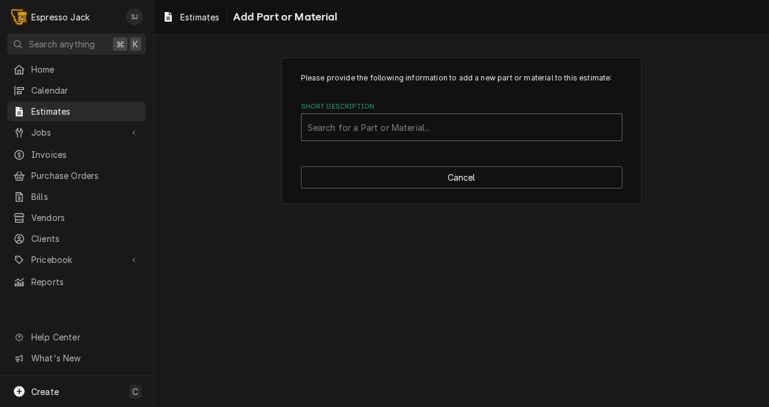
click at [368, 133] on div "Short Description" at bounding box center [462, 128] width 308 height 22
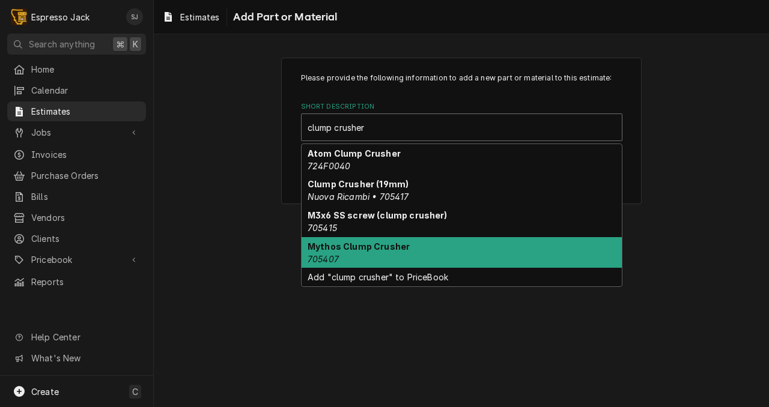
click at [342, 254] on div "Mythos Clump Crusher 705407" at bounding box center [462, 252] width 320 height 31
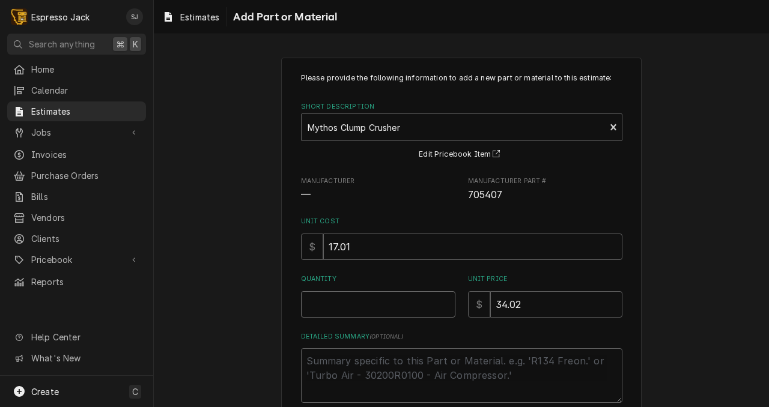
click at [369, 312] on input "Quantity" at bounding box center [378, 304] width 154 height 26
click at [265, 327] on div "Please provide the following information to add a new part or material to this …" at bounding box center [461, 262] width 615 height 430
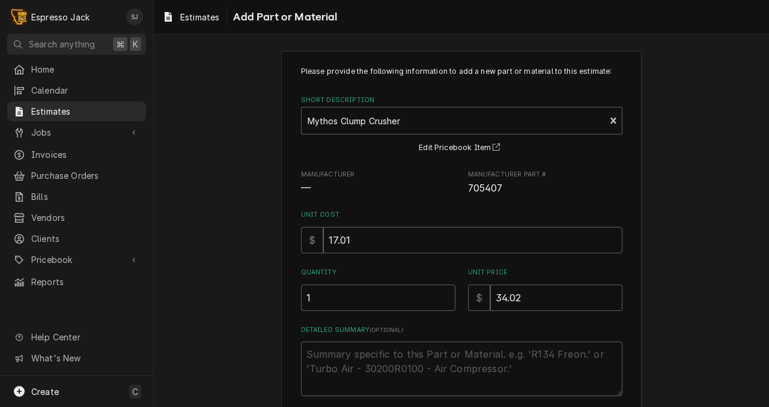
scroll to position [70, 0]
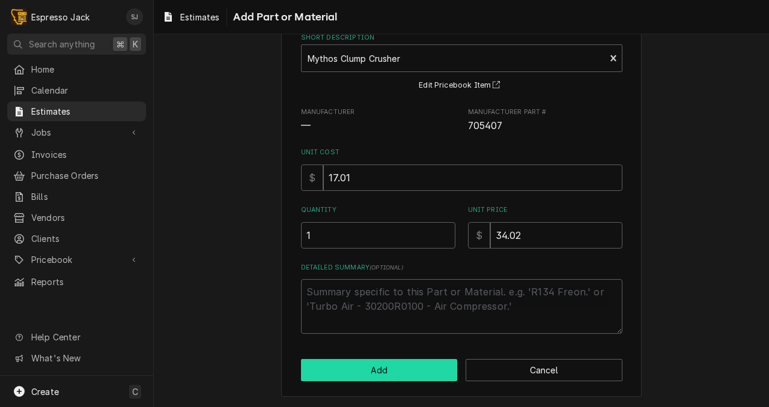
click at [364, 363] on button "Add" at bounding box center [379, 370] width 157 height 22
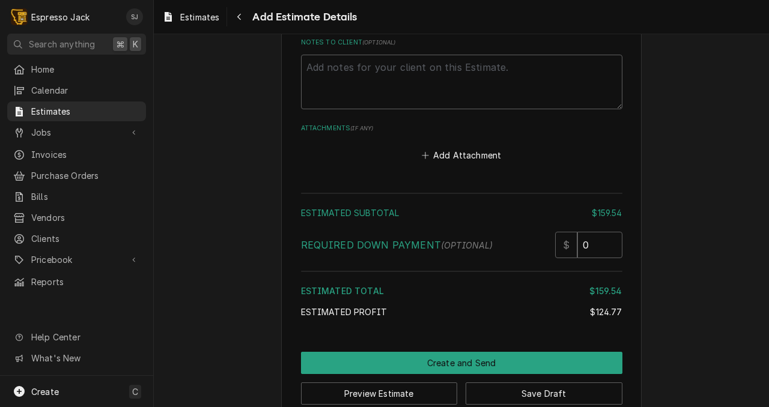
scroll to position [1704, 0]
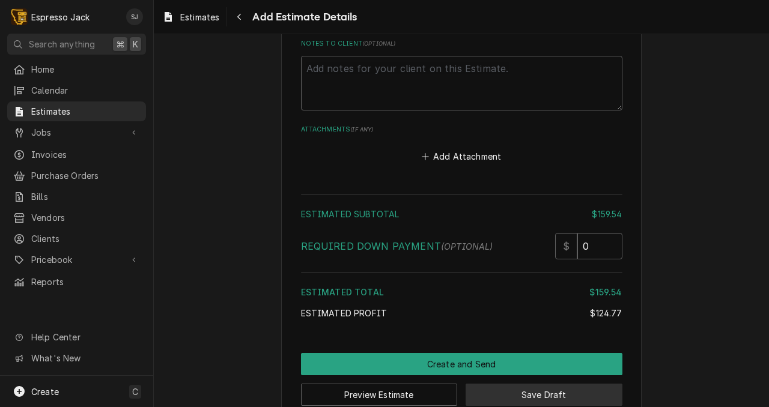
click at [523, 388] on button "Save Draft" at bounding box center [544, 395] width 157 height 22
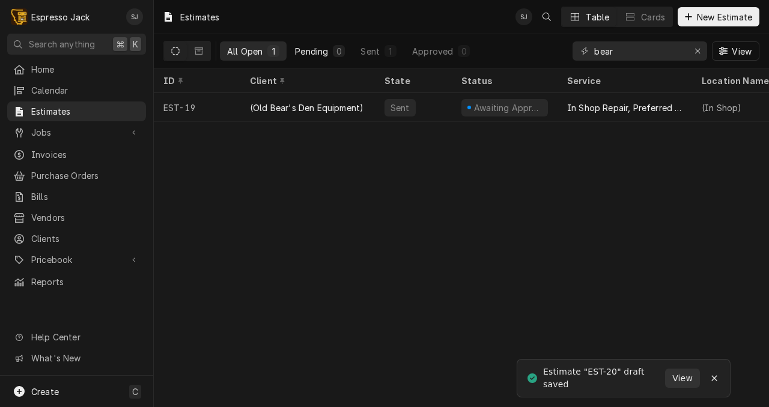
click at [314, 50] on div "Pending" at bounding box center [311, 51] width 33 height 13
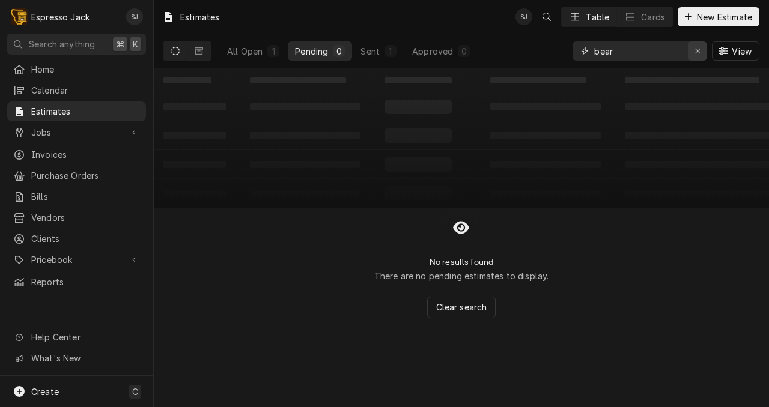
click at [699, 51] on icon "Erase input" at bounding box center [697, 51] width 7 height 8
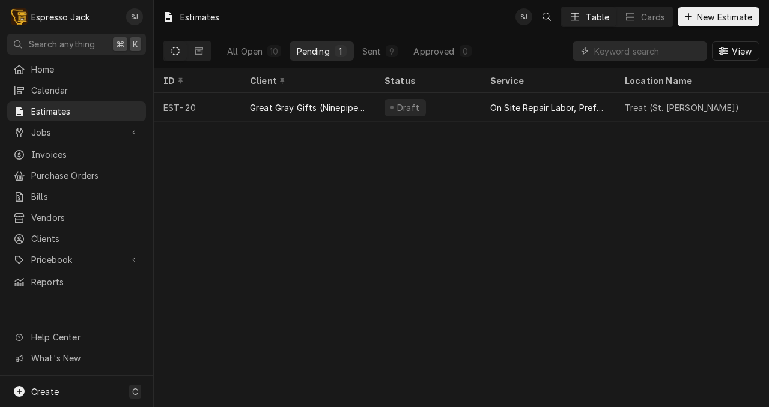
click at [231, 63] on div "All Open 10 Pending 1 Sent 9 Approved 0" at bounding box center [349, 51] width 259 height 34
click at [238, 52] on div "All Open" at bounding box center [244, 51] width 35 height 13
